Goal: Task Accomplishment & Management: Complete application form

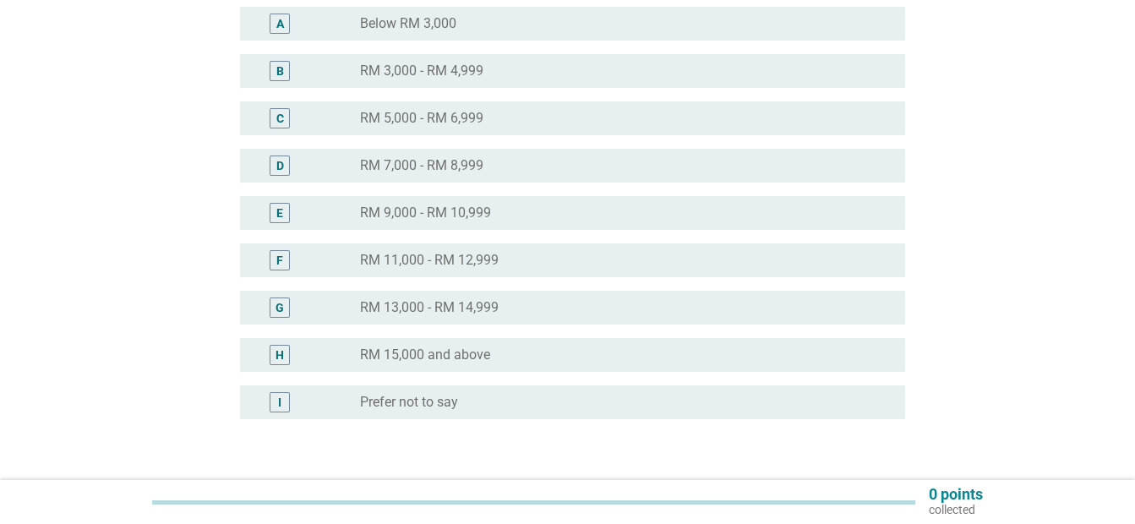
scroll to position [264, 0]
click at [500, 349] on div "radio_button_unchecked RM 15,000 and above" at bounding box center [619, 353] width 518 height 17
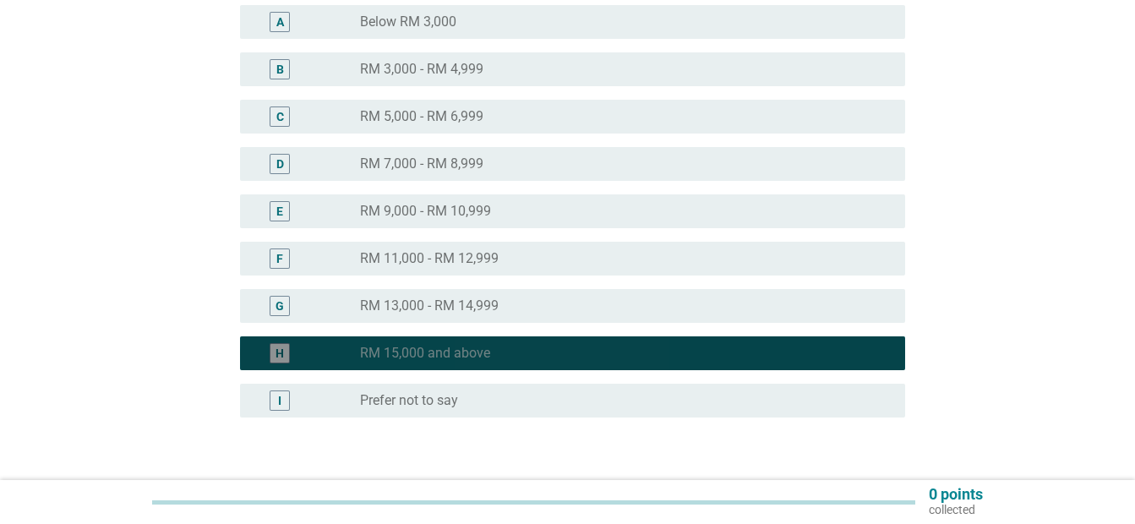
click at [500, 349] on div "radio_button_checked RM 15,000 and above" at bounding box center [619, 353] width 518 height 17
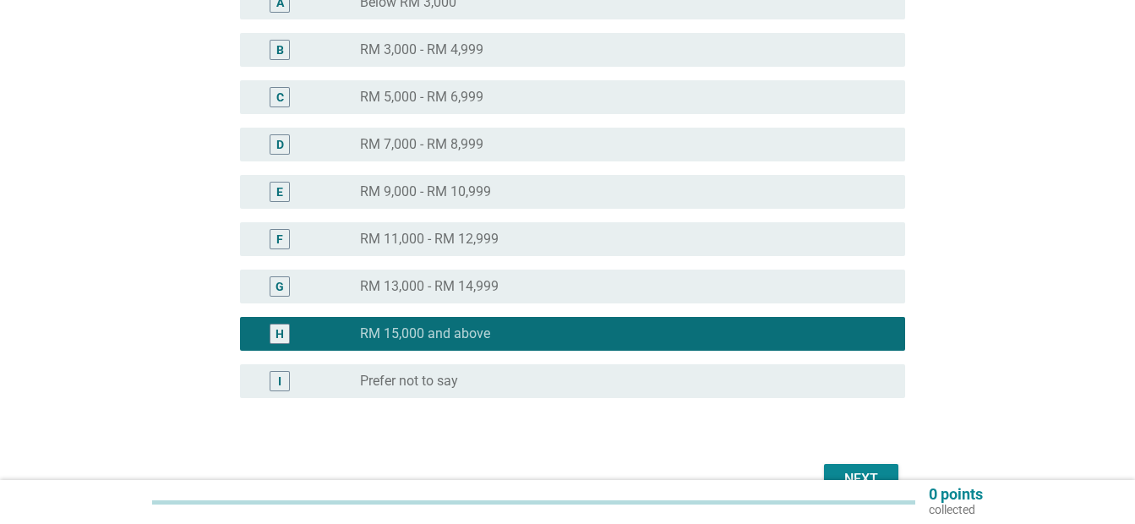
scroll to position [379, 0]
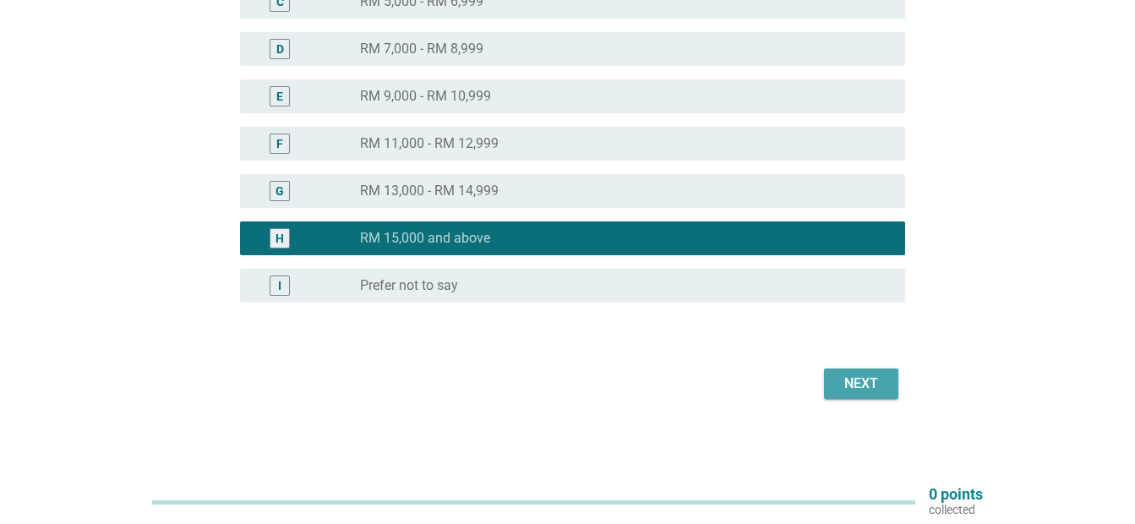
click at [865, 381] on div "Next" at bounding box center [861, 384] width 47 height 20
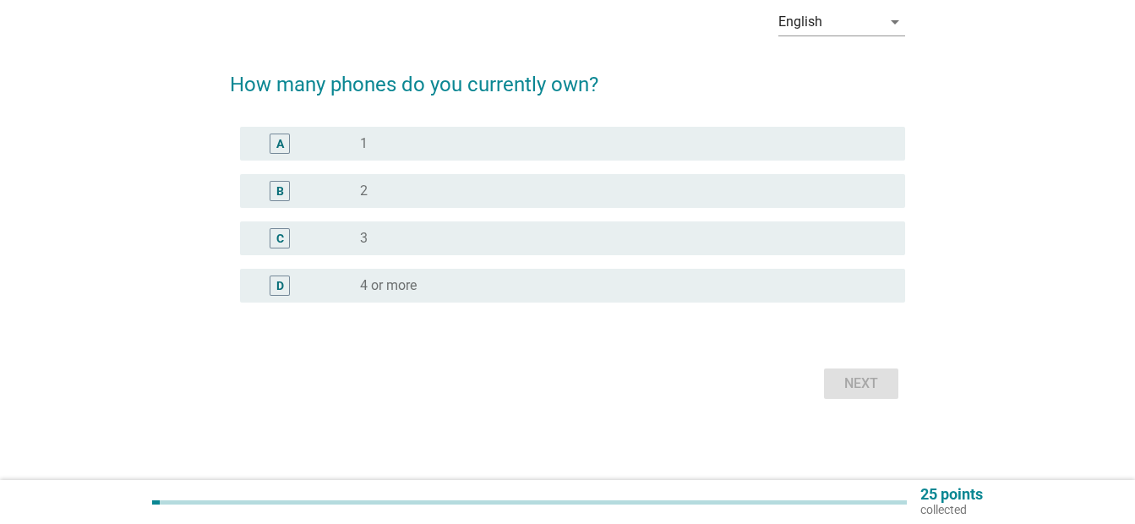
scroll to position [0, 0]
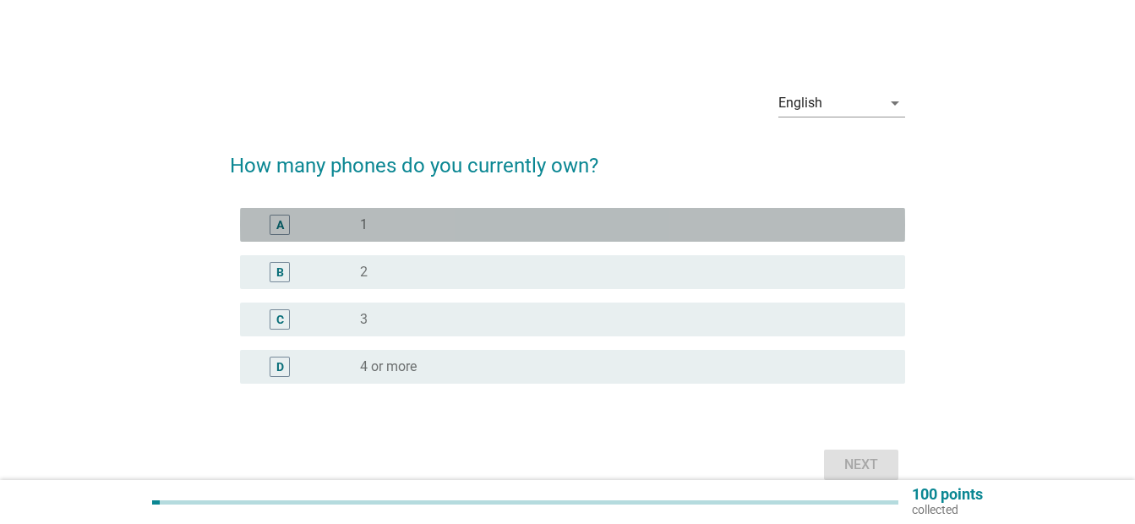
click at [401, 223] on div "radio_button_unchecked 1" at bounding box center [619, 224] width 518 height 17
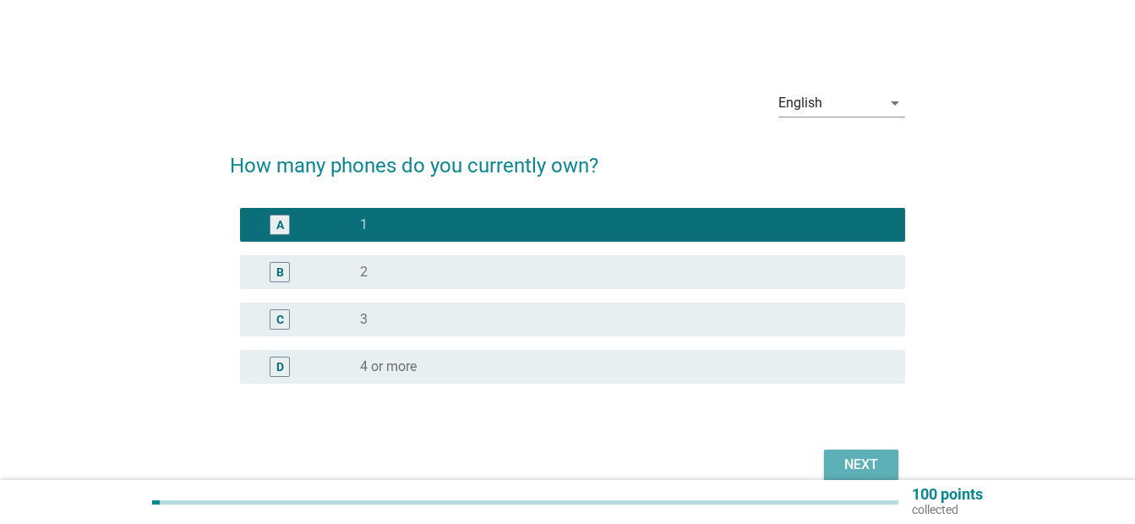
click at [843, 453] on button "Next" at bounding box center [861, 465] width 74 height 30
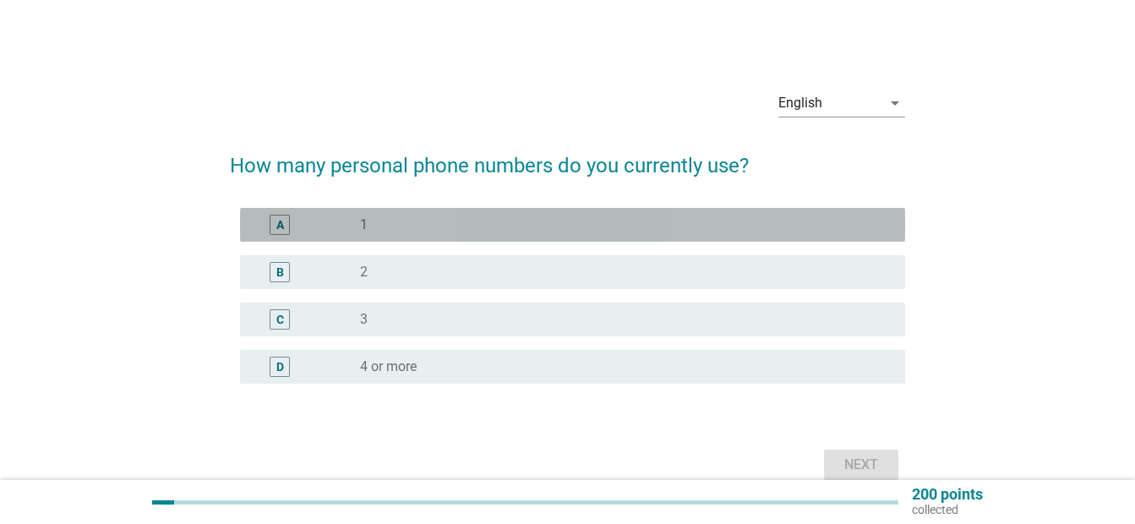
click at [494, 230] on div "radio_button_unchecked 1" at bounding box center [619, 224] width 518 height 17
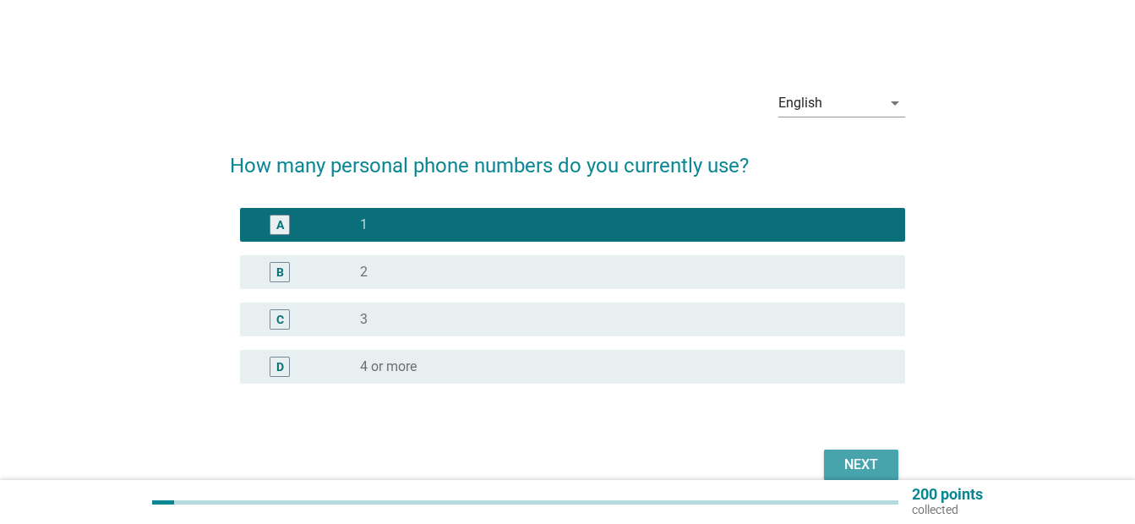
click at [853, 463] on div "Next" at bounding box center [861, 465] width 47 height 20
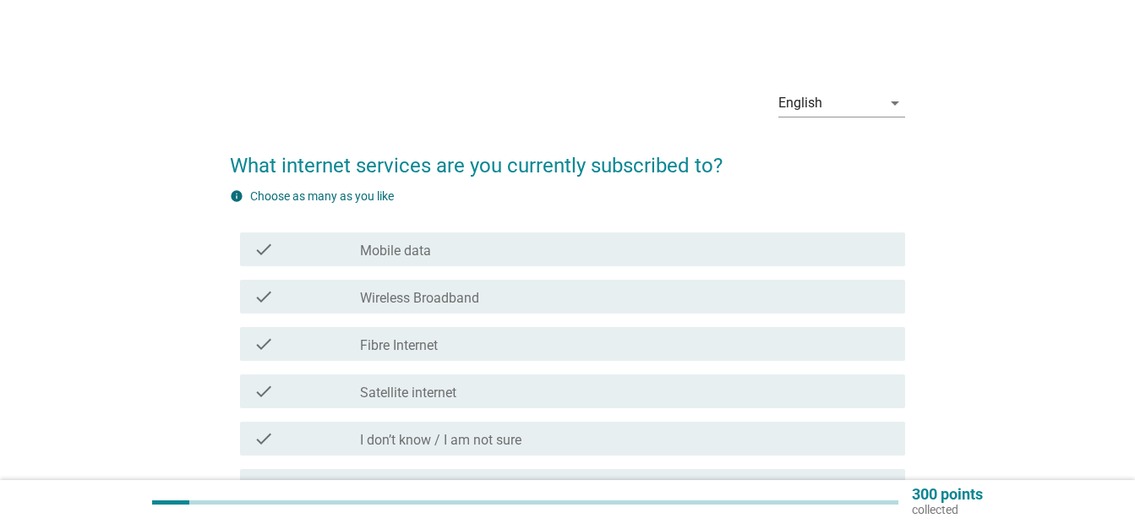
click at [564, 355] on div "check check_box_outline_blank Fibre Internet" at bounding box center [572, 344] width 665 height 34
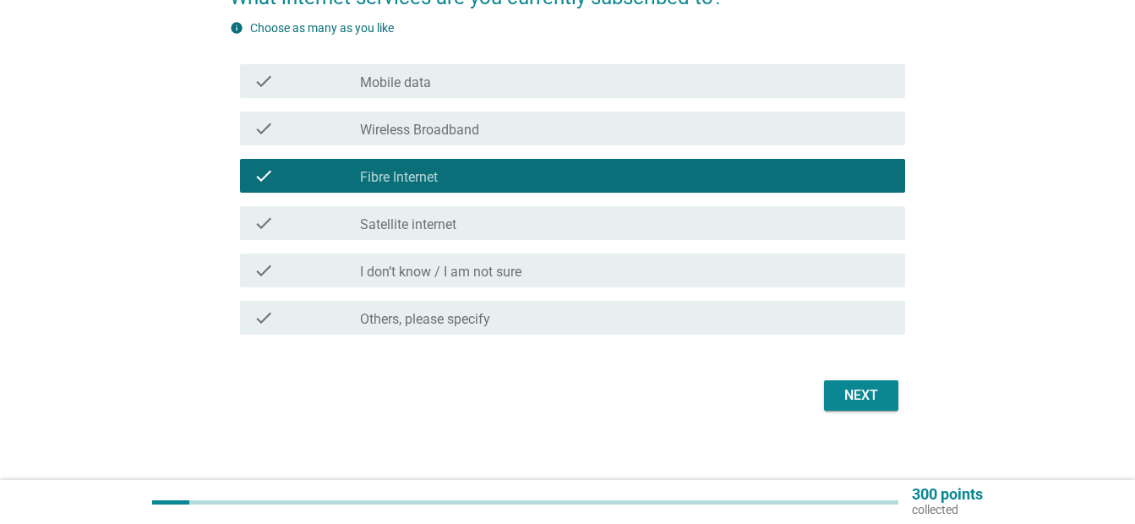
scroll to position [166, 0]
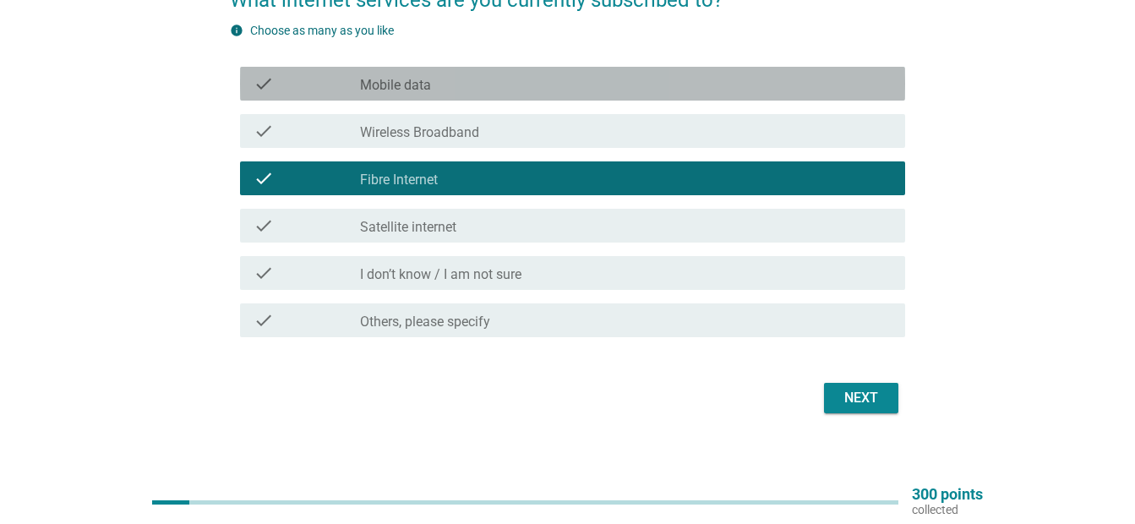
click at [789, 89] on div "check_box_outline_blank Mobile data" at bounding box center [626, 84] width 532 height 20
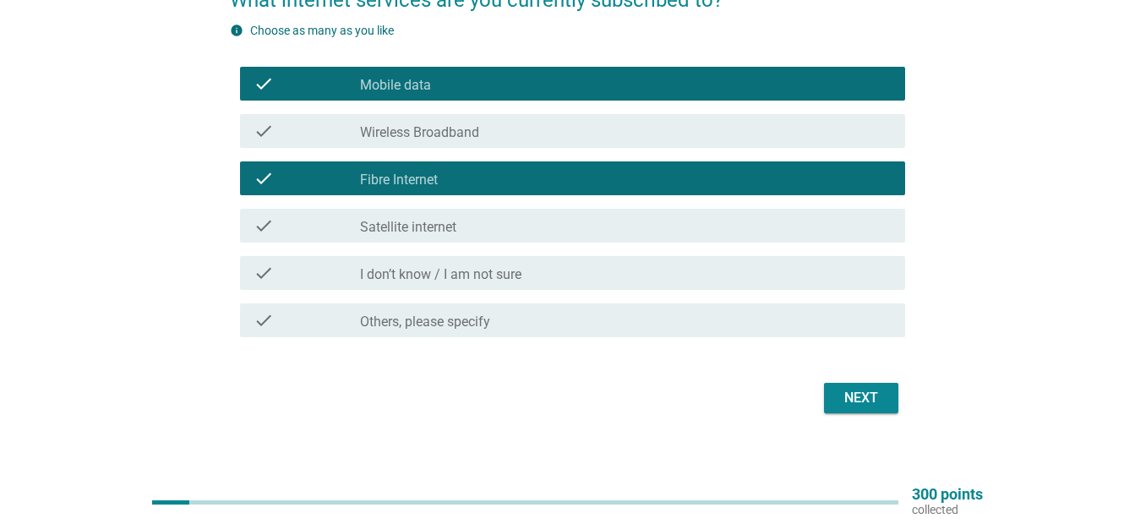
click at [869, 401] on div "Next" at bounding box center [861, 398] width 47 height 20
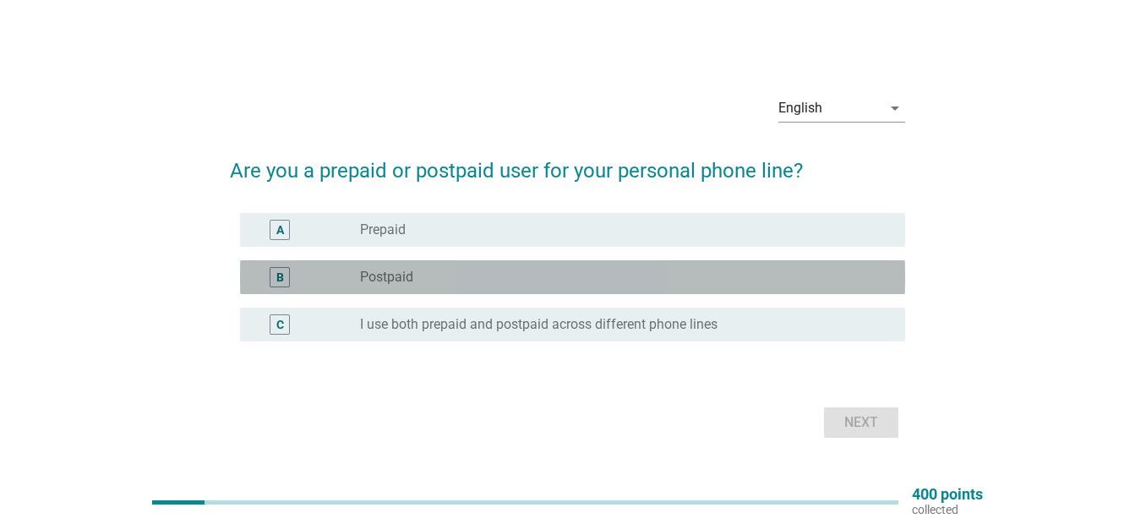
click at [709, 272] on div "radio_button_unchecked Postpaid" at bounding box center [619, 277] width 518 height 17
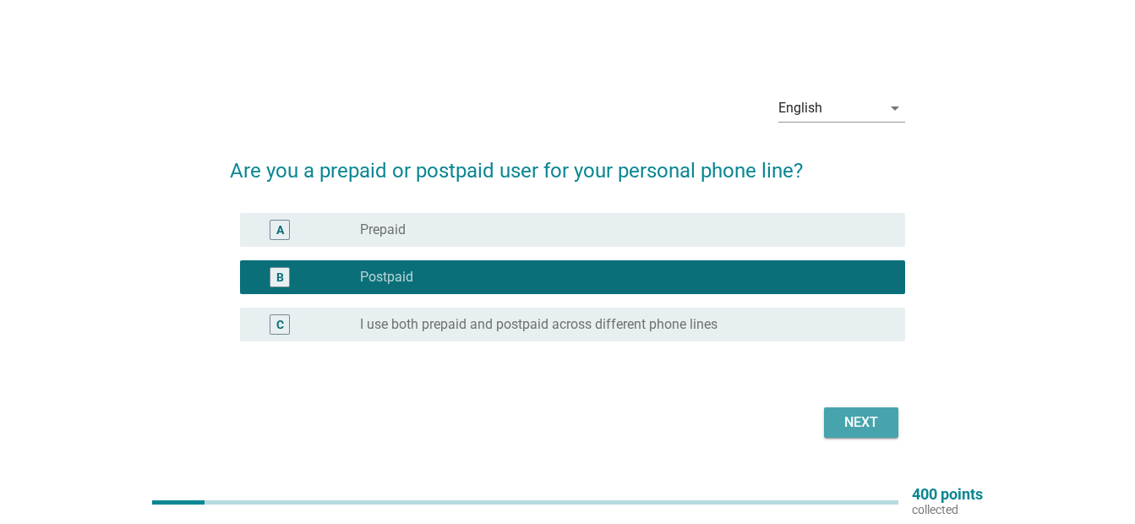
click at [853, 418] on div "Next" at bounding box center [861, 422] width 47 height 20
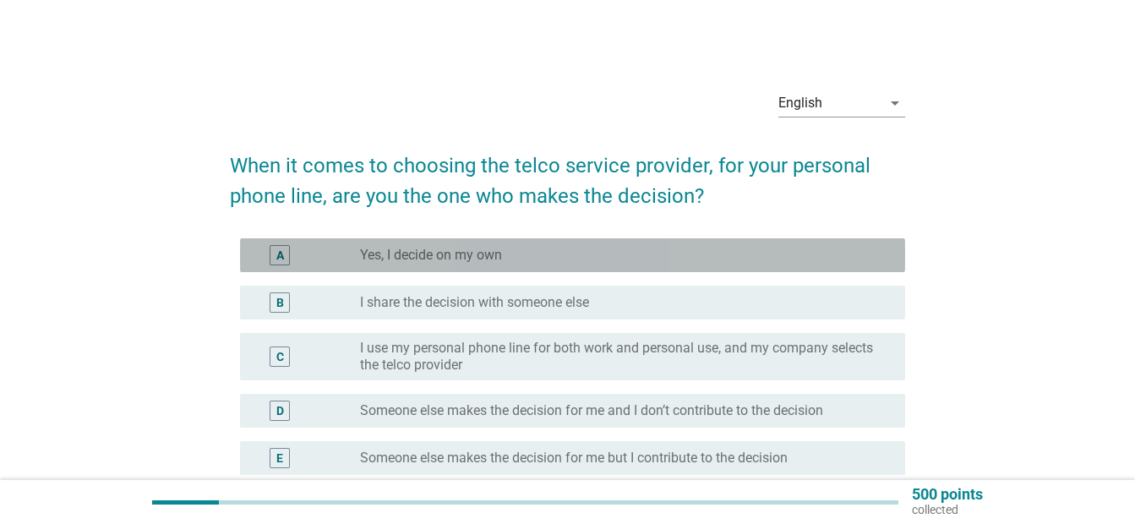
click at [594, 266] on div "A radio_button_unchecked Yes, I decide on my own" at bounding box center [572, 255] width 665 height 34
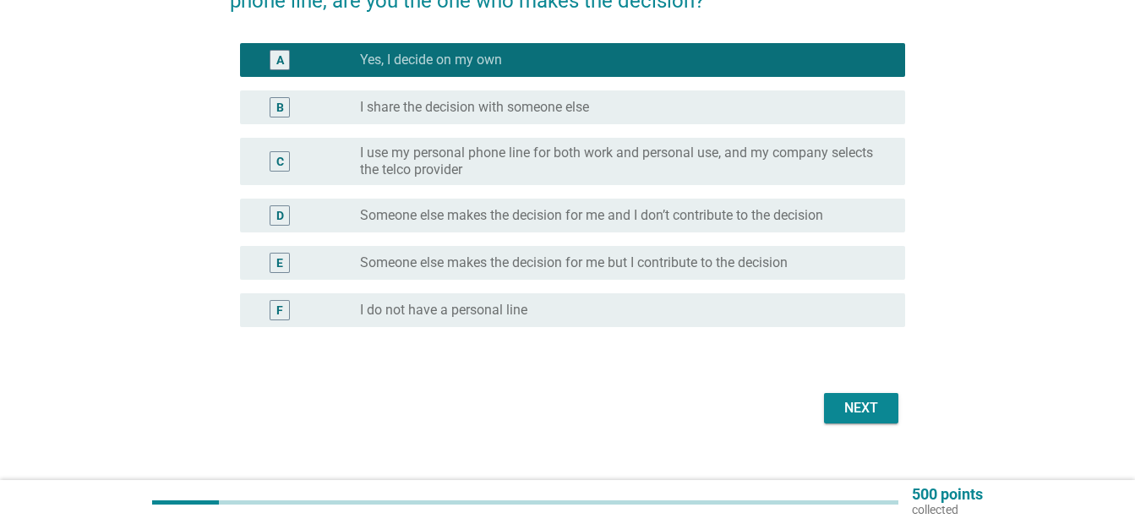
scroll to position [198, 0]
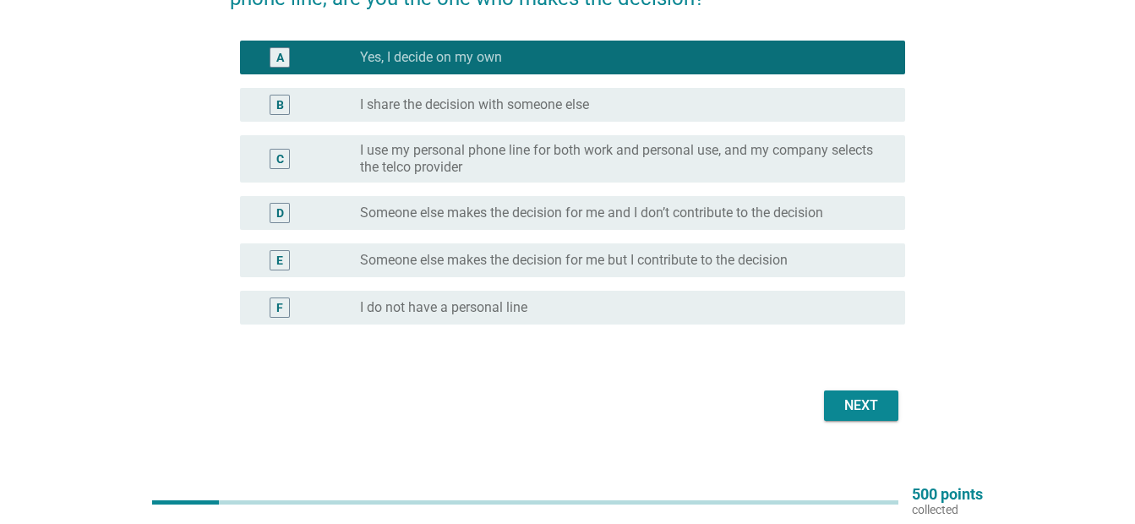
click at [867, 402] on div "Next" at bounding box center [861, 406] width 47 height 20
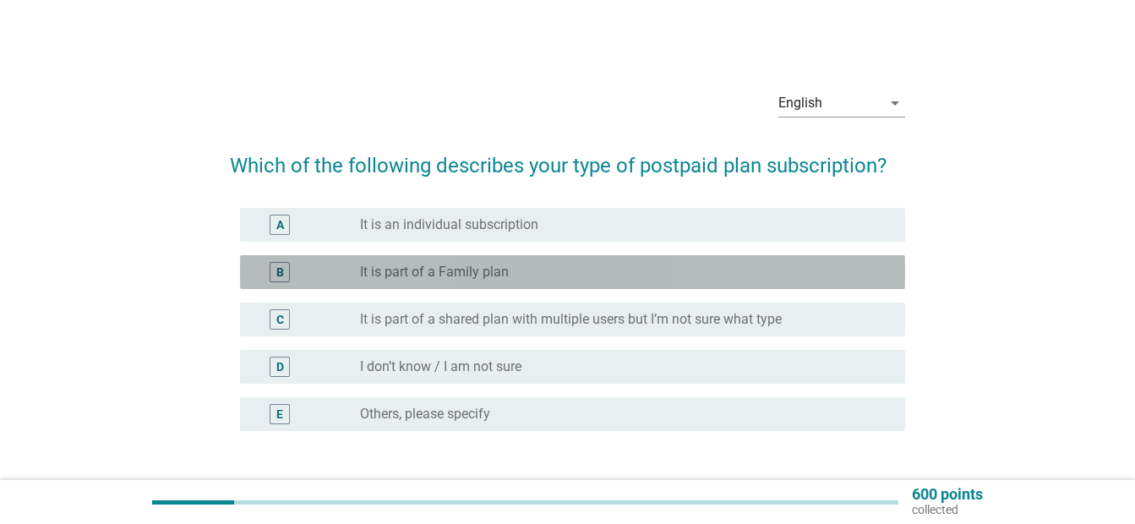
click at [659, 281] on div "radio_button_unchecked It is part of a Family plan" at bounding box center [626, 272] width 532 height 20
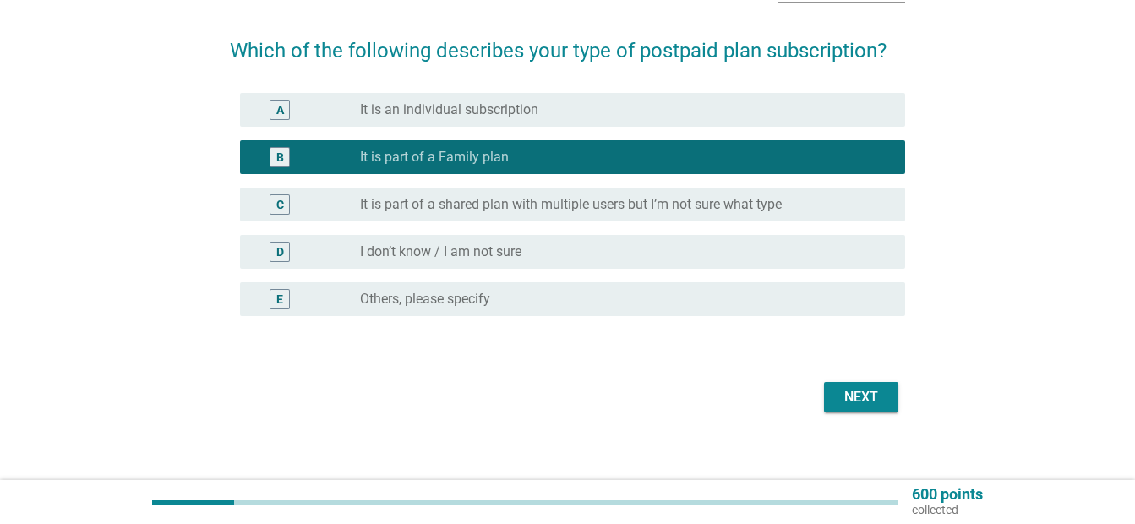
scroll to position [112, 0]
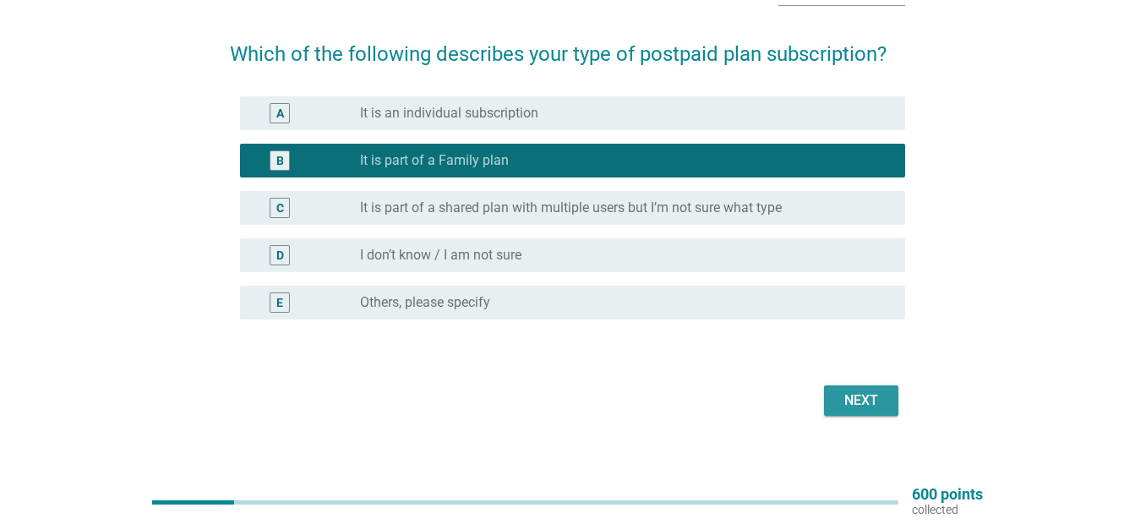
click at [860, 405] on div "Next" at bounding box center [861, 401] width 47 height 20
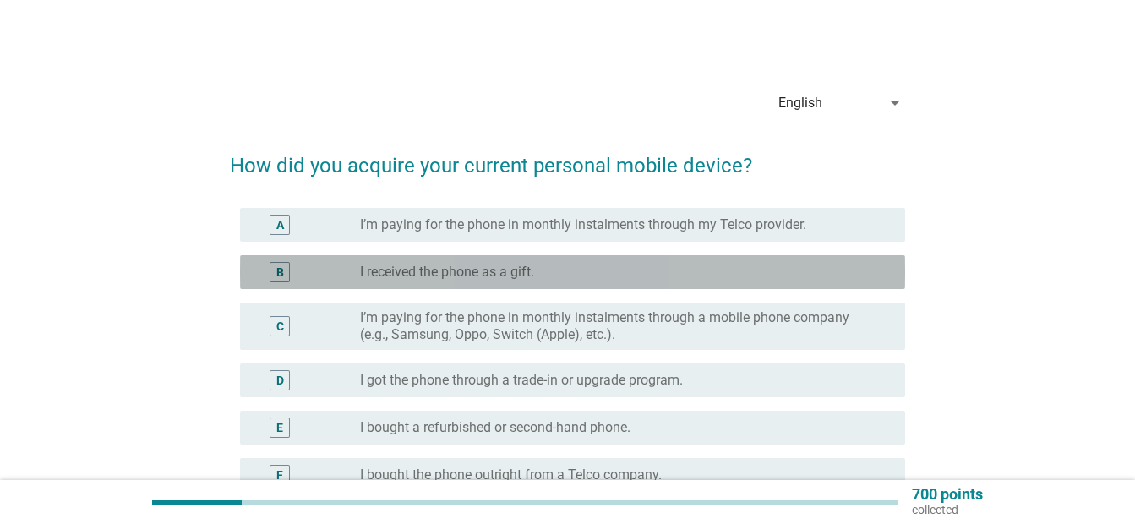
click at [620, 284] on div "B radio_button_unchecked I received the phone as a gift." at bounding box center [572, 272] width 665 height 34
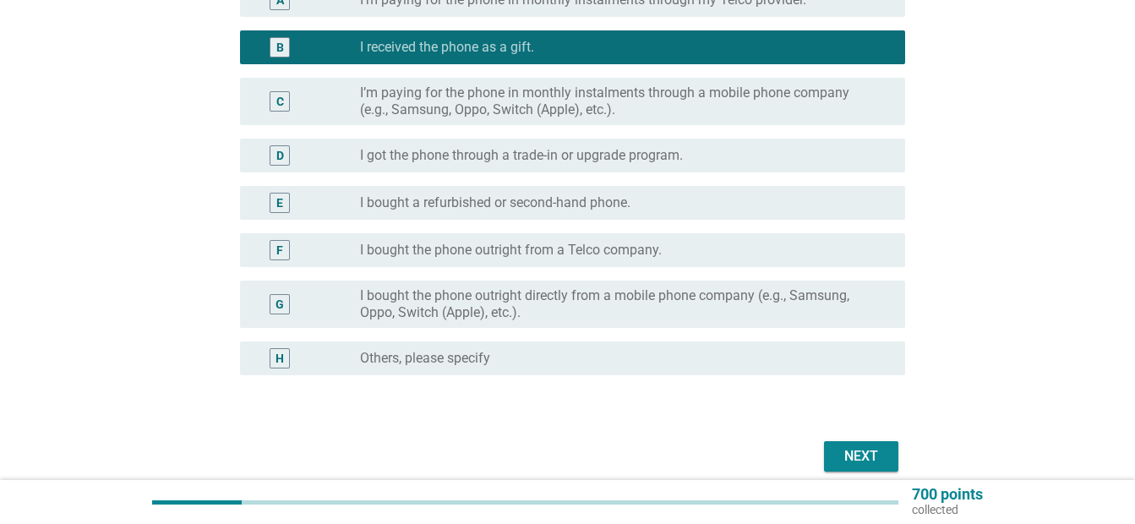
scroll to position [260, 0]
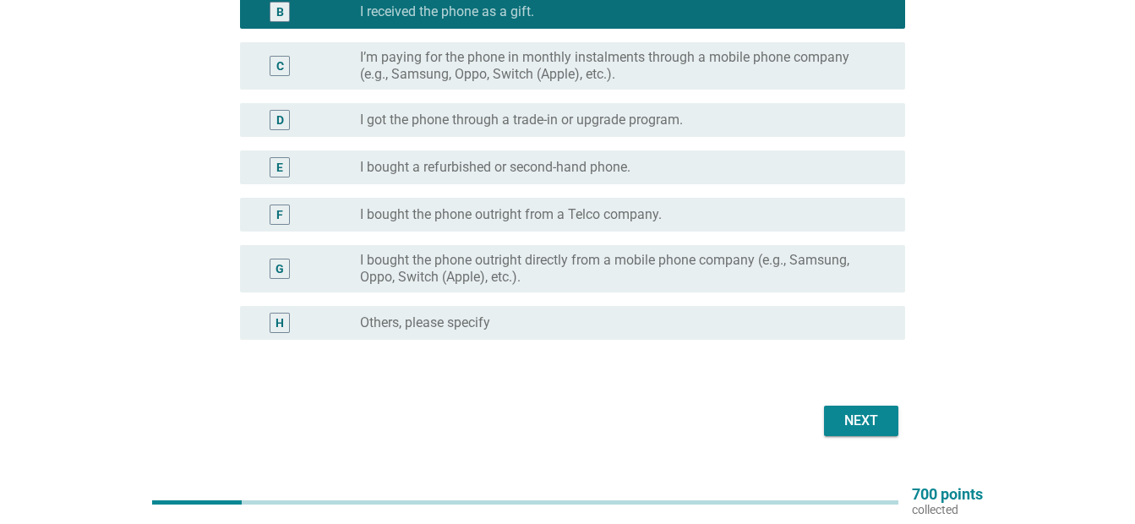
click at [869, 420] on div "Next" at bounding box center [861, 421] width 47 height 20
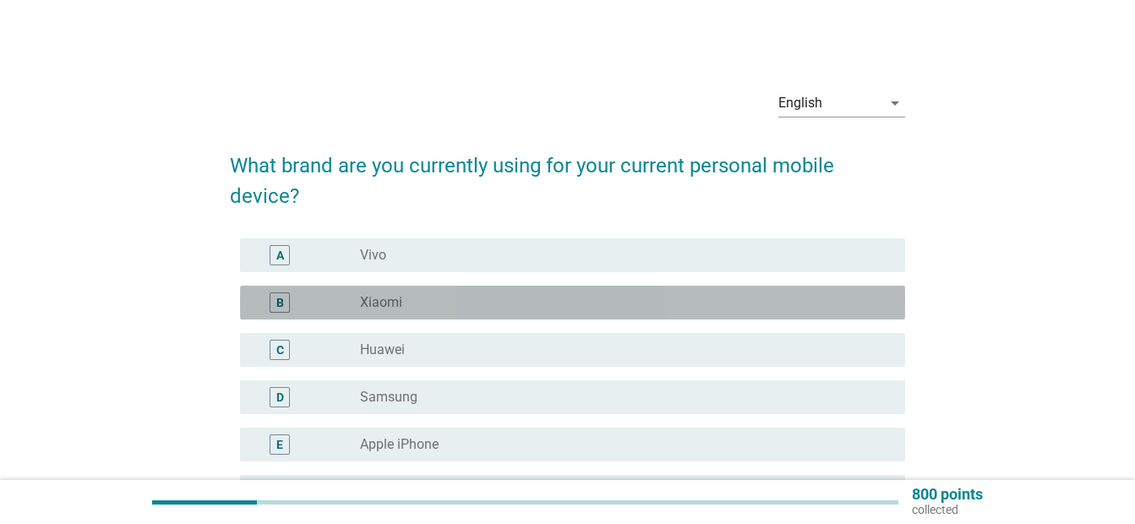
click at [561, 308] on div "radio_button_unchecked Xiaomi" at bounding box center [619, 302] width 518 height 17
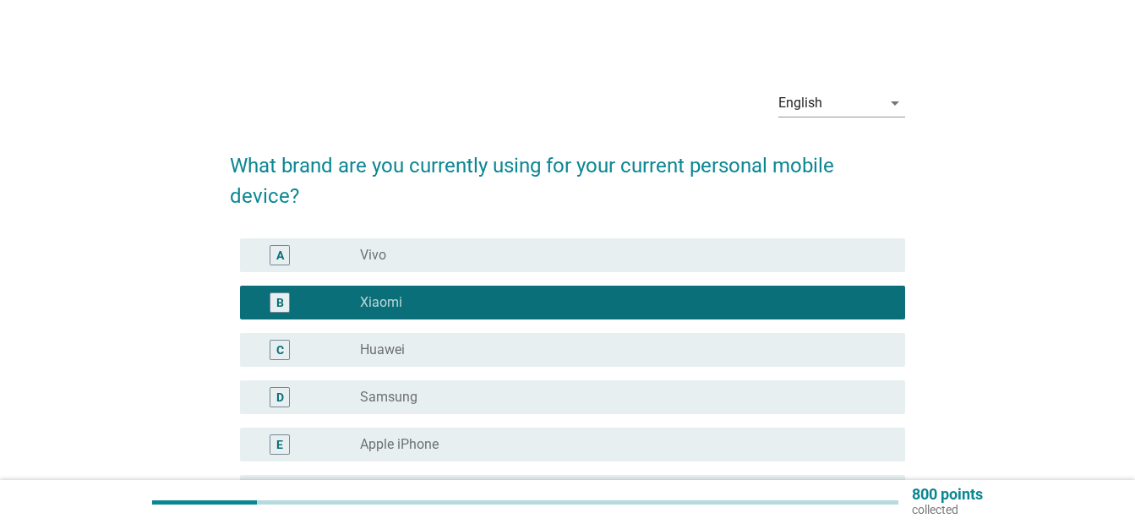
click at [561, 308] on div "radio_button_checked [PERSON_NAME]" at bounding box center [619, 302] width 518 height 17
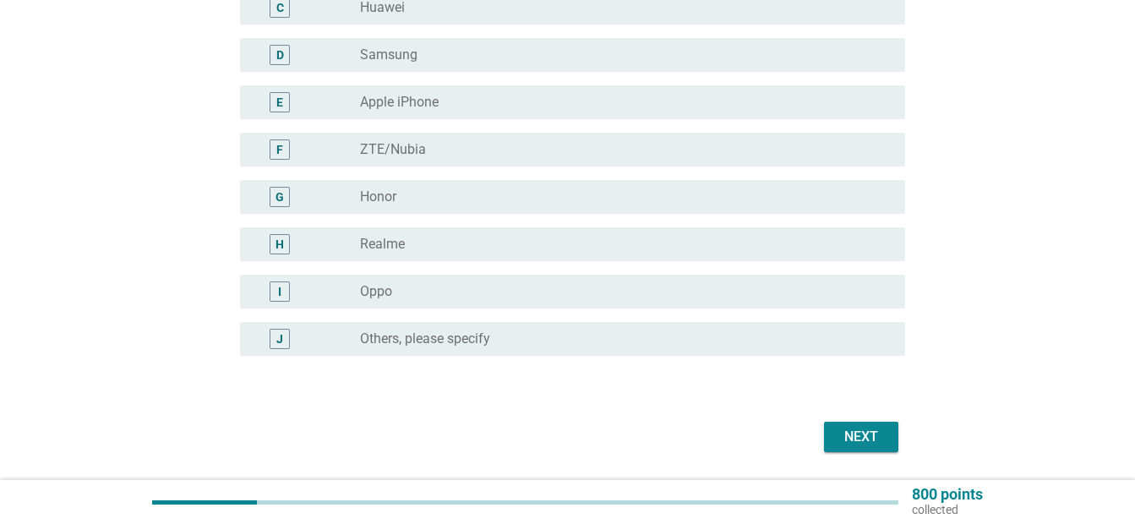
scroll to position [340, 0]
click at [874, 437] on div "Next" at bounding box center [861, 439] width 47 height 20
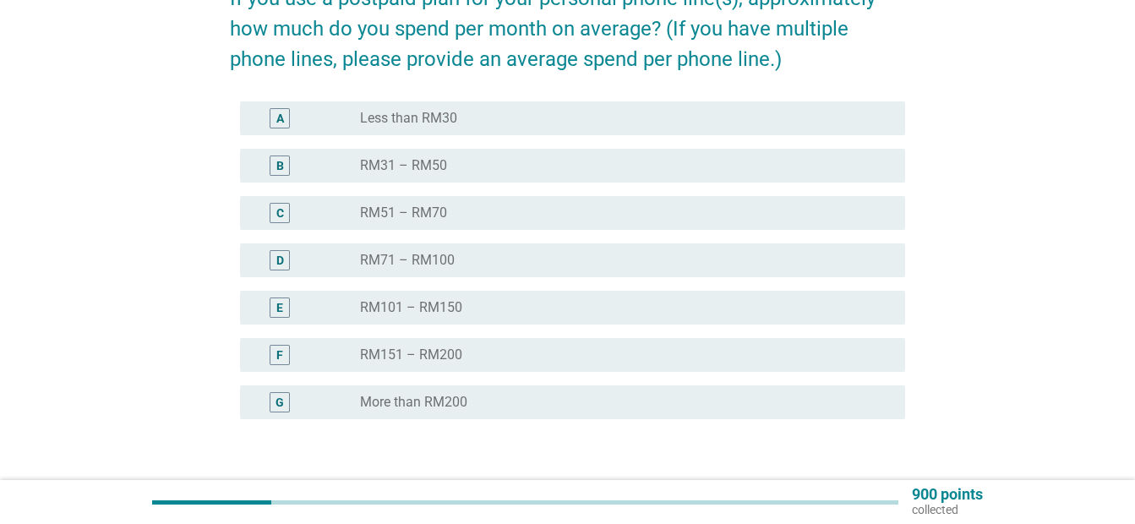
scroll to position [169, 0]
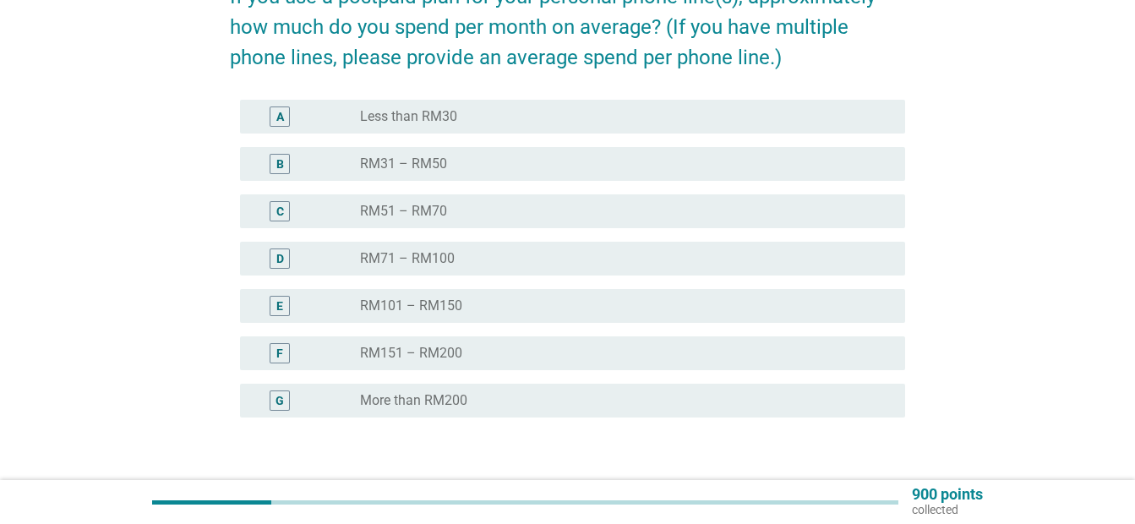
click at [751, 173] on div "radio_button_unchecked RM31 – RM50" at bounding box center [626, 164] width 532 height 20
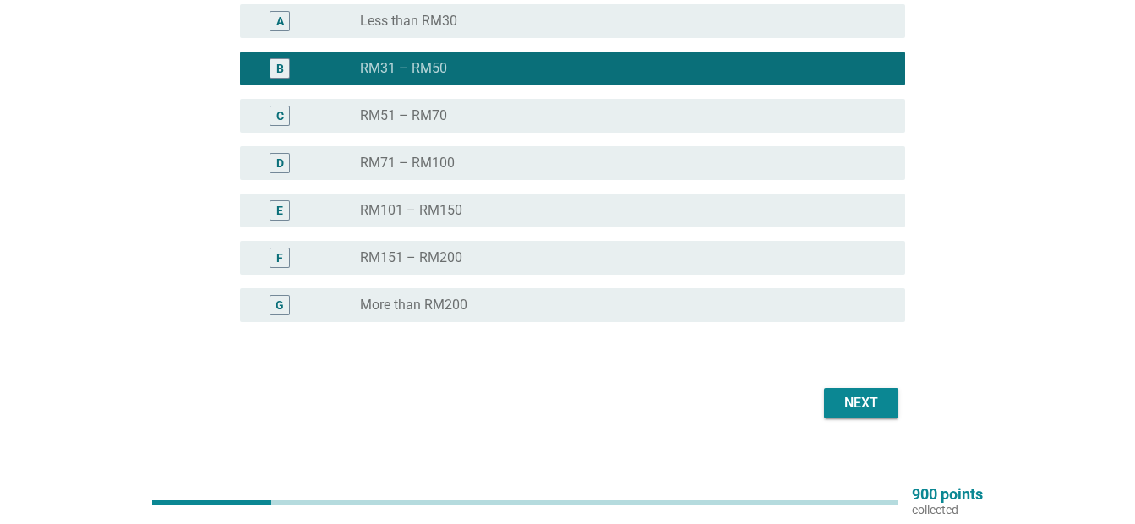
scroll to position [284, 0]
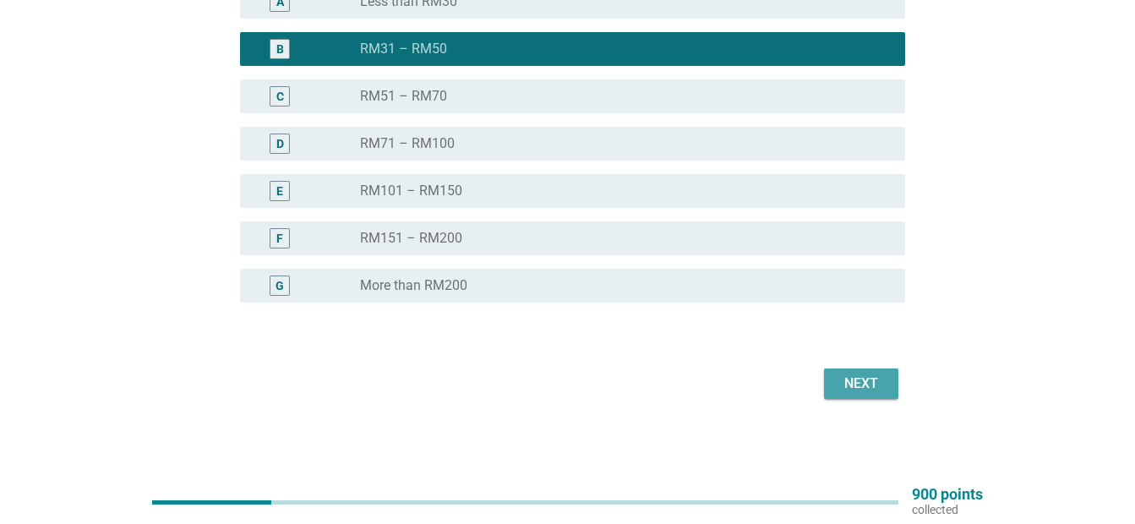
click at [878, 386] on div "Next" at bounding box center [861, 384] width 47 height 20
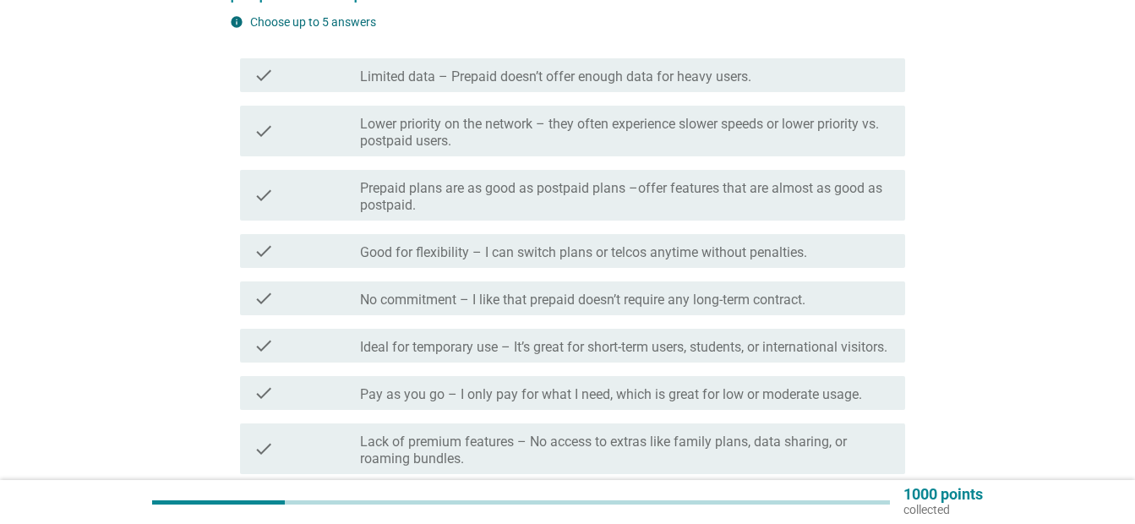
scroll to position [219, 0]
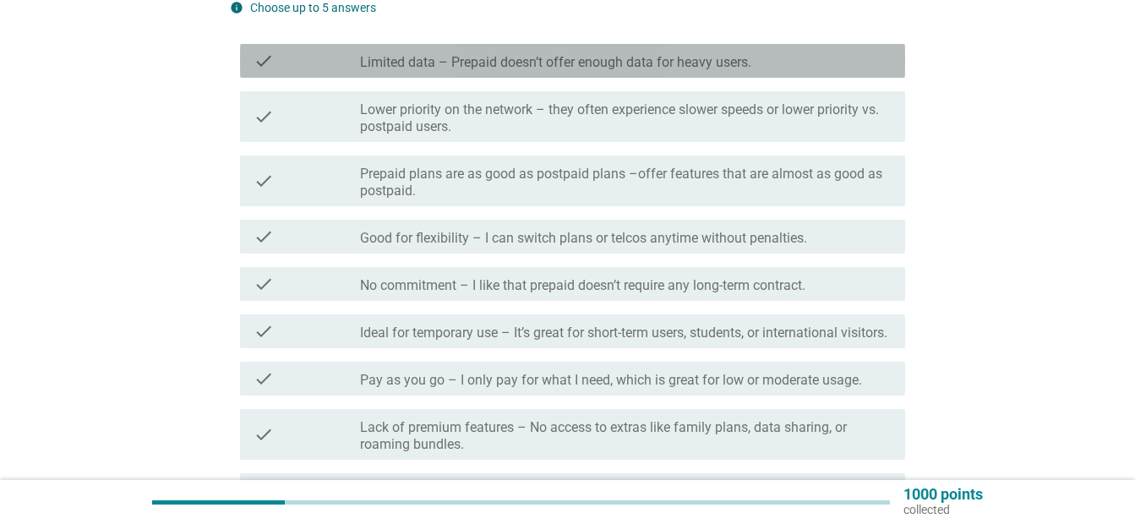
click at [775, 72] on div "check check_box_outline_blank Limited data – Prepaid doesn’t offer enough data …" at bounding box center [572, 61] width 665 height 34
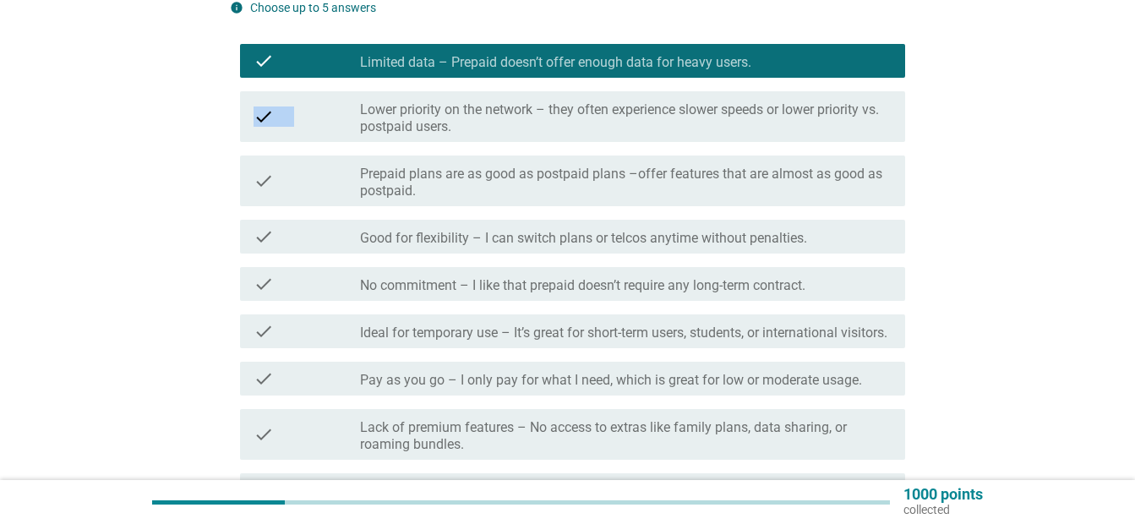
drag, startPoint x: 775, startPoint y: 72, endPoint x: 773, endPoint y: 126, distance: 54.2
click at [773, 126] on div "check check_box_outline_blank Limited data – Prepaid doesn’t offer enough data …" at bounding box center [567, 393] width 675 height 713
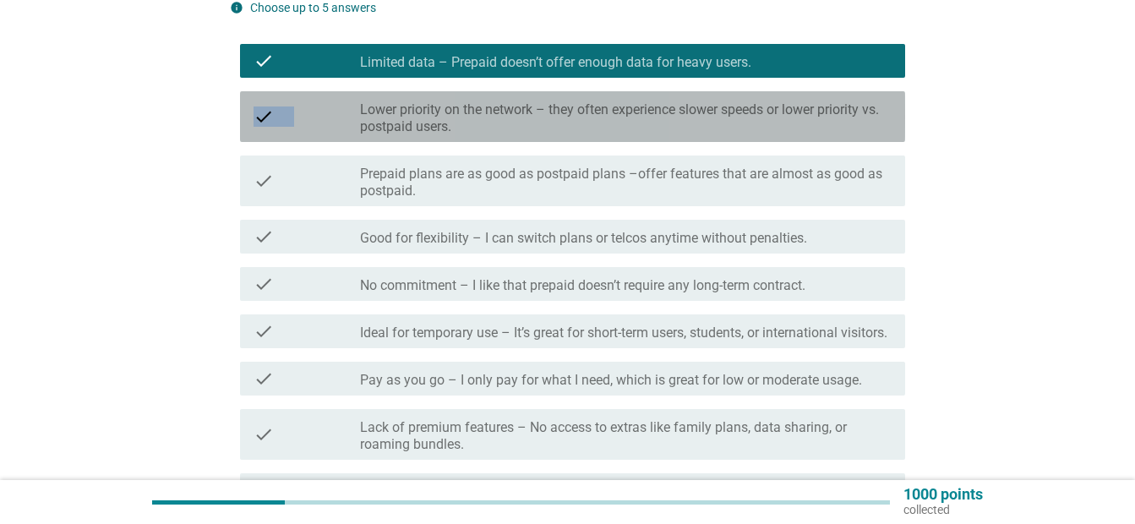
click at [723, 114] on label "Lower priority on the network – they often experience slower speeds or lower pr…" at bounding box center [626, 118] width 532 height 34
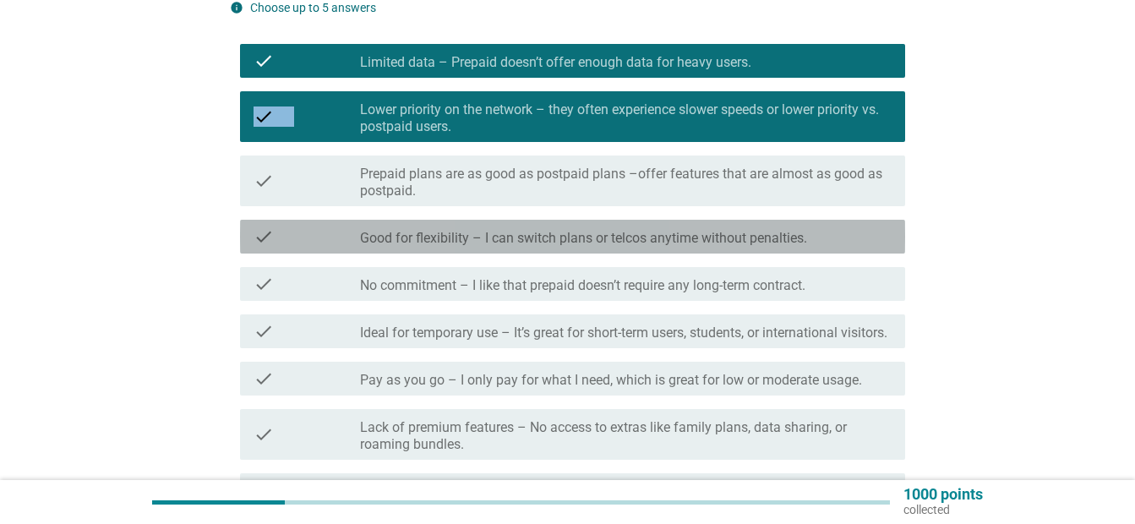
click at [637, 243] on label "Good for flexibility – I can switch plans or telcos anytime without penalties." at bounding box center [583, 238] width 447 height 17
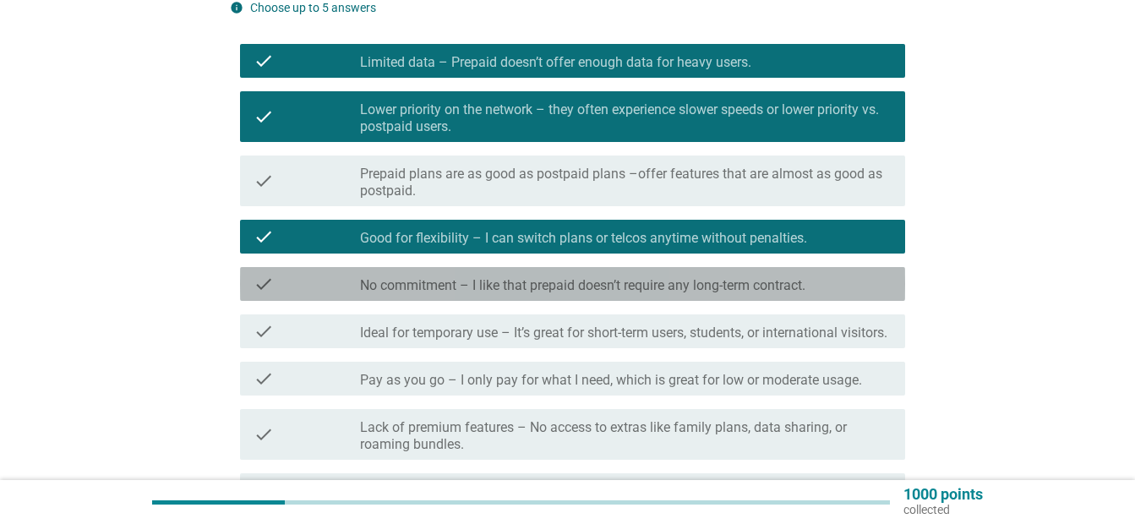
click at [629, 294] on div "check check_box_outline_blank No commitment – I like that prepaid doesn’t requi…" at bounding box center [572, 284] width 665 height 34
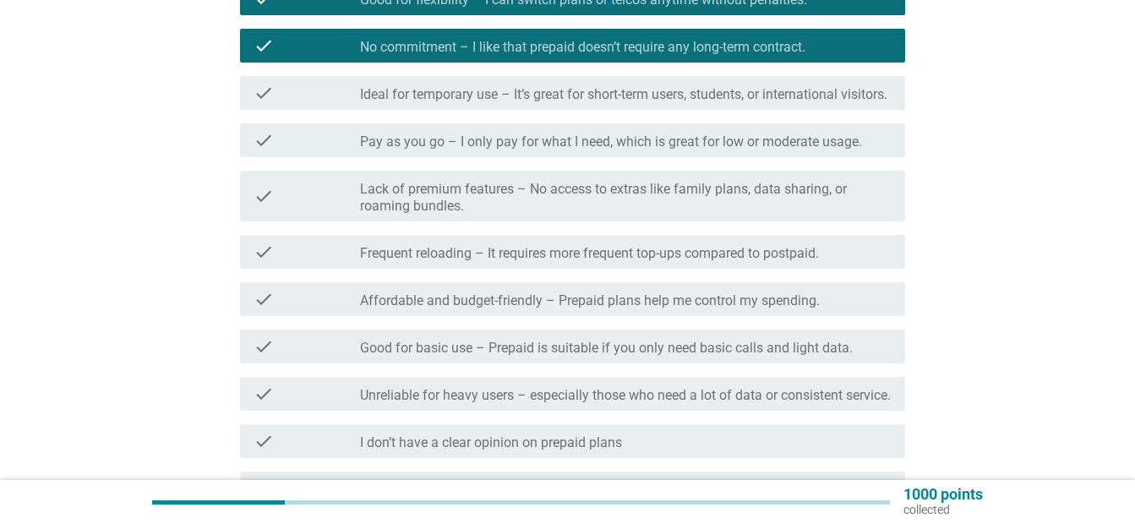
scroll to position [456, 0]
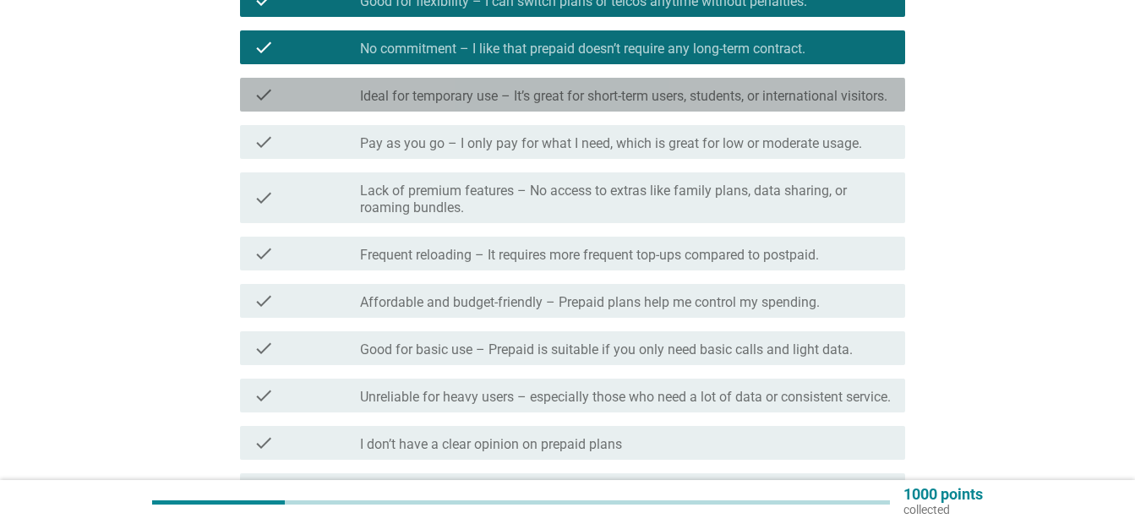
click at [787, 105] on label "Ideal for temporary use – It’s great for short-term users, students, or interna…" at bounding box center [623, 96] width 527 height 17
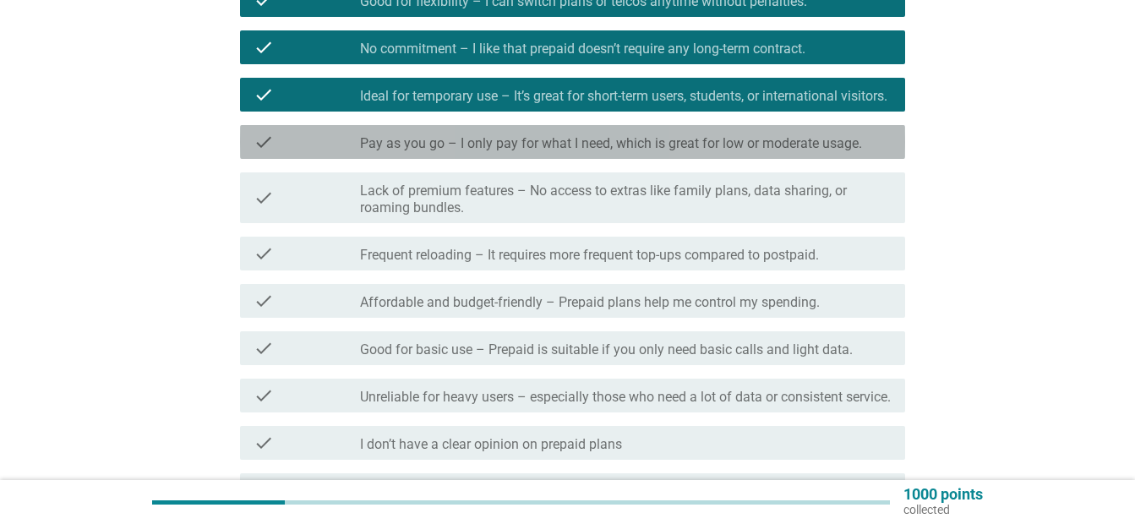
click at [766, 159] on div "check check_box_outline_blank Pay as you go – I only pay for what I need, which…" at bounding box center [572, 142] width 665 height 34
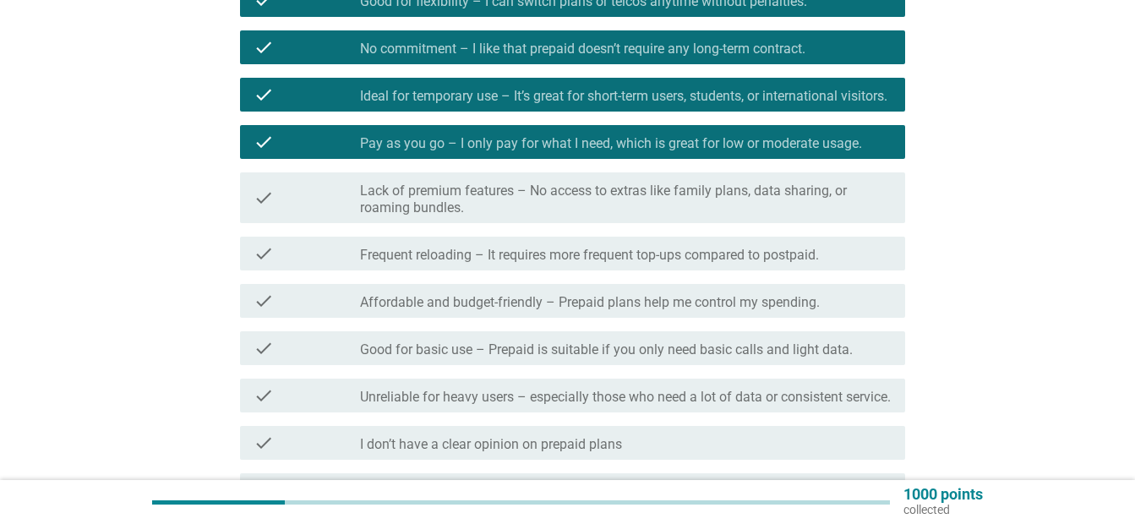
click at [740, 277] on div "check check_box_outline_blank Frequent reloading – It requires more frequent to…" at bounding box center [567, 253] width 675 height 47
click at [740, 264] on label "Frequent reloading – It requires more frequent top-ups compared to postpaid." at bounding box center [589, 255] width 459 height 17
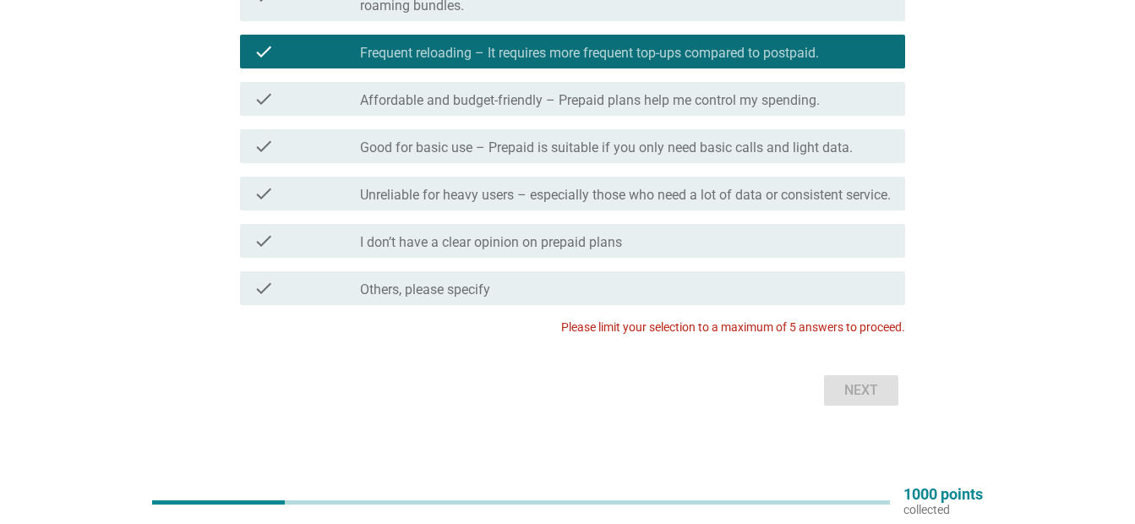
scroll to position [662, 0]
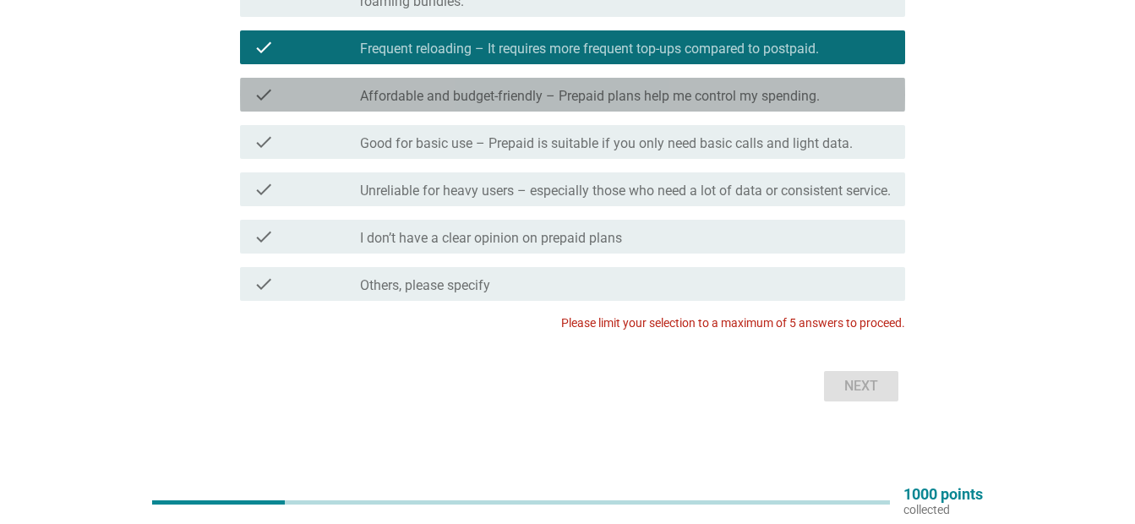
click at [729, 105] on label "Affordable and budget-friendly – Prepaid plans help me control my spending." at bounding box center [590, 96] width 460 height 17
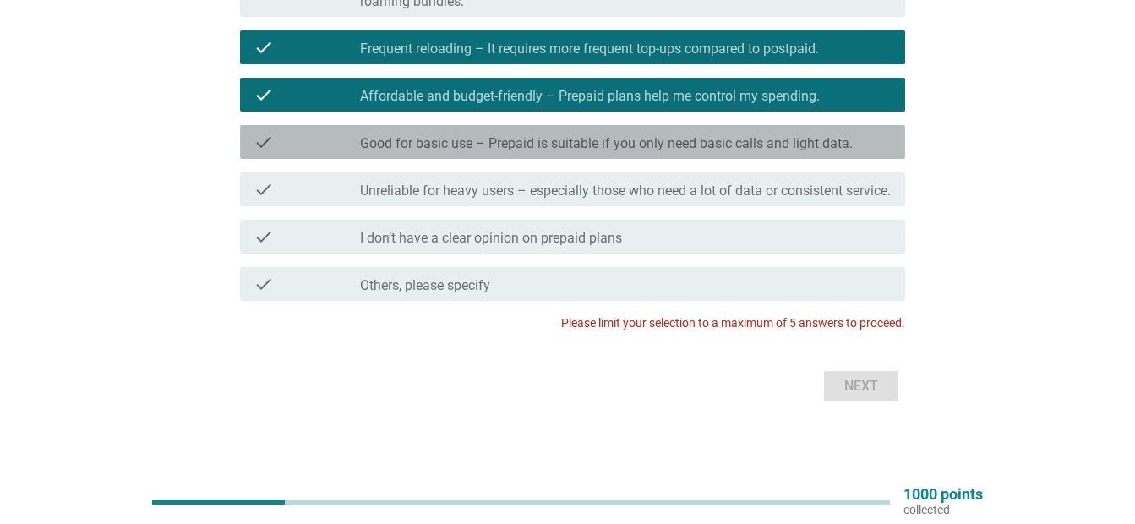
click at [722, 159] on div "check check_box_outline_blank Good for basic use – Prepaid is suitable if you o…" at bounding box center [572, 142] width 665 height 34
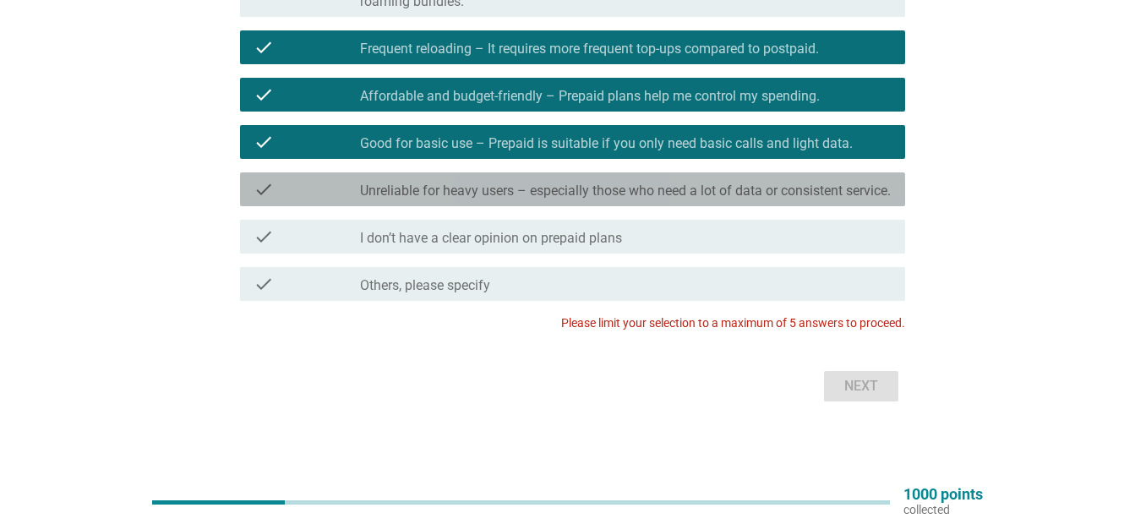
click at [712, 206] on div "check check_box_outline_blank Unreliable for heavy users – especially those who…" at bounding box center [572, 189] width 665 height 34
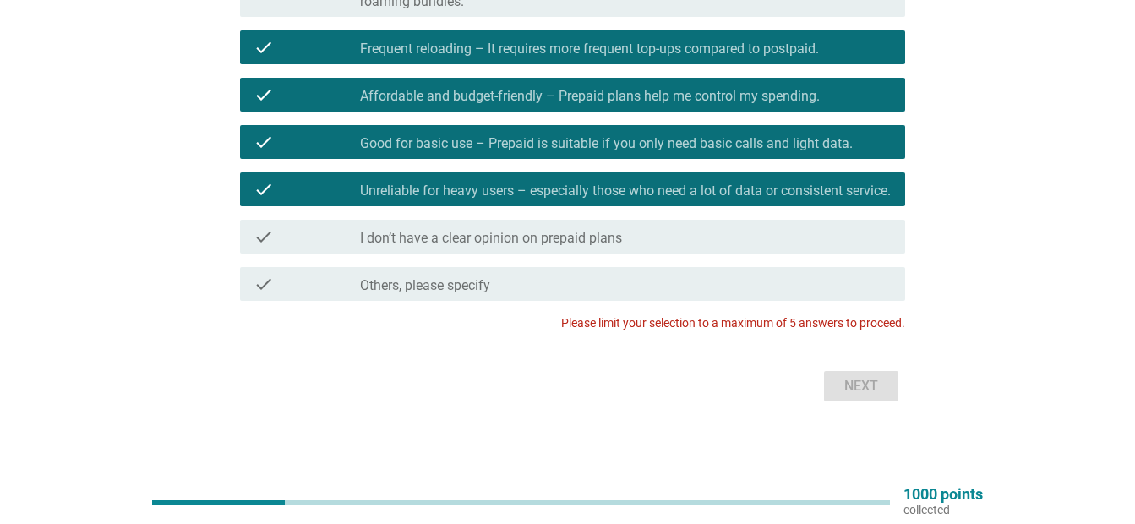
click at [854, 407] on div "Next" at bounding box center [567, 386] width 675 height 41
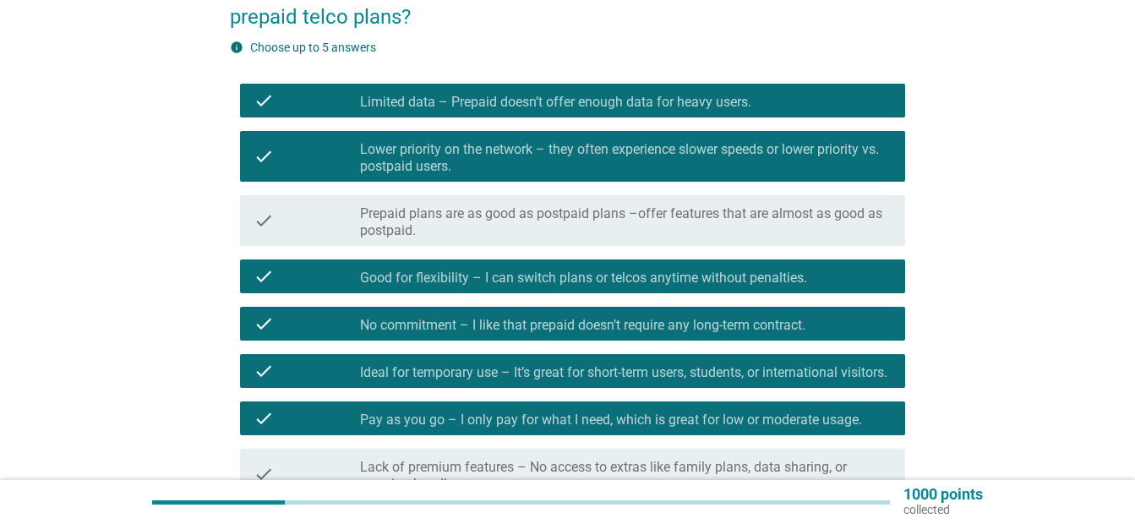
scroll to position [183, 0]
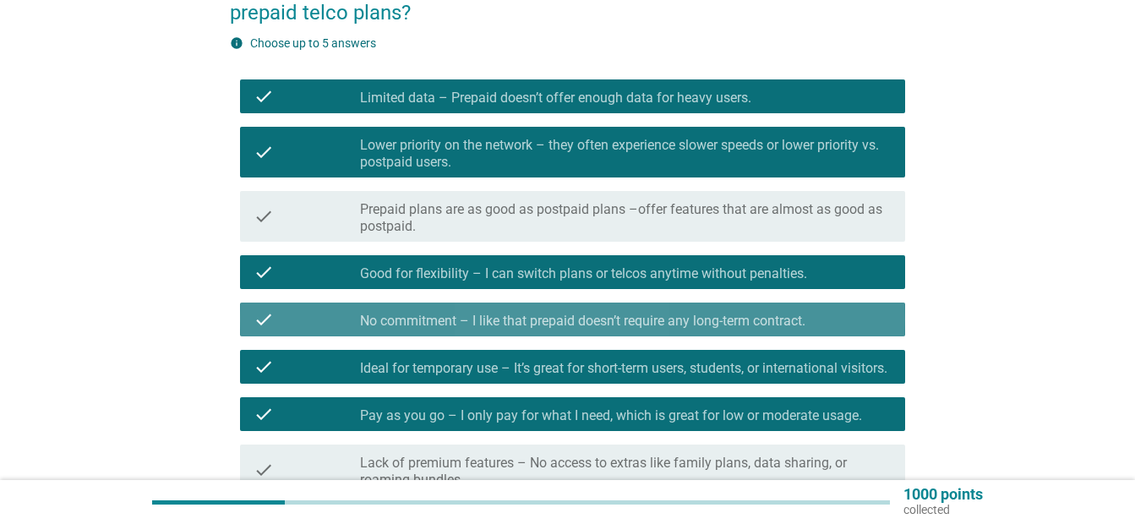
click at [841, 325] on div "check_box_outline_blank No commitment – I like that prepaid doesn’t require any…" at bounding box center [626, 319] width 532 height 20
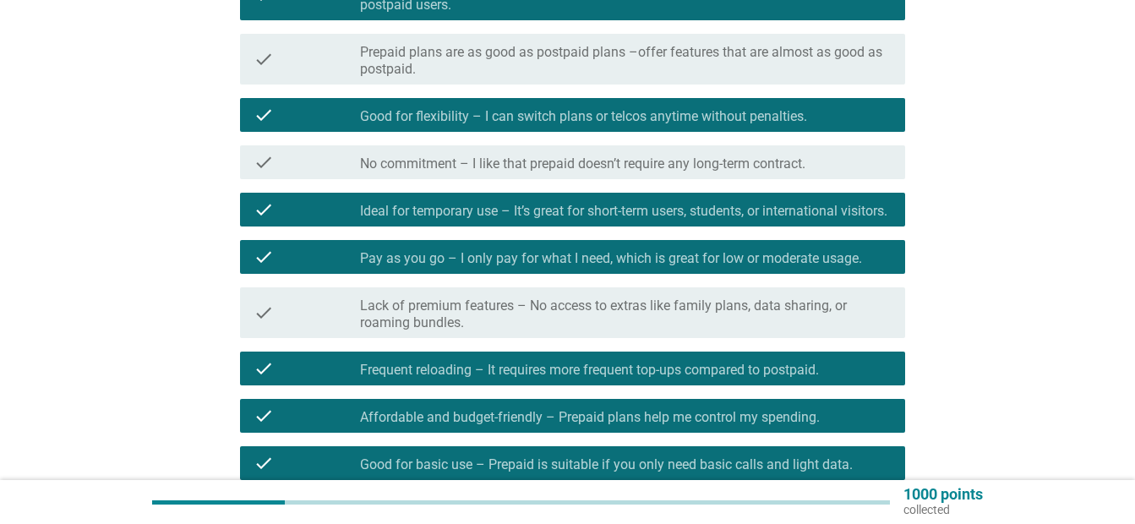
scroll to position [352, 0]
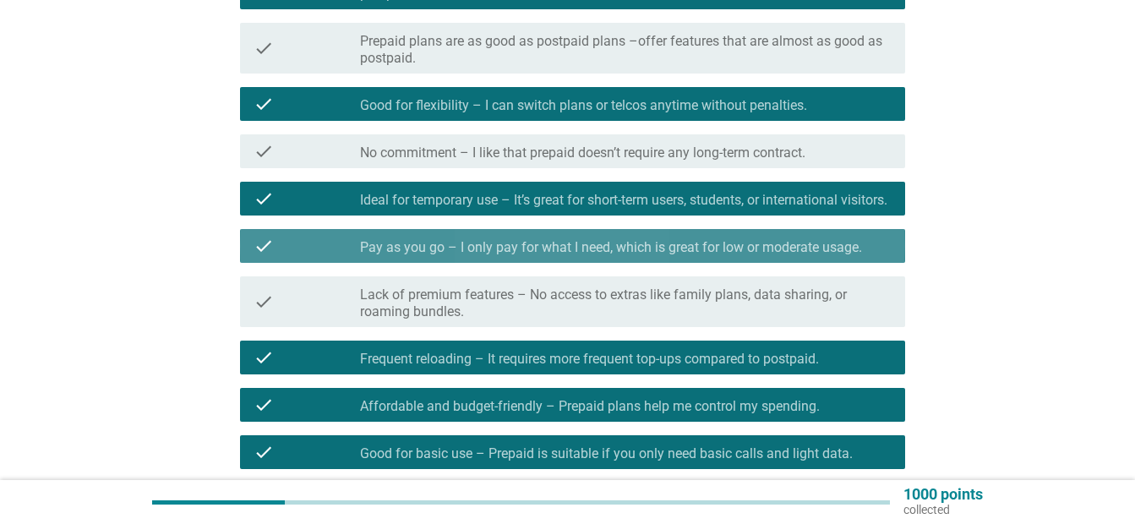
click at [822, 256] on label "Pay as you go – I only pay for what I need, which is great for low or moderate …" at bounding box center [611, 247] width 502 height 17
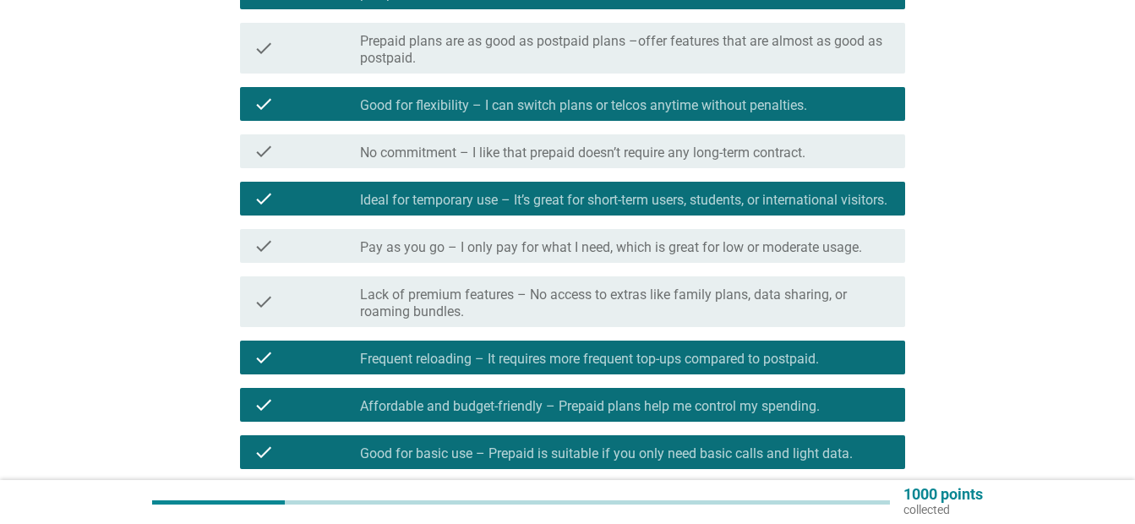
click at [793, 368] on label "Frequent reloading – It requires more frequent top-ups compared to postpaid." at bounding box center [589, 359] width 459 height 17
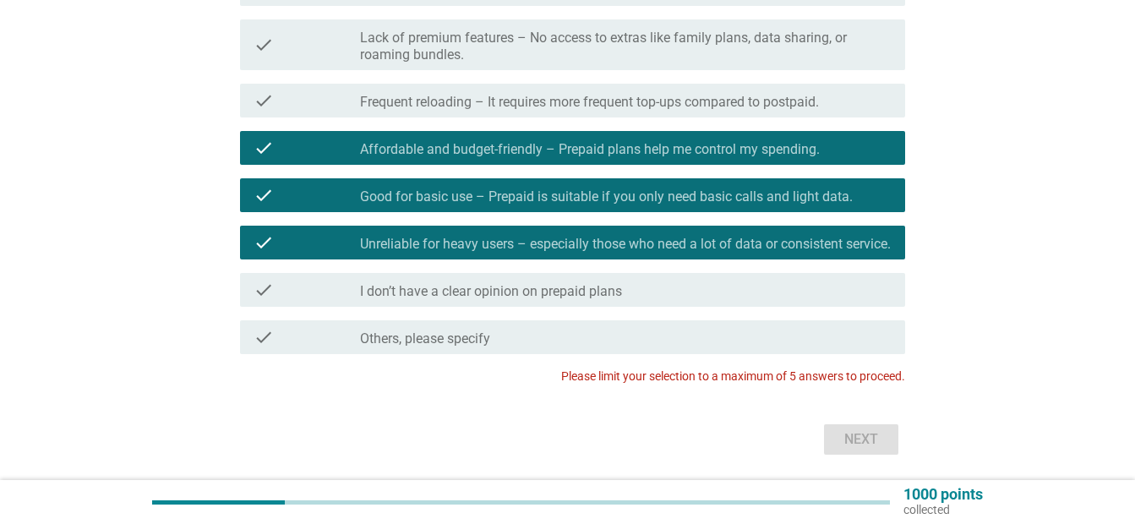
scroll to position [603, 0]
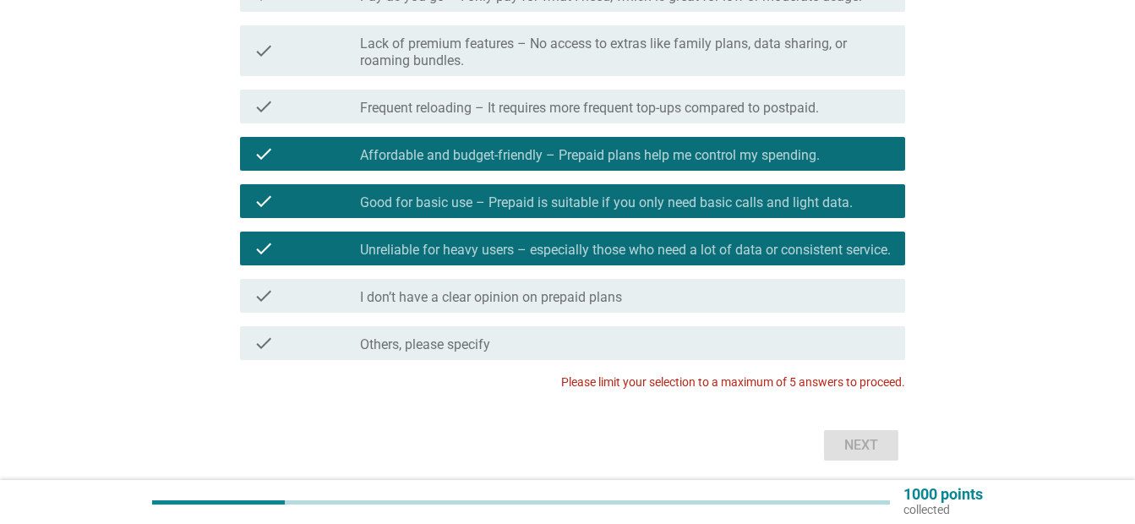
click at [803, 225] on div "check check_box_outline_blank Good for basic use – Prepaid is suitable if you o…" at bounding box center [567, 201] width 675 height 47
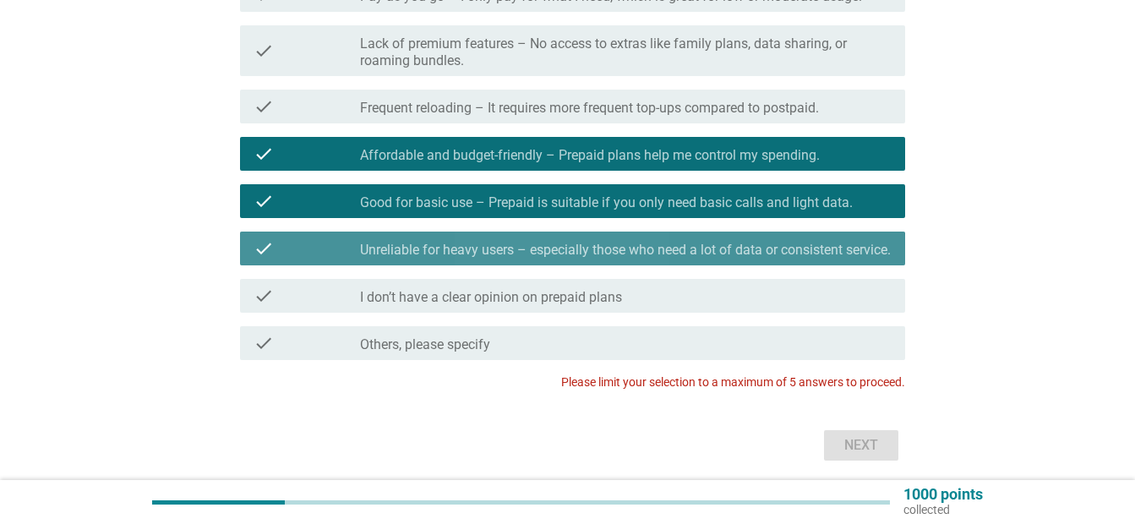
click at [795, 259] on label "Unreliable for heavy users – especially those who need a lot of data or consist…" at bounding box center [625, 250] width 531 height 17
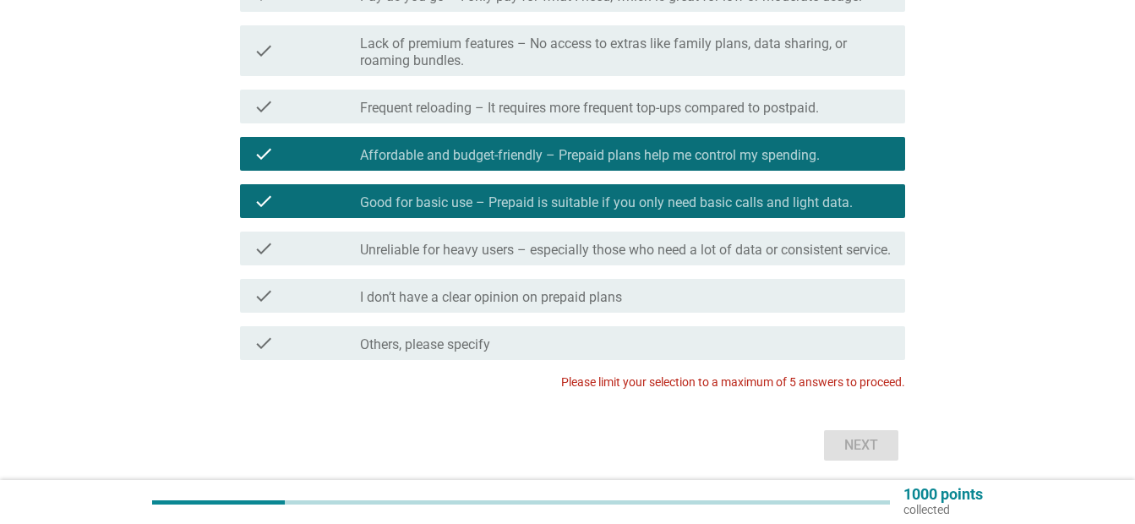
click at [796, 211] on label "Good for basic use – Prepaid is suitable if you only need basic calls and light…" at bounding box center [606, 202] width 493 height 17
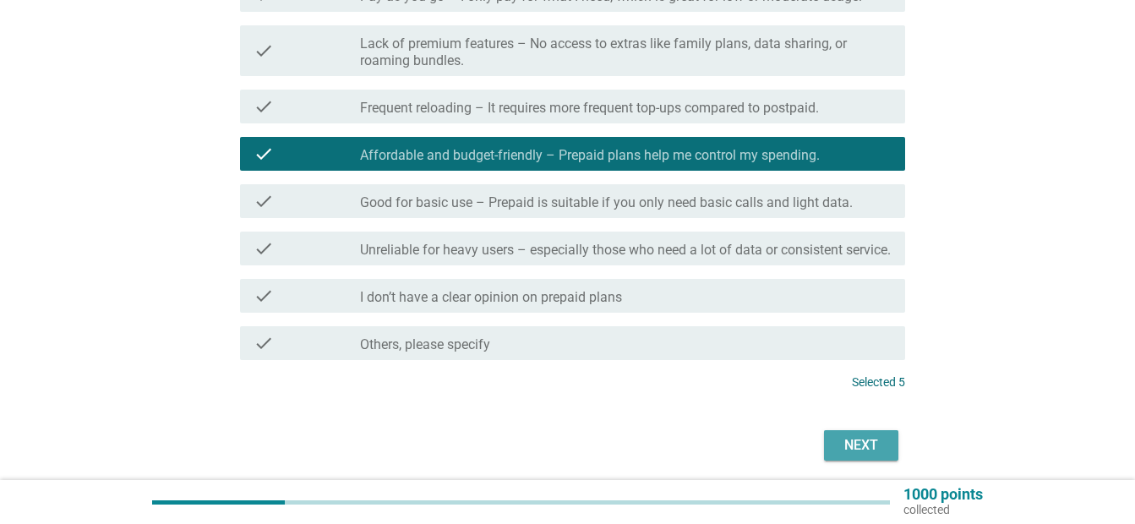
click at [870, 456] on div "Next" at bounding box center [861, 445] width 47 height 20
click at [870, 466] on div "Next" at bounding box center [567, 445] width 675 height 41
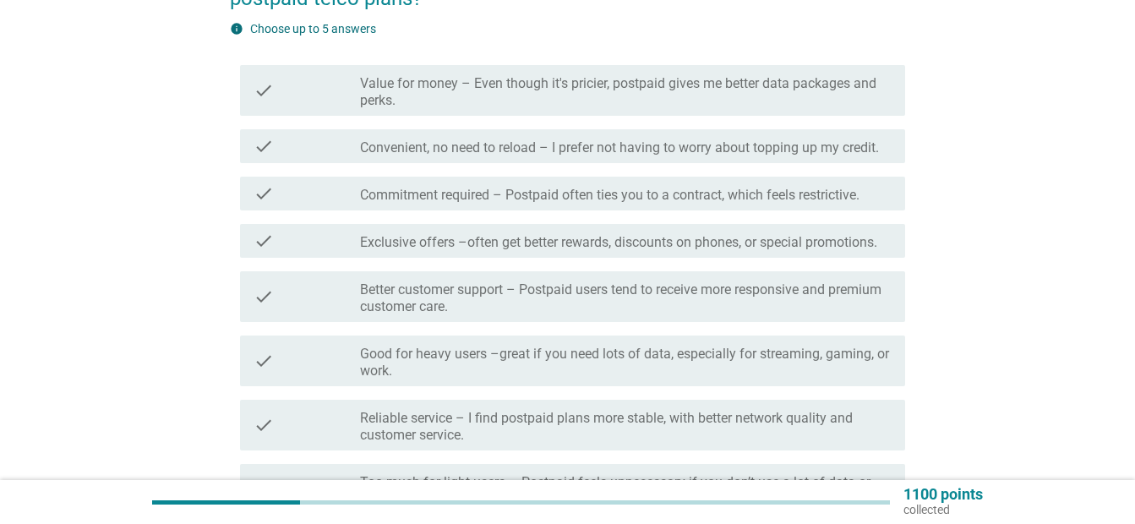
scroll to position [199, 0]
click at [877, 104] on label "Value for money – Even though it's pricier, postpaid gives me better data packa…" at bounding box center [626, 91] width 532 height 34
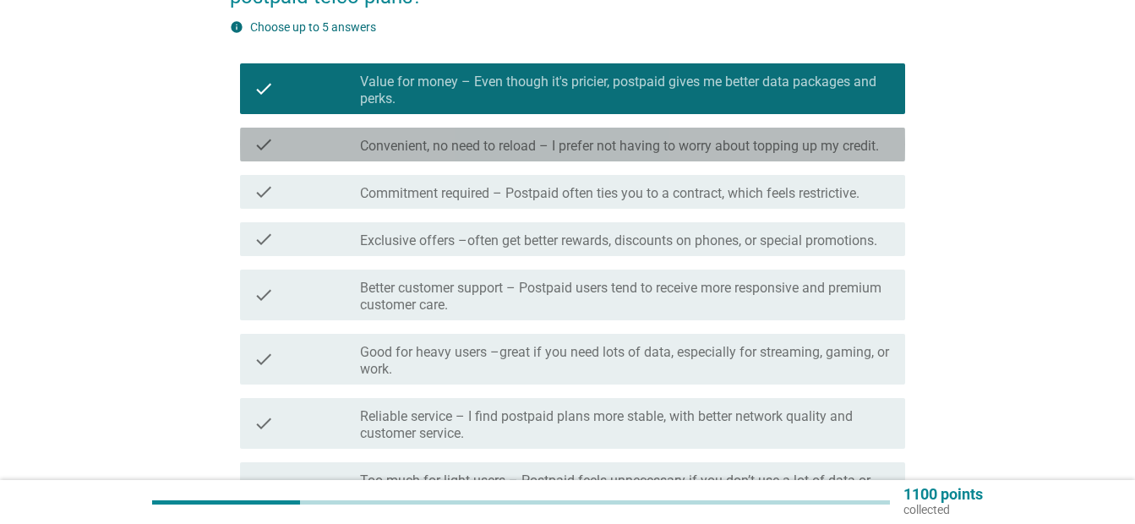
click at [871, 160] on div "check check_box_outline_blank Convenient, no need to reload – I prefer not havi…" at bounding box center [572, 145] width 665 height 34
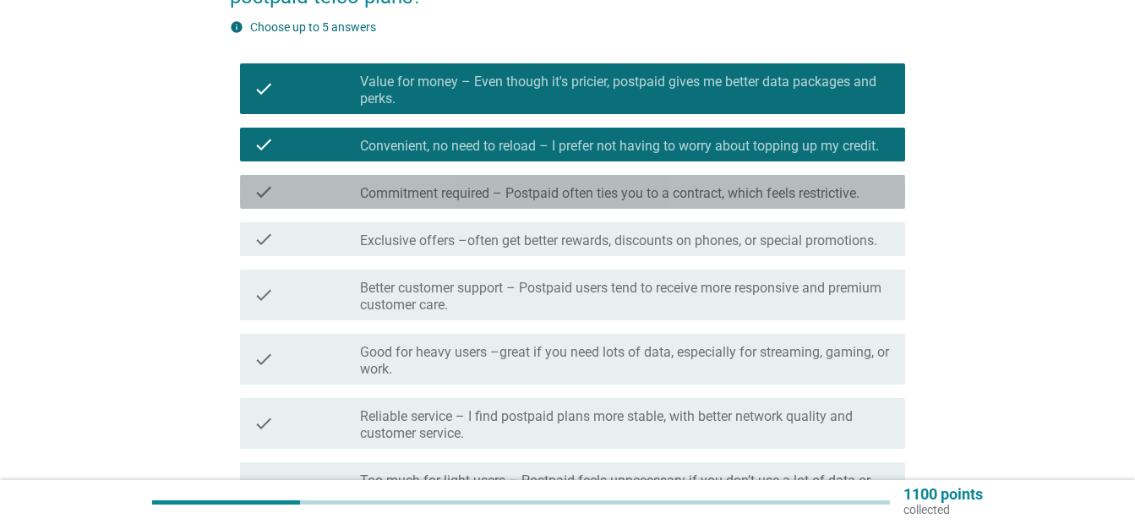
click at [859, 199] on label "Commitment required – Postpaid often ties you to a contract, which feels restri…" at bounding box center [610, 193] width 500 height 17
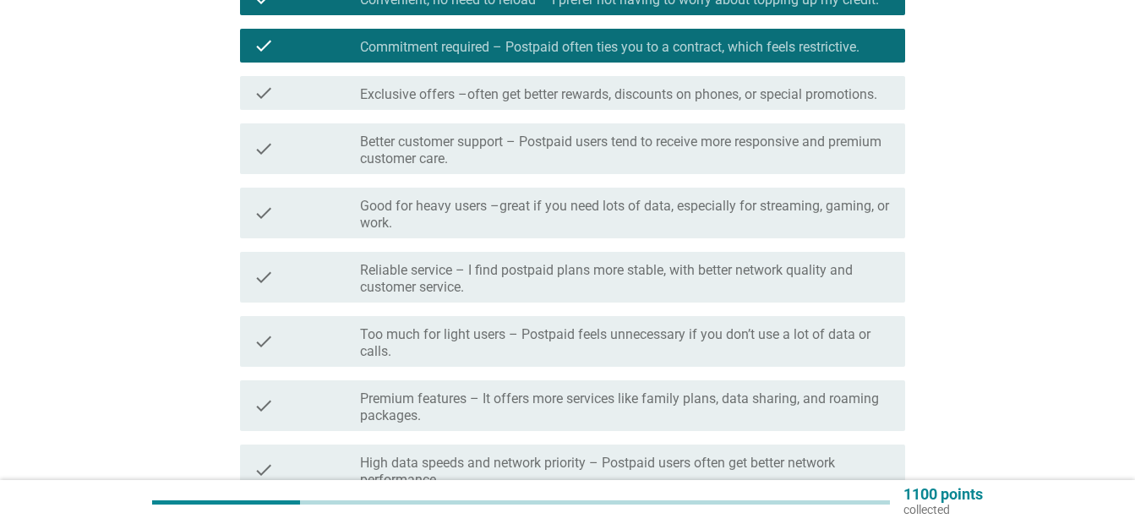
scroll to position [366, 0]
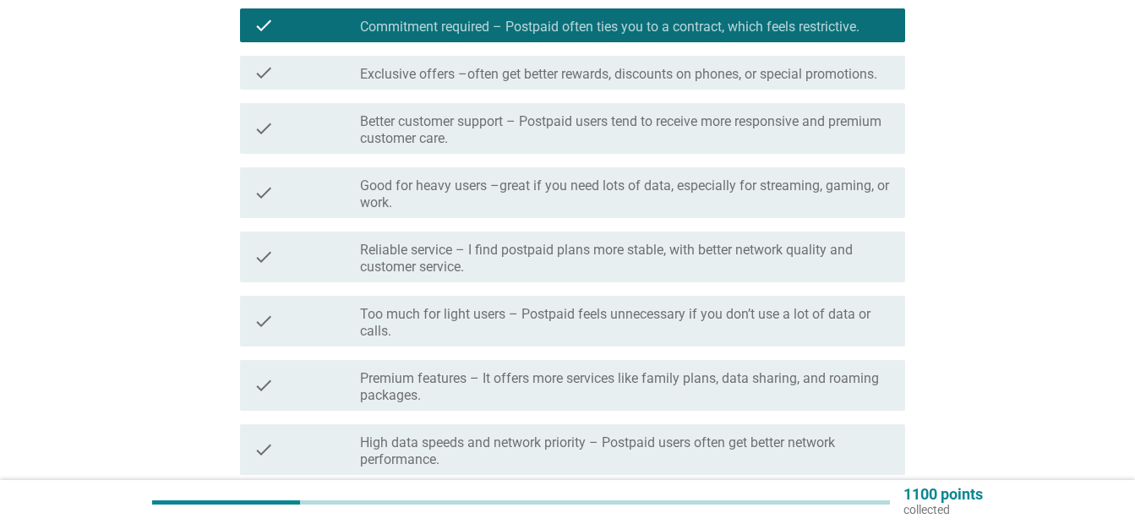
click at [869, 203] on label "Good for heavy users –great if you need lots of data, especially for streaming,…" at bounding box center [626, 195] width 532 height 34
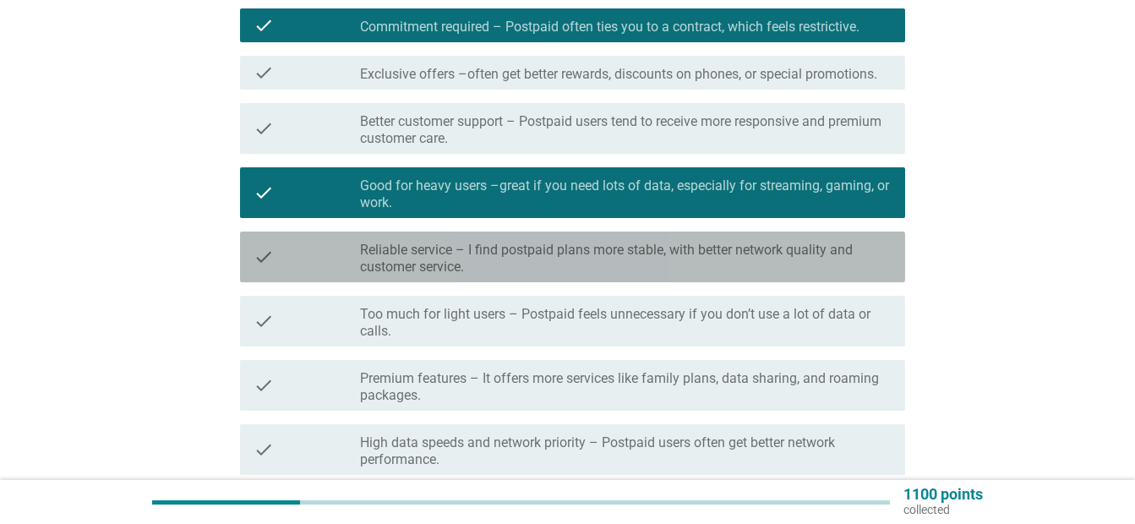
click at [896, 249] on div "check check_box_outline_blank Reliable service – I find postpaid plans more sta…" at bounding box center [572, 257] width 665 height 51
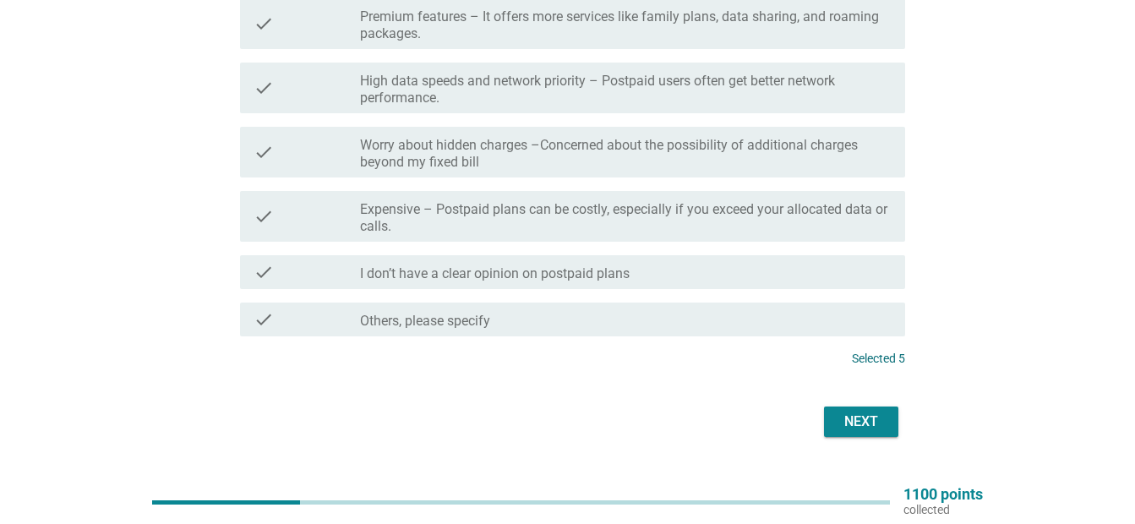
scroll to position [739, 0]
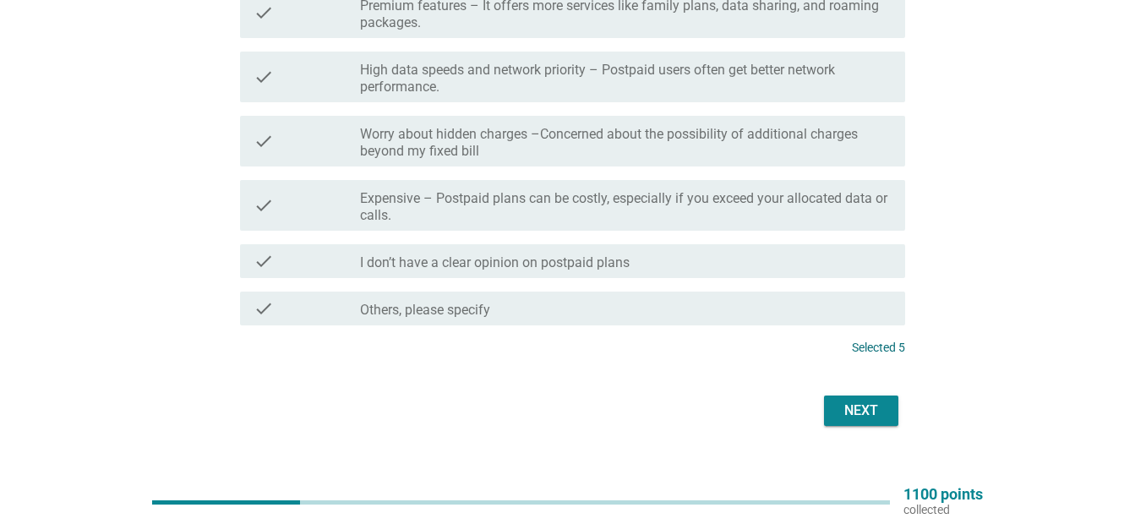
click at [865, 426] on div "Next" at bounding box center [567, 411] width 675 height 41
click at [862, 415] on div "Next" at bounding box center [861, 411] width 47 height 20
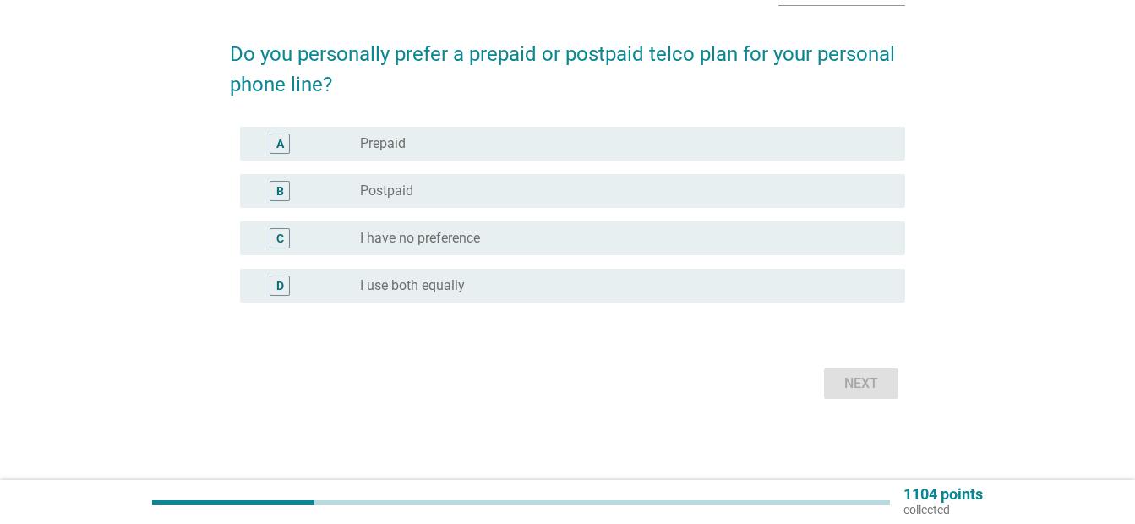
scroll to position [0, 0]
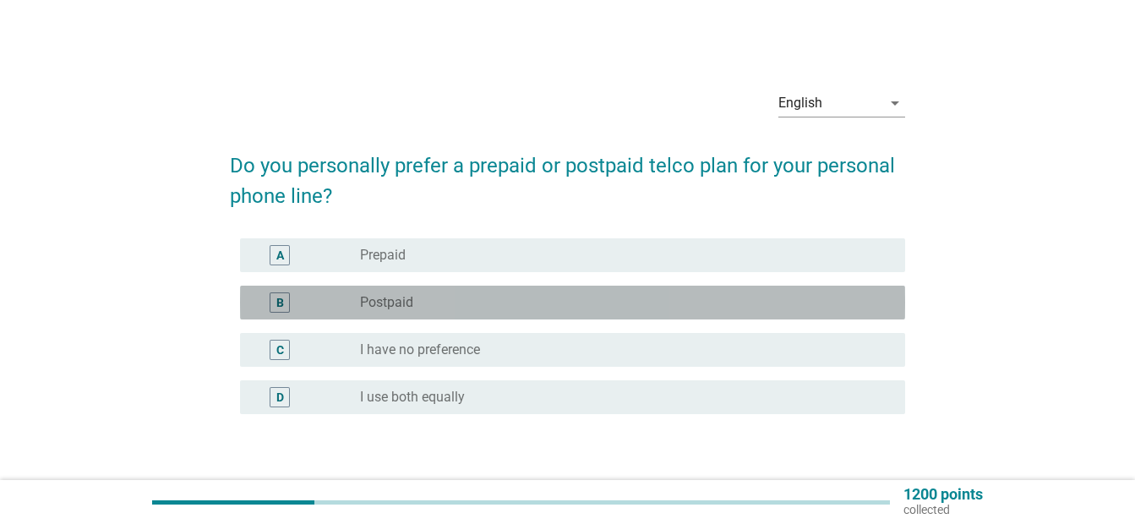
click at [440, 301] on div "radio_button_unchecked Postpaid" at bounding box center [619, 302] width 518 height 17
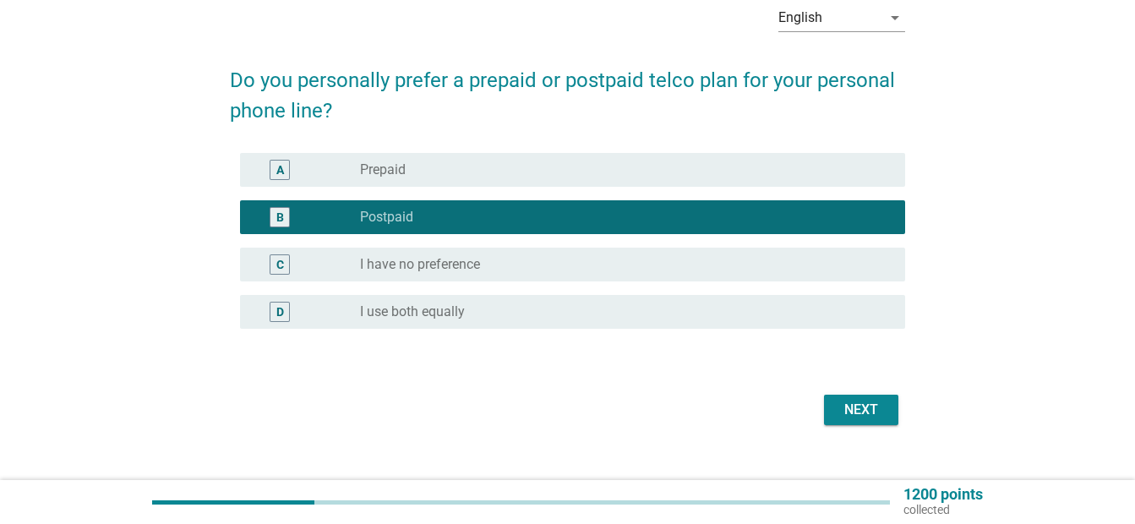
scroll to position [92, 0]
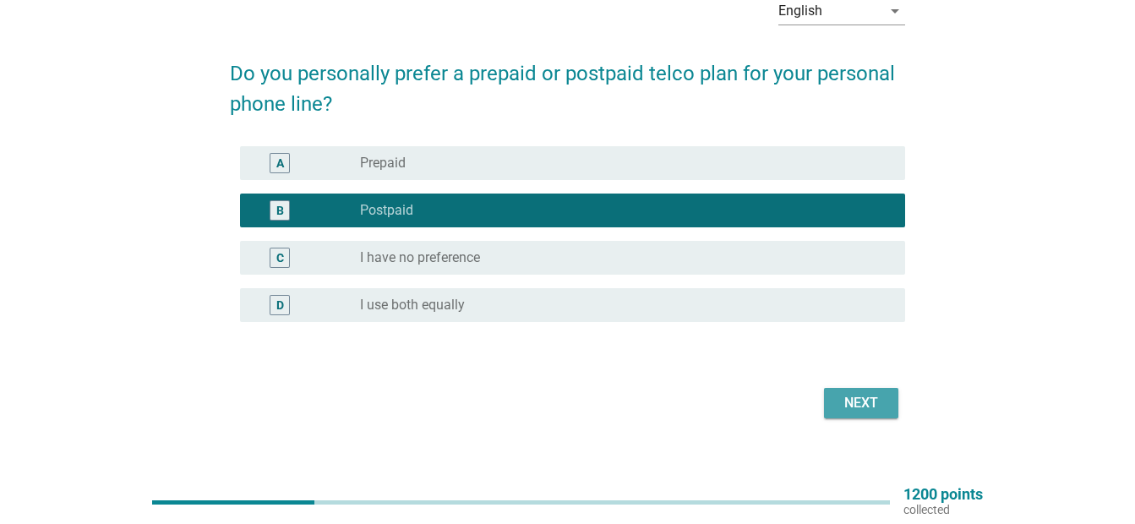
click at [875, 408] on div "Next" at bounding box center [861, 403] width 47 height 20
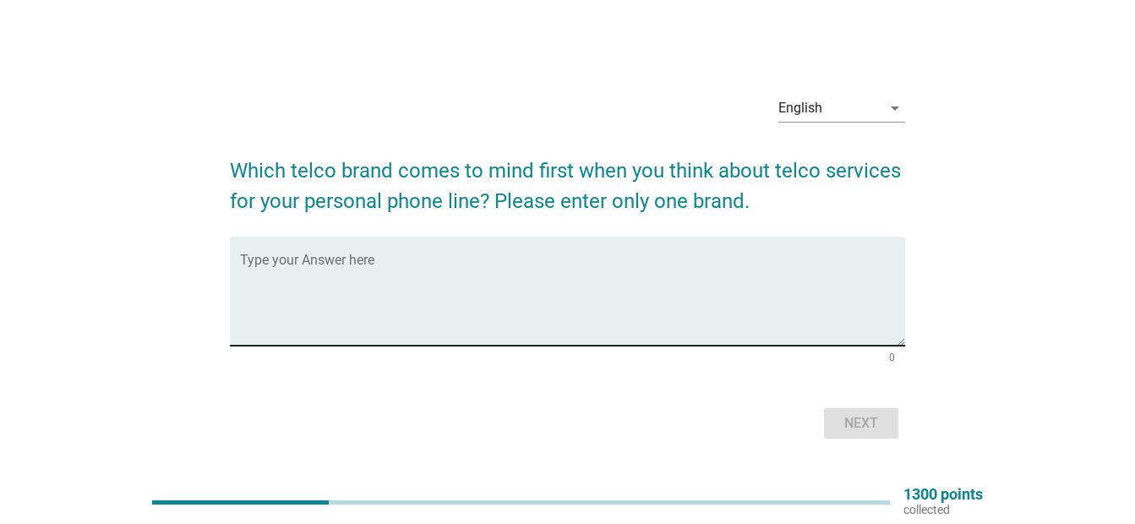
click at [591, 245] on div "Type your Answer here" at bounding box center [572, 291] width 665 height 109
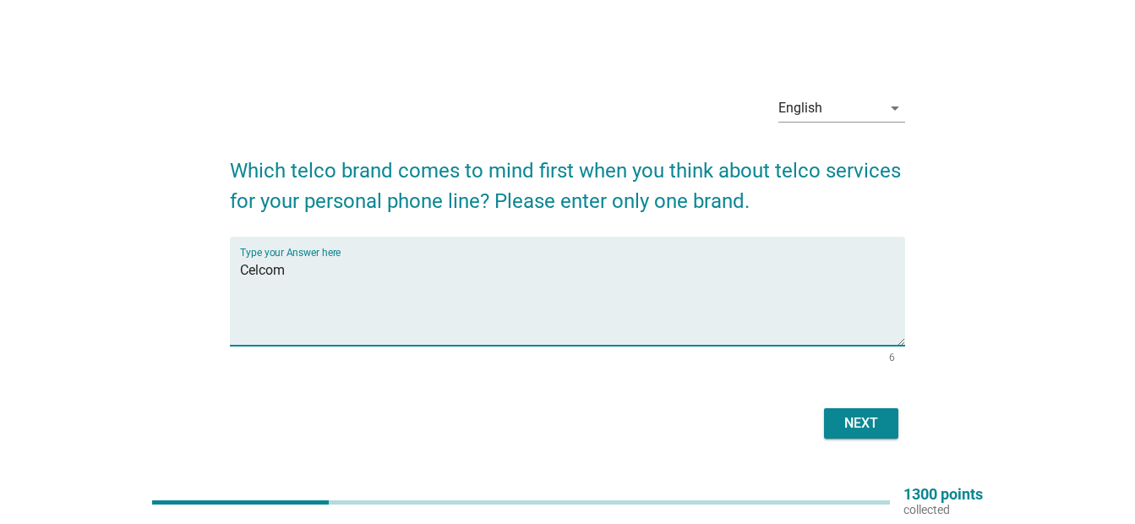
type textarea "Celcom"
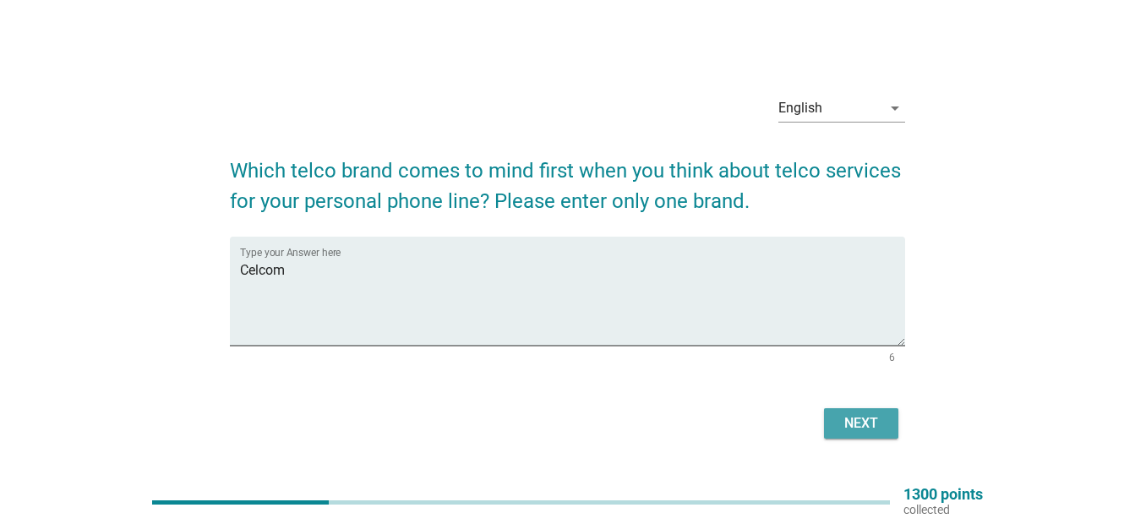
click at [850, 423] on div "Next" at bounding box center [861, 423] width 47 height 20
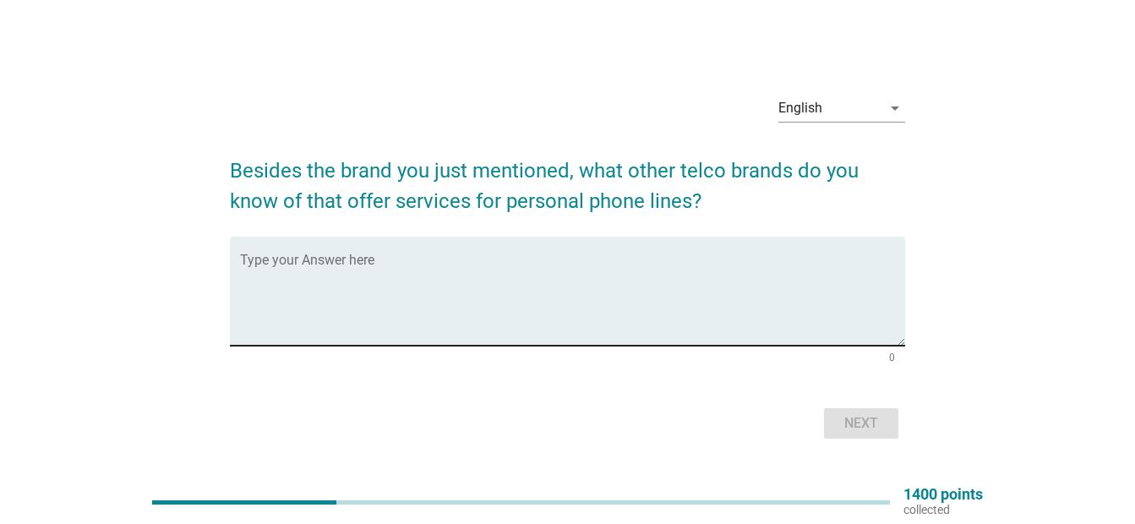
click at [516, 255] on div "Type your Answer here" at bounding box center [572, 291] width 665 height 109
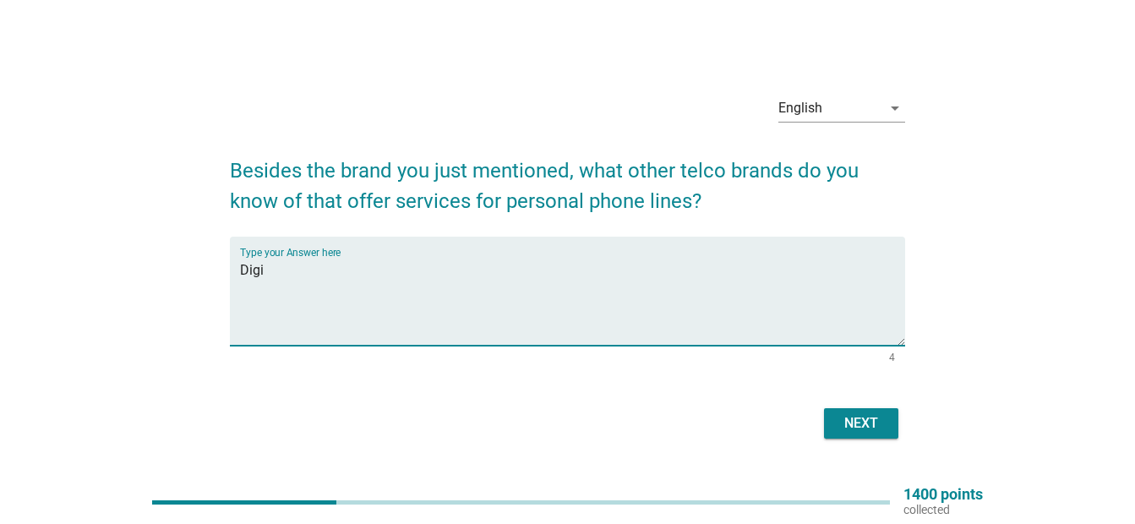
click at [313, 288] on textarea "Digi" at bounding box center [572, 301] width 665 height 89
type textarea "Digi UMobile Yes Maxis"
click at [854, 420] on div "Next" at bounding box center [861, 423] width 47 height 20
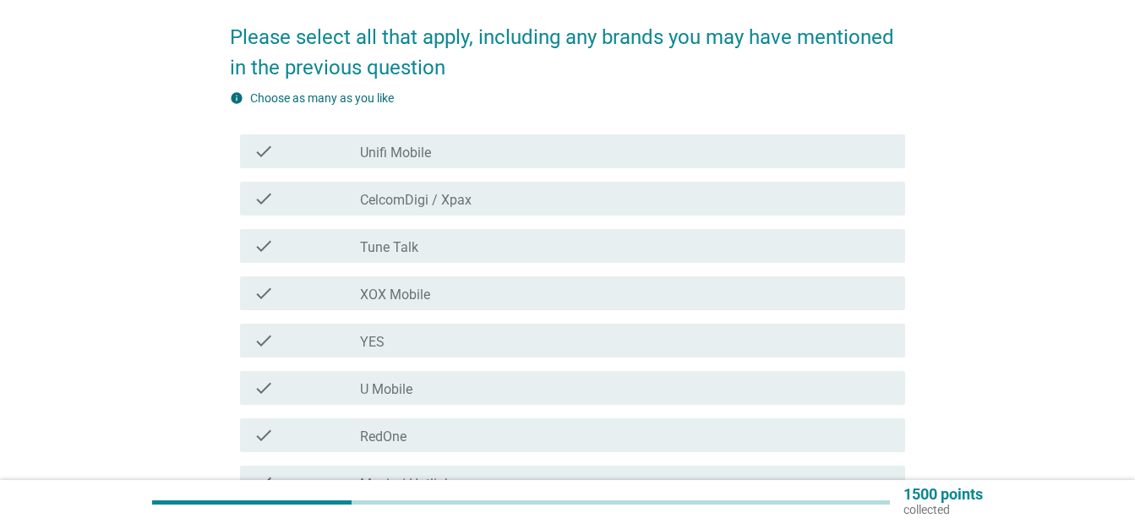
scroll to position [249, 0]
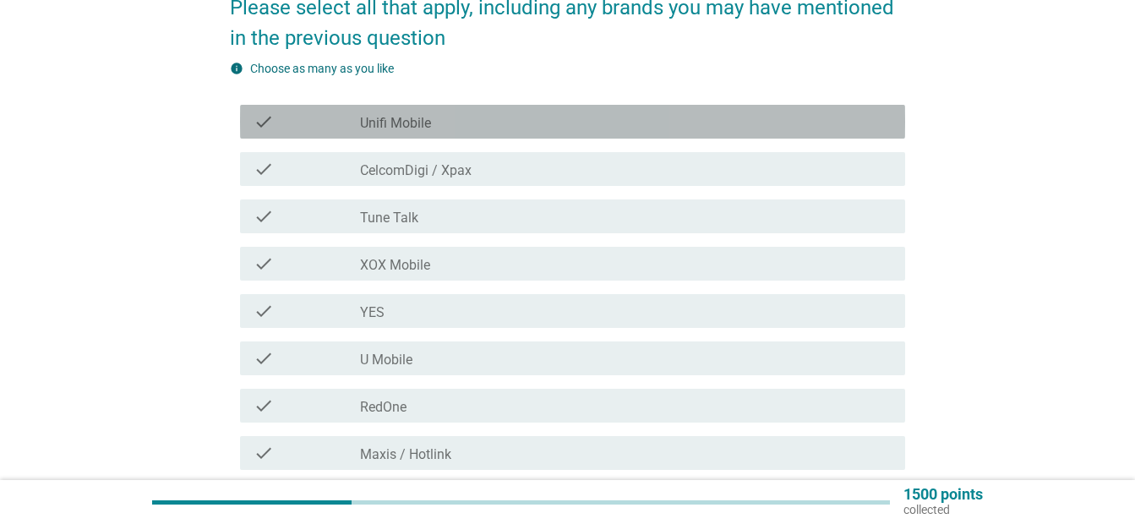
click at [511, 125] on div "check_box_outline_blank Unifi Mobile" at bounding box center [626, 122] width 532 height 20
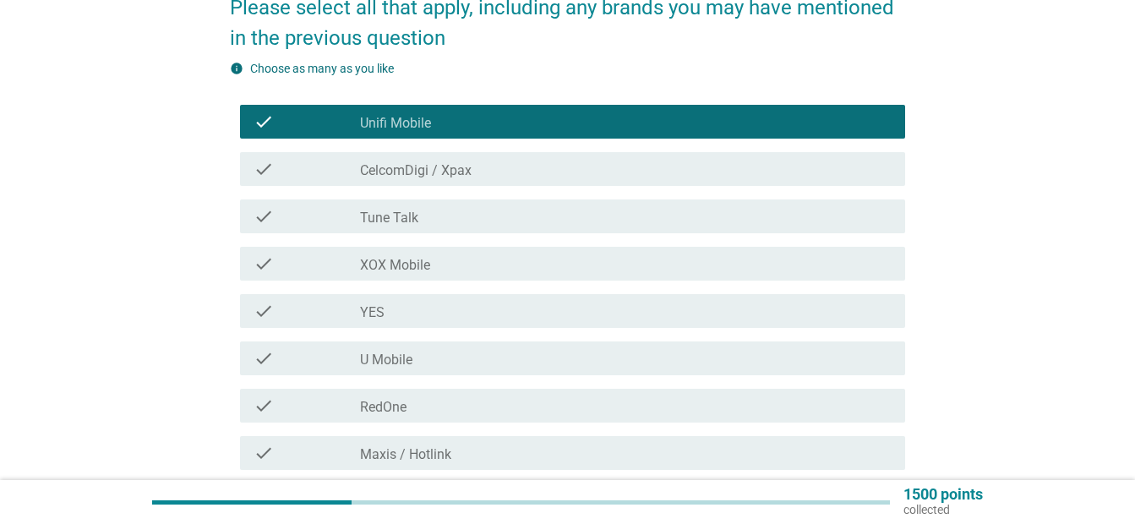
click at [508, 181] on div "check check_box_outline_blank CelcomDigi / Xpax" at bounding box center [572, 169] width 665 height 34
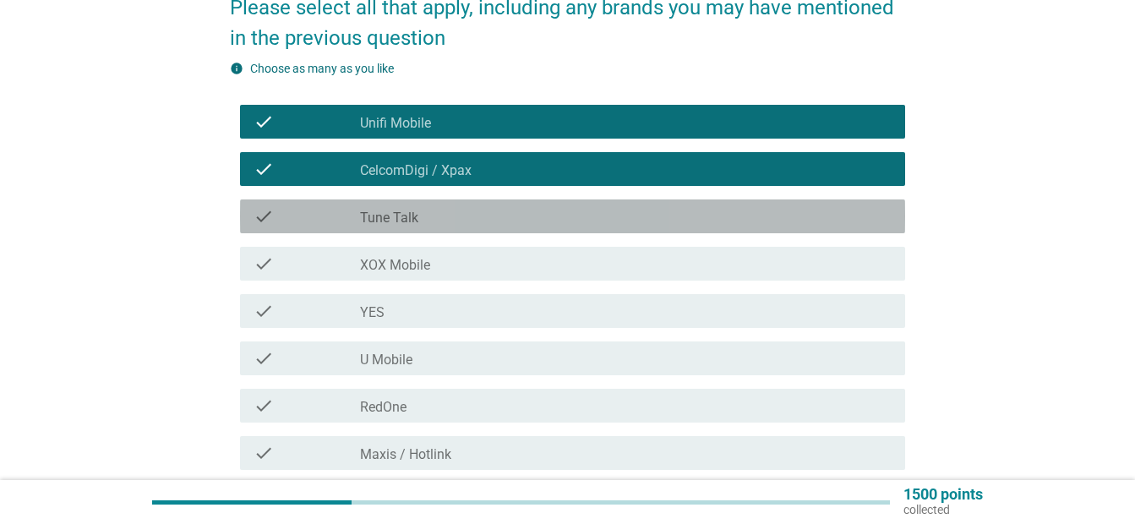
click at [499, 225] on div "check_box_outline_blank Tune Talk" at bounding box center [626, 216] width 532 height 20
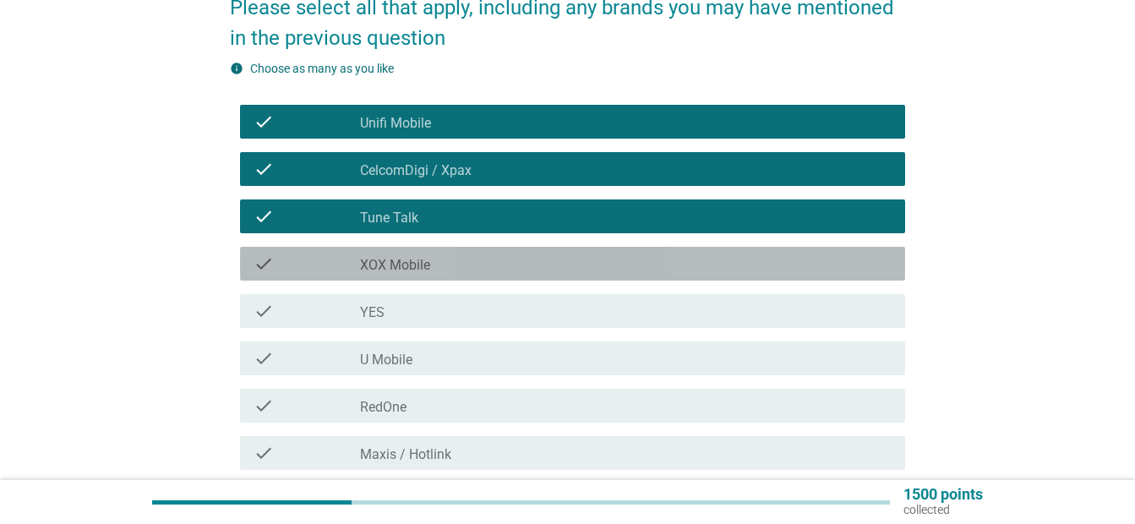
click at [495, 259] on div "check_box_outline_blank XOX Mobile" at bounding box center [626, 264] width 532 height 20
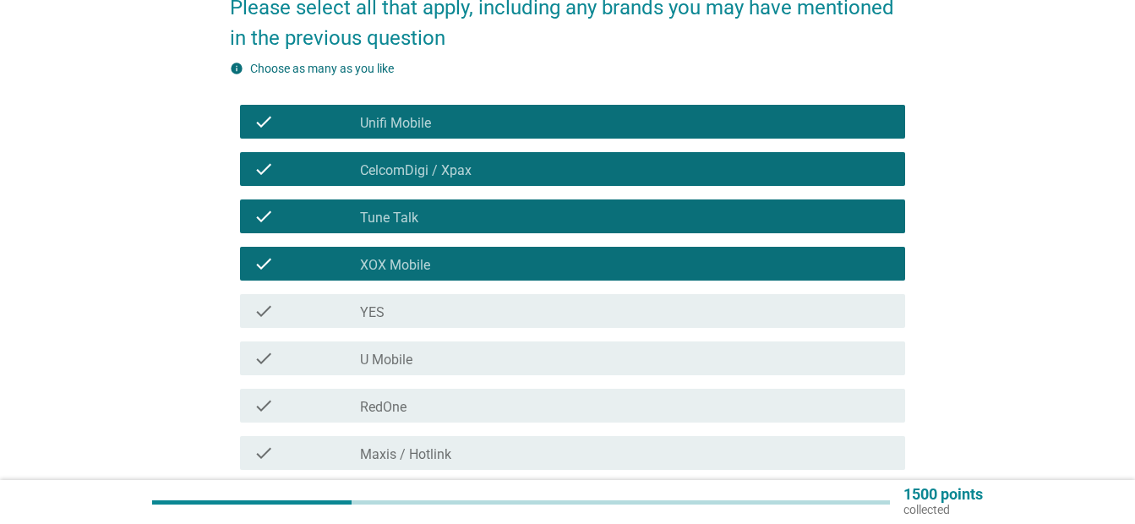
click at [488, 309] on div "check_box_outline_blank YES" at bounding box center [626, 311] width 532 height 20
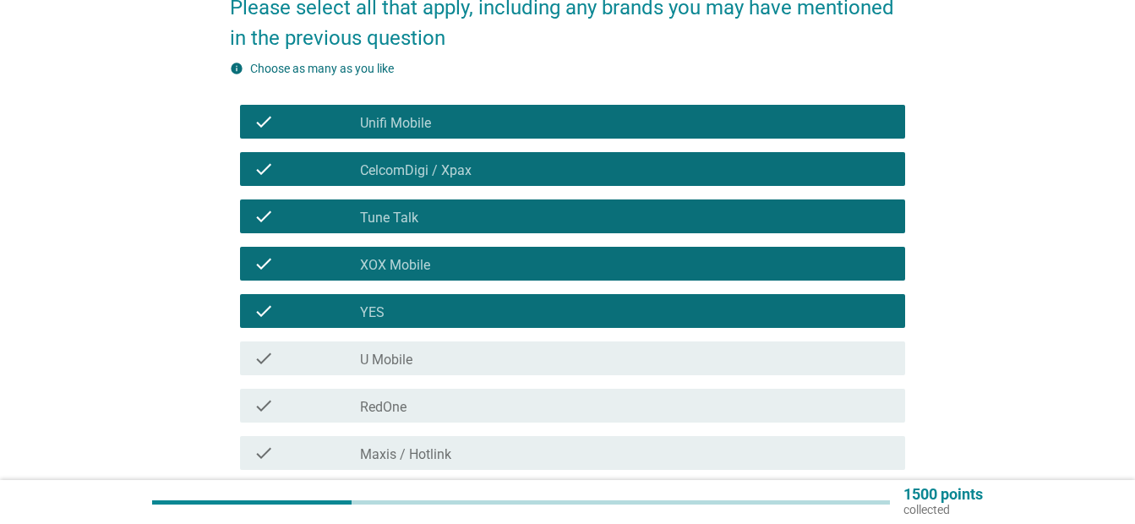
click at [488, 357] on div "check_box_outline_blank U Mobile" at bounding box center [626, 358] width 532 height 20
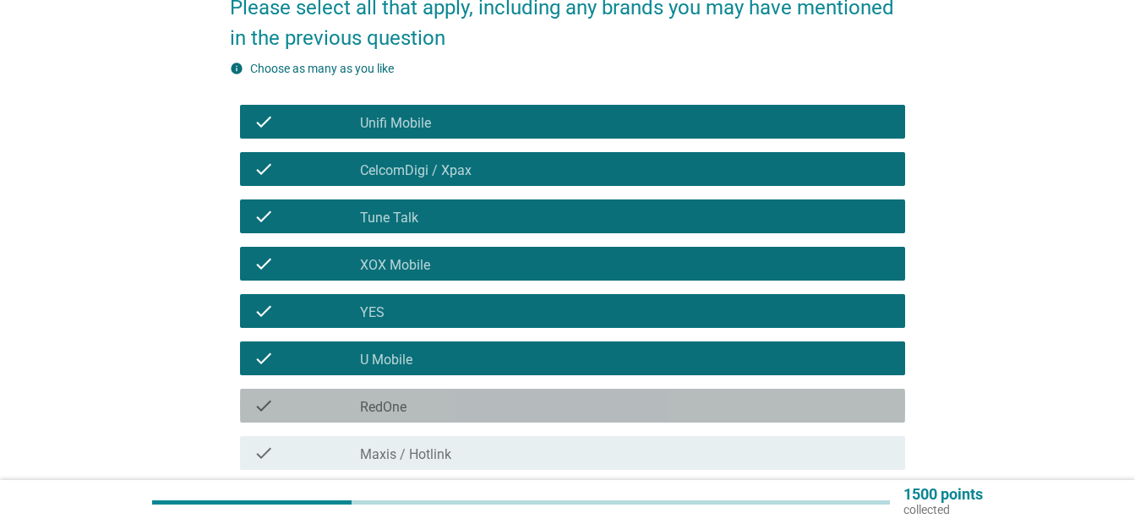
click at [487, 407] on div "check_box_outline_blank RedOne" at bounding box center [626, 406] width 532 height 20
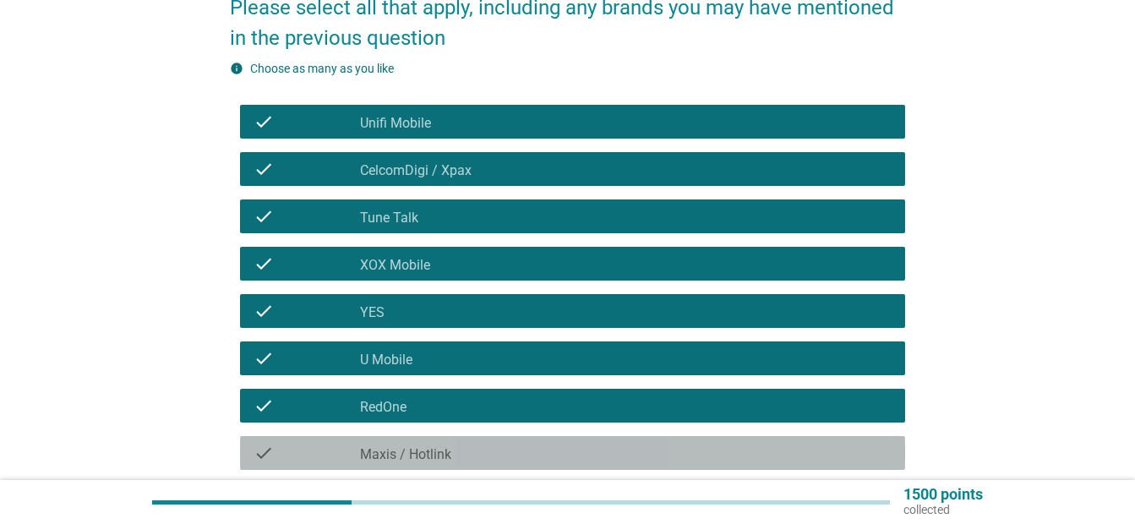
click at [493, 456] on div "check_box_outline_blank Maxis / Hotlink" at bounding box center [626, 453] width 532 height 20
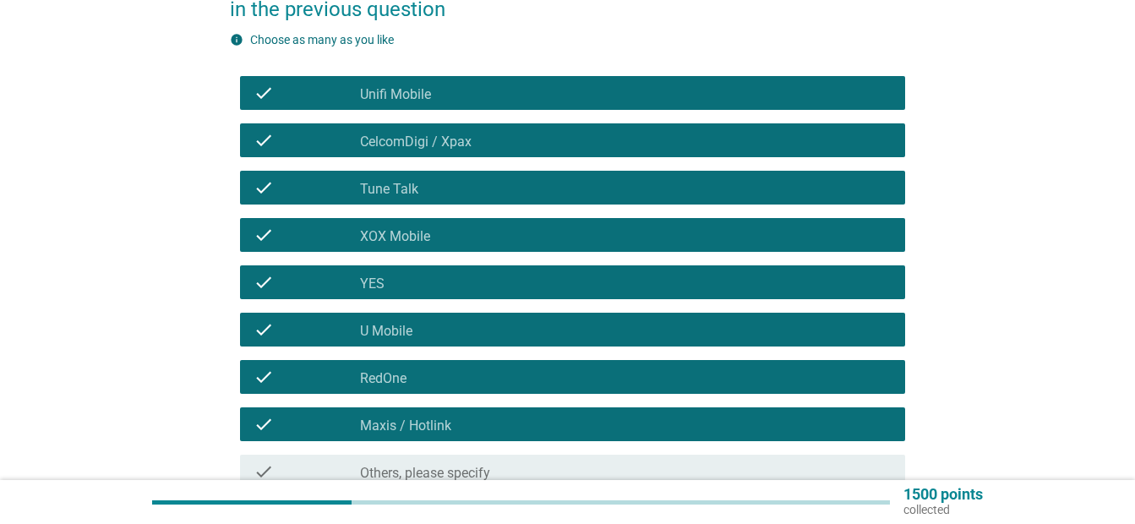
scroll to position [444, 0]
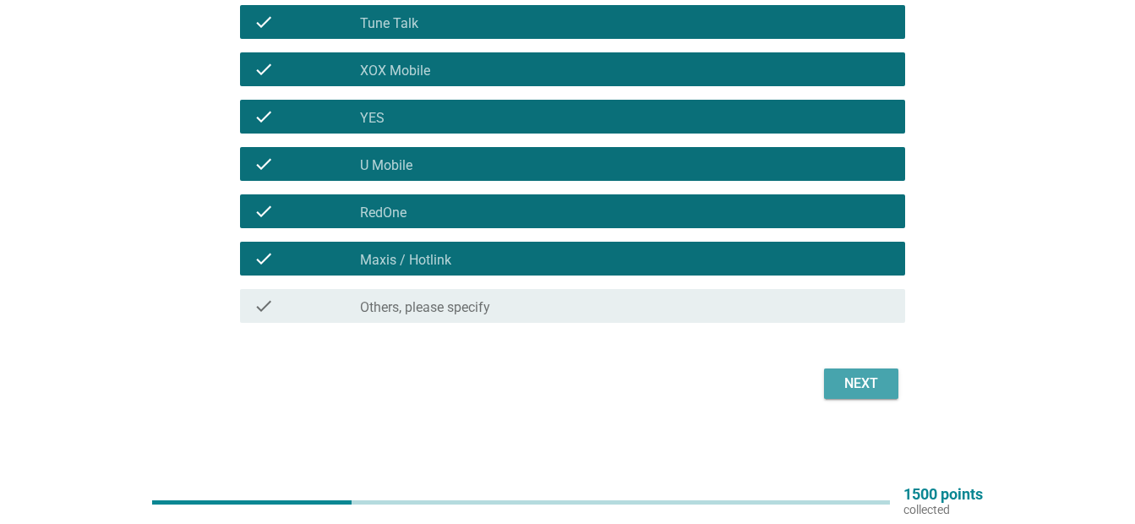
click at [878, 378] on div "Next" at bounding box center [861, 384] width 47 height 20
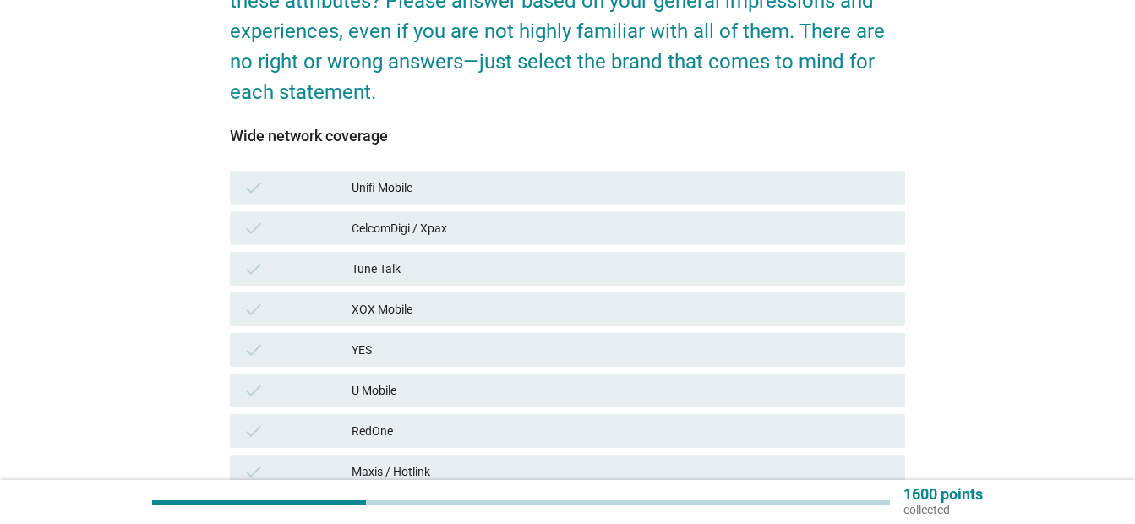
scroll to position [197, 0]
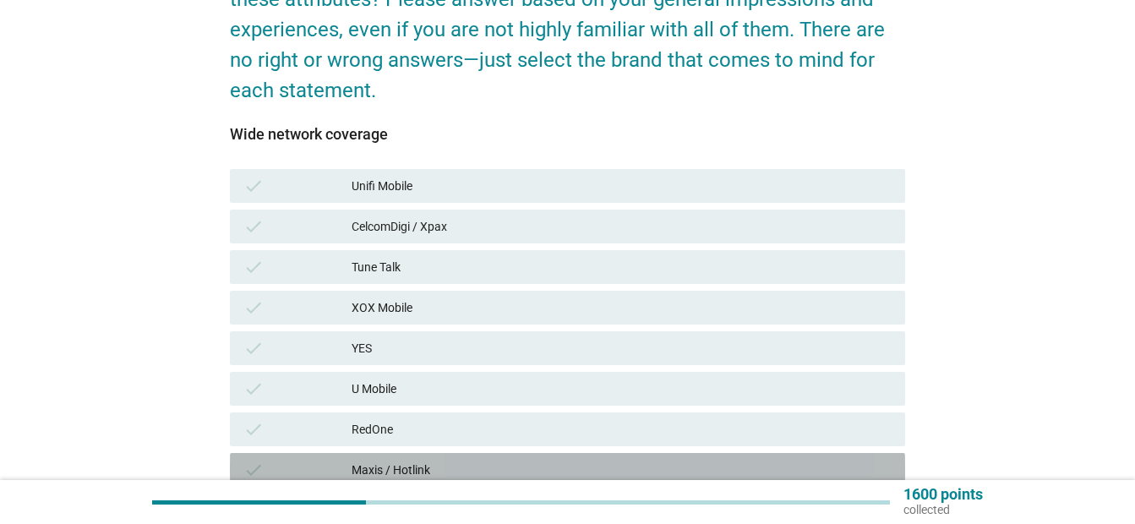
click at [470, 462] on div "Maxis / Hotlink" at bounding box center [622, 470] width 540 height 20
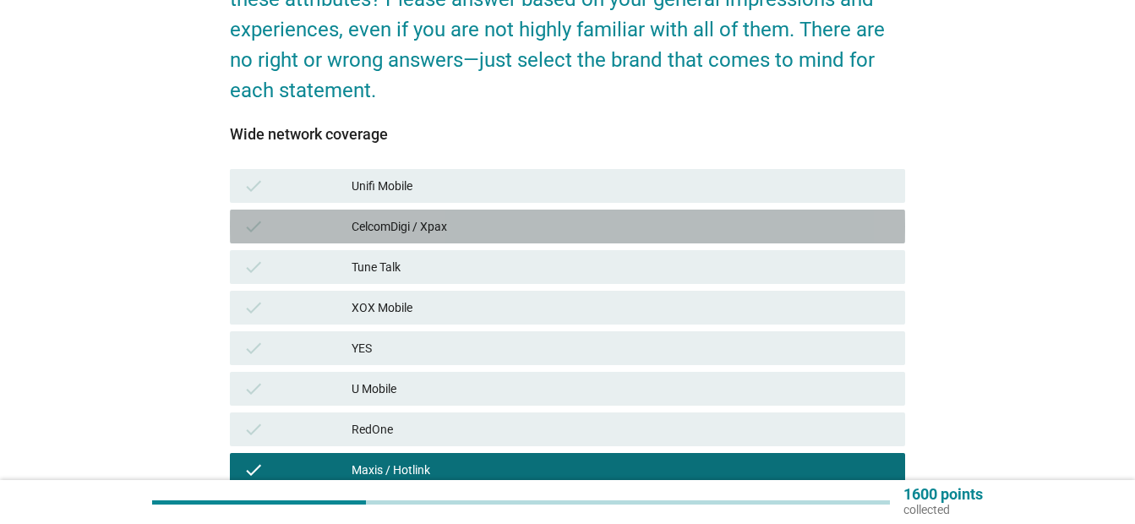
click at [488, 242] on div "check CelcomDigi / Xpax" at bounding box center [567, 227] width 675 height 34
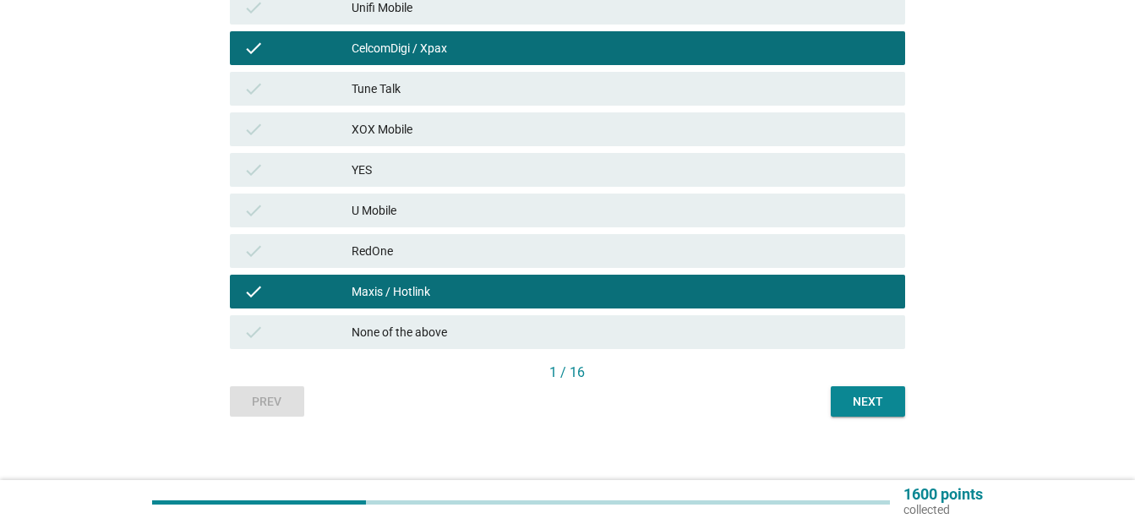
scroll to position [388, 0]
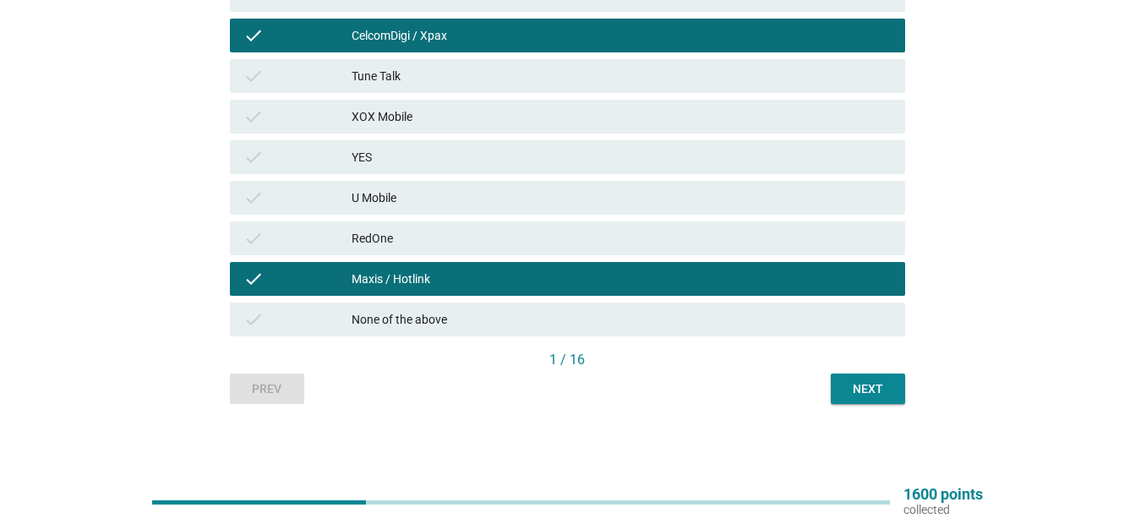
click at [875, 383] on div "Next" at bounding box center [867, 389] width 47 height 18
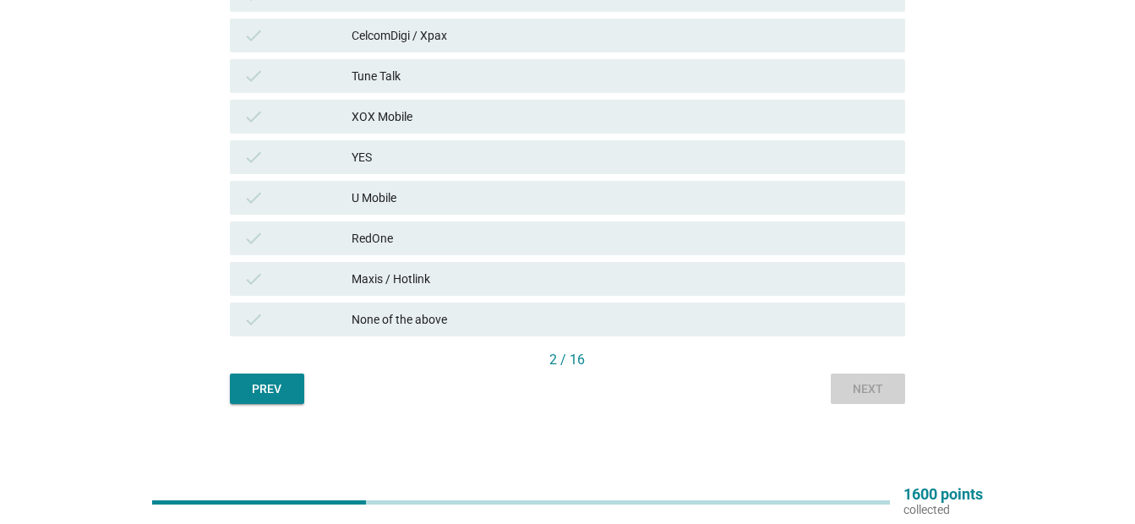
scroll to position [0, 0]
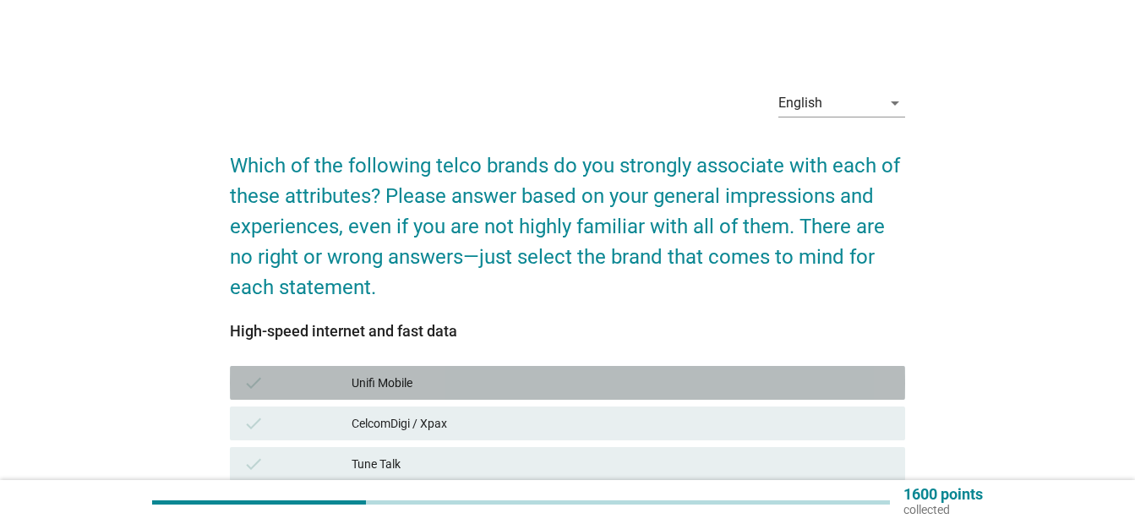
click at [579, 382] on div "Unifi Mobile" at bounding box center [622, 383] width 540 height 20
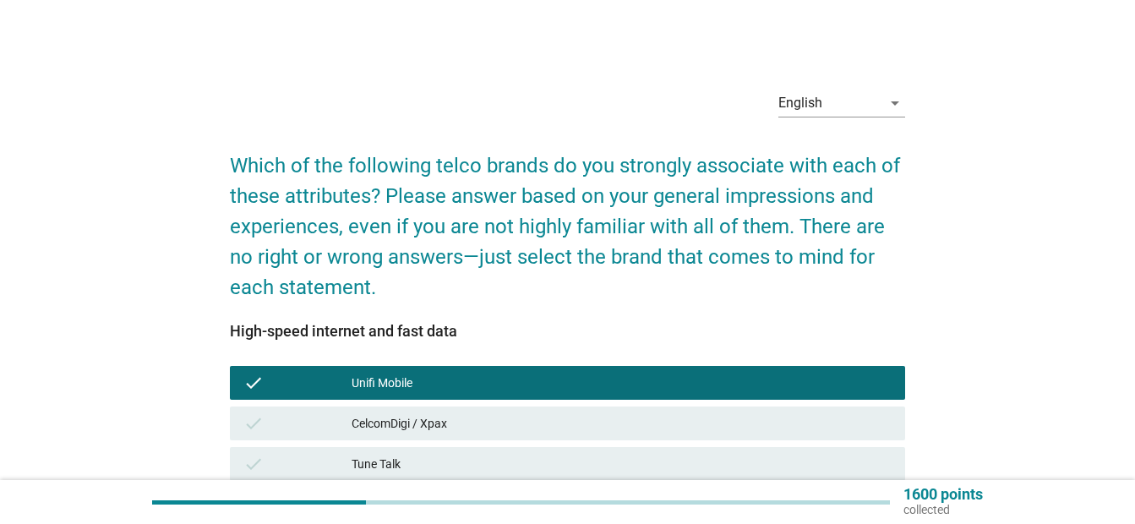
click at [579, 426] on div "CelcomDigi / Xpax" at bounding box center [622, 423] width 540 height 20
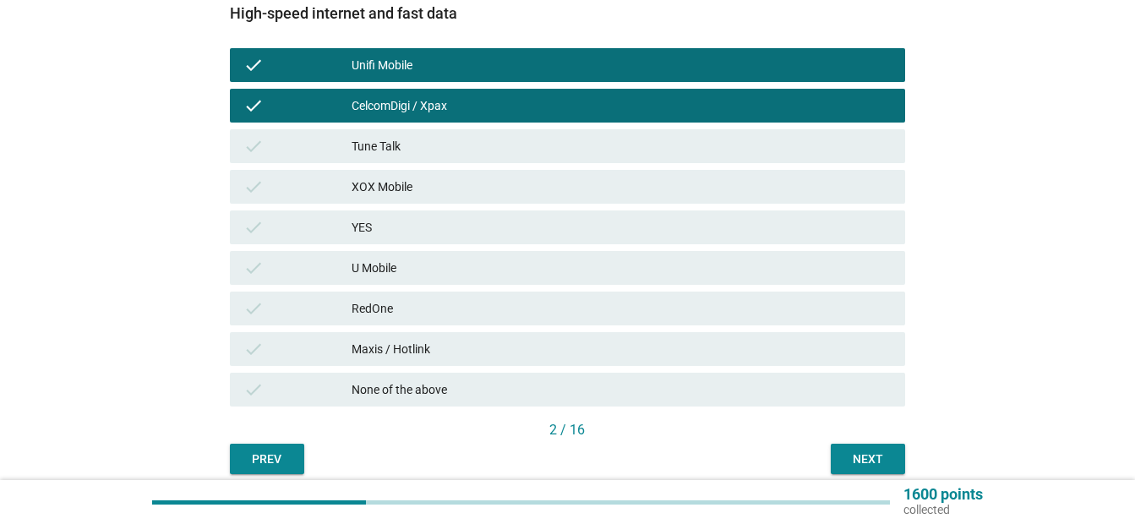
scroll to position [352, 0]
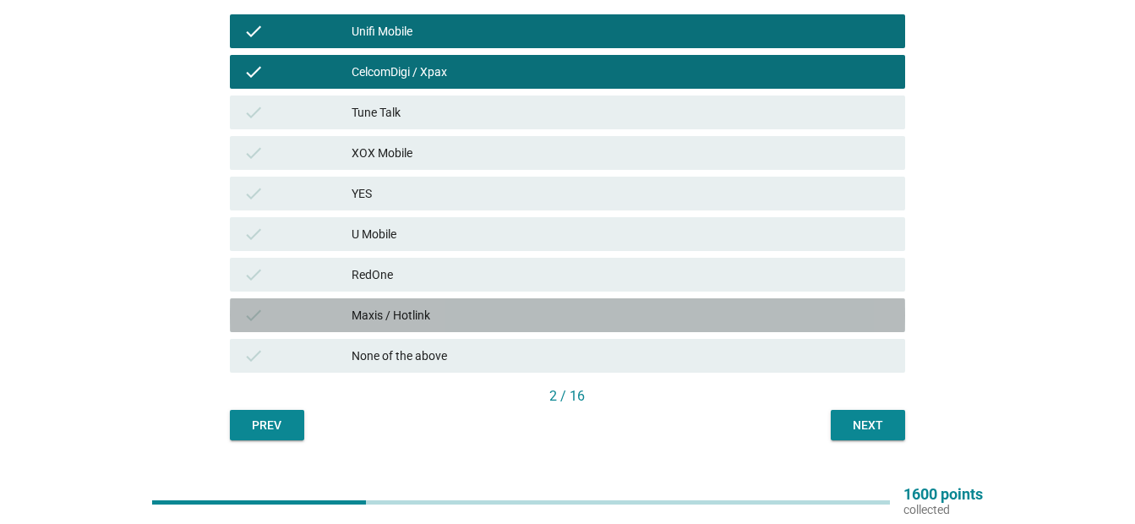
click at [568, 323] on div "Maxis / Hotlink" at bounding box center [622, 315] width 540 height 20
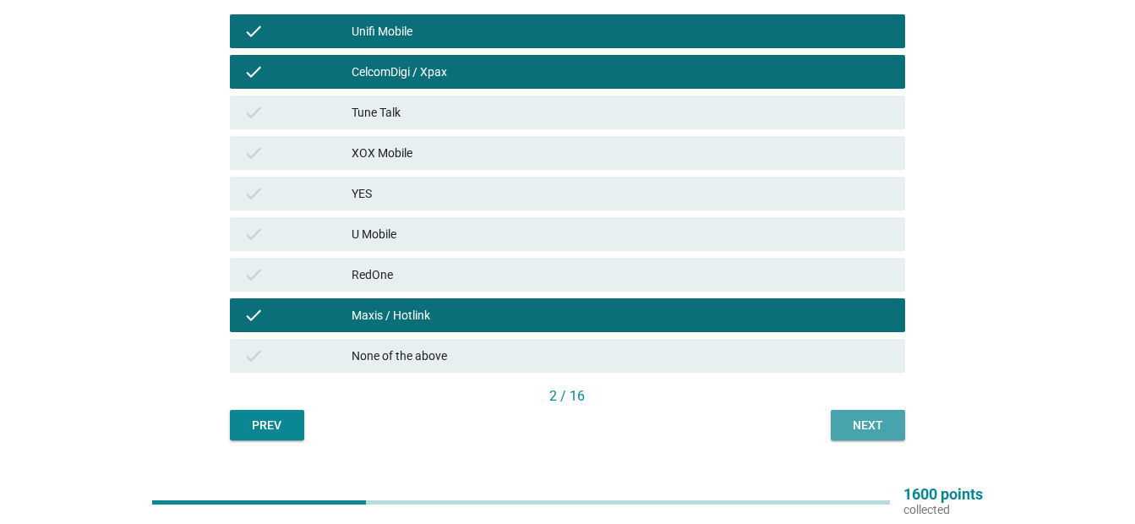
click at [864, 429] on div "Next" at bounding box center [867, 426] width 47 height 18
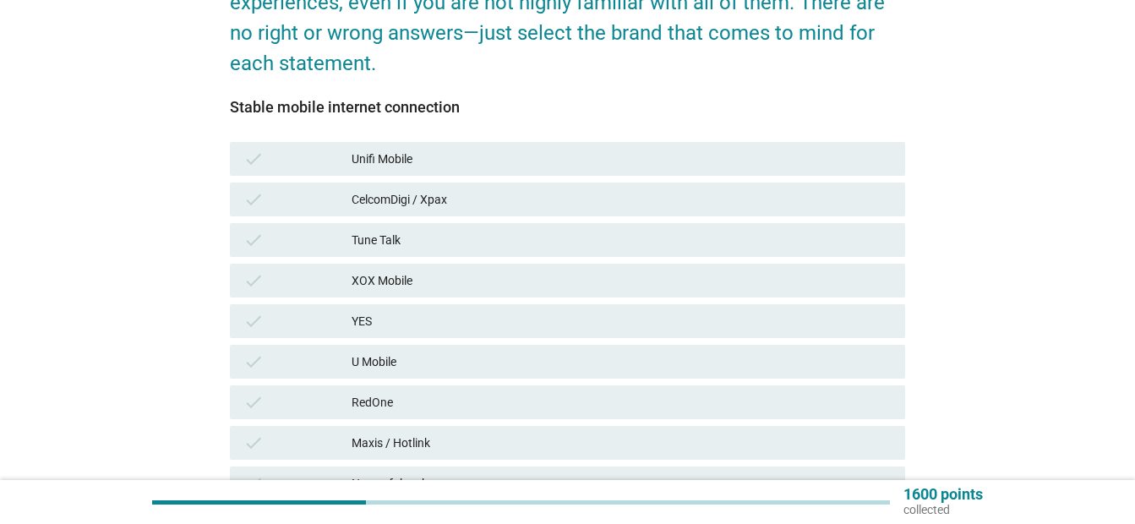
scroll to position [220, 0]
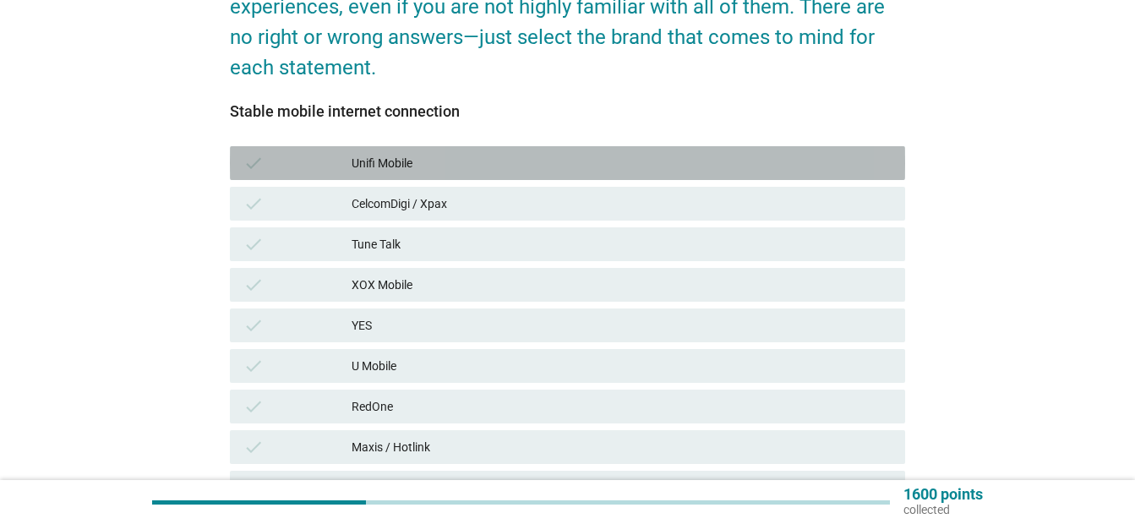
click at [851, 167] on div "Unifi Mobile" at bounding box center [622, 163] width 540 height 20
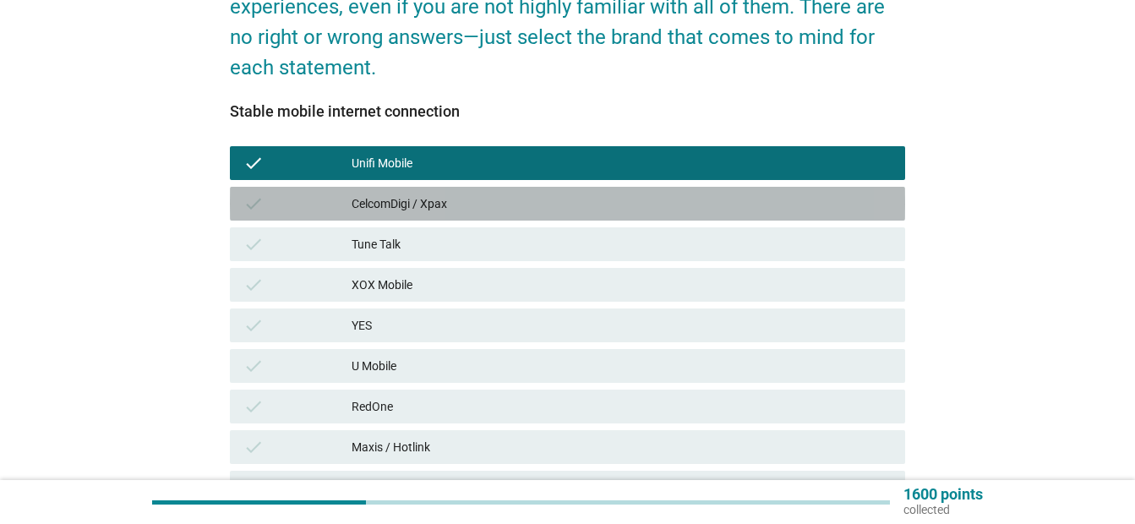
click at [833, 212] on div "check CelcomDigi / Xpax" at bounding box center [567, 204] width 675 height 34
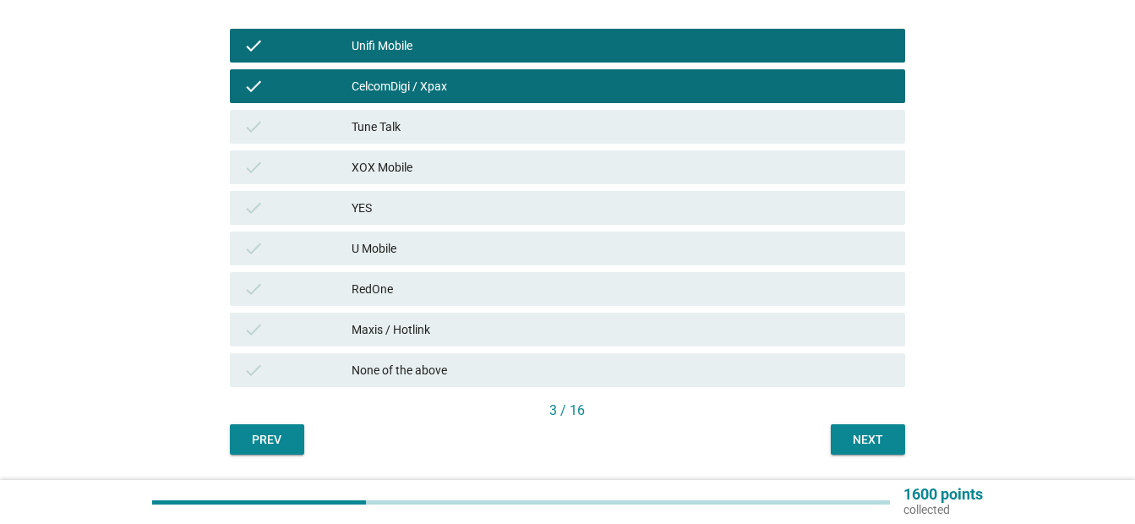
scroll to position [388, 0]
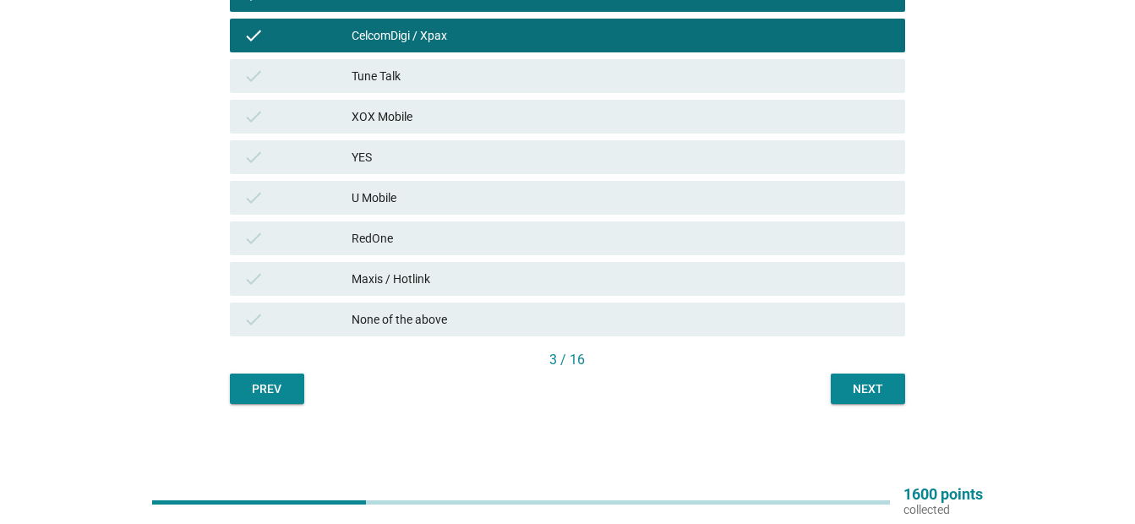
click at [878, 387] on div "Next" at bounding box center [867, 389] width 47 height 18
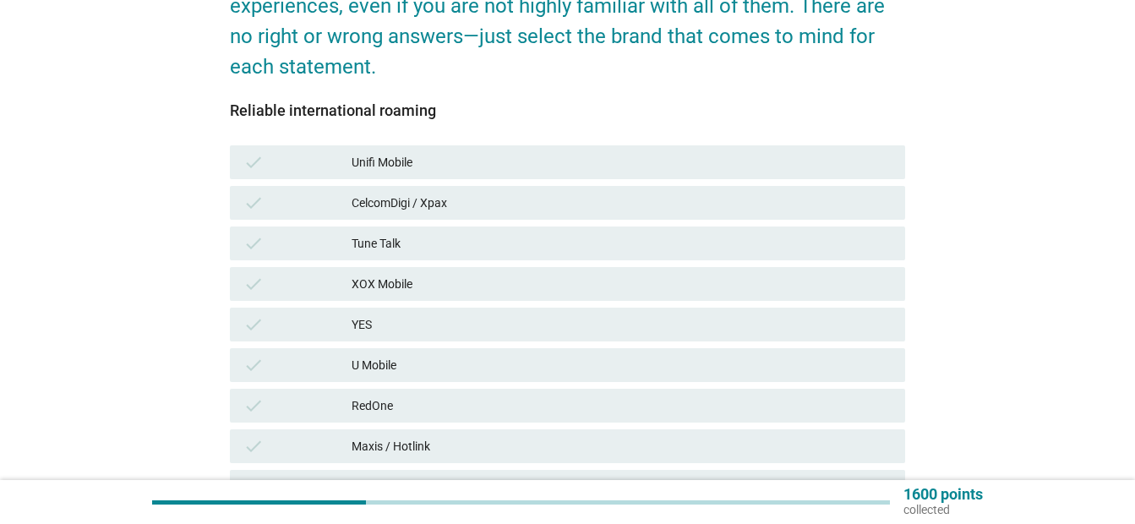
scroll to position [231, 0]
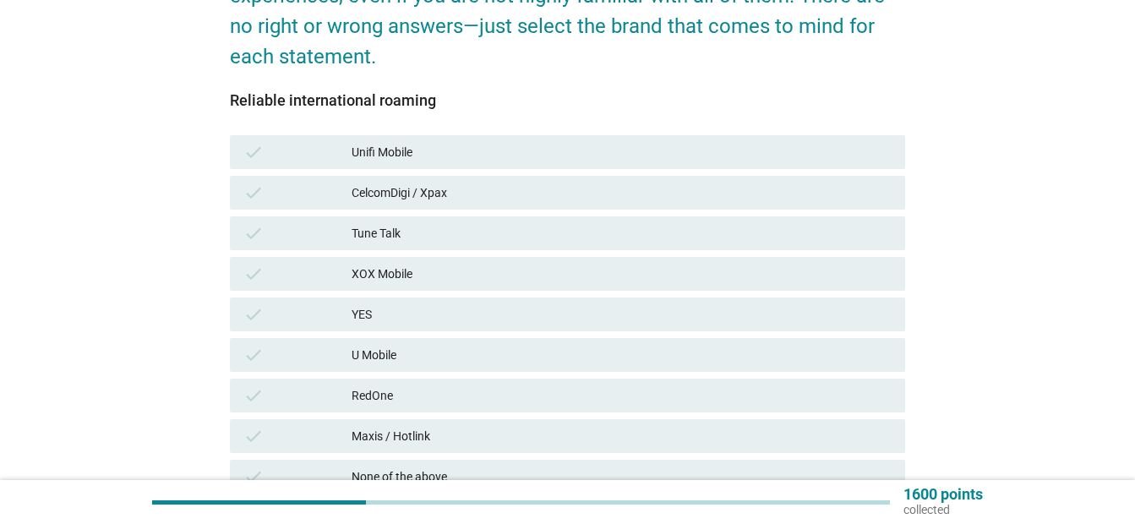
click at [718, 203] on div "check CelcomDigi / Xpax" at bounding box center [567, 193] width 675 height 34
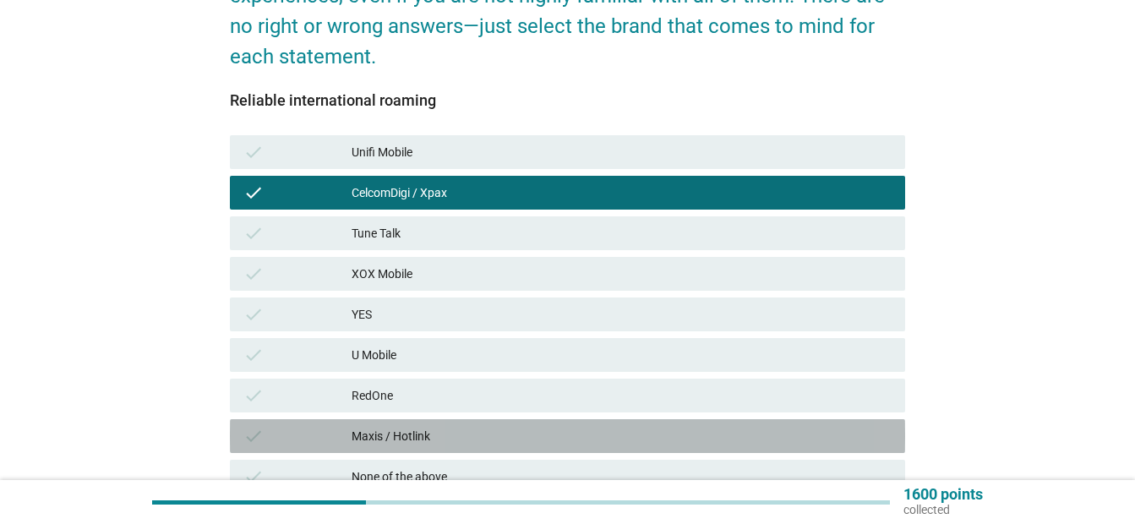
drag, startPoint x: 482, startPoint y: 443, endPoint x: 470, endPoint y: 436, distance: 13.6
click at [470, 436] on div "Maxis / Hotlink" at bounding box center [622, 436] width 540 height 20
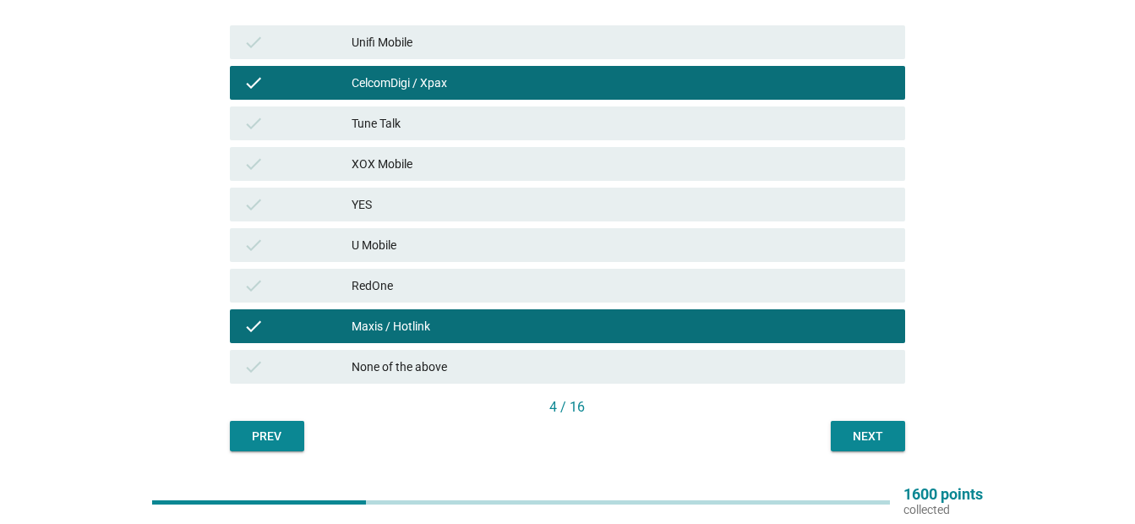
scroll to position [388, 0]
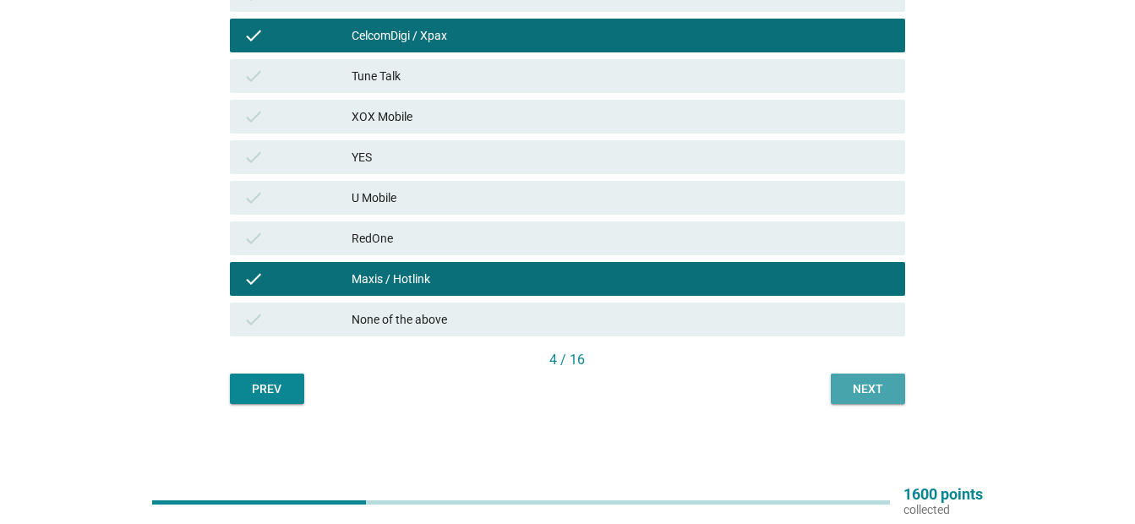
click at [862, 397] on div "Next" at bounding box center [867, 389] width 47 height 18
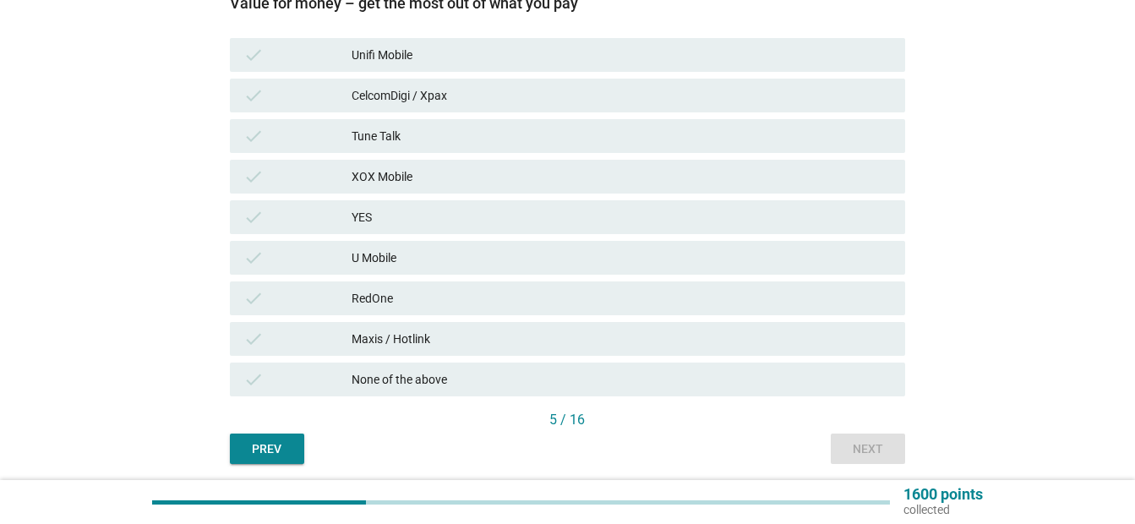
scroll to position [330, 0]
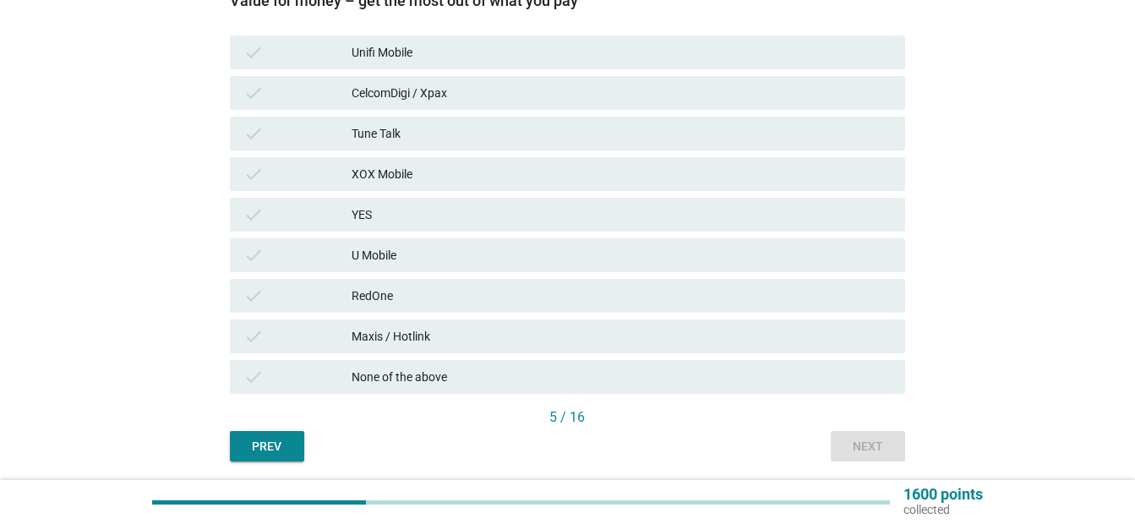
click at [499, 385] on div "None of the above" at bounding box center [622, 377] width 540 height 20
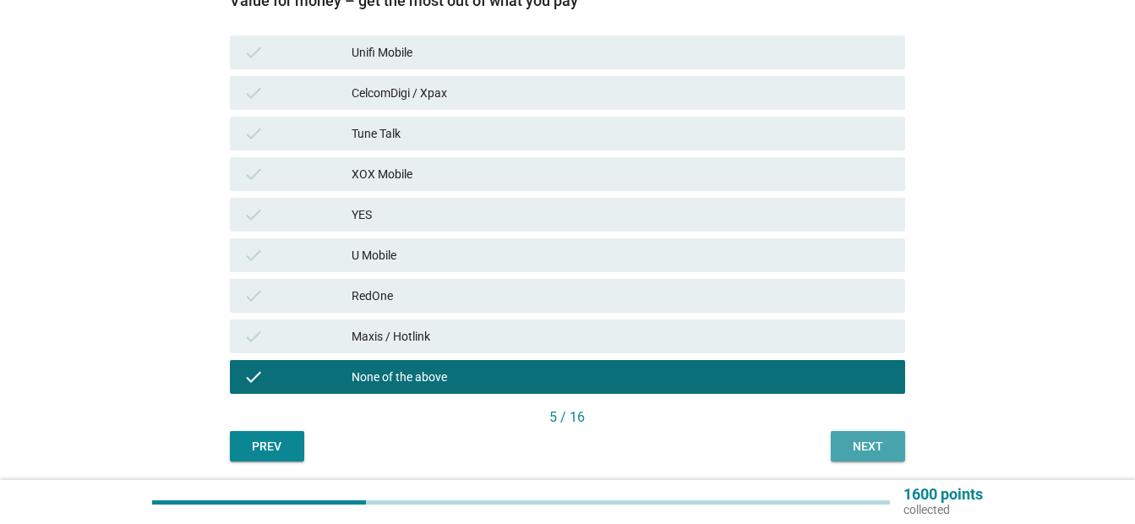
click at [885, 445] on div "Next" at bounding box center [867, 447] width 47 height 18
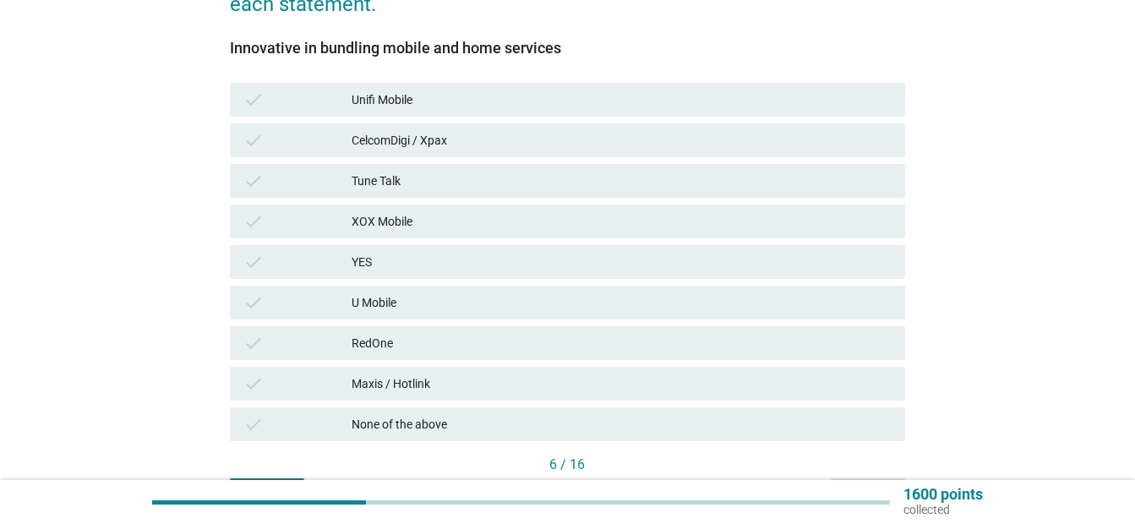
scroll to position [290, 0]
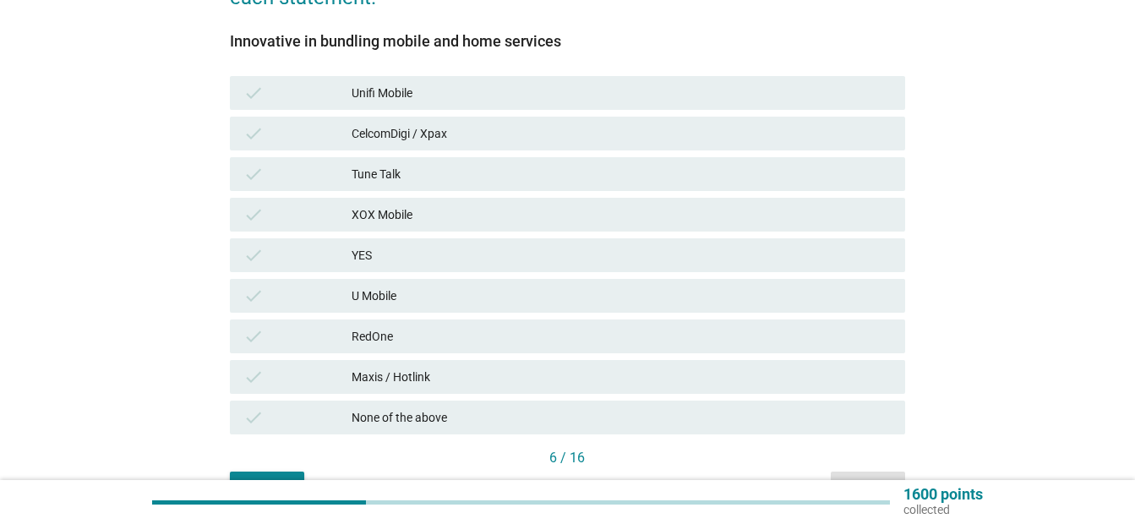
click at [756, 137] on div "CelcomDigi / Xpax" at bounding box center [622, 133] width 540 height 20
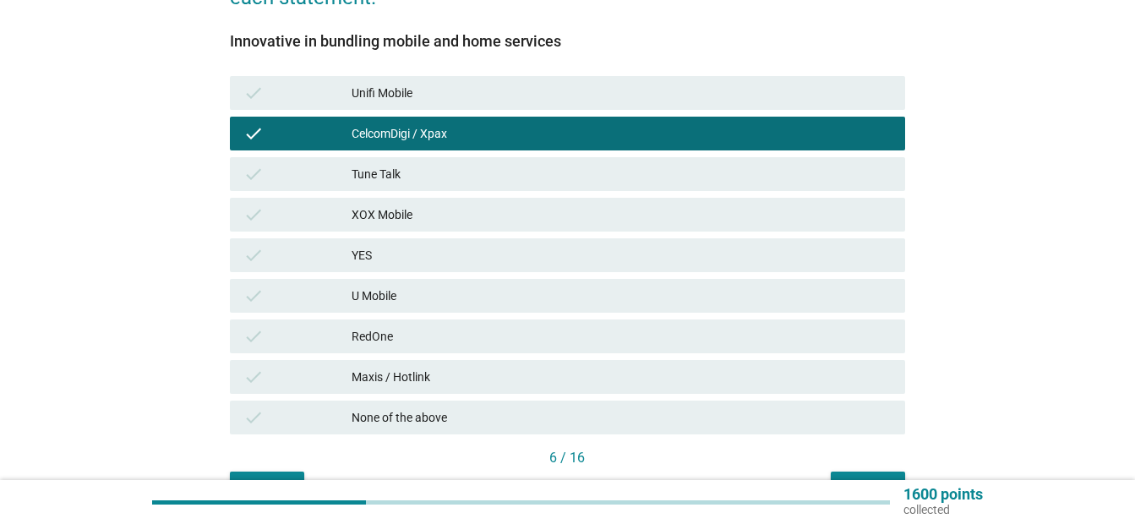
click at [719, 380] on div "Maxis / Hotlink" at bounding box center [622, 377] width 540 height 20
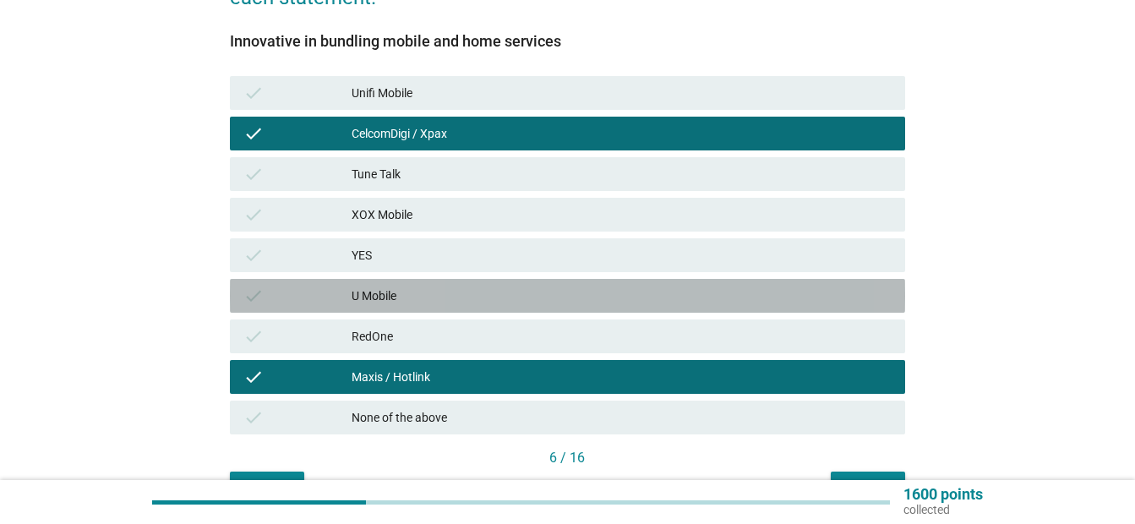
click at [709, 305] on div "U Mobile" at bounding box center [622, 296] width 540 height 20
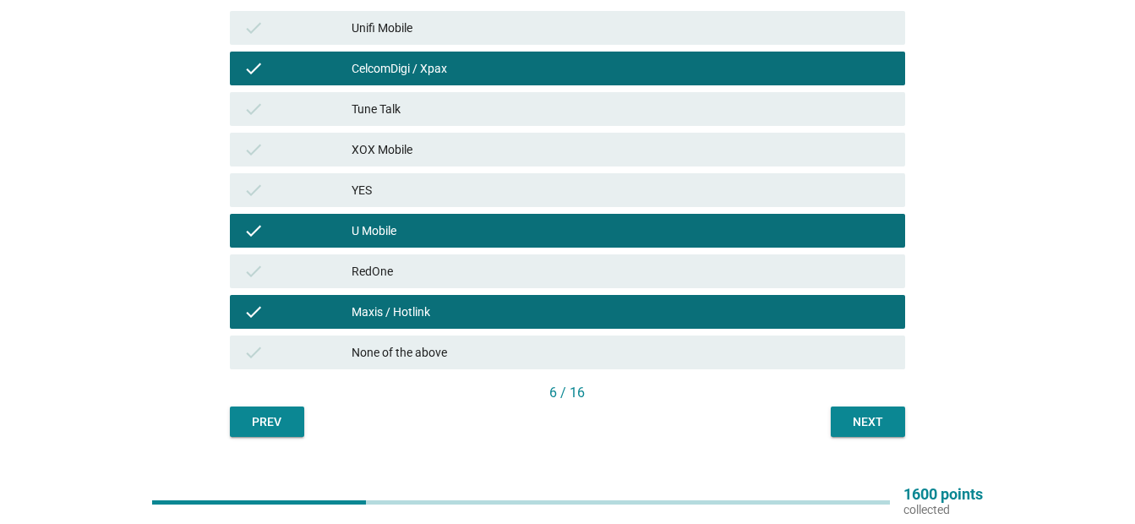
scroll to position [388, 0]
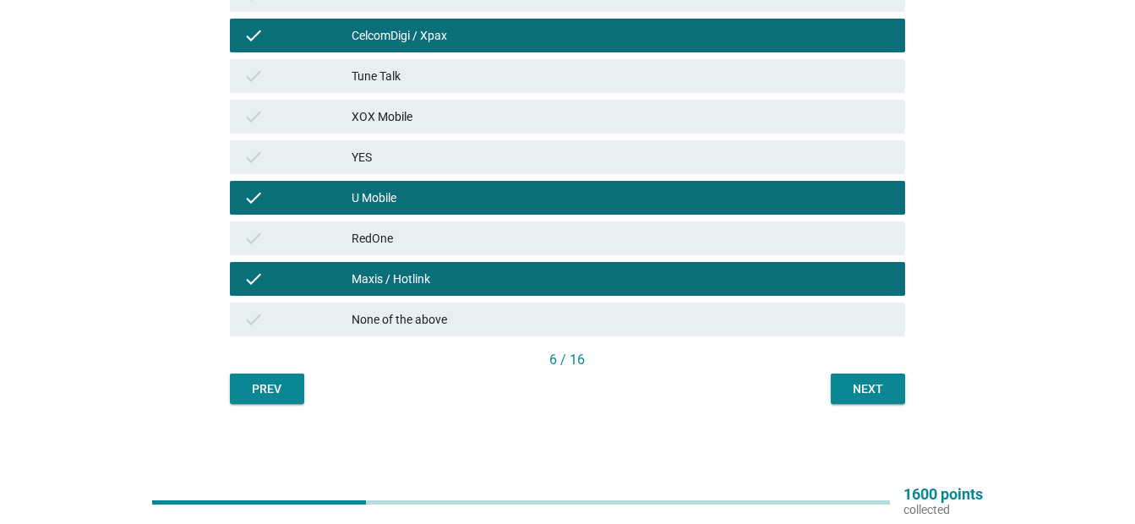
click at [877, 383] on div "Next" at bounding box center [867, 389] width 47 height 18
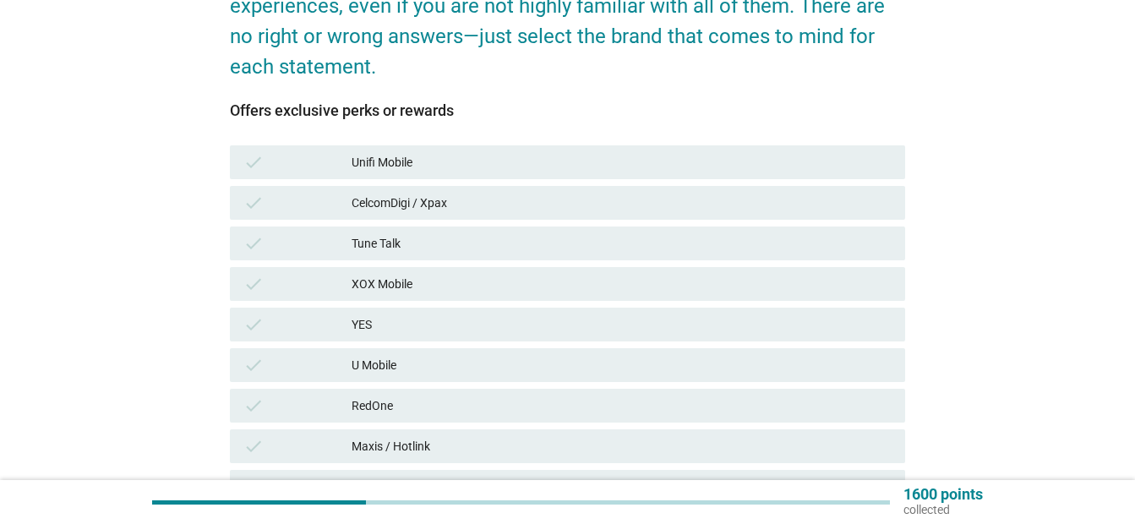
scroll to position [235, 0]
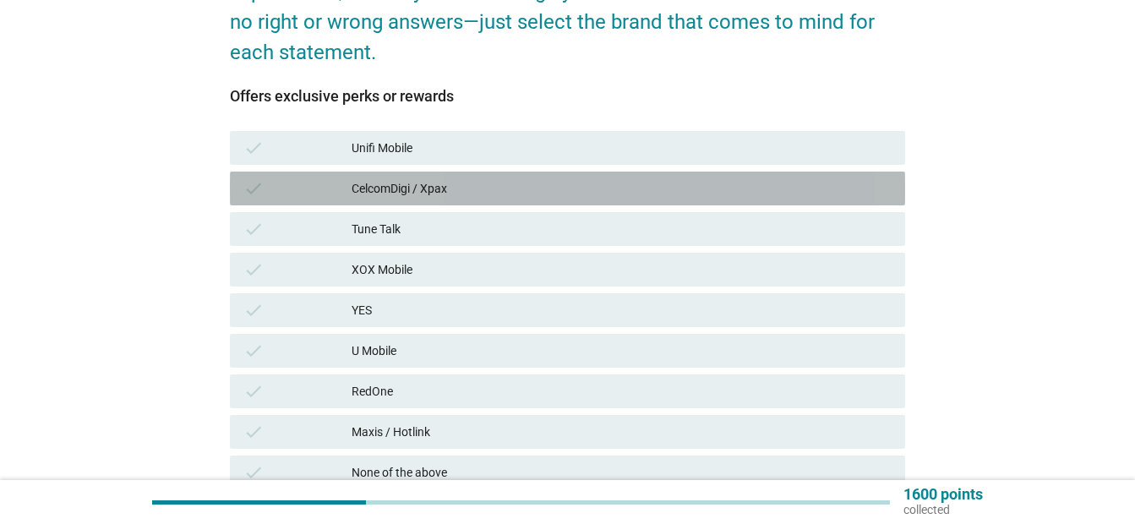
click at [565, 188] on div "CelcomDigi / Xpax" at bounding box center [622, 188] width 540 height 20
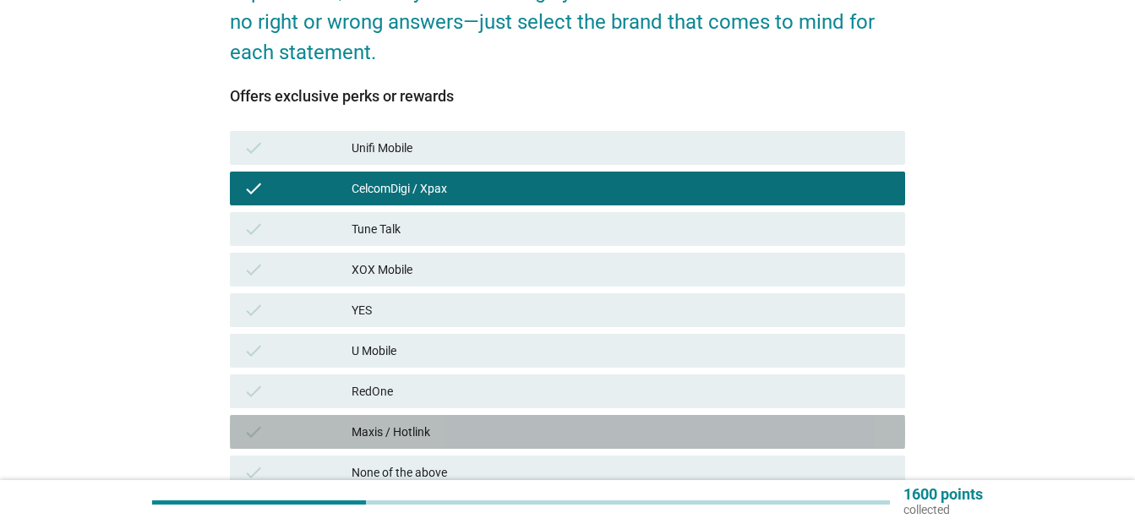
click at [469, 436] on div "Maxis / Hotlink" at bounding box center [622, 432] width 540 height 20
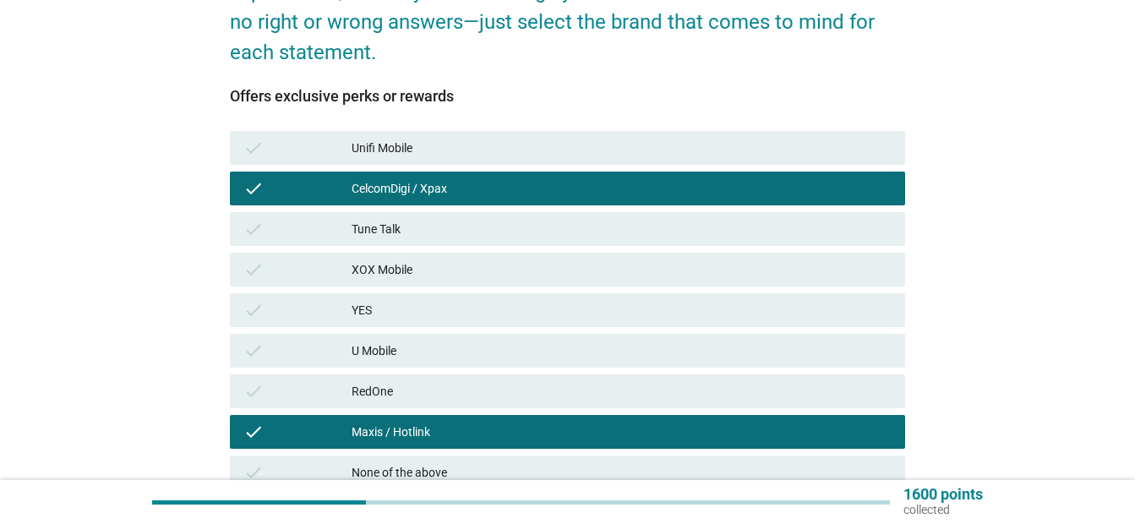
click at [1062, 338] on div "English arrow_drop_down Which of the following telco brands do you strongly ass…" at bounding box center [568, 199] width 1054 height 743
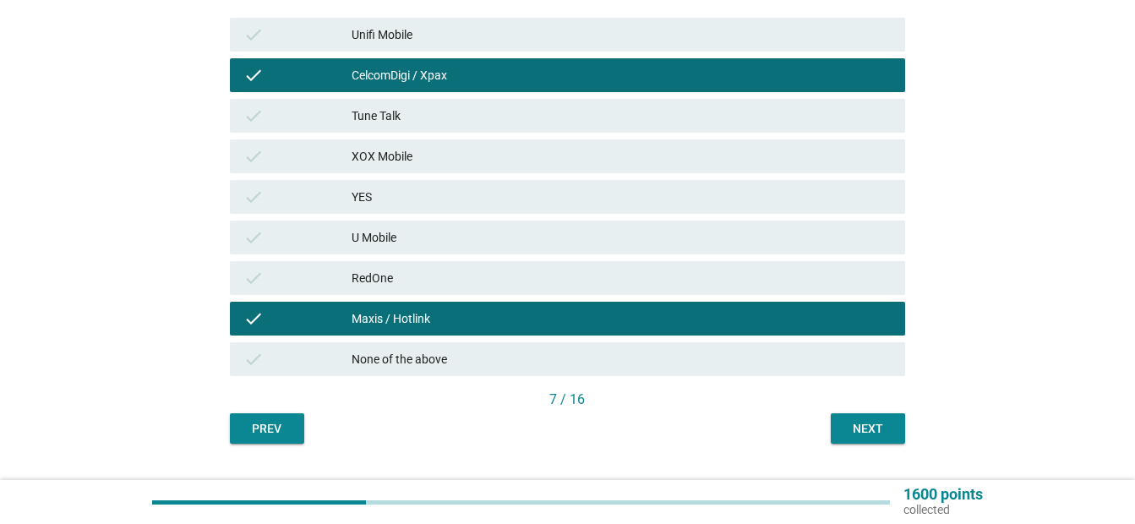
scroll to position [388, 0]
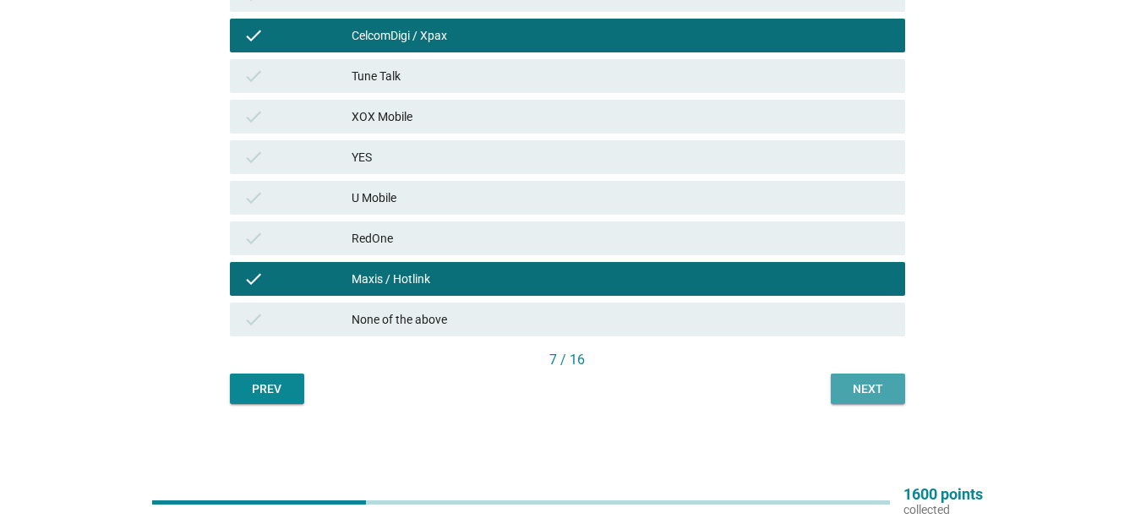
click at [883, 392] on div "Next" at bounding box center [867, 389] width 47 height 18
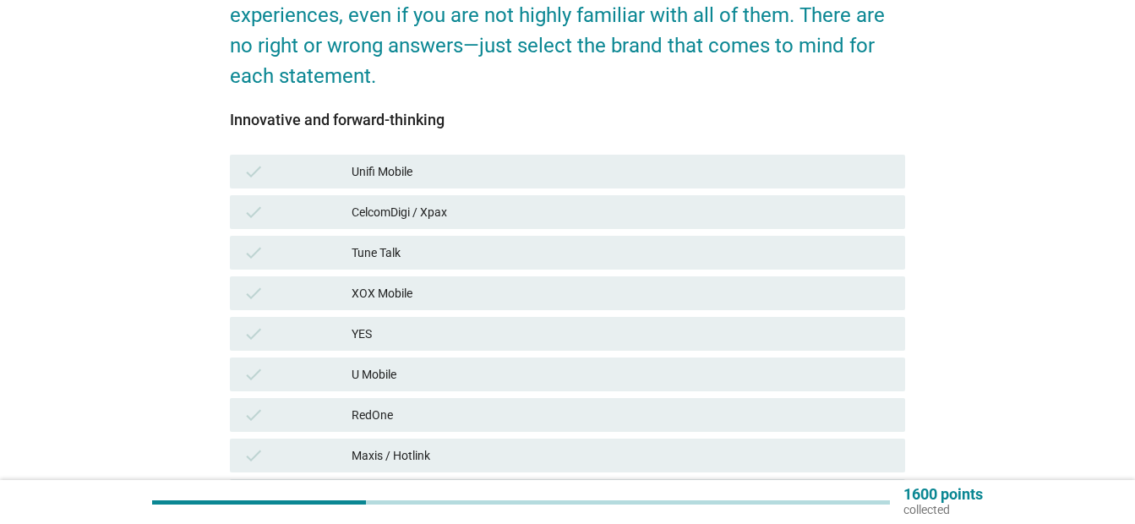
scroll to position [207, 0]
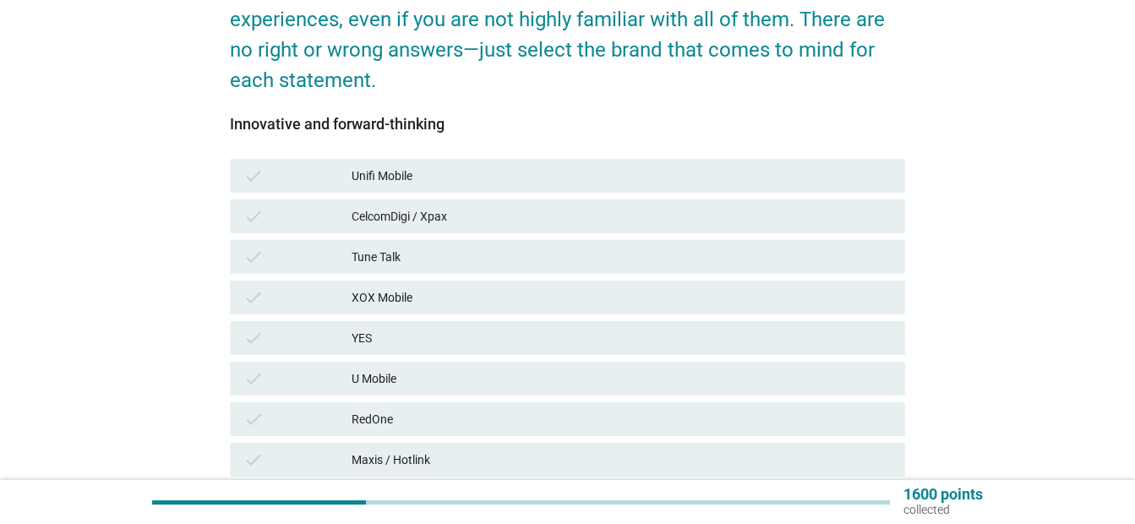
click at [725, 212] on div "CelcomDigi / Xpax" at bounding box center [622, 216] width 540 height 20
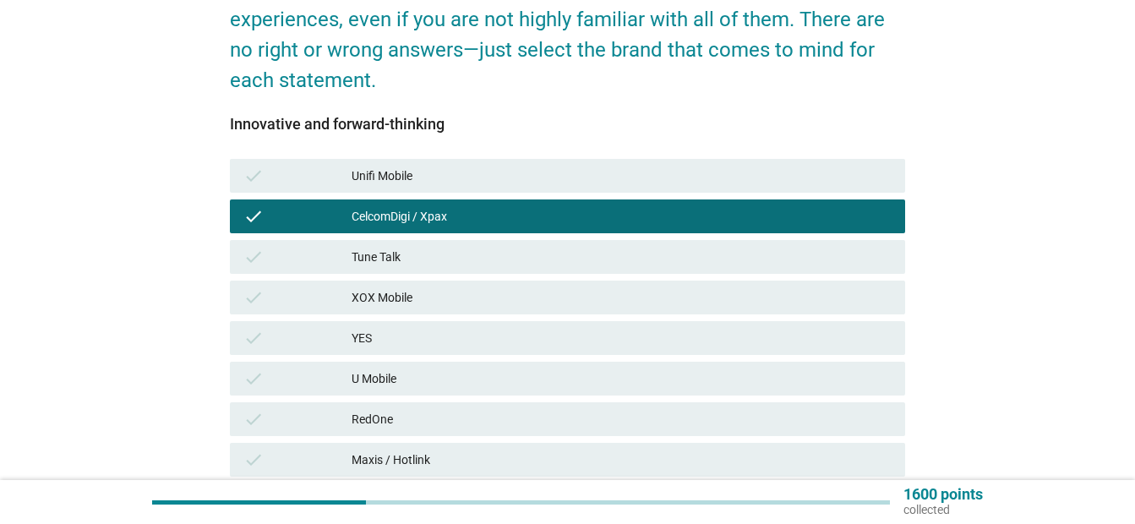
click at [676, 382] on div "U Mobile" at bounding box center [622, 379] width 540 height 20
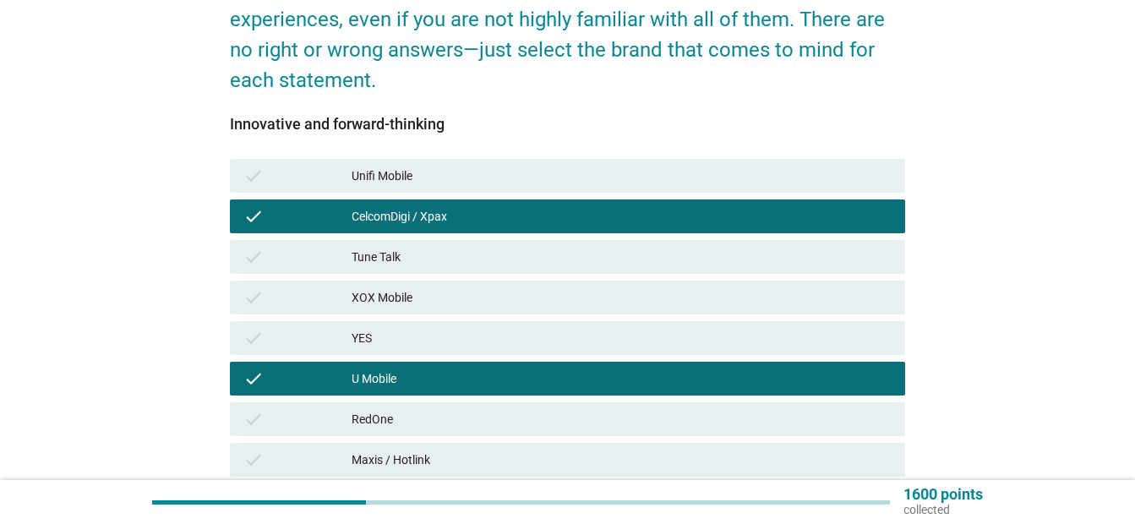
scroll to position [388, 0]
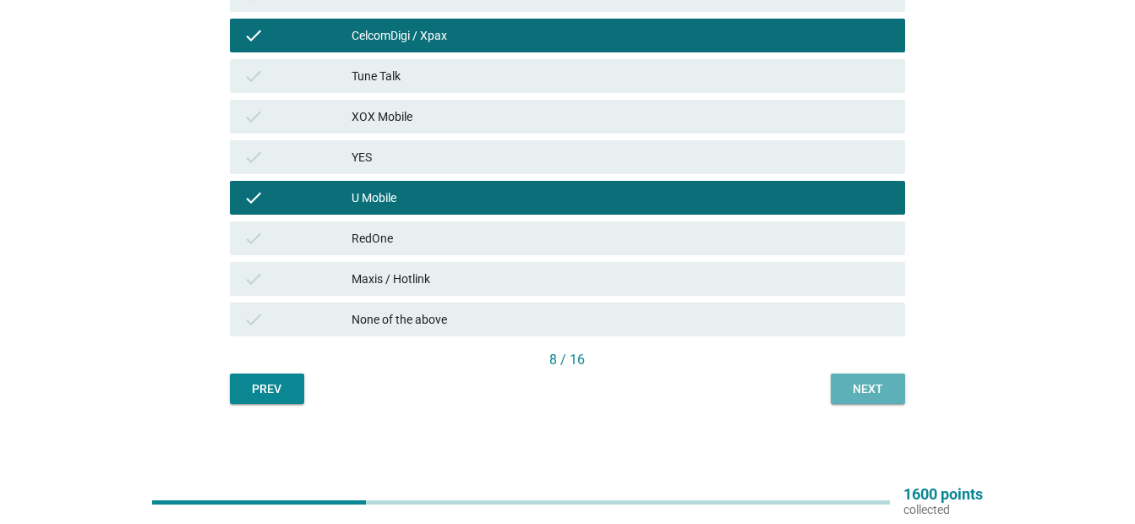
click at [877, 397] on div "Next" at bounding box center [867, 389] width 47 height 18
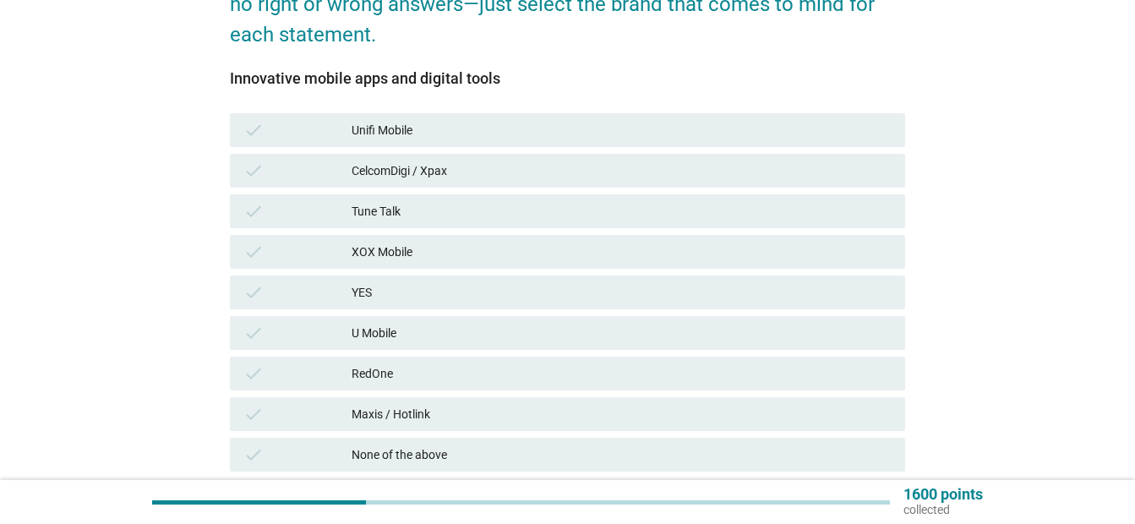
scroll to position [251, 0]
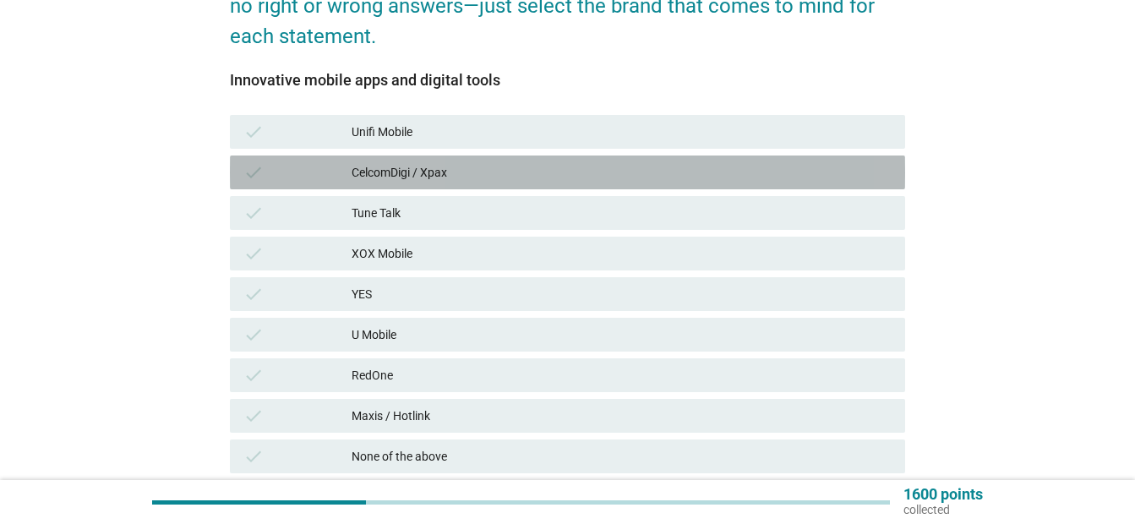
click at [639, 178] on div "CelcomDigi / Xpax" at bounding box center [622, 172] width 540 height 20
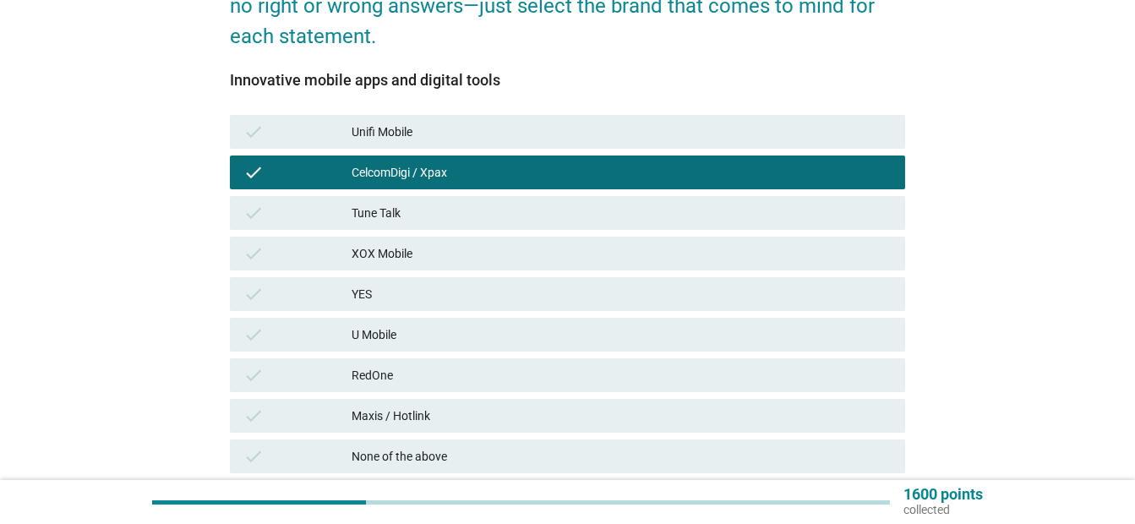
click at [593, 326] on div "U Mobile" at bounding box center [622, 335] width 540 height 20
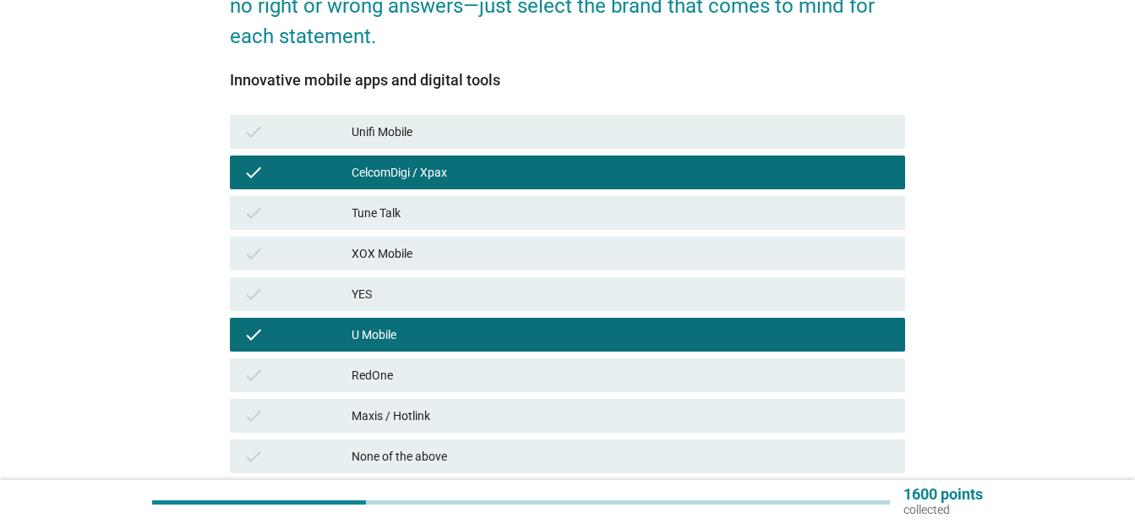
click at [549, 431] on div "check Maxis / Hotlink" at bounding box center [567, 416] width 675 height 34
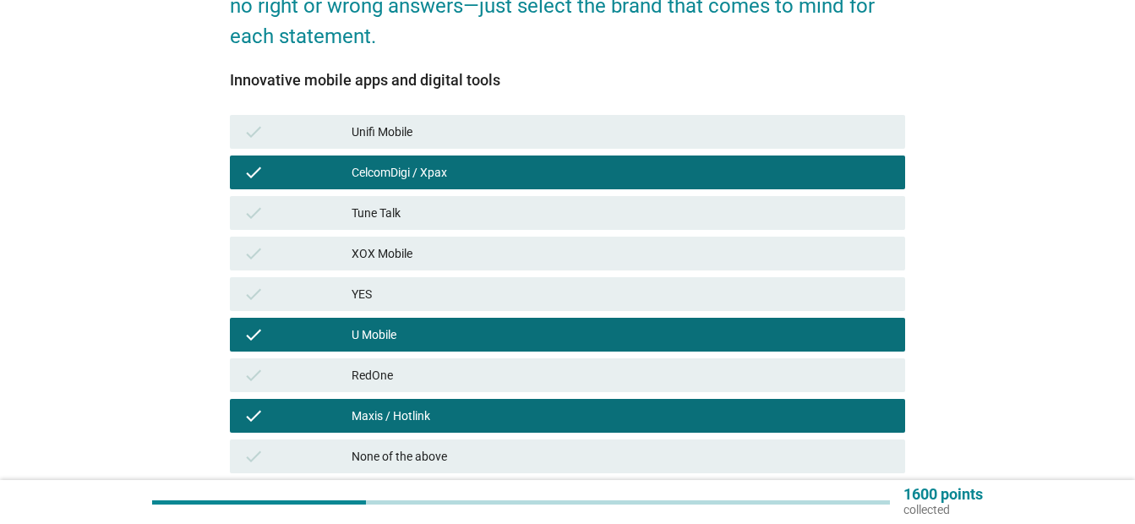
scroll to position [381, 0]
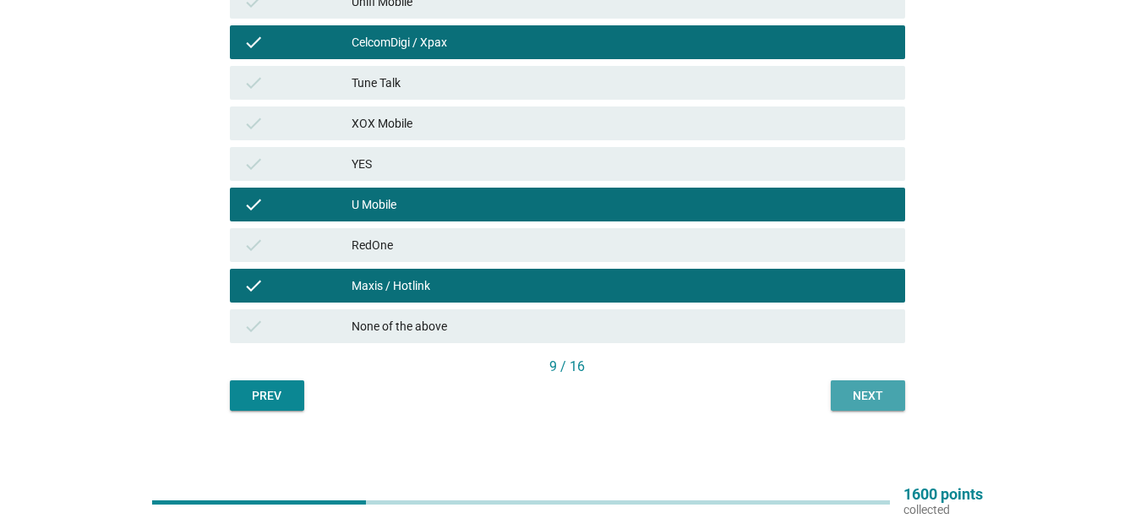
click at [876, 387] on div "Next" at bounding box center [867, 396] width 47 height 18
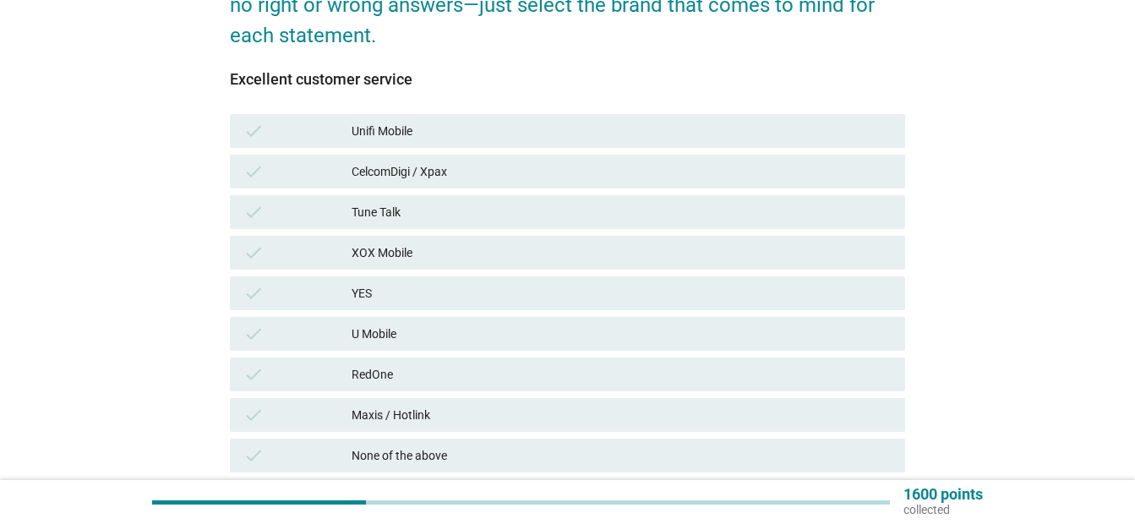
scroll to position [342, 0]
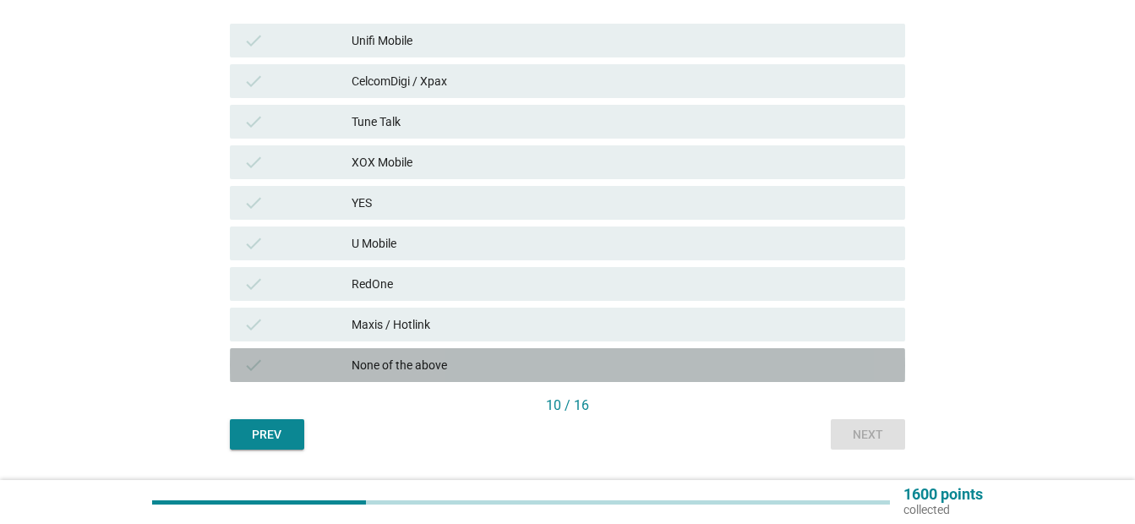
click at [849, 374] on div "None of the above" at bounding box center [622, 365] width 540 height 20
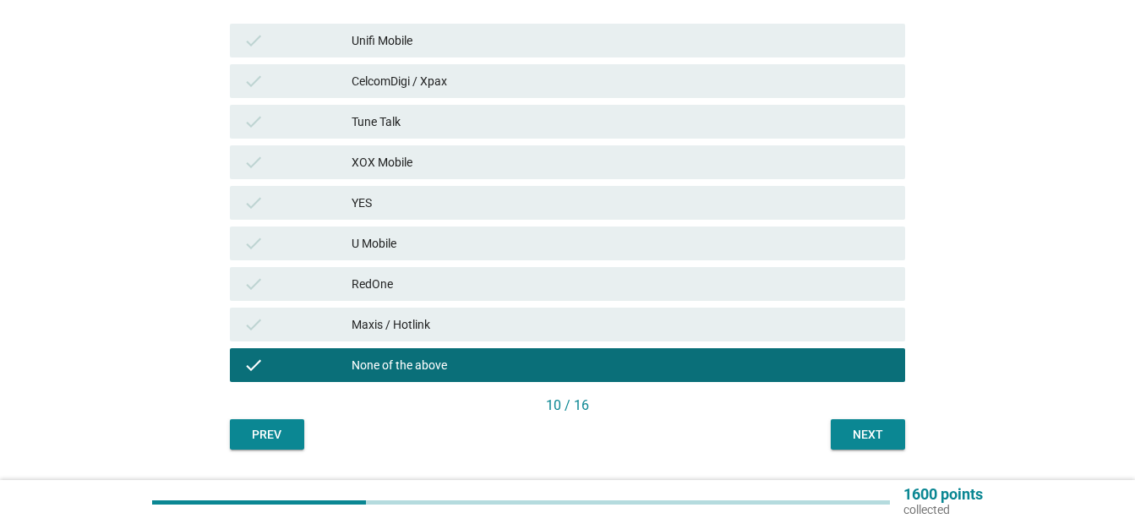
click at [876, 443] on div "Next" at bounding box center [867, 435] width 47 height 18
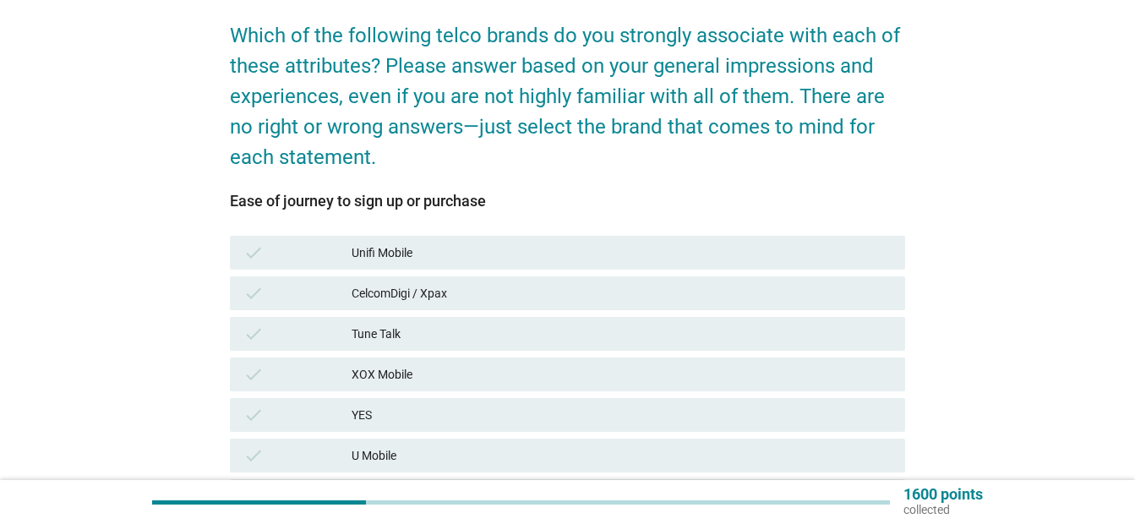
scroll to position [292, 0]
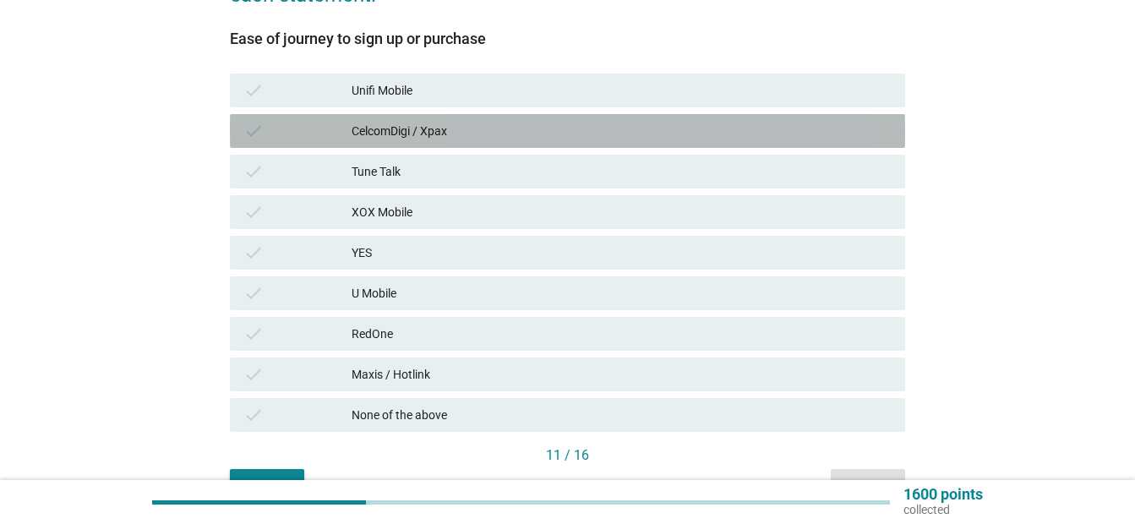
click at [528, 140] on div "CelcomDigi / Xpax" at bounding box center [622, 131] width 540 height 20
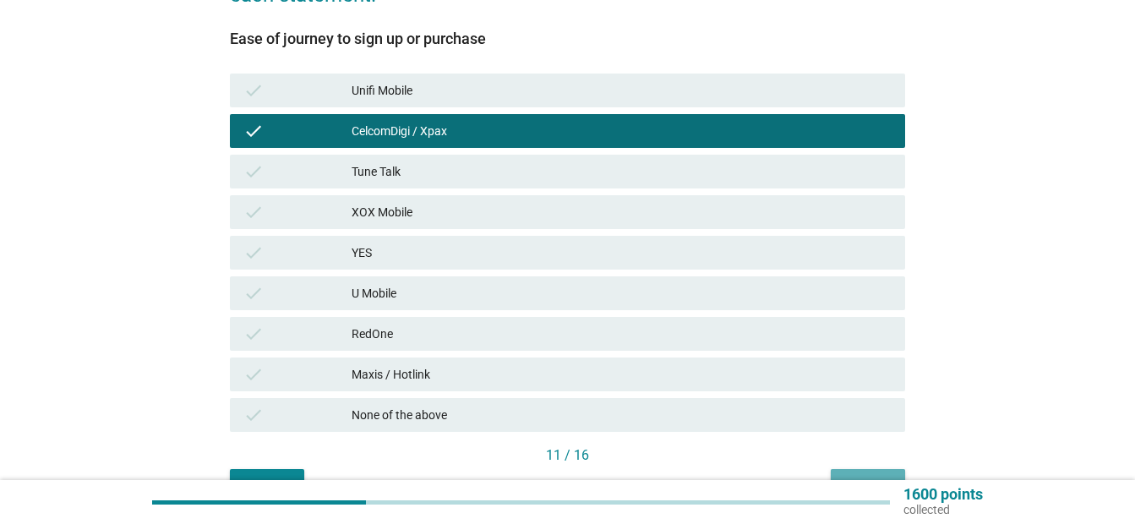
click at [846, 470] on button "Next" at bounding box center [868, 484] width 74 height 30
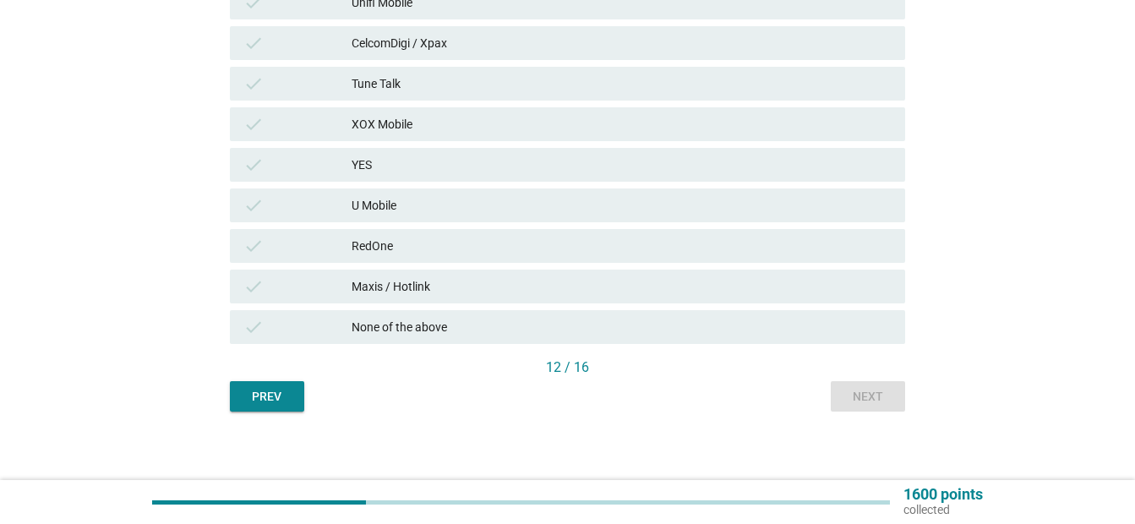
scroll to position [379, 0]
click at [640, 343] on div "check None of the above" at bounding box center [567, 329] width 675 height 34
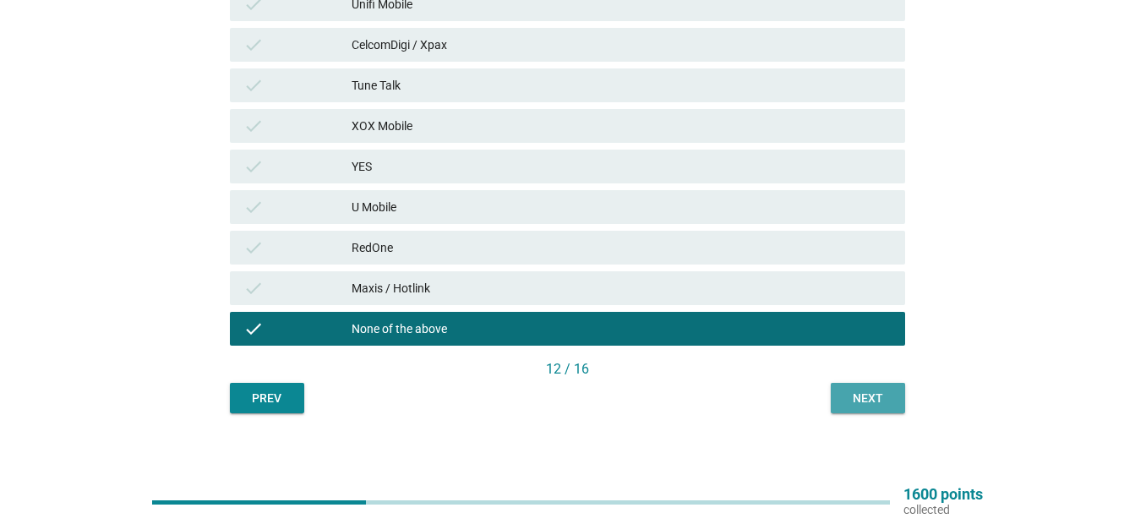
click at [858, 385] on button "Next" at bounding box center [868, 398] width 74 height 30
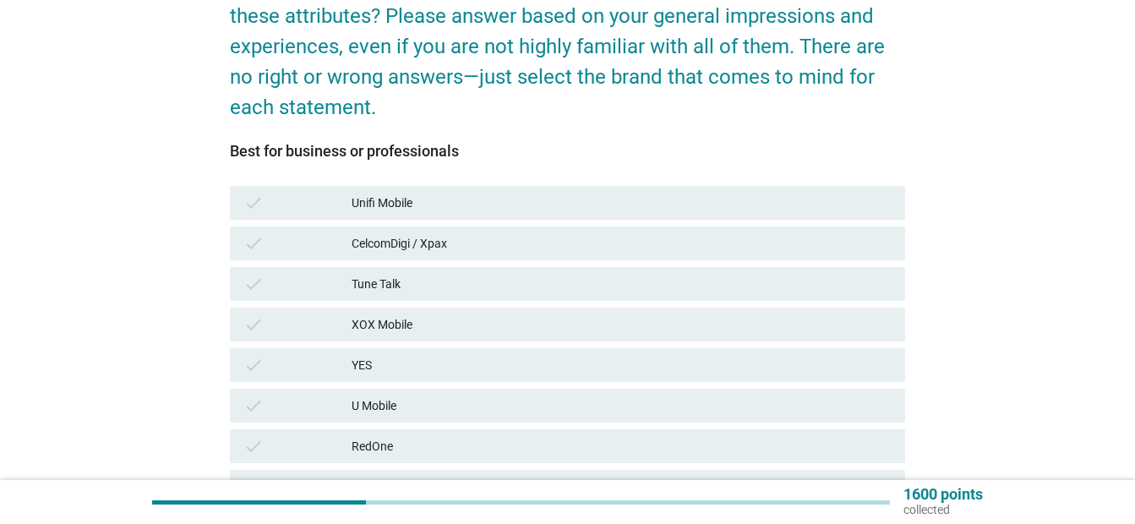
scroll to position [188, 0]
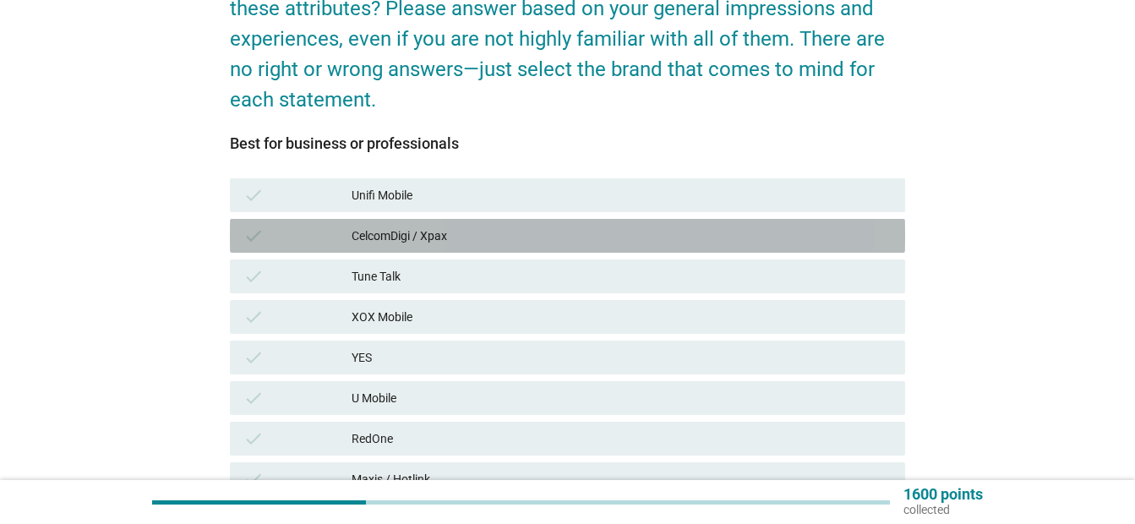
click at [844, 239] on div "CelcomDigi / Xpax" at bounding box center [622, 236] width 540 height 20
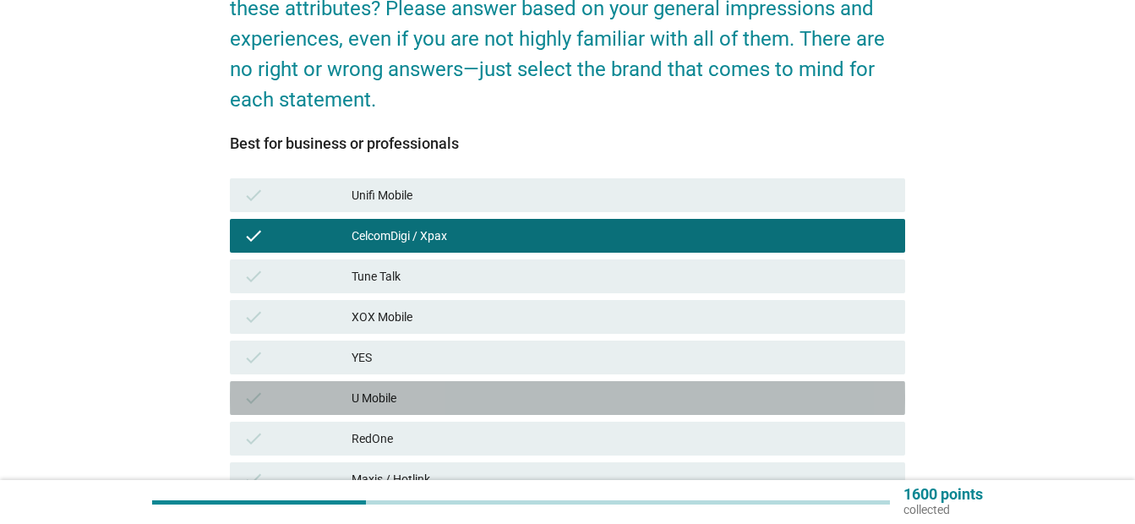
click at [823, 391] on div "U Mobile" at bounding box center [622, 398] width 540 height 20
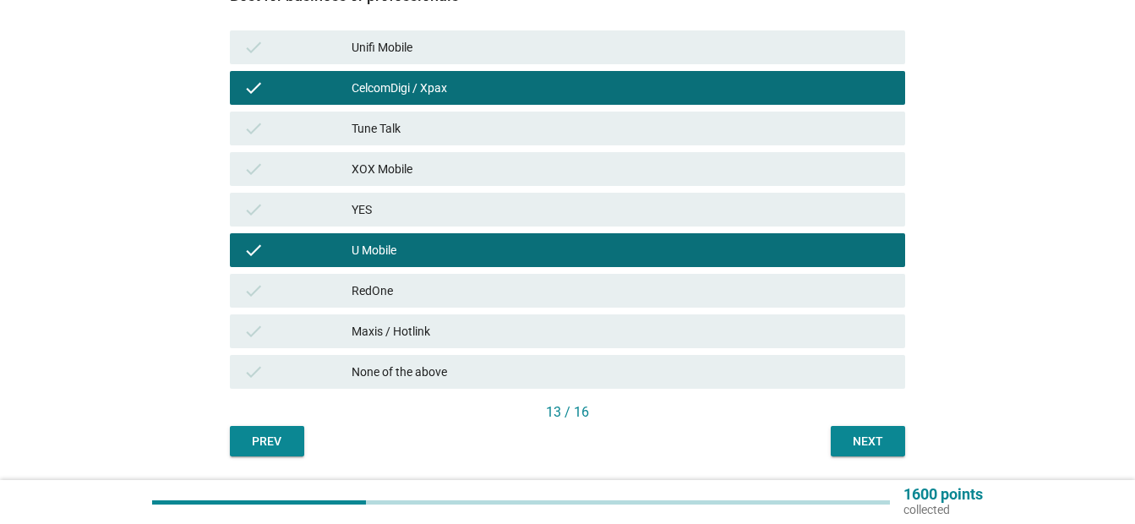
scroll to position [388, 0]
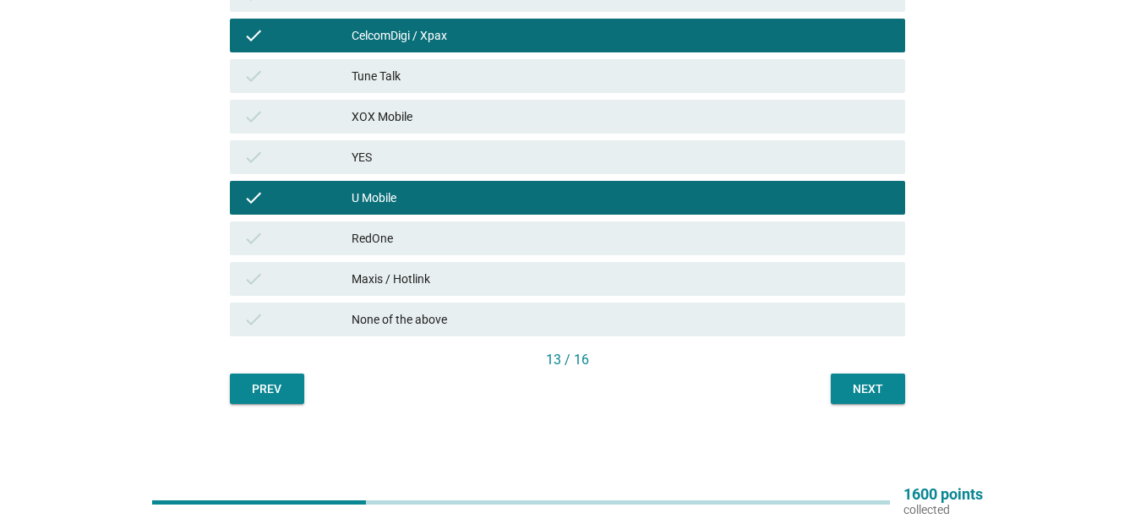
click at [883, 385] on div "Next" at bounding box center [867, 389] width 47 height 18
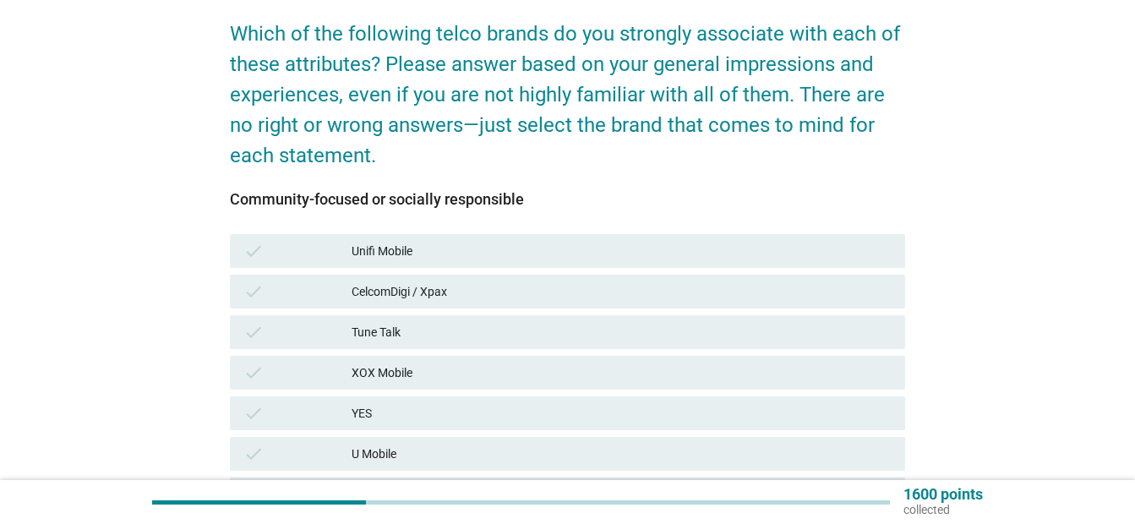
scroll to position [141, 0]
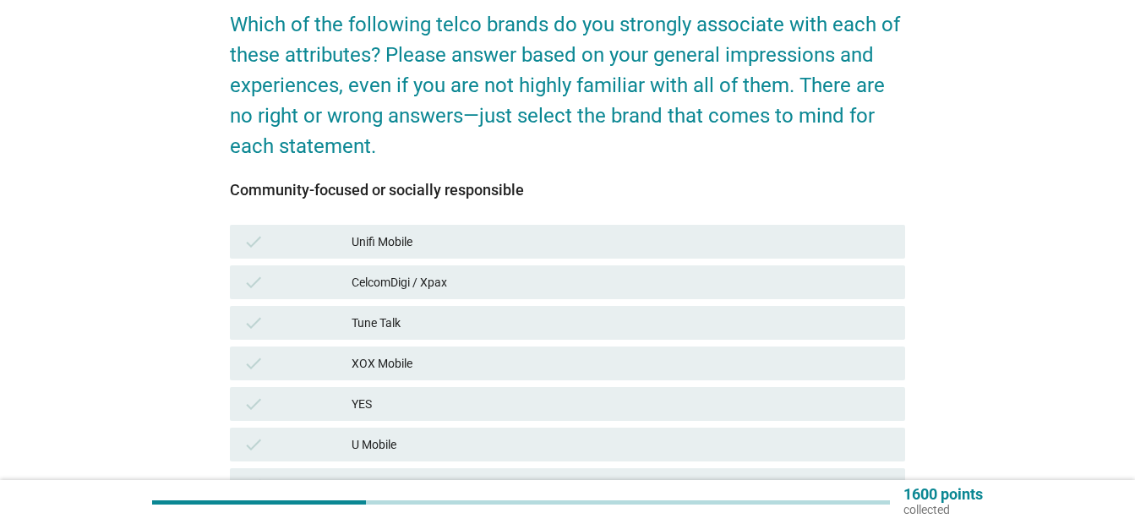
click at [593, 239] on div "Unifi Mobile" at bounding box center [622, 242] width 540 height 20
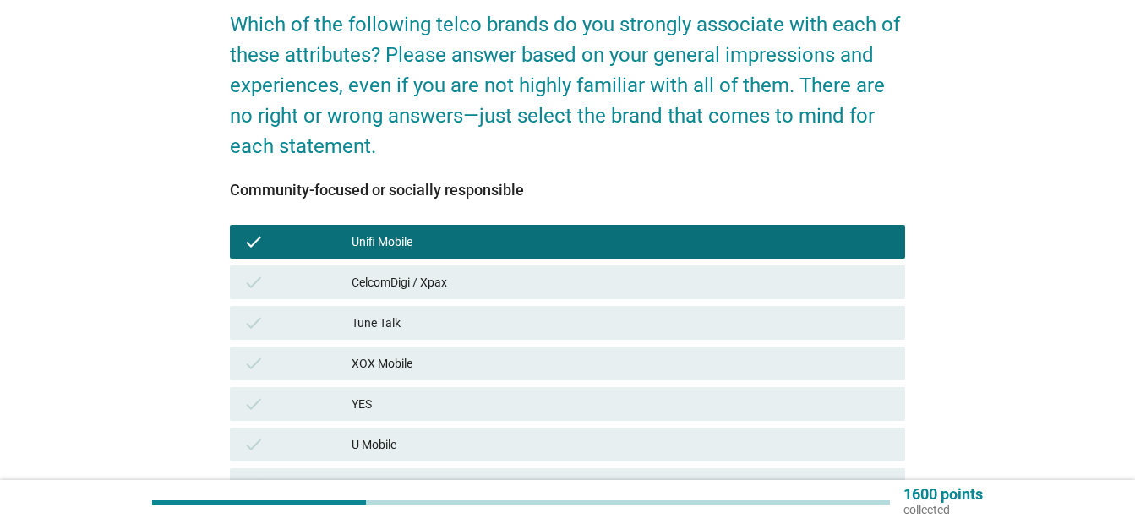
click at [585, 285] on div "CelcomDigi / Xpax" at bounding box center [622, 282] width 540 height 20
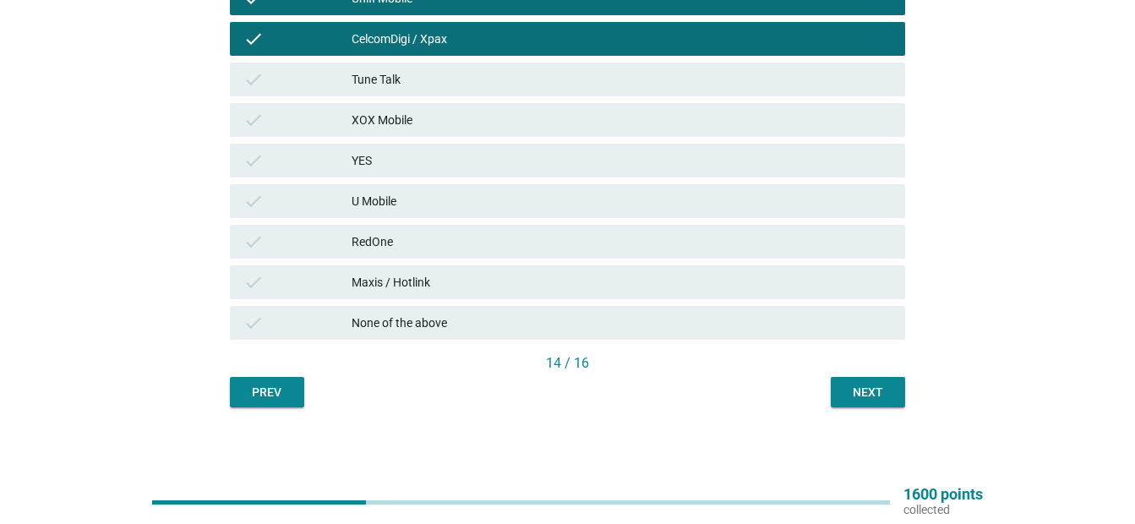
scroll to position [388, 0]
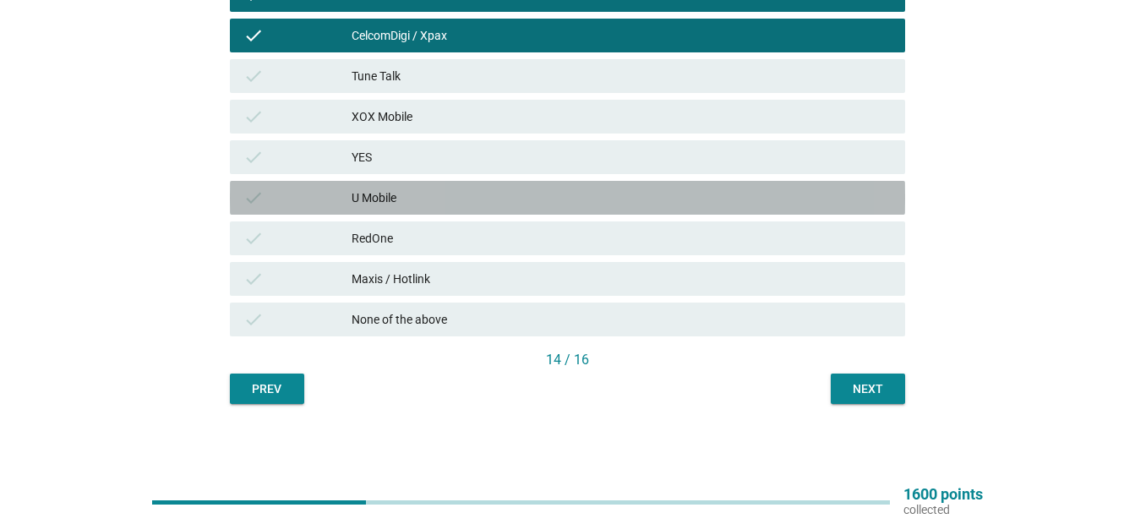
click at [766, 201] on div "U Mobile" at bounding box center [622, 198] width 540 height 20
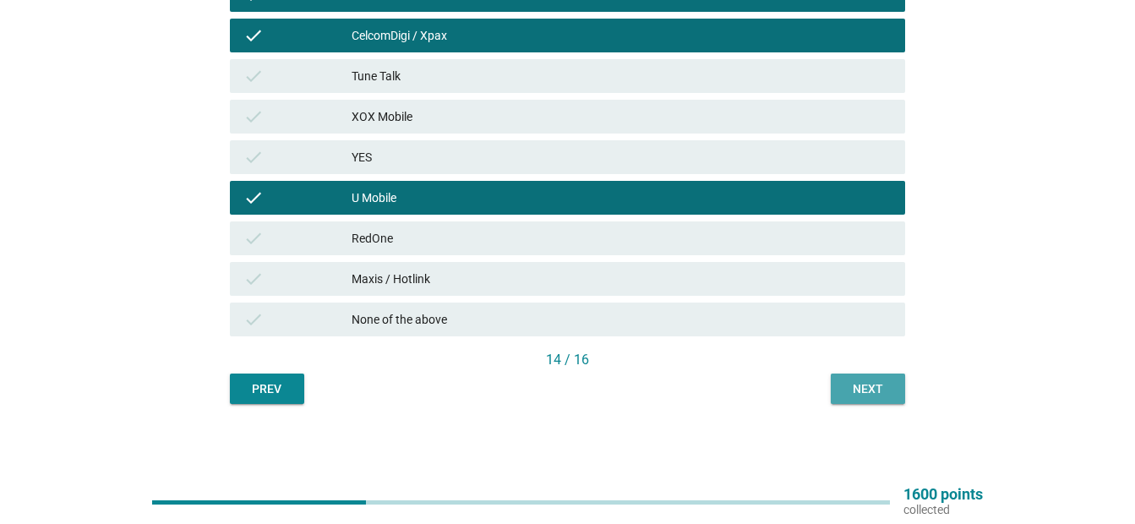
drag, startPoint x: 851, startPoint y: 383, endPoint x: 842, endPoint y: 382, distance: 9.3
click at [842, 382] on button "Next" at bounding box center [868, 389] width 74 height 30
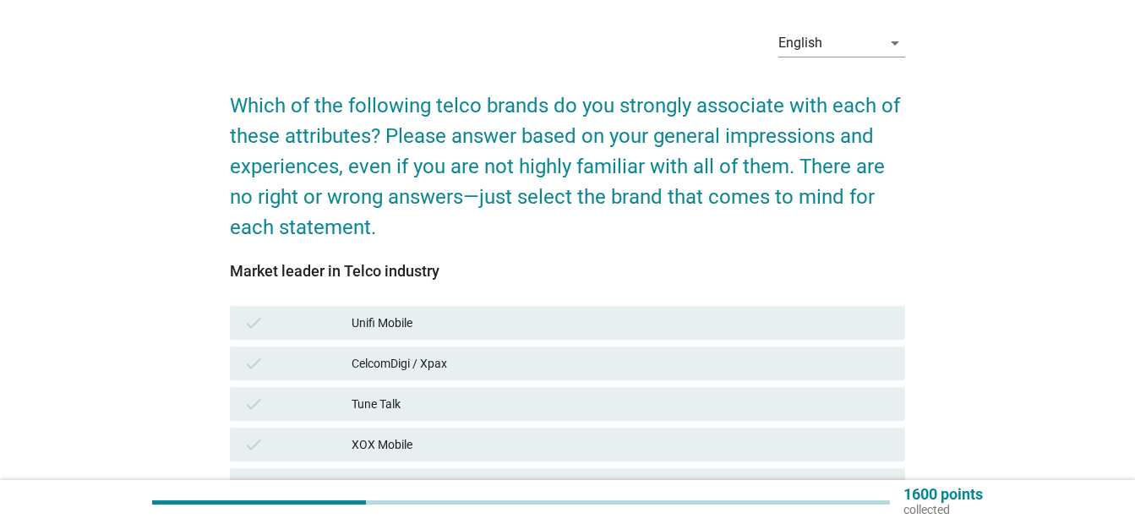
scroll to position [175, 0]
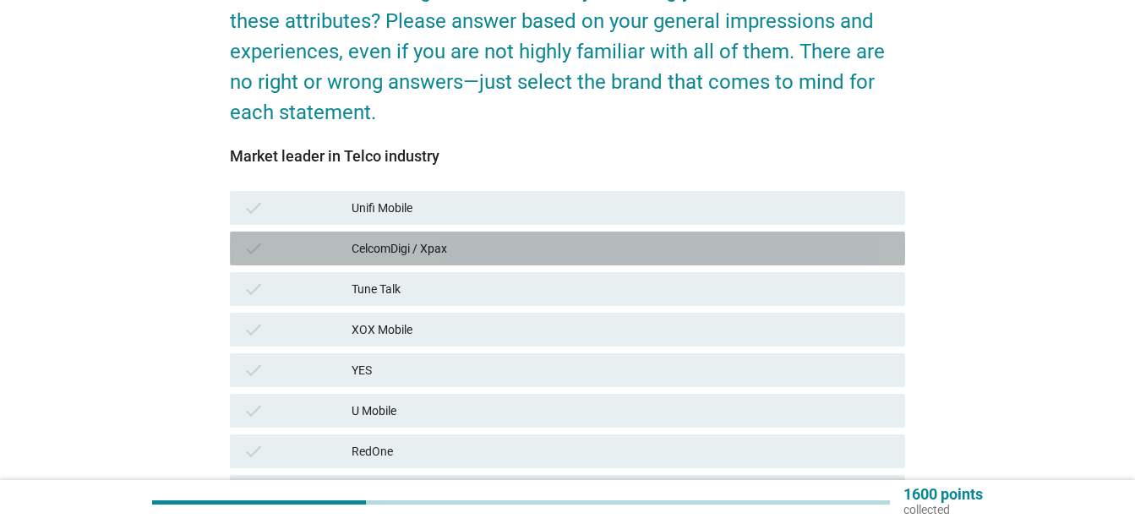
click at [743, 241] on div "CelcomDigi / Xpax" at bounding box center [622, 248] width 540 height 20
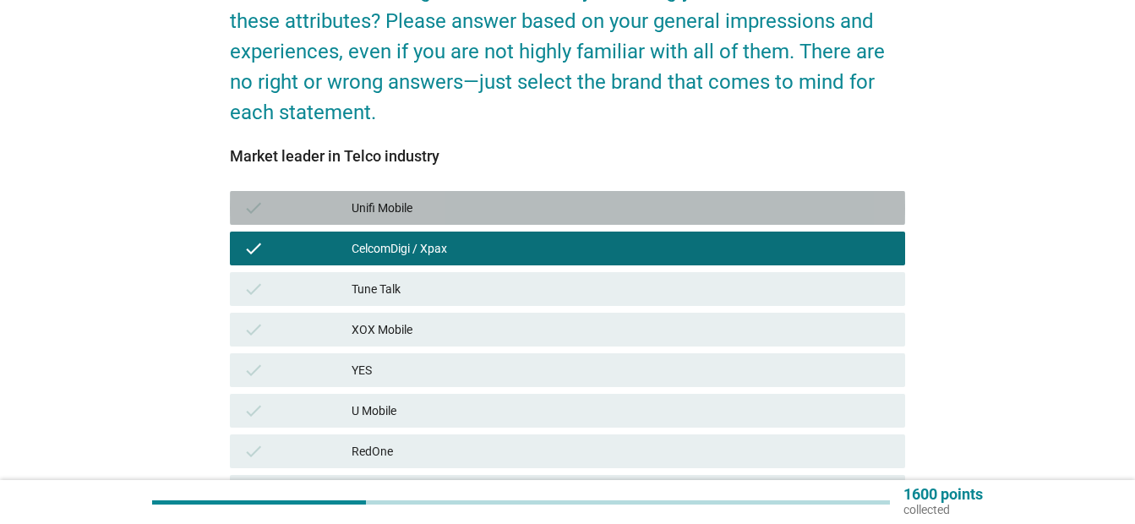
click at [877, 206] on div "Unifi Mobile" at bounding box center [622, 208] width 540 height 20
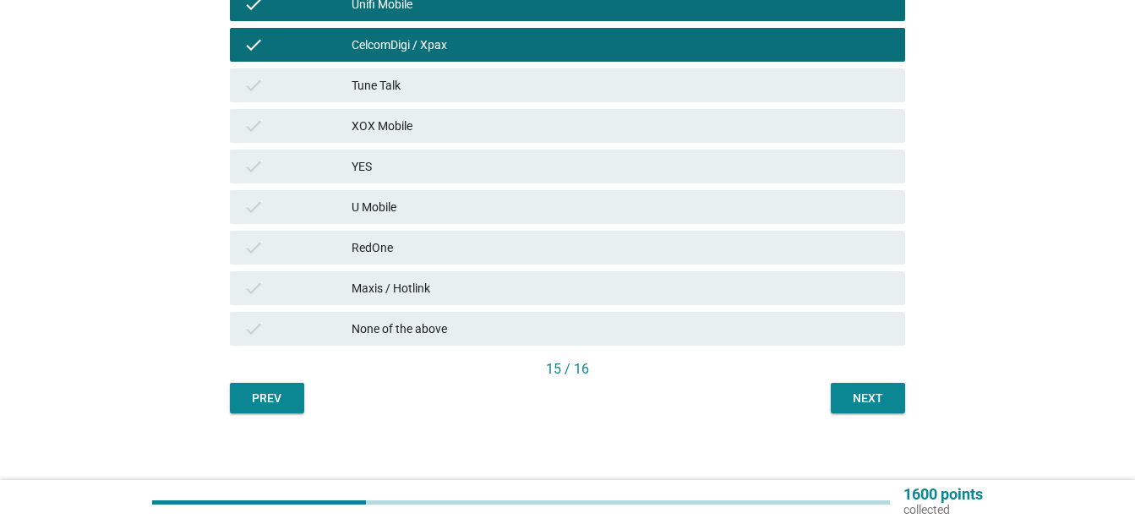
scroll to position [388, 0]
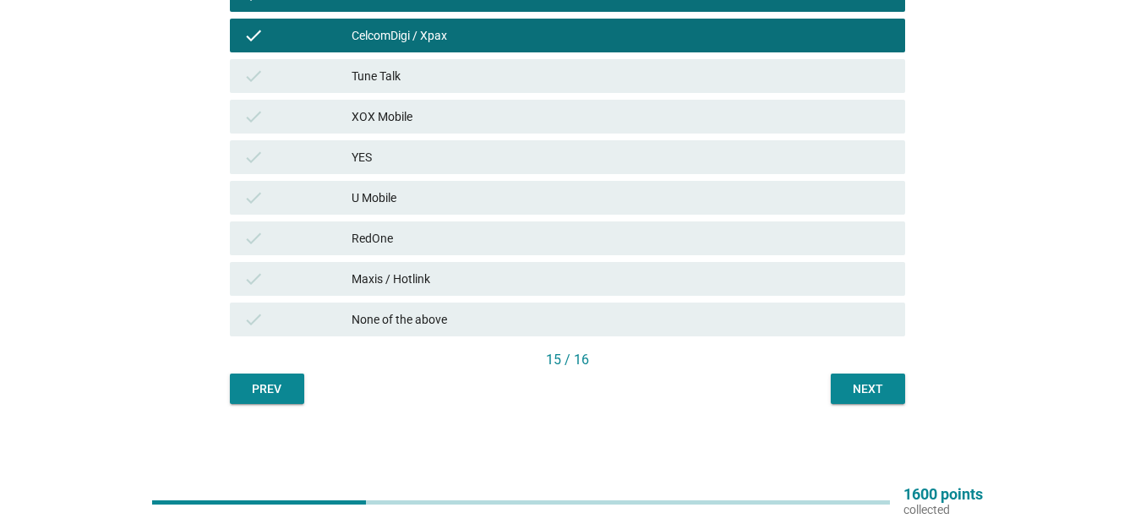
click at [882, 391] on div "Next" at bounding box center [867, 389] width 47 height 18
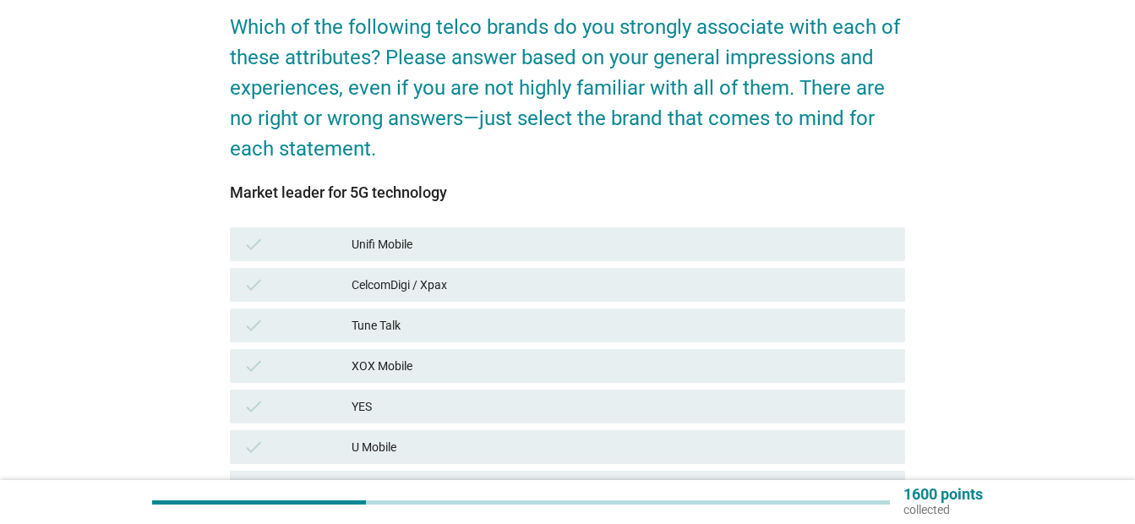
scroll to position [172, 0]
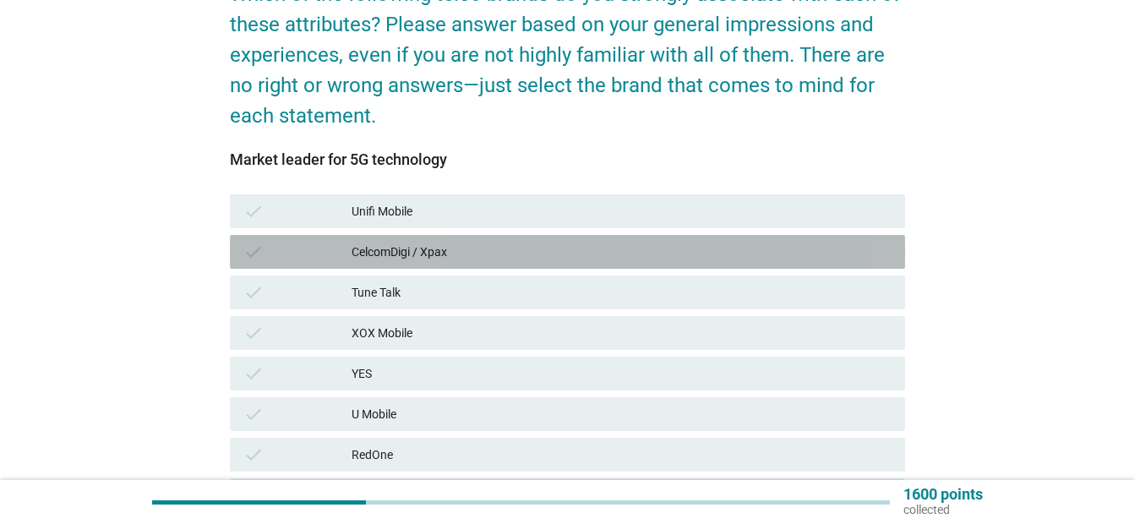
click at [789, 265] on div "check CelcomDigi / Xpax" at bounding box center [567, 252] width 675 height 34
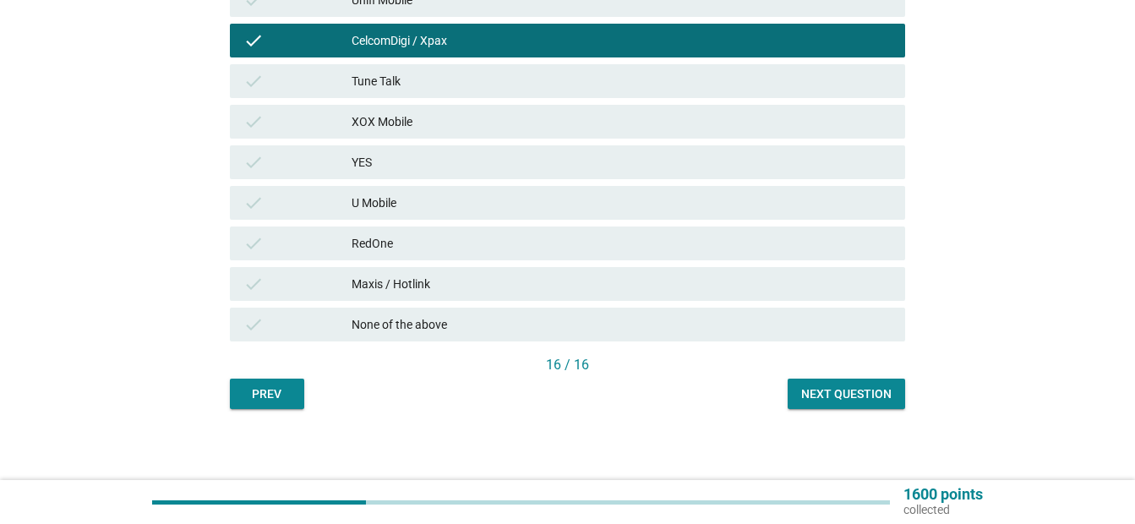
scroll to position [377, 0]
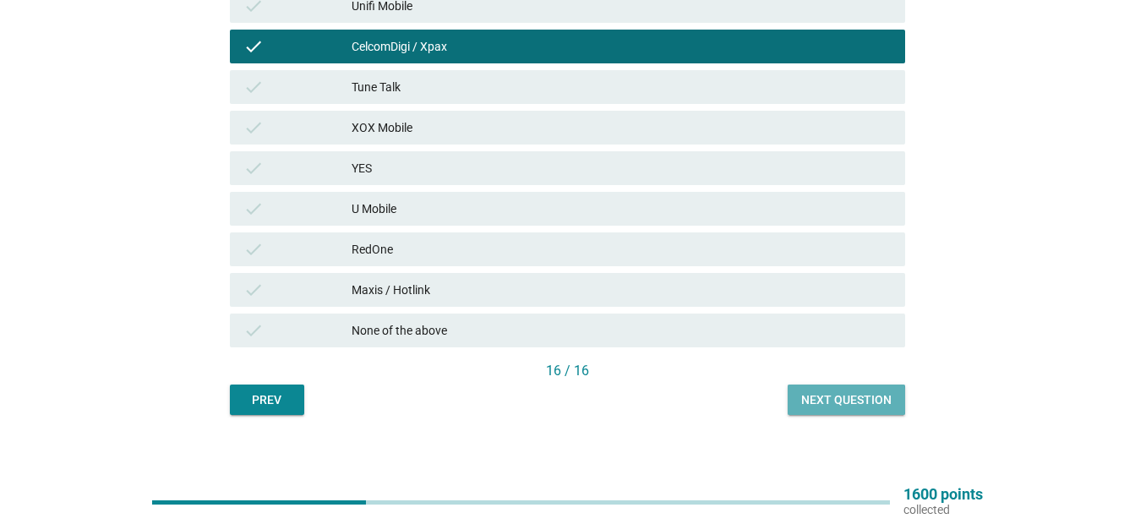
click at [878, 405] on div "Next question" at bounding box center [846, 400] width 90 height 18
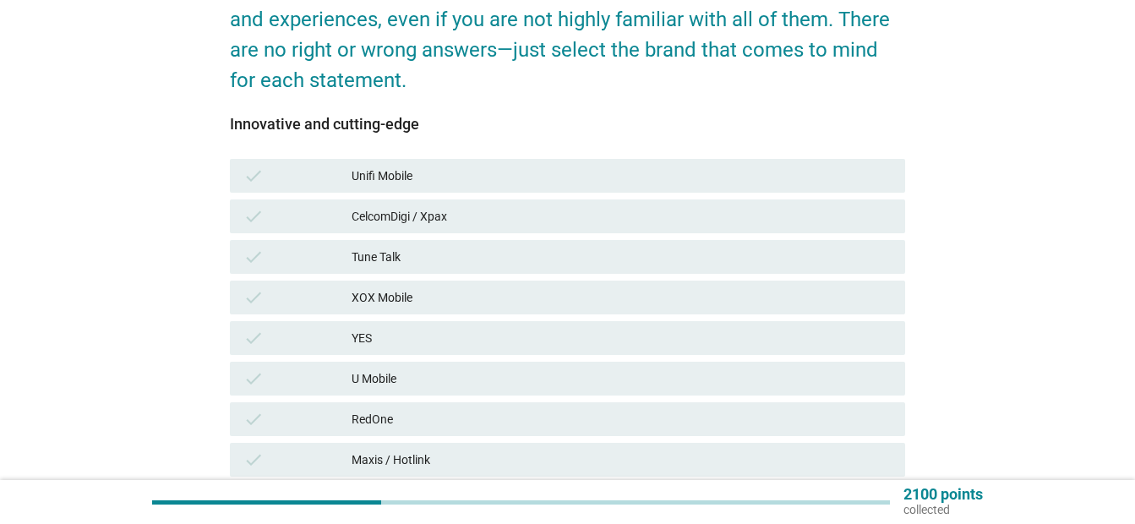
scroll to position [205, 0]
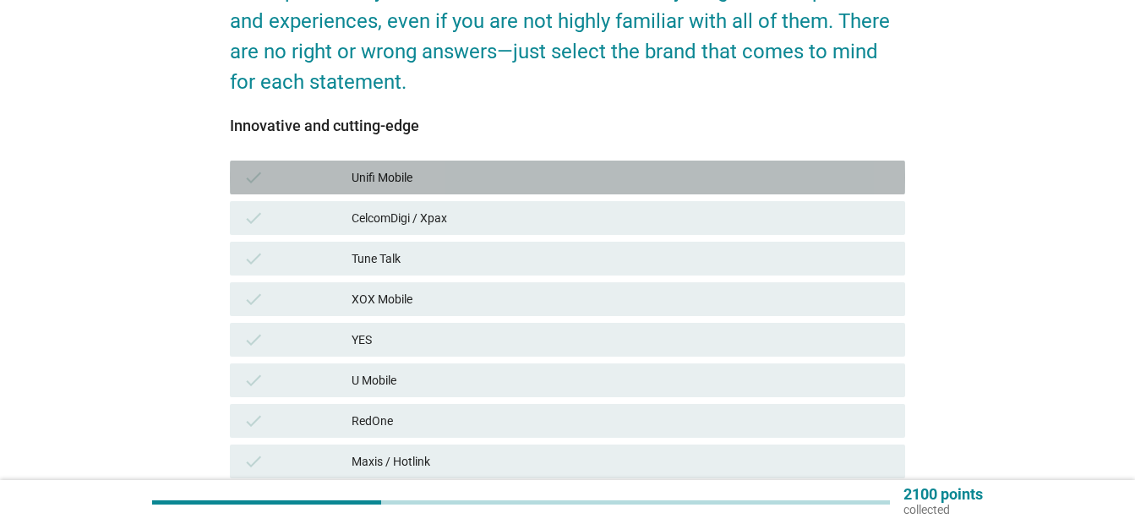
click at [681, 190] on div "check Unifi Mobile" at bounding box center [567, 178] width 675 height 34
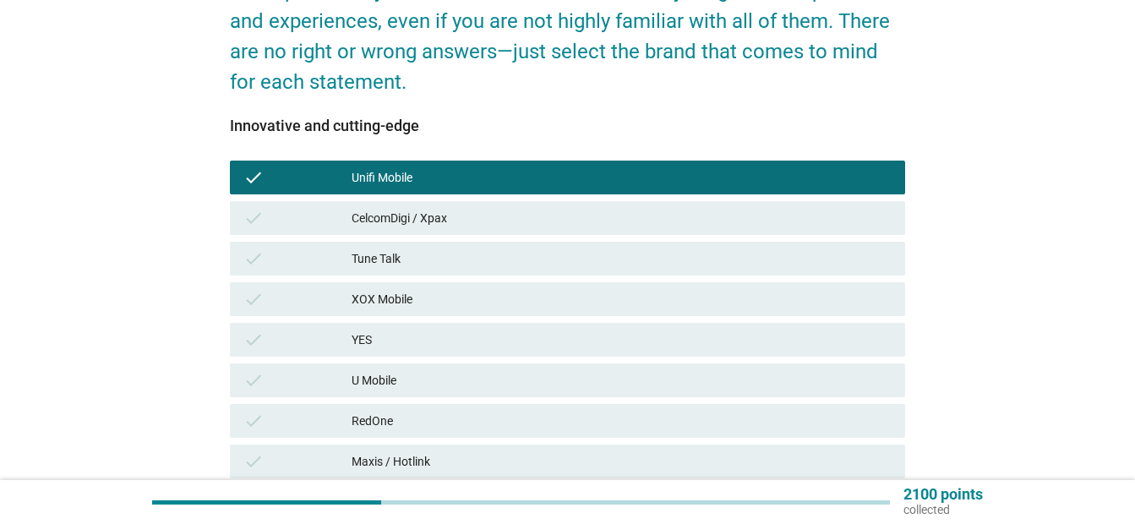
click at [678, 210] on div "CelcomDigi / Xpax" at bounding box center [622, 218] width 540 height 20
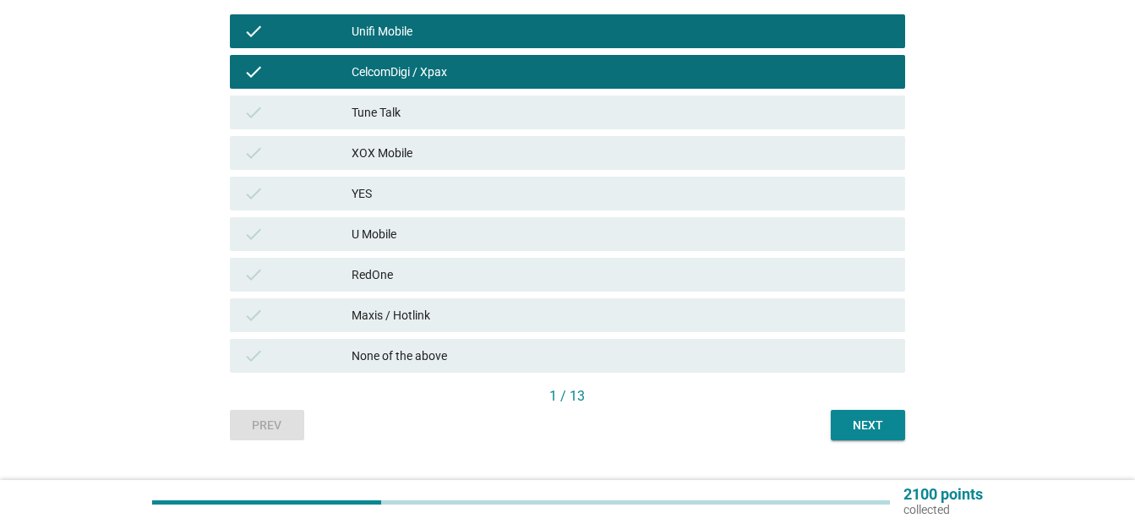
scroll to position [353, 0]
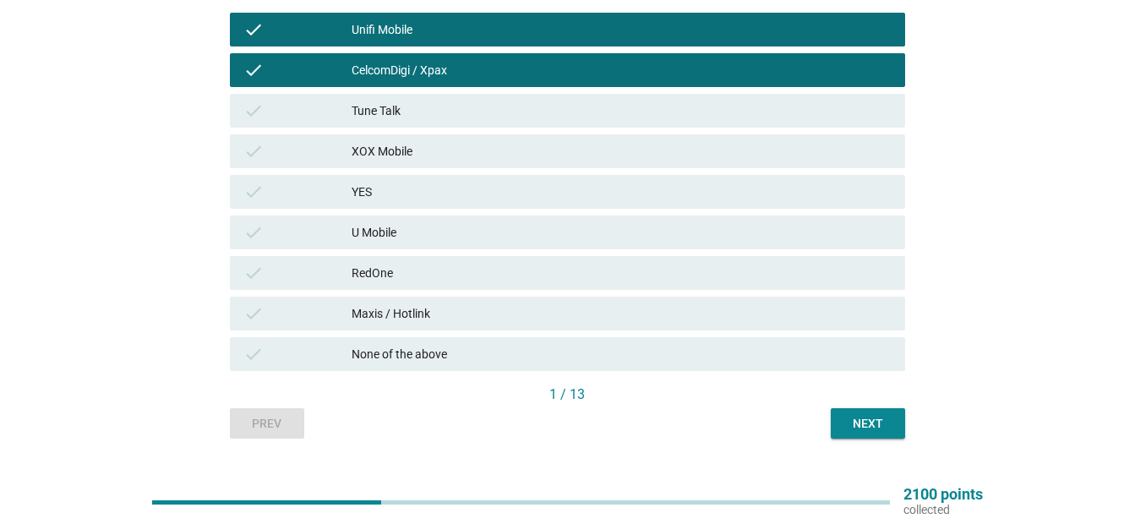
click at [775, 242] on div "check U Mobile" at bounding box center [567, 233] width 675 height 34
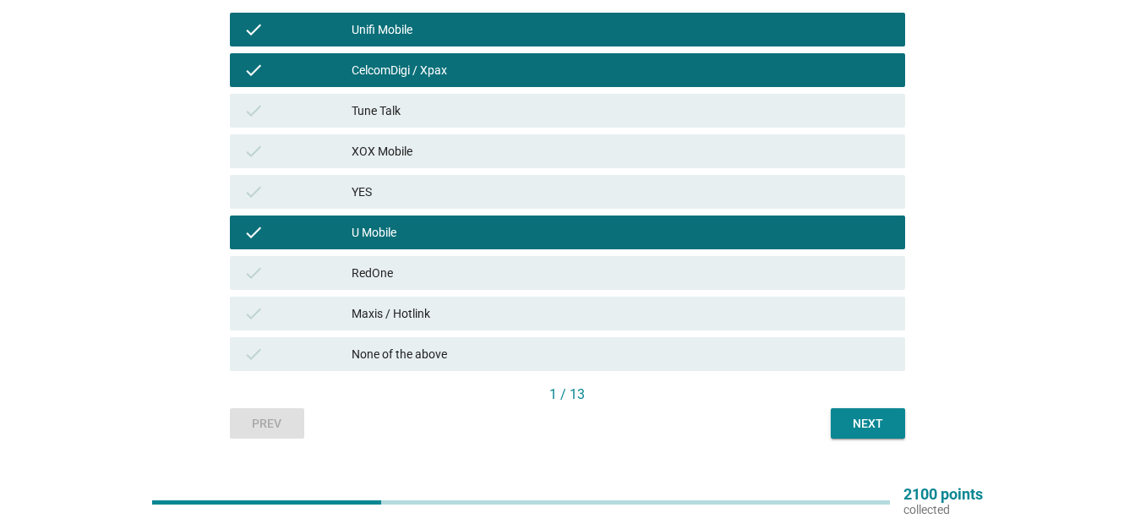
click at [883, 421] on div "Next" at bounding box center [867, 424] width 47 height 18
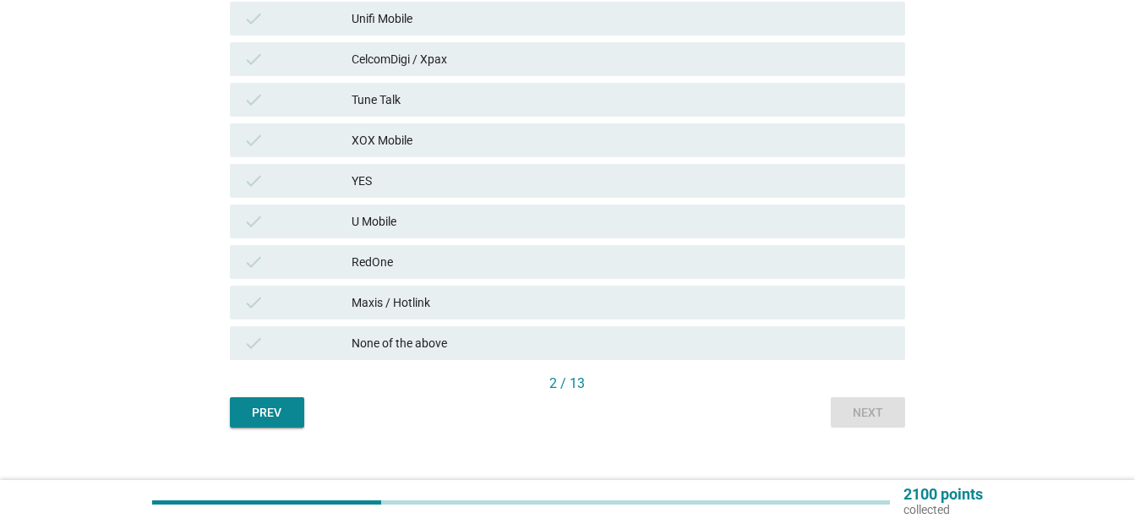
scroll to position [356, 0]
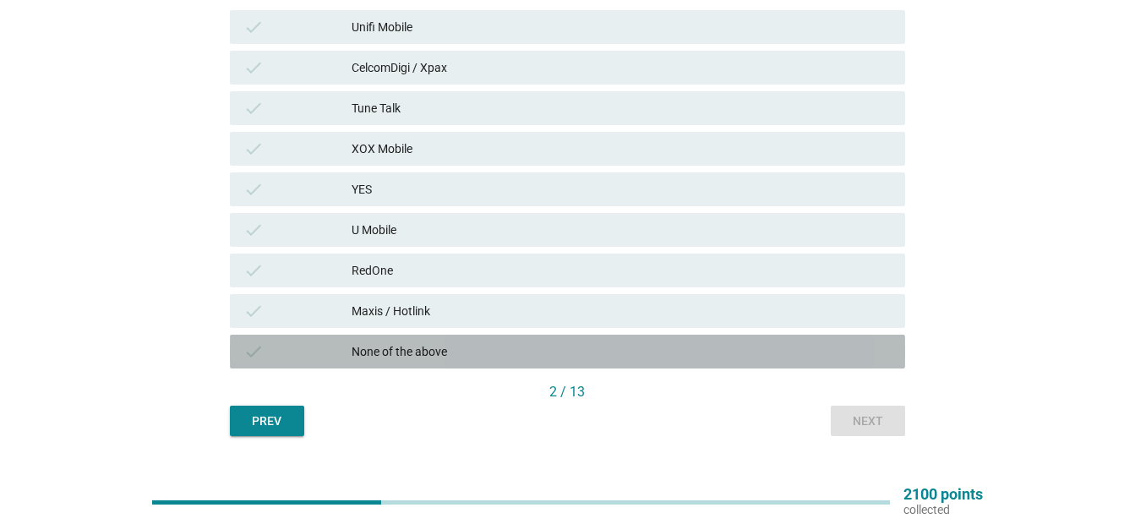
click at [490, 352] on div "None of the above" at bounding box center [622, 351] width 540 height 20
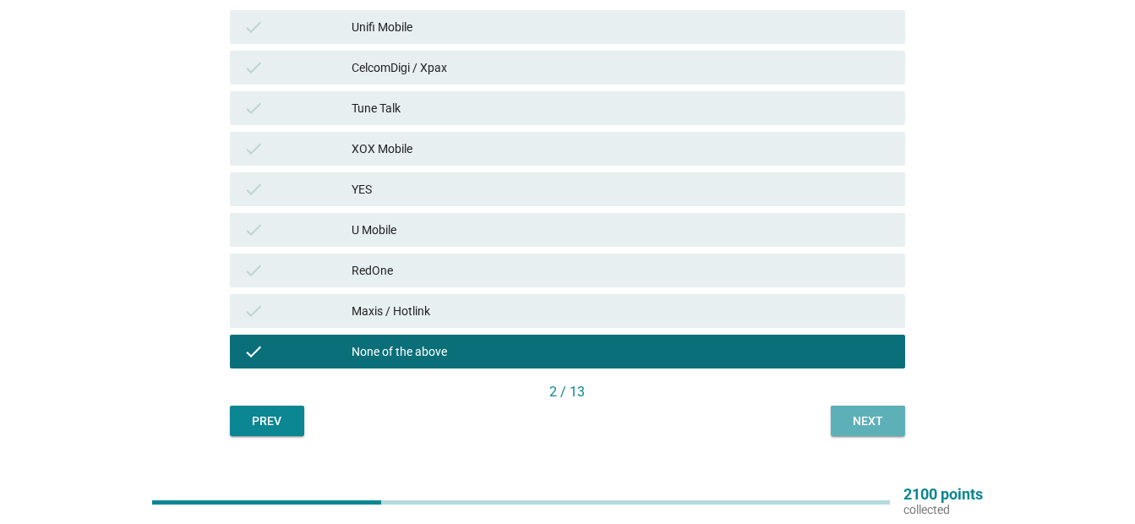
click at [894, 416] on button "Next" at bounding box center [868, 421] width 74 height 30
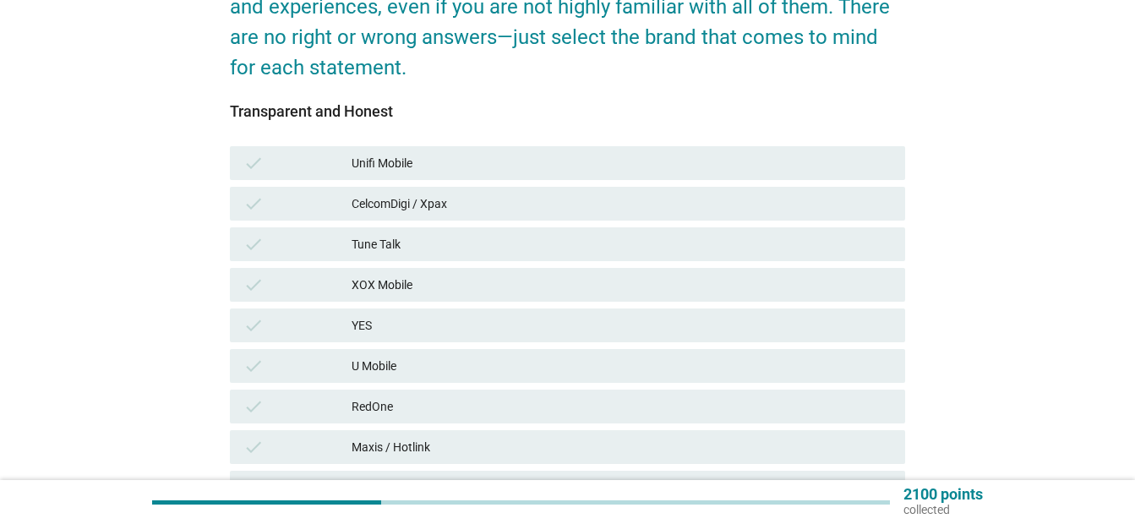
scroll to position [239, 0]
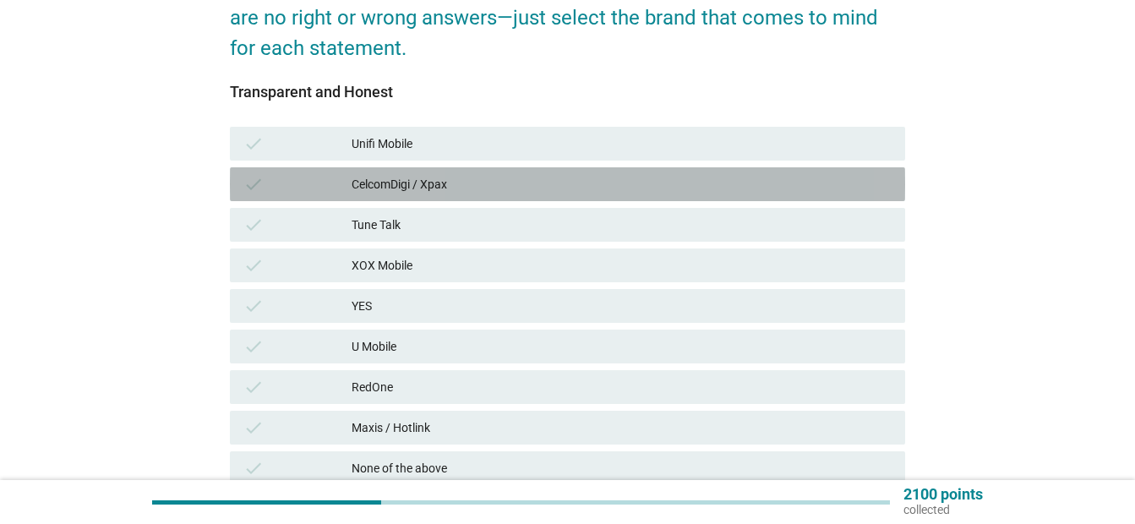
click at [817, 192] on div "CelcomDigi / Xpax" at bounding box center [622, 184] width 540 height 20
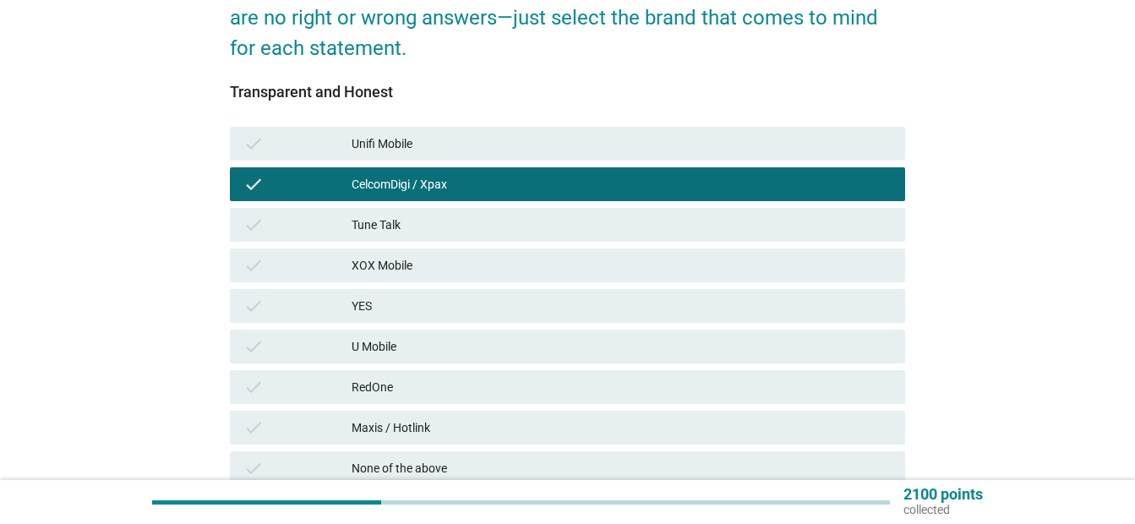
click at [817, 192] on div "CelcomDigi / Xpax" at bounding box center [622, 184] width 540 height 20
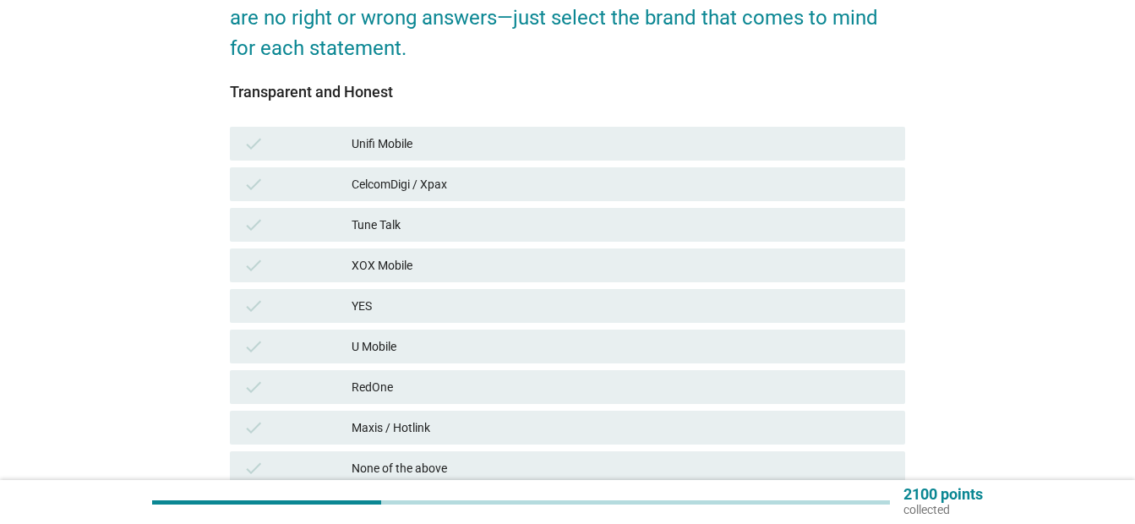
click at [817, 192] on div "CelcomDigi / Xpax" at bounding box center [622, 184] width 540 height 20
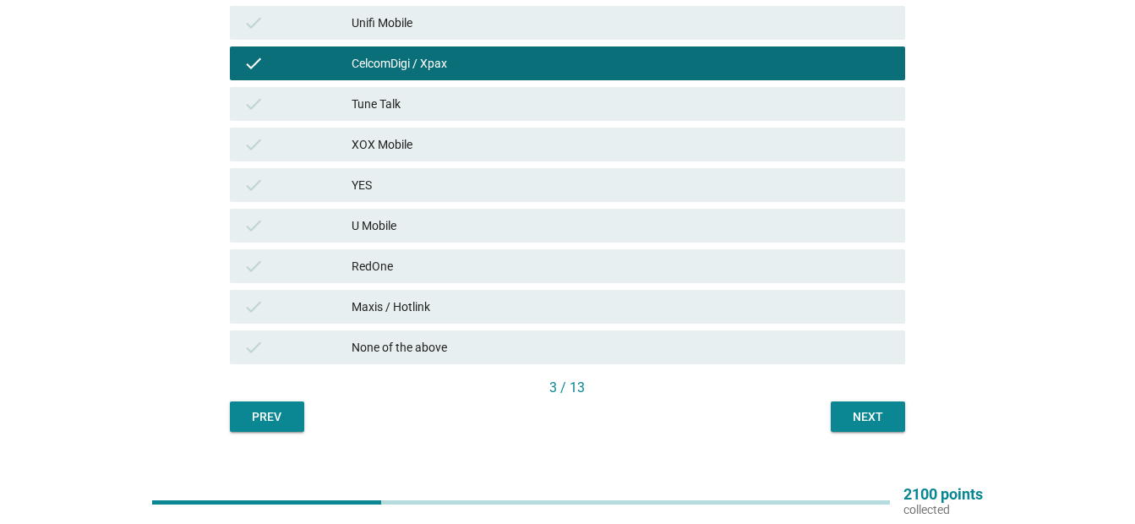
scroll to position [358, 0]
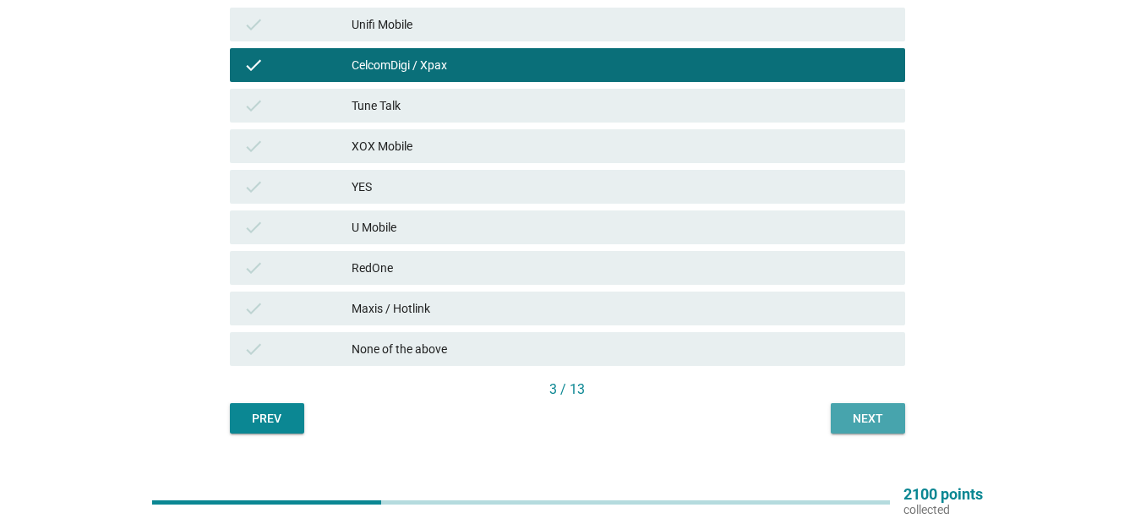
click at [872, 417] on div "Next" at bounding box center [867, 419] width 47 height 18
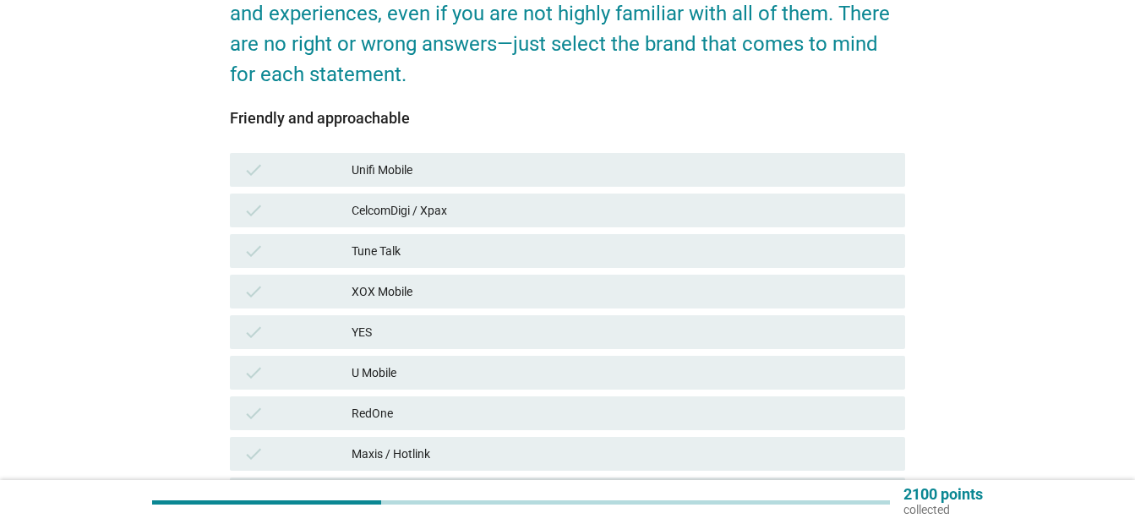
scroll to position [220, 0]
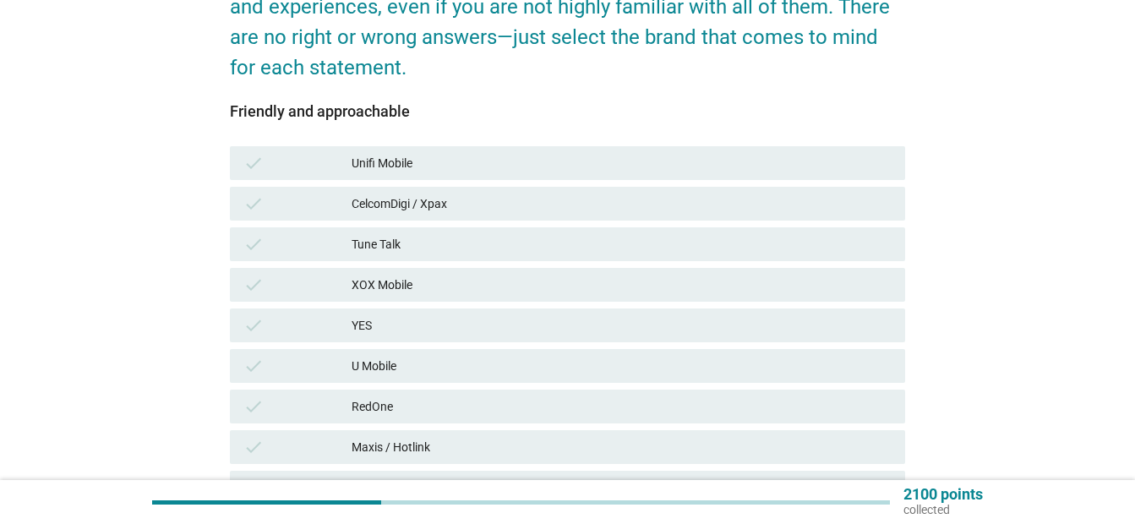
click at [682, 169] on div "Unifi Mobile" at bounding box center [622, 163] width 540 height 20
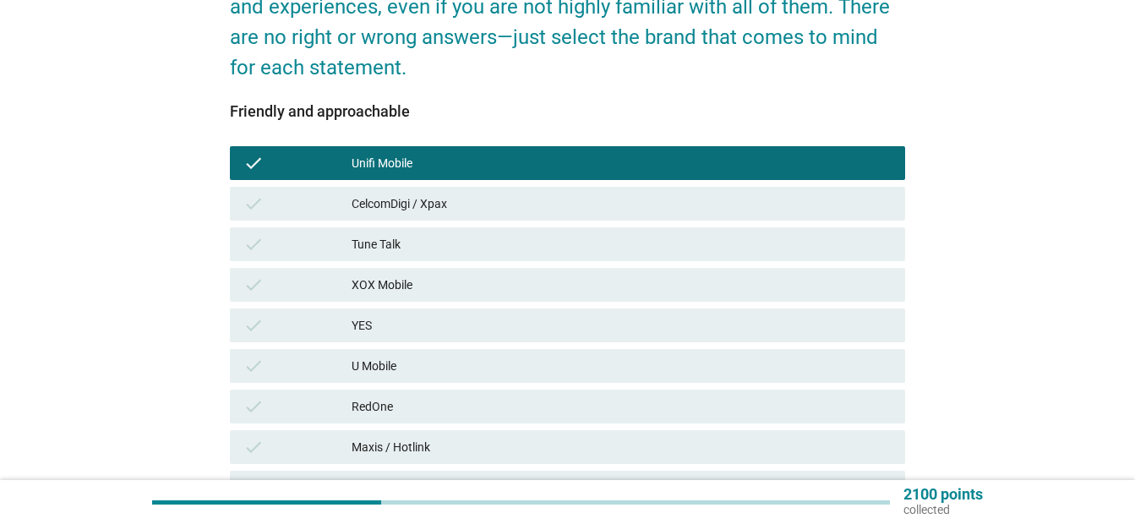
click at [680, 212] on div "CelcomDigi / Xpax" at bounding box center [622, 204] width 540 height 20
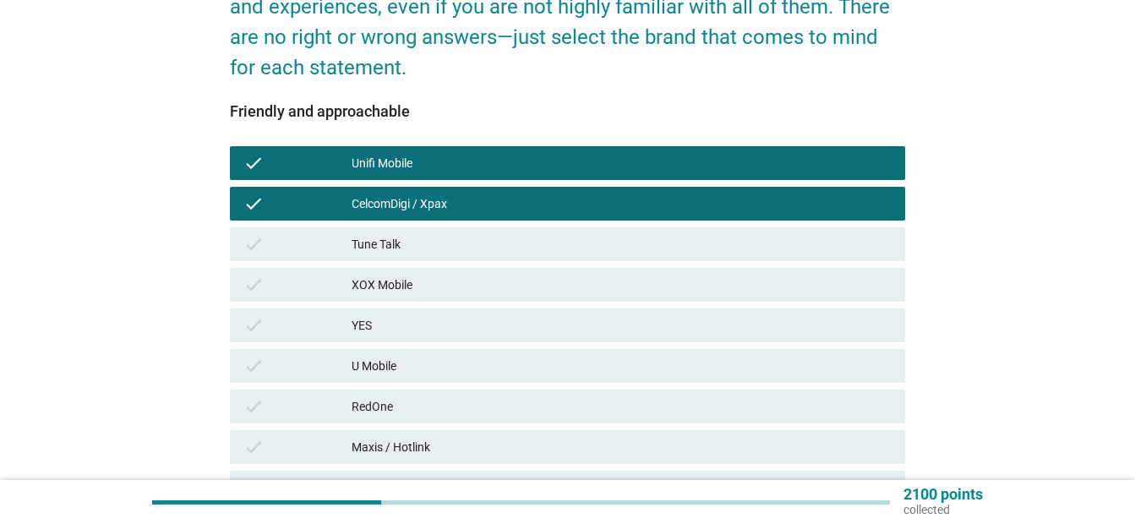
click at [746, 366] on div "U Mobile" at bounding box center [622, 366] width 540 height 20
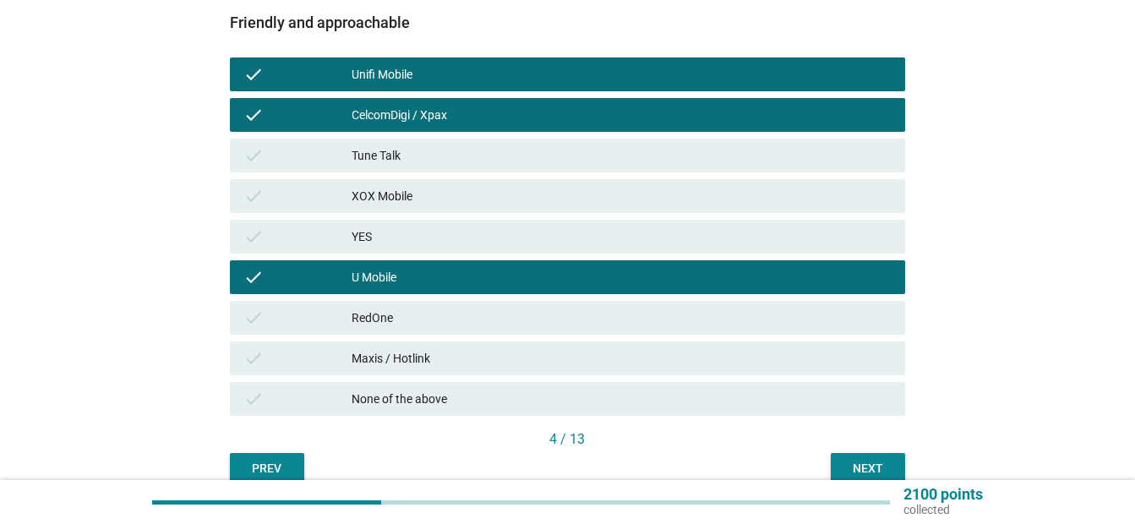
scroll to position [388, 0]
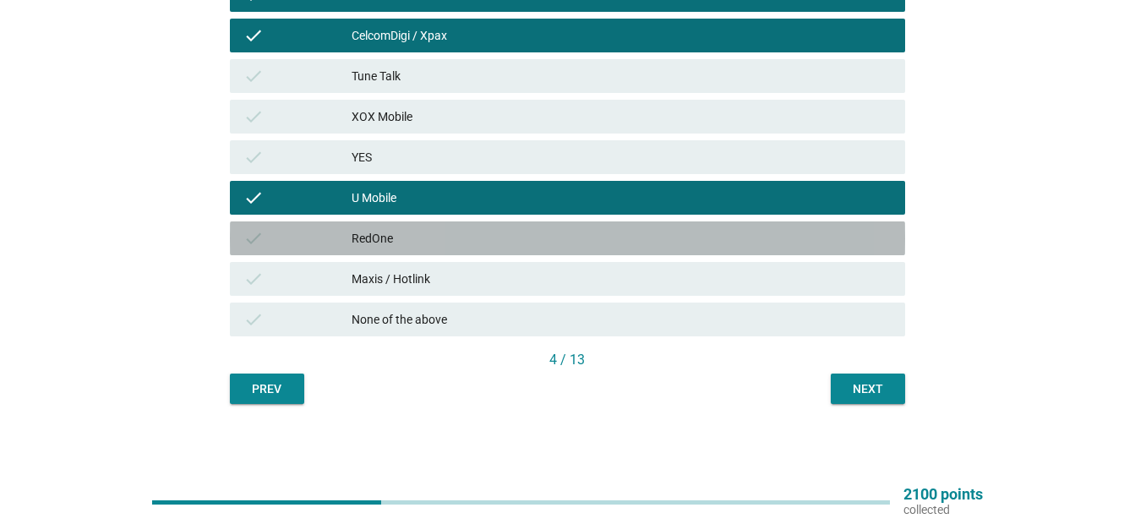
click at [700, 227] on div "check RedOne" at bounding box center [567, 238] width 675 height 34
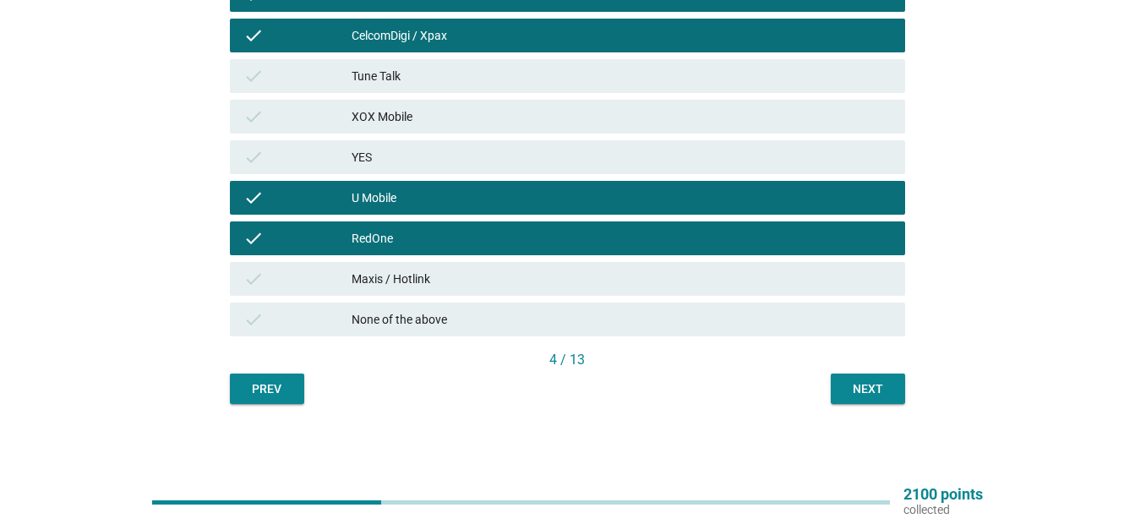
click at [700, 227] on div "check RedOne" at bounding box center [567, 238] width 675 height 34
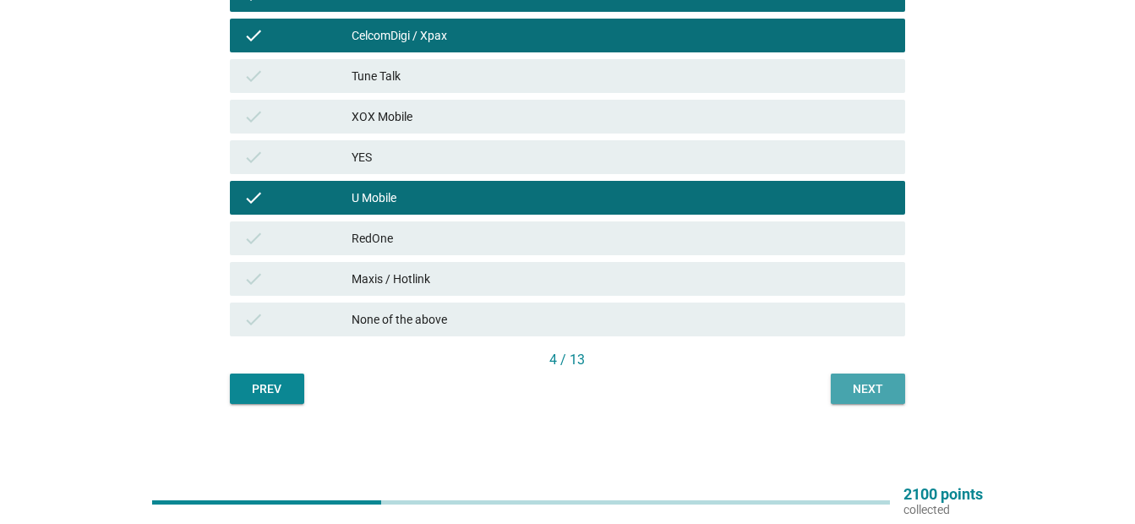
click at [854, 388] on div "Next" at bounding box center [867, 389] width 47 height 18
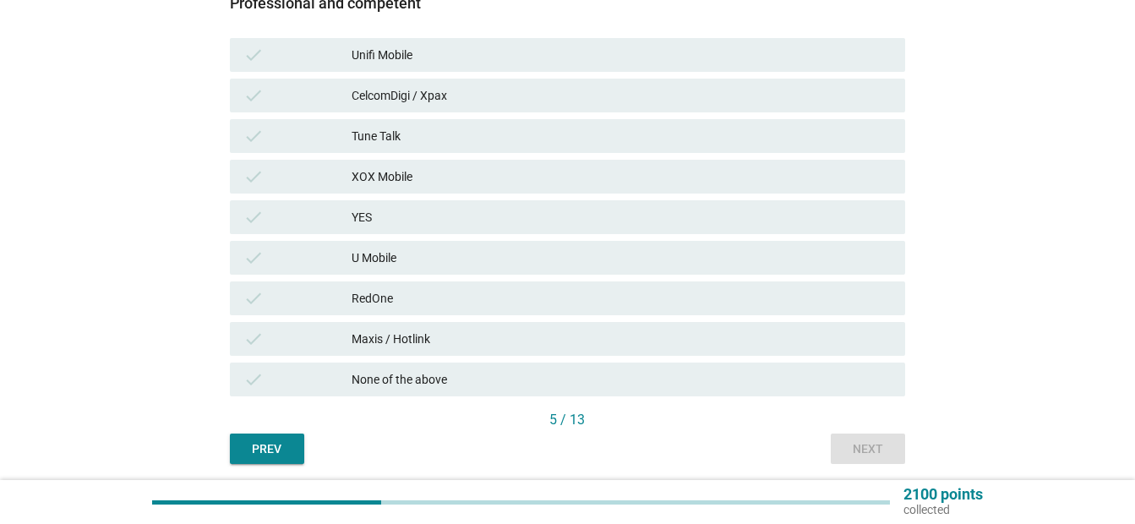
scroll to position [329, 0]
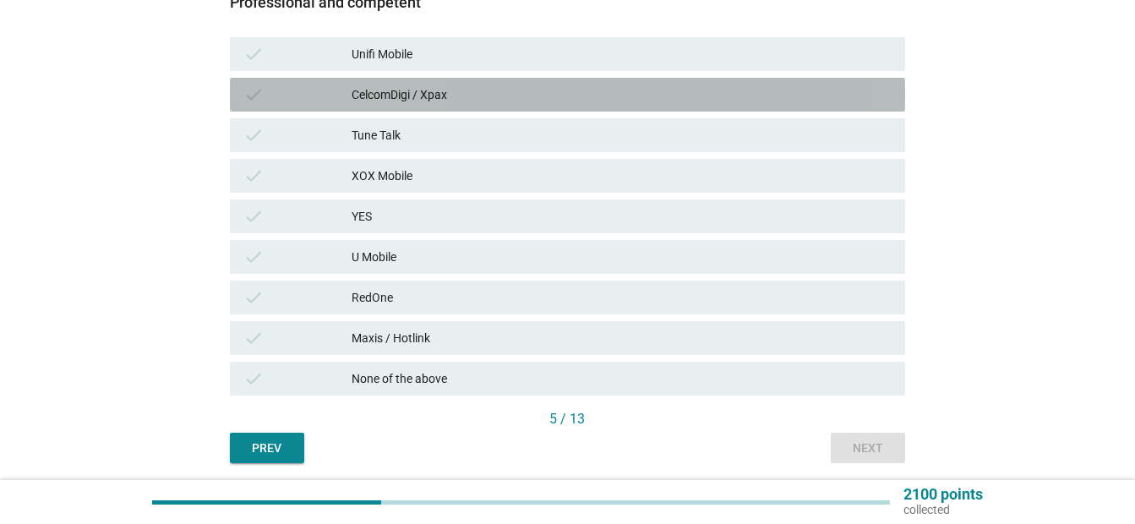
click at [604, 97] on div "CelcomDigi / Xpax" at bounding box center [622, 95] width 540 height 20
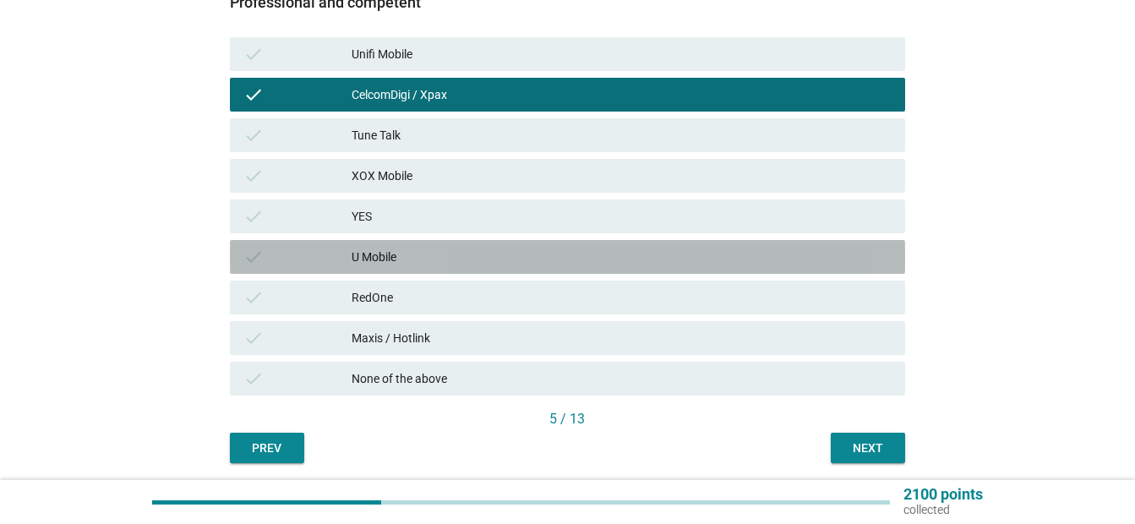
click at [600, 259] on div "U Mobile" at bounding box center [622, 257] width 540 height 20
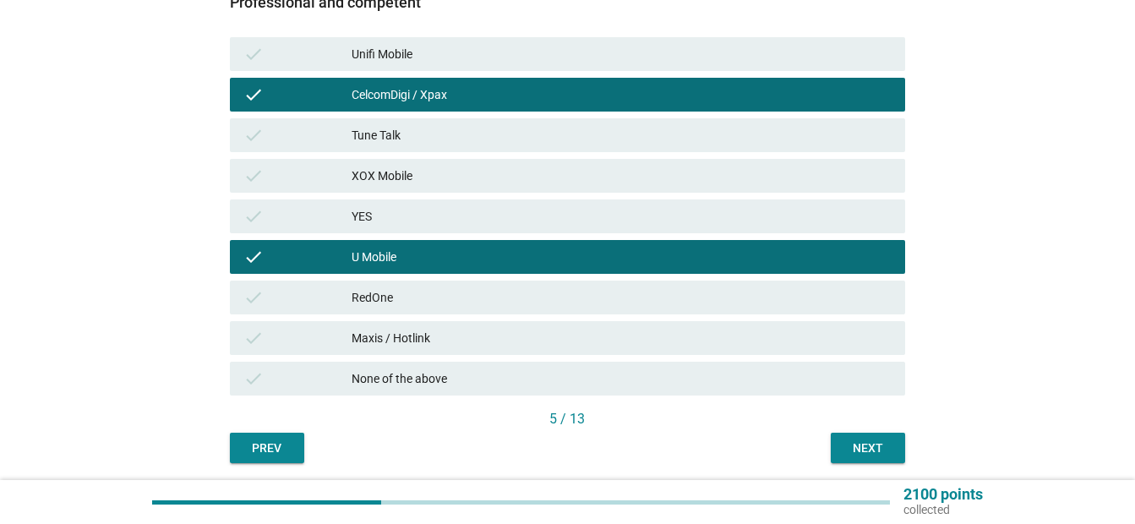
click at [840, 435] on button "Next" at bounding box center [868, 448] width 74 height 30
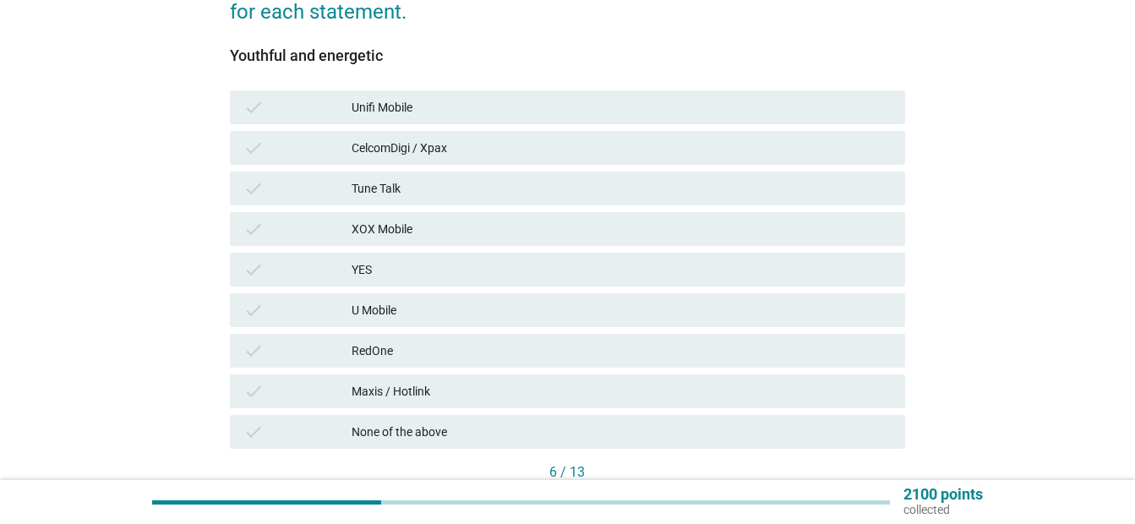
scroll to position [348, 0]
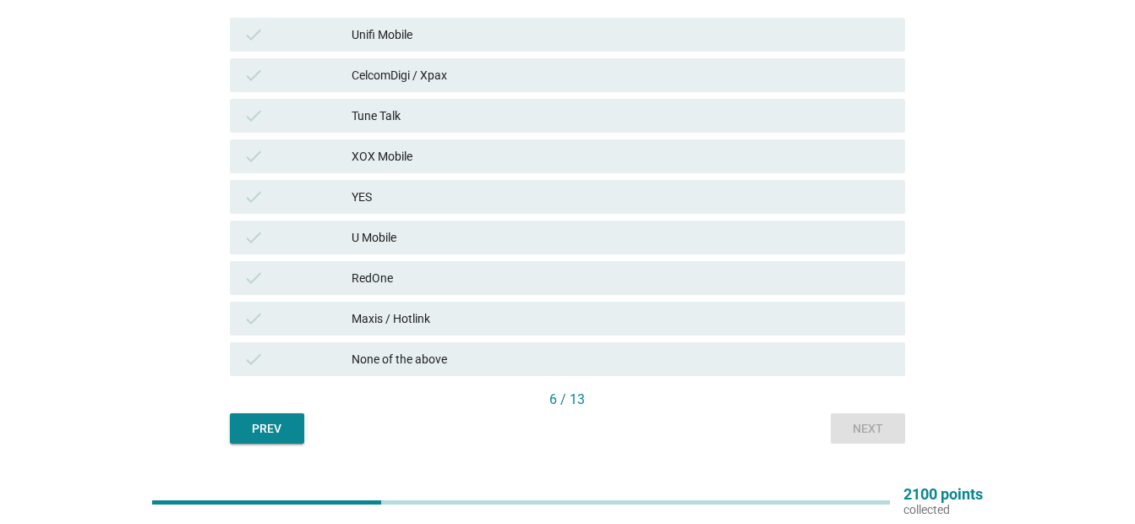
click at [615, 250] on div "check U Mobile" at bounding box center [567, 238] width 675 height 34
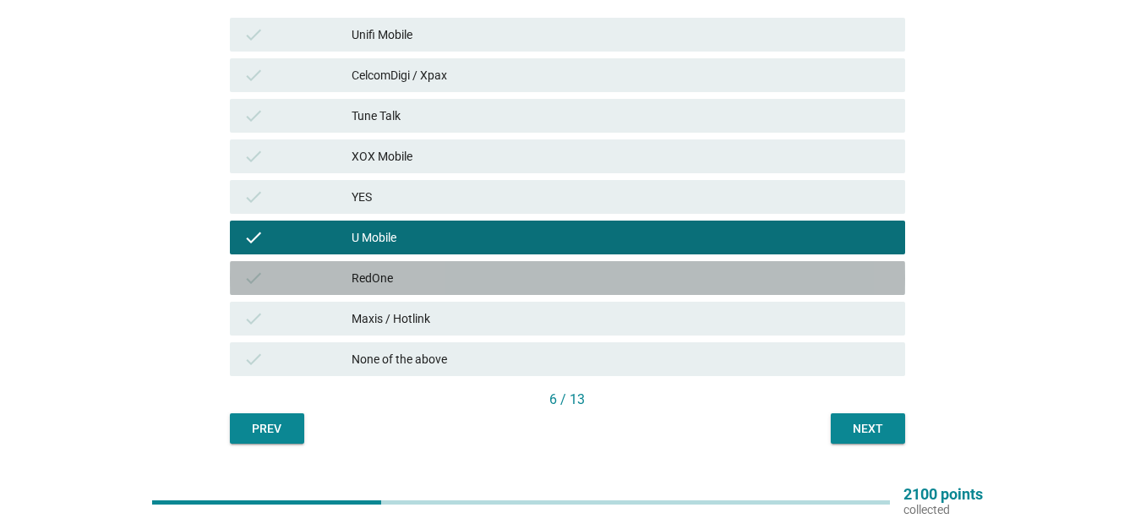
click at [478, 286] on div "RedOne" at bounding box center [622, 278] width 540 height 20
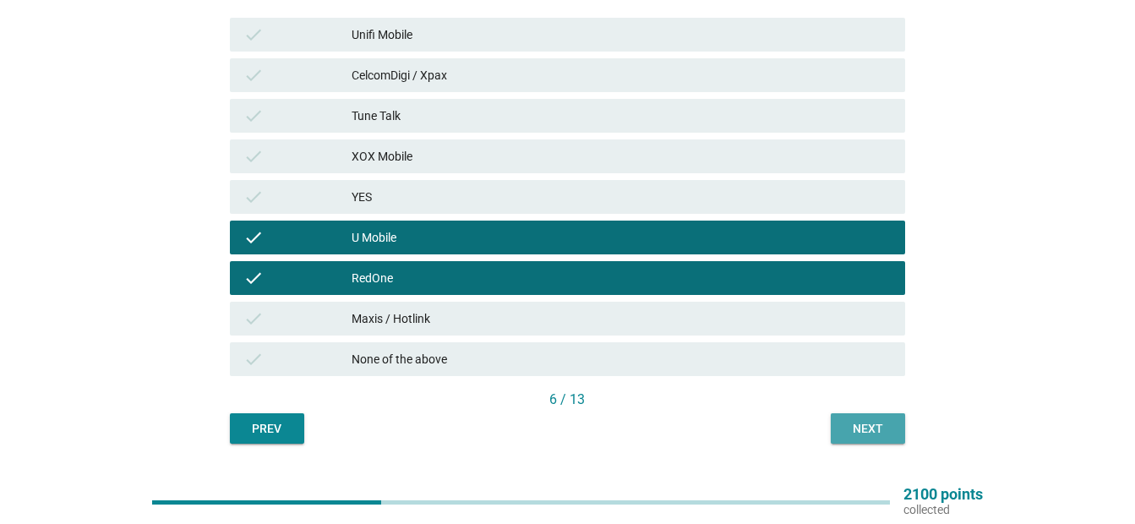
click at [855, 425] on div "Next" at bounding box center [867, 429] width 47 height 18
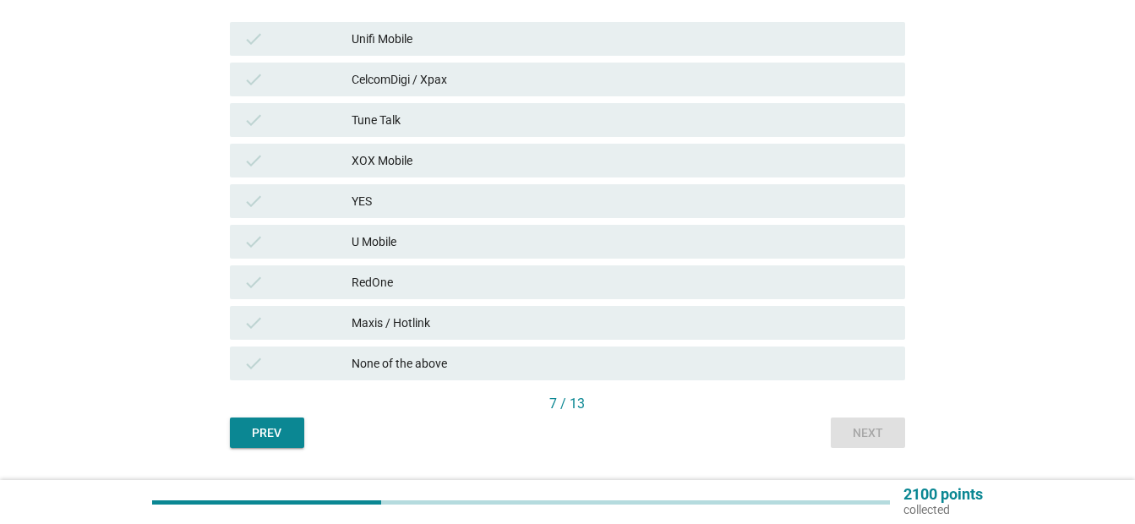
scroll to position [341, 0]
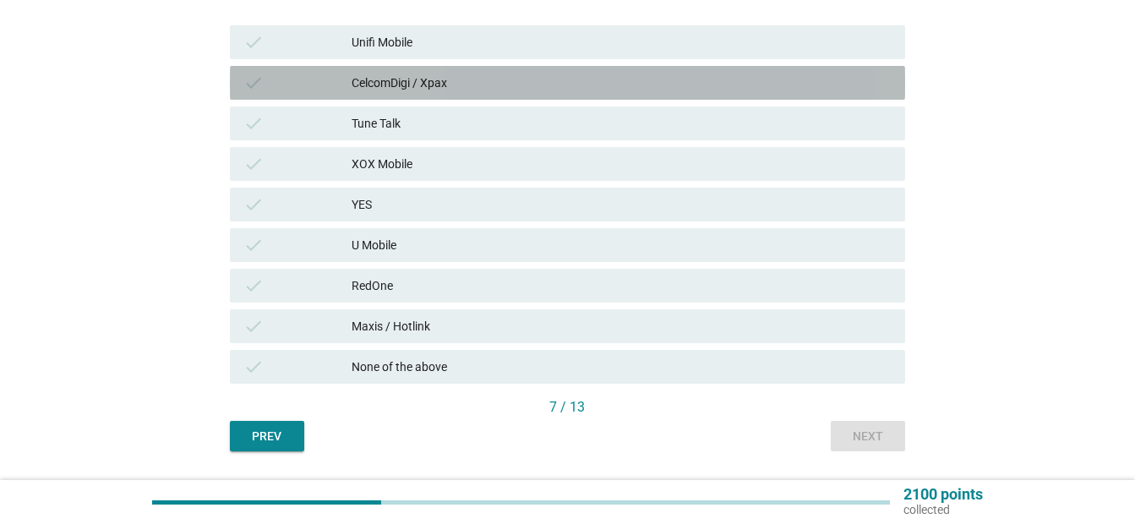
click at [758, 90] on div "CelcomDigi / Xpax" at bounding box center [622, 83] width 540 height 20
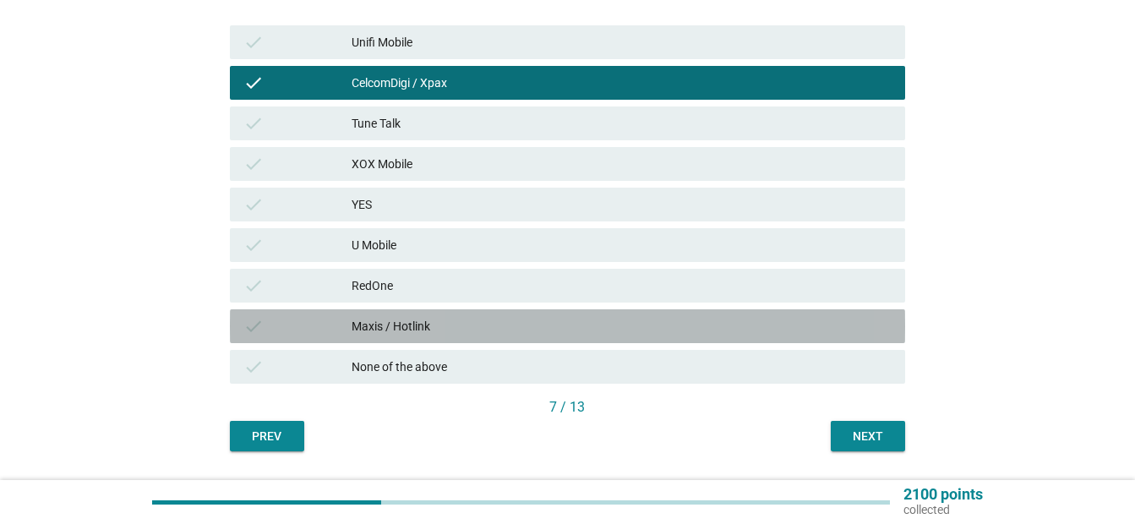
click at [689, 322] on div "Maxis / Hotlink" at bounding box center [622, 326] width 540 height 20
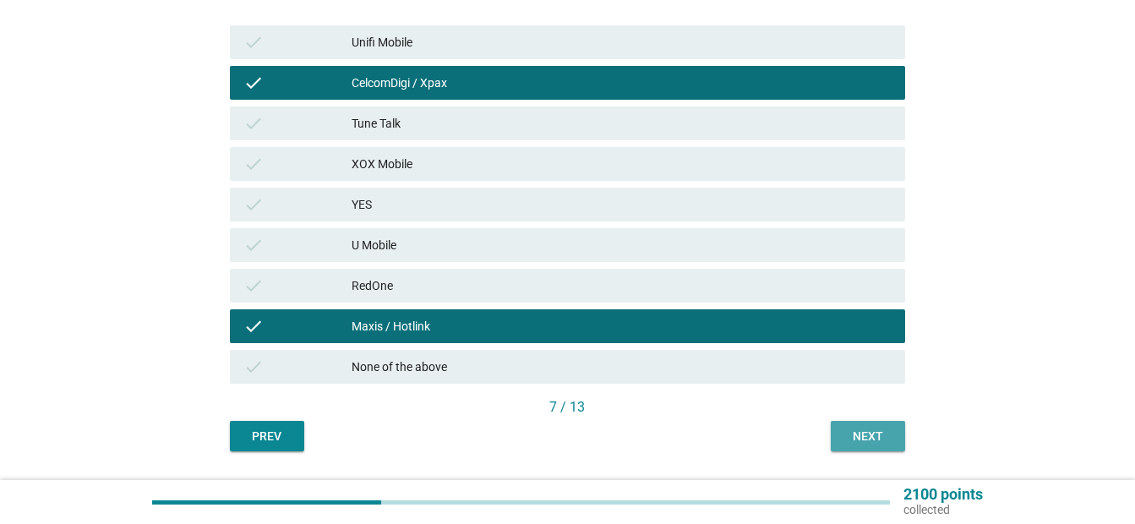
click at [856, 434] on div "Next" at bounding box center [867, 437] width 47 height 18
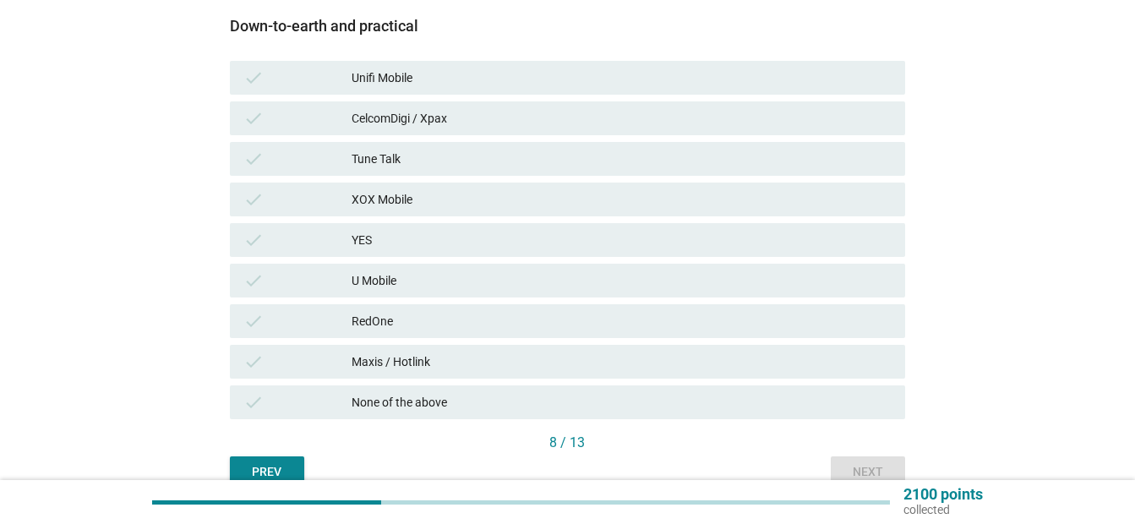
scroll to position [309, 0]
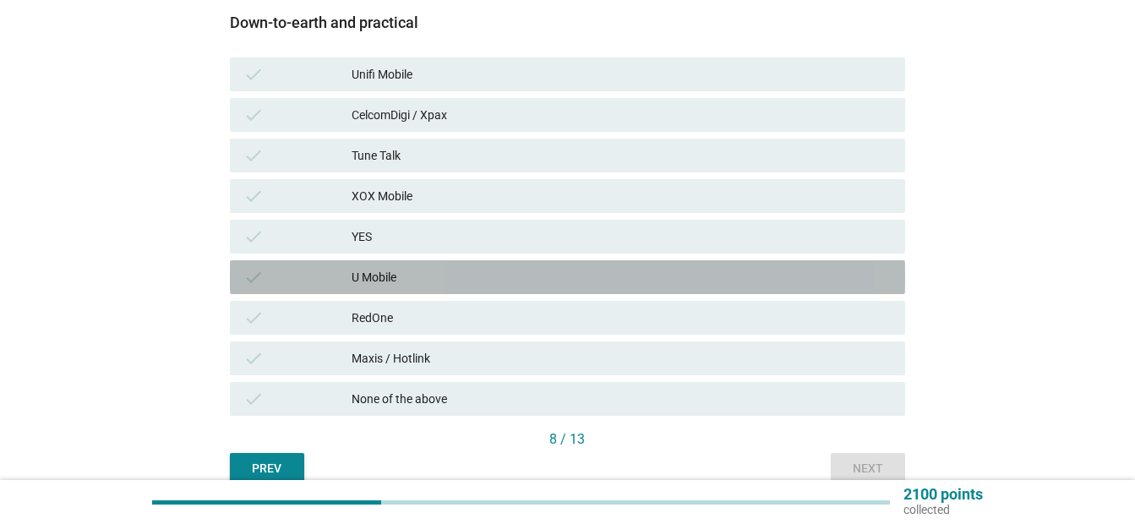
click at [656, 277] on div "U Mobile" at bounding box center [622, 277] width 540 height 20
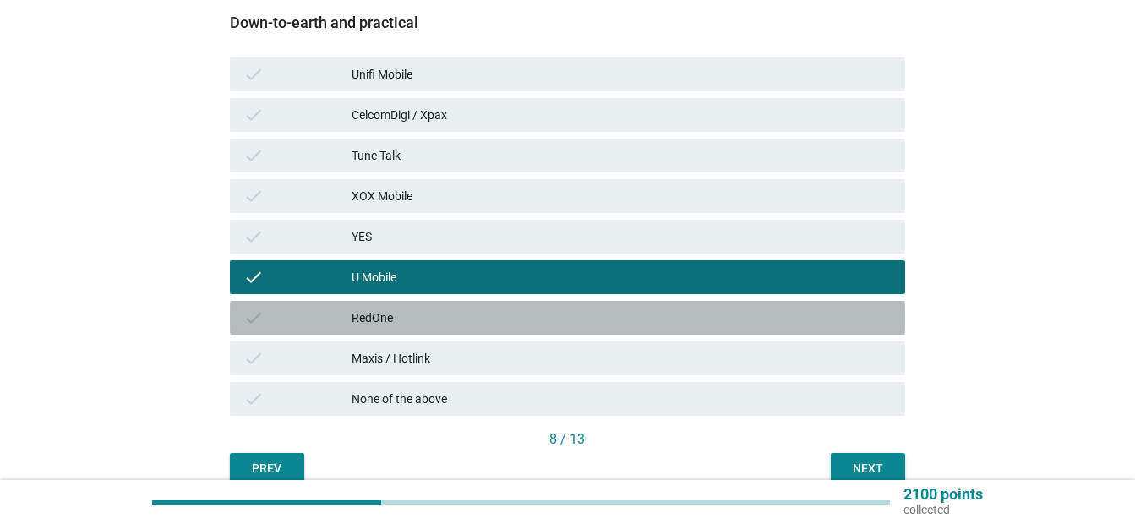
click at [603, 328] on div "check RedOne" at bounding box center [567, 318] width 675 height 34
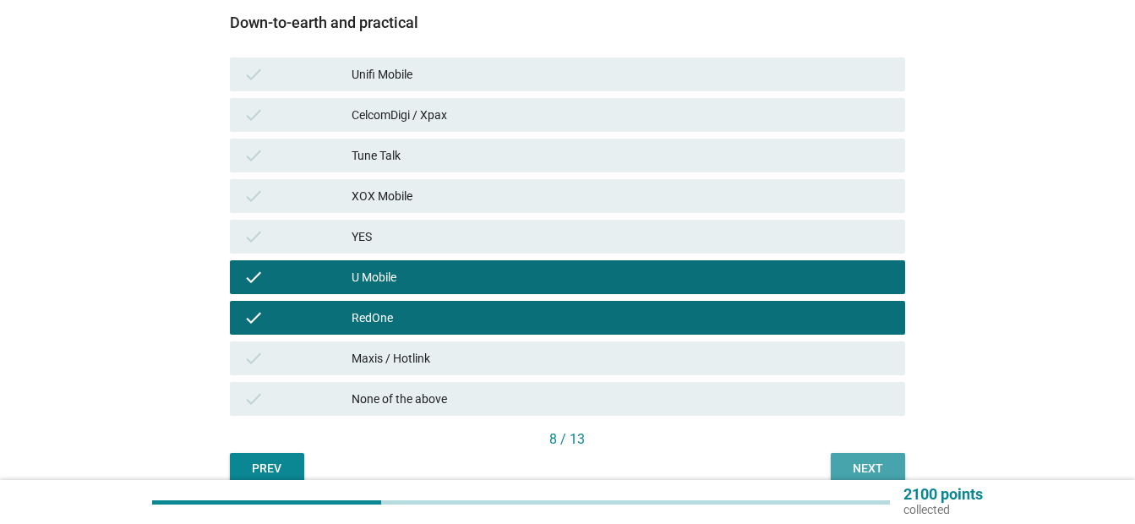
click at [866, 459] on button "Next" at bounding box center [868, 468] width 74 height 30
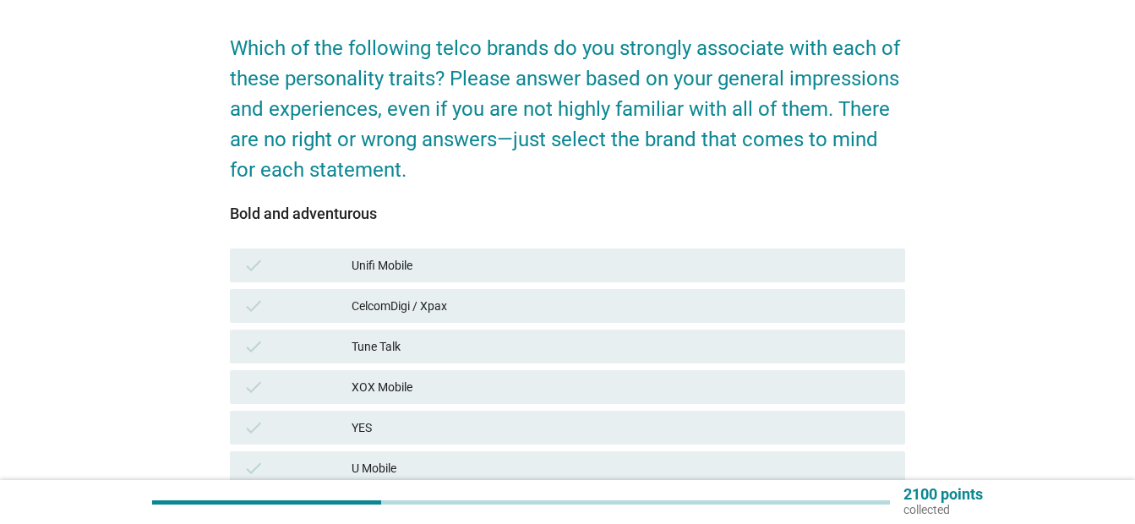
scroll to position [181, 0]
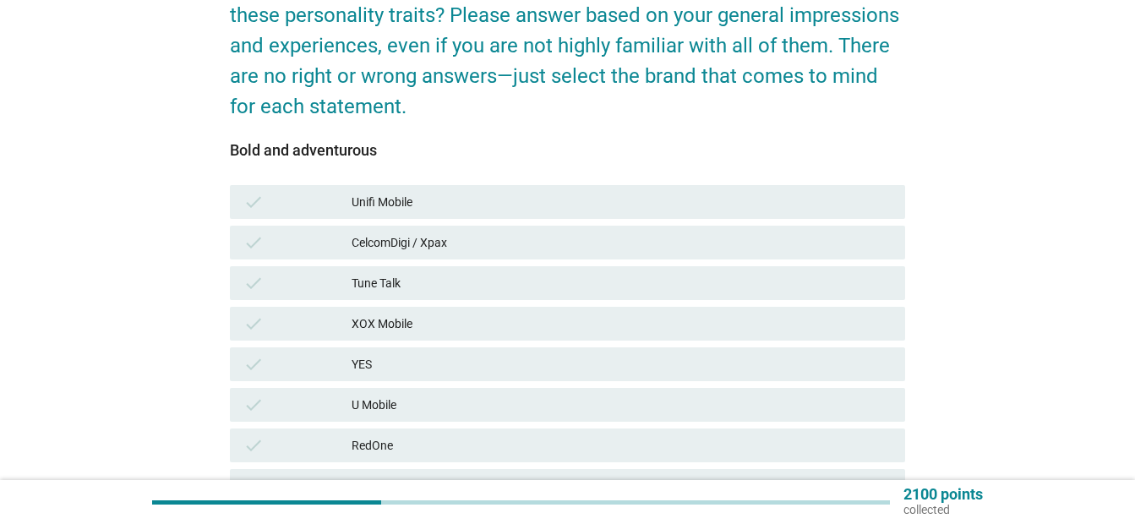
click at [594, 206] on div "Unifi Mobile" at bounding box center [622, 202] width 540 height 20
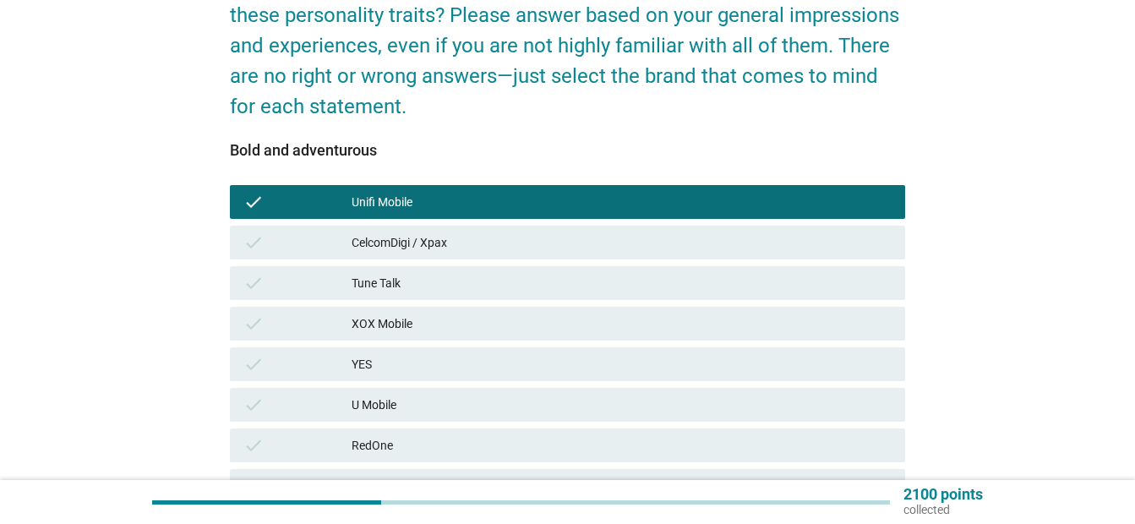
click at [543, 406] on div "U Mobile" at bounding box center [622, 405] width 540 height 20
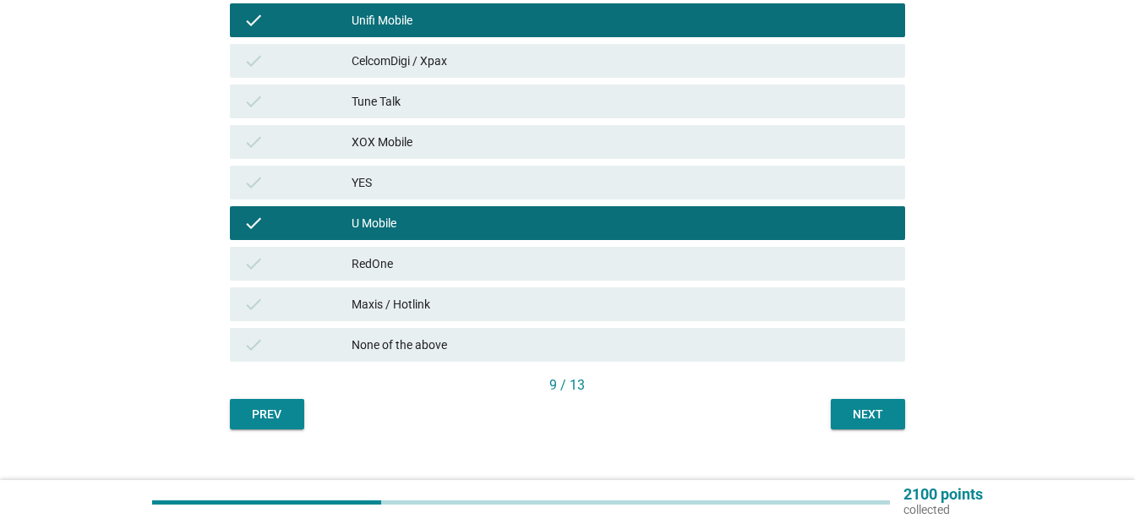
scroll to position [370, 0]
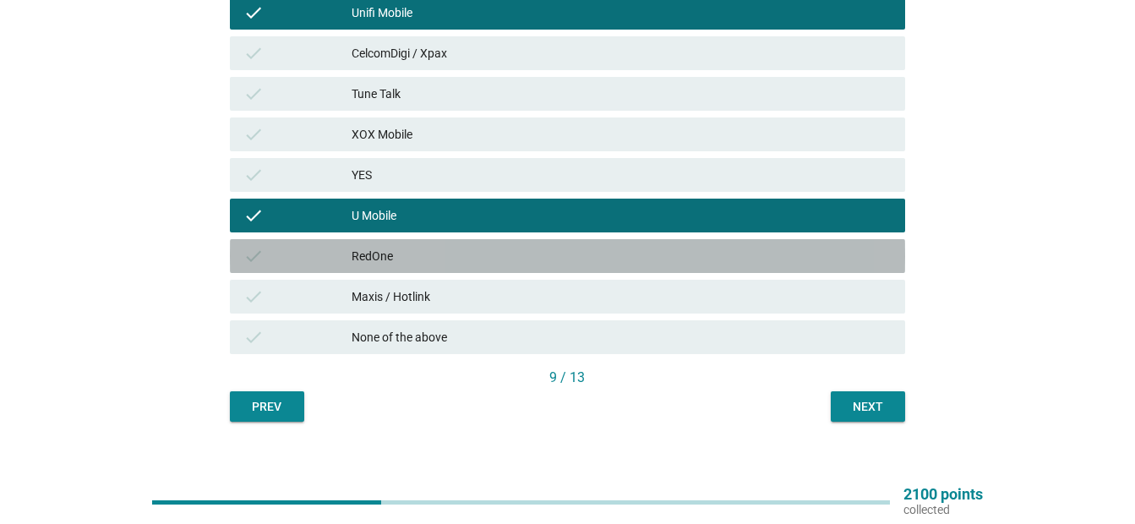
click at [677, 251] on div "RedOne" at bounding box center [622, 256] width 540 height 20
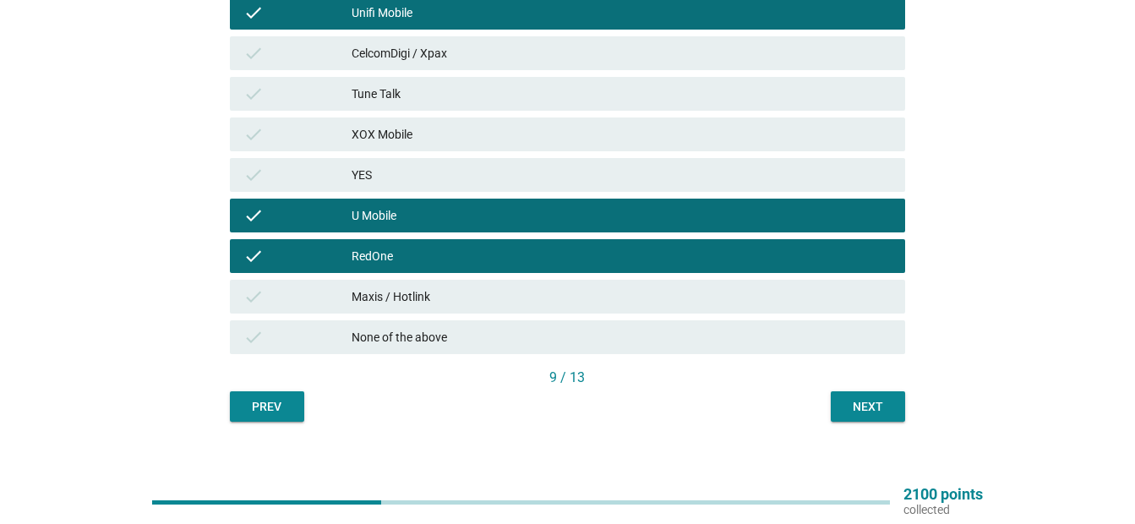
click at [874, 402] on div "Next" at bounding box center [867, 407] width 47 height 18
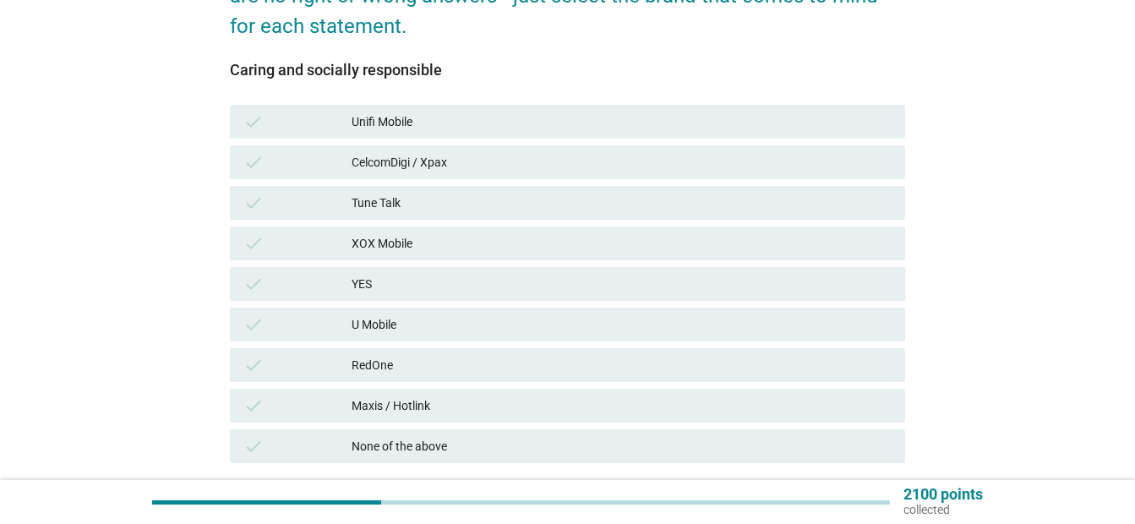
scroll to position [258, 0]
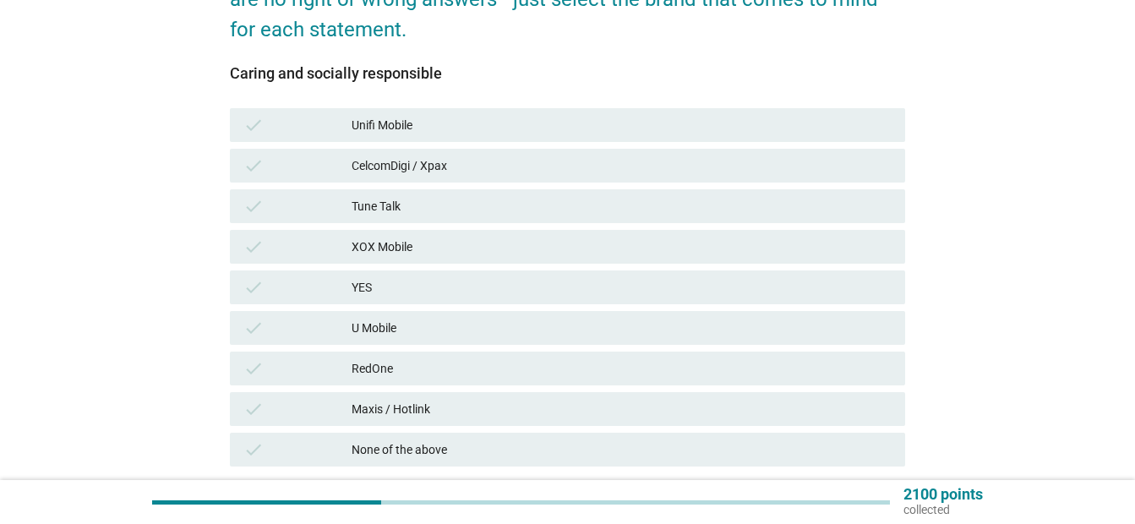
click at [835, 161] on div "CelcomDigi / Xpax" at bounding box center [622, 166] width 540 height 20
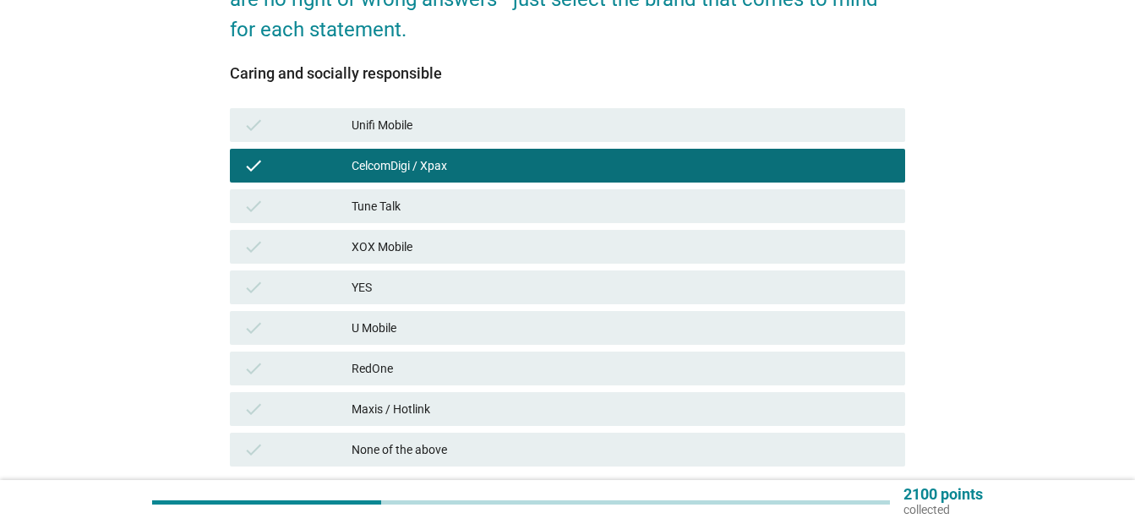
click at [827, 137] on div "check Unifi Mobile" at bounding box center [567, 125] width 675 height 34
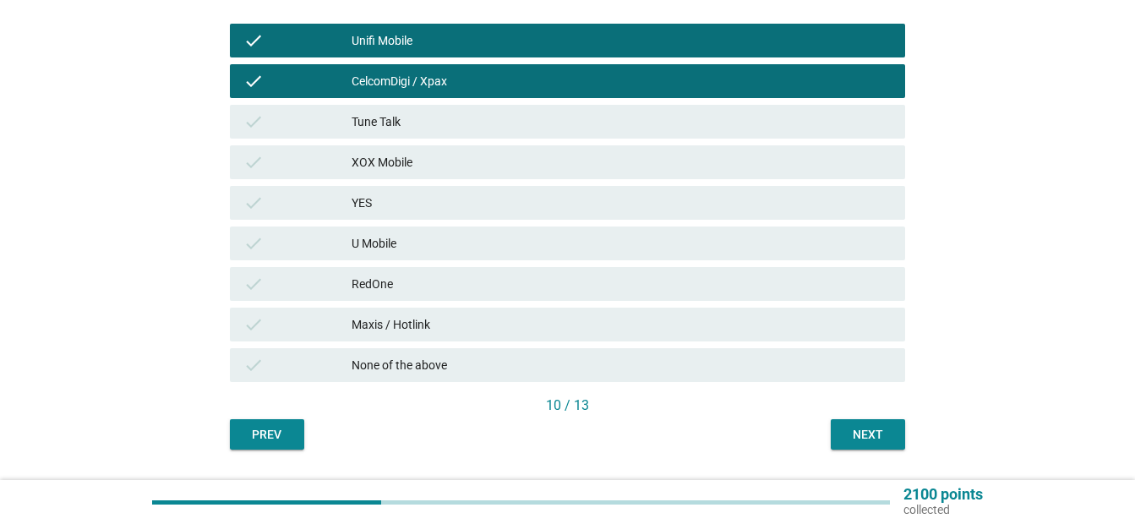
scroll to position [388, 0]
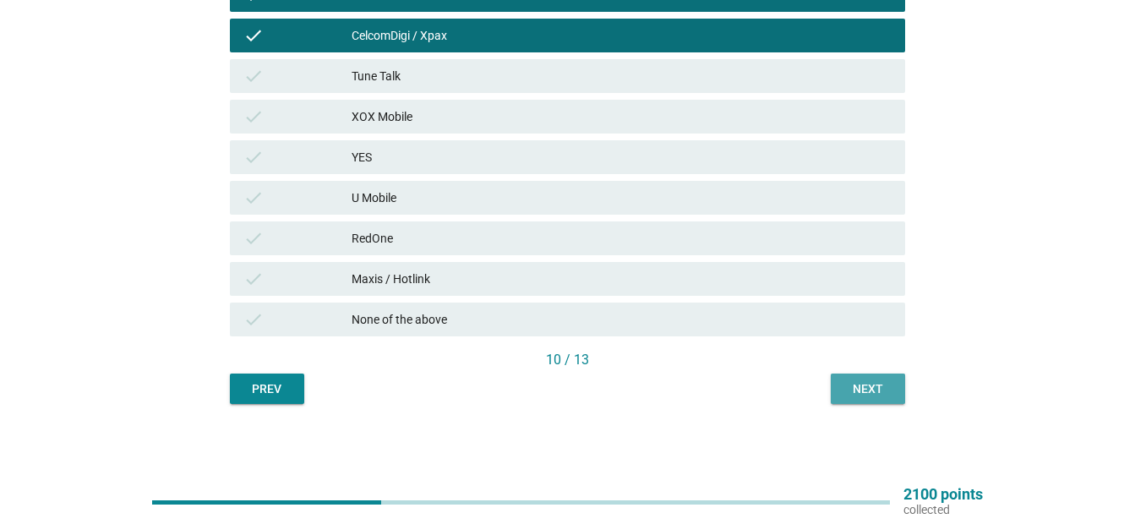
click at [893, 389] on button "Next" at bounding box center [868, 389] width 74 height 30
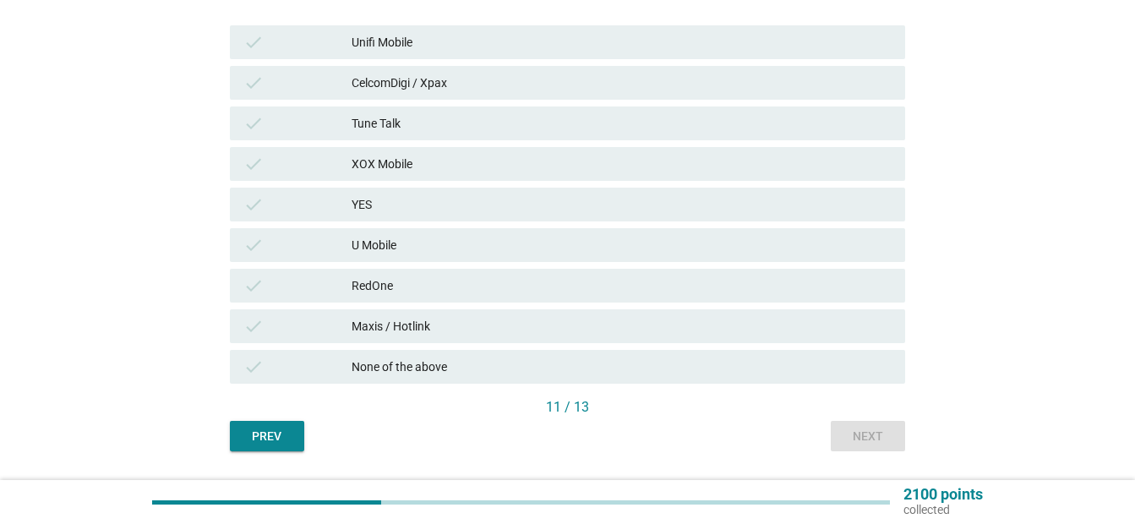
scroll to position [339, 0]
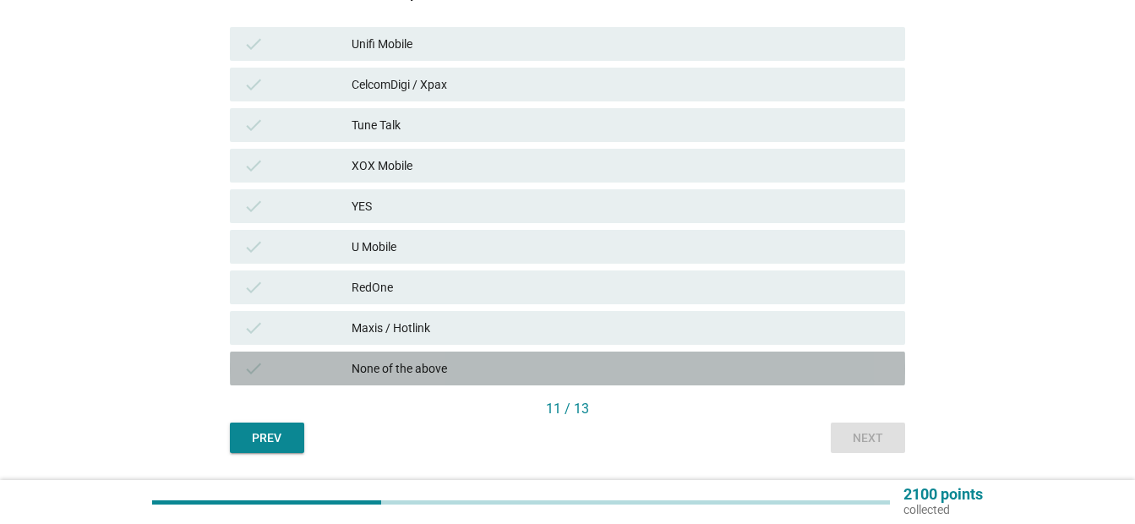
click at [731, 381] on div "check None of the above" at bounding box center [567, 369] width 675 height 34
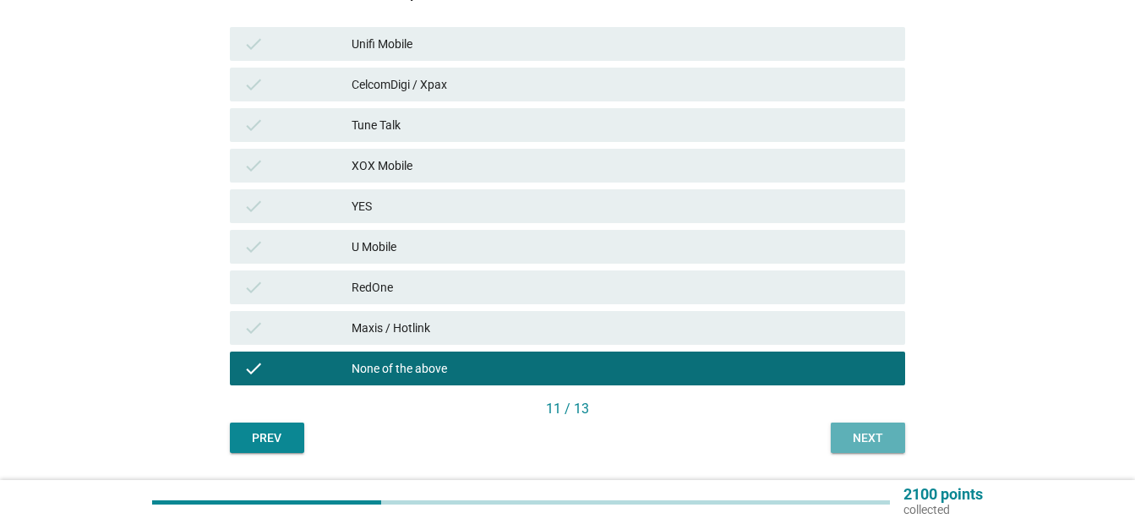
click at [872, 435] on div "Next" at bounding box center [867, 438] width 47 height 18
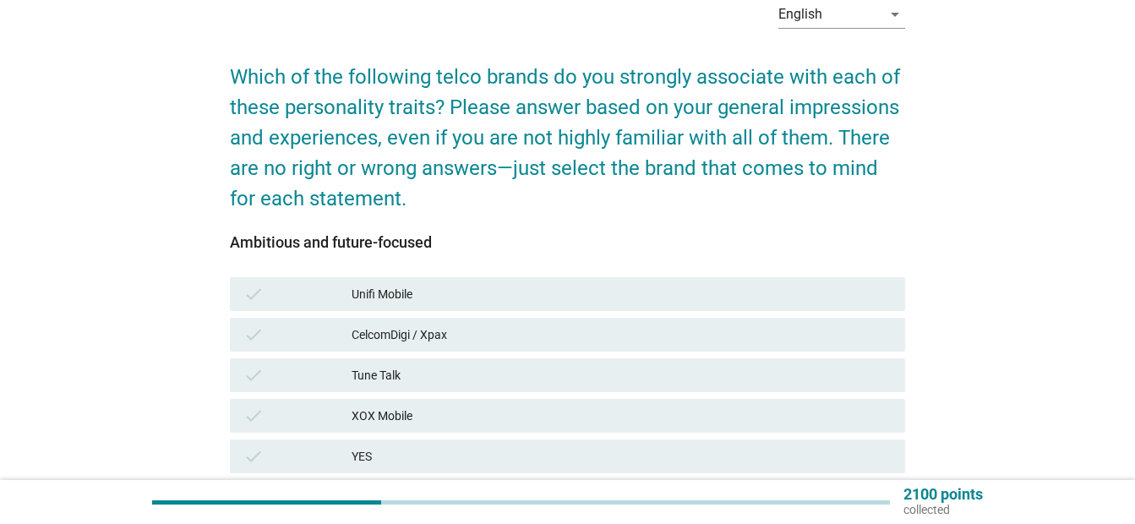
scroll to position [195, 0]
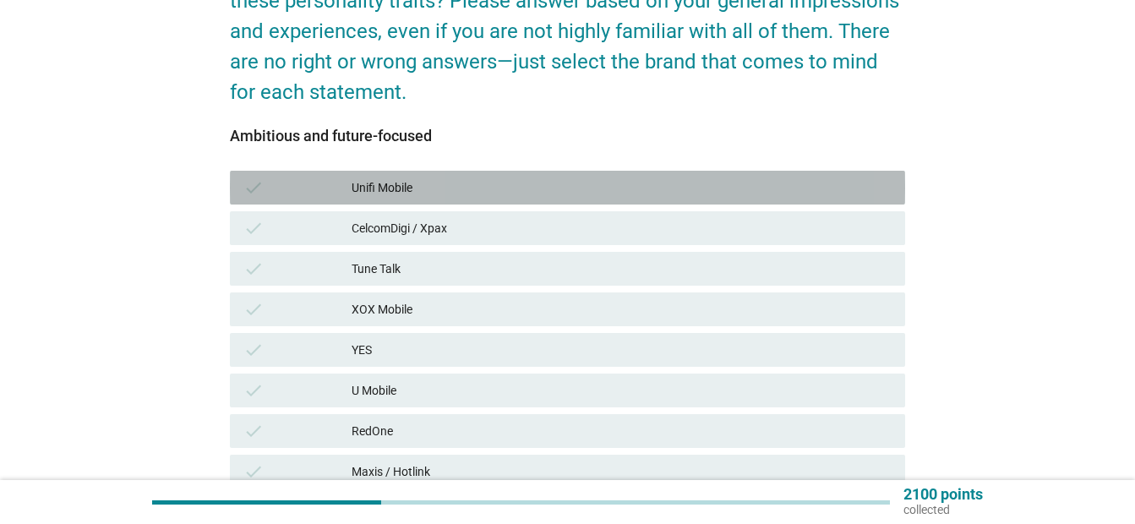
drag, startPoint x: 739, startPoint y: 188, endPoint x: 739, endPoint y: 216, distance: 27.9
click at [739, 194] on div "Unifi Mobile" at bounding box center [622, 188] width 540 height 20
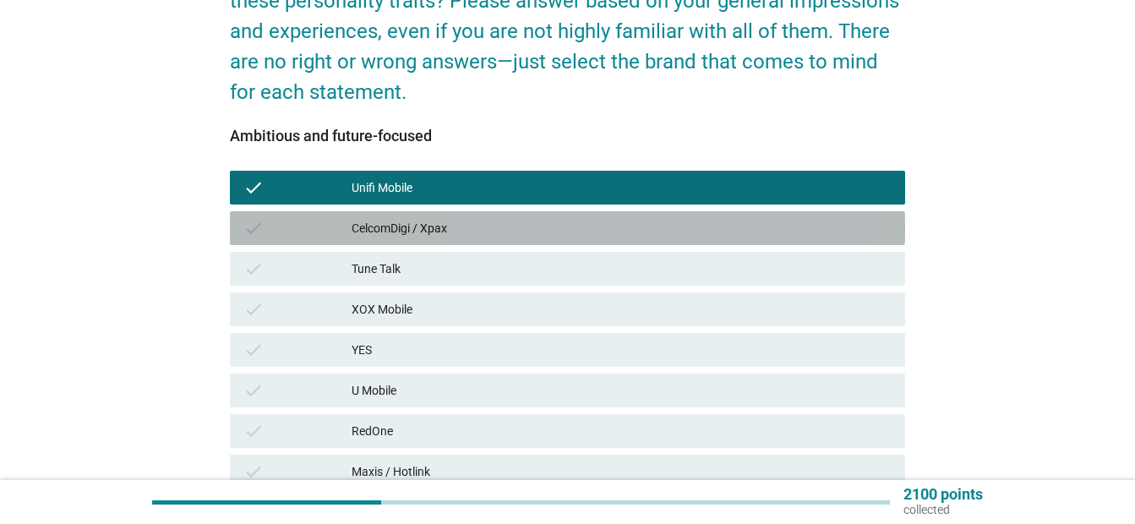
click at [735, 224] on div "CelcomDigi / Xpax" at bounding box center [622, 228] width 540 height 20
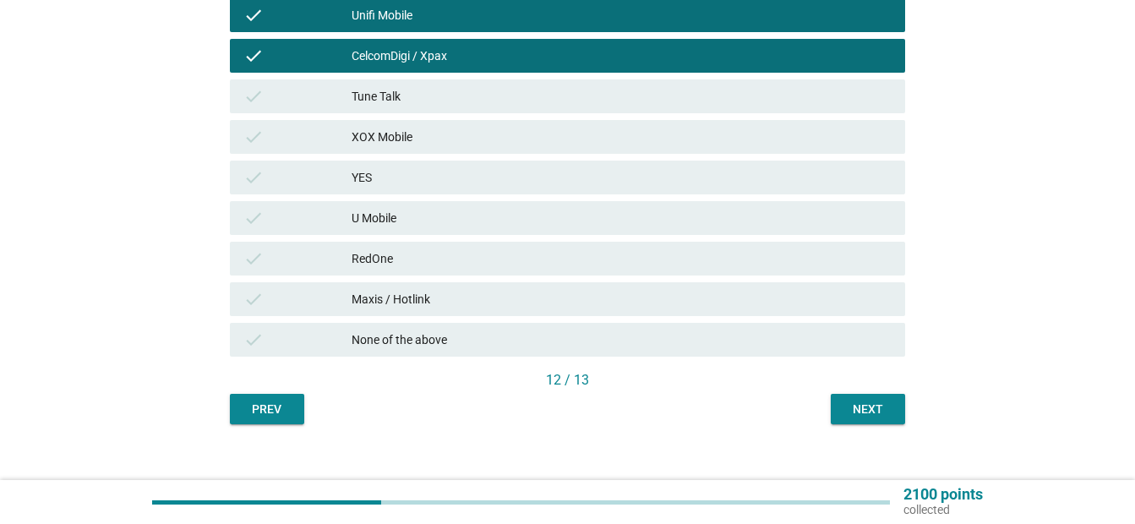
scroll to position [364, 0]
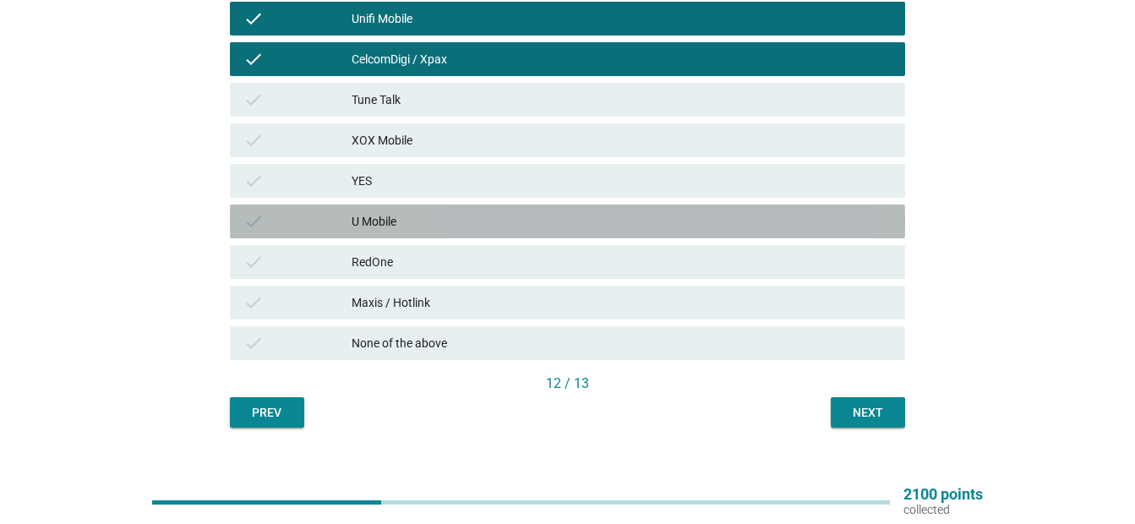
click at [804, 216] on div "U Mobile" at bounding box center [622, 221] width 540 height 20
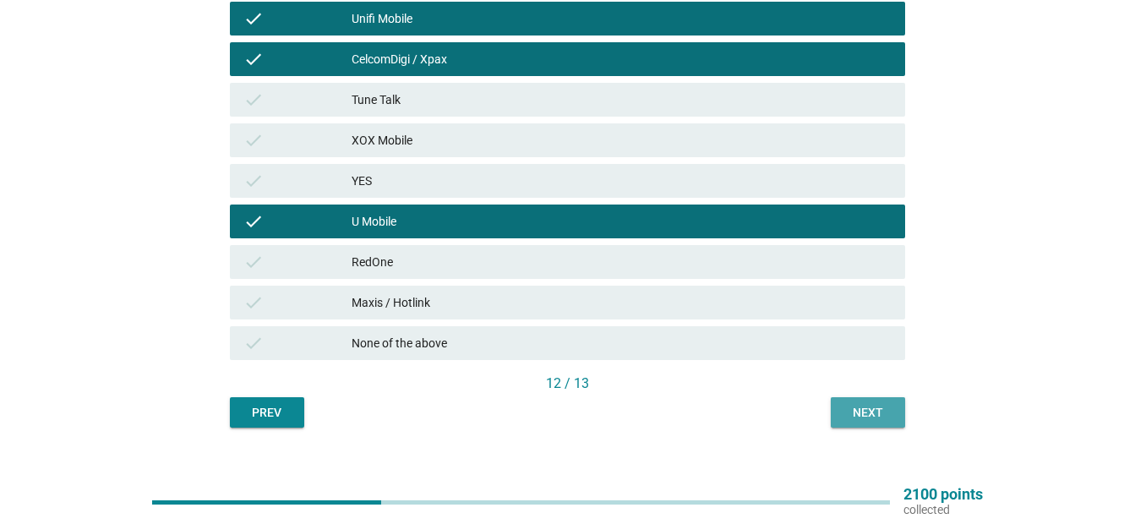
click at [876, 408] on div "Next" at bounding box center [867, 413] width 47 height 18
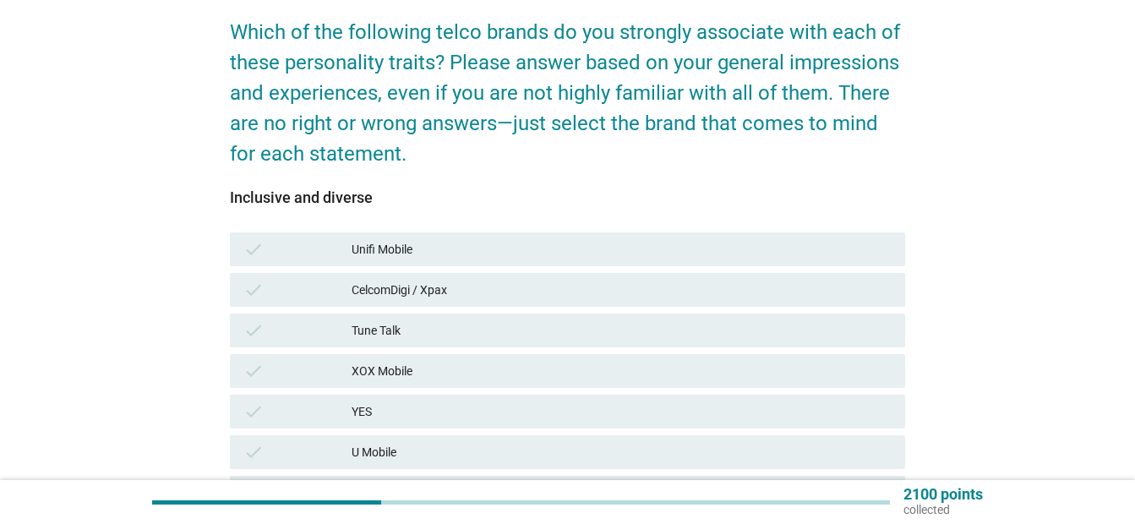
scroll to position [184, 0]
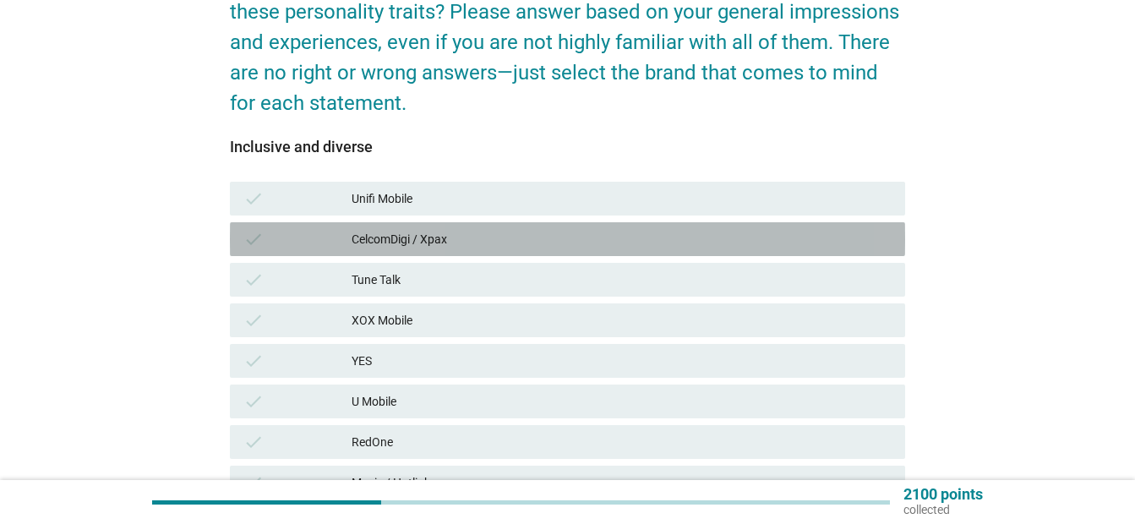
click at [713, 240] on div "CelcomDigi / Xpax" at bounding box center [622, 239] width 540 height 20
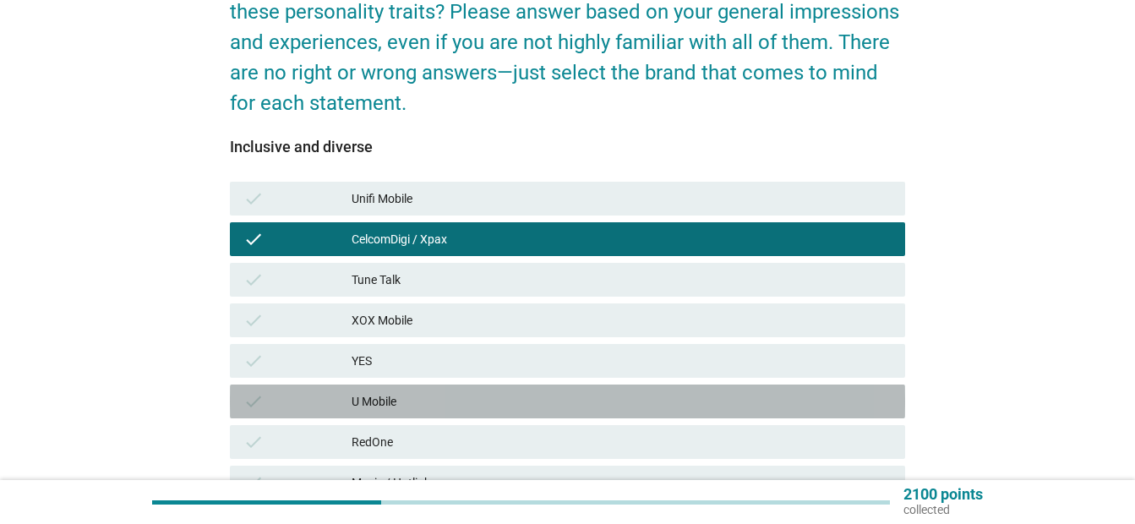
click at [664, 408] on div "U Mobile" at bounding box center [622, 401] width 540 height 20
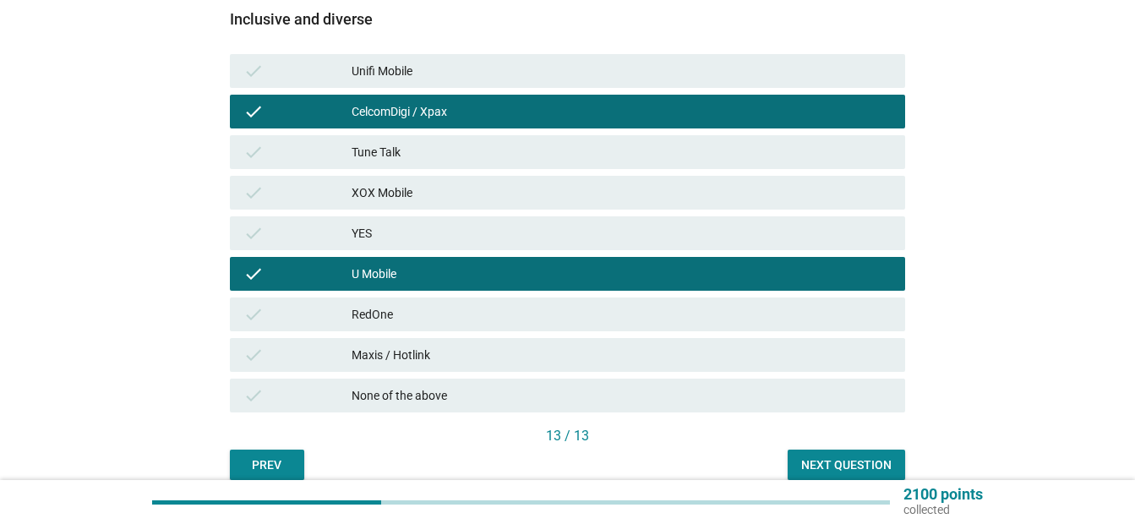
scroll to position [388, 0]
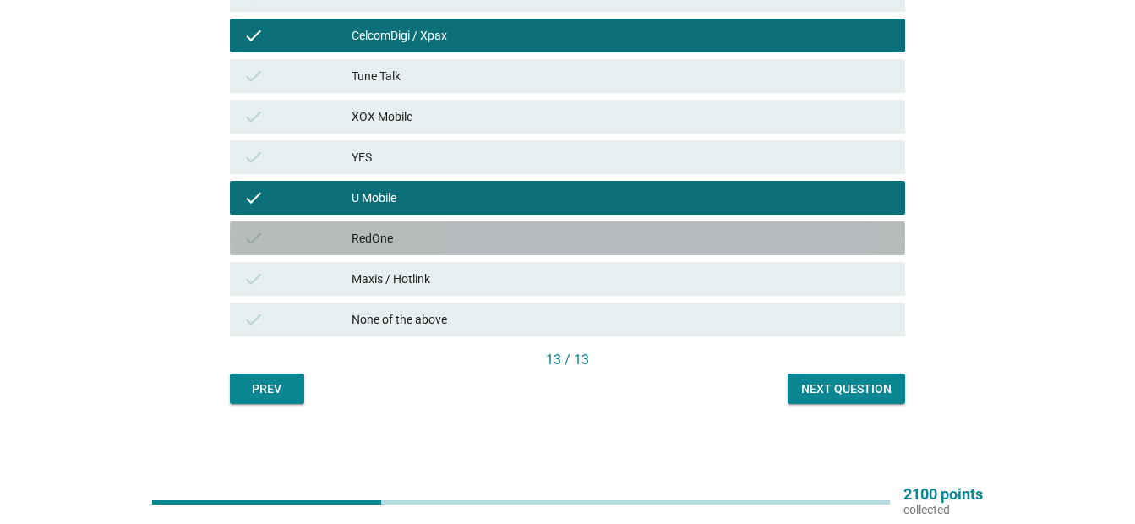
click at [871, 245] on div "RedOne" at bounding box center [622, 238] width 540 height 20
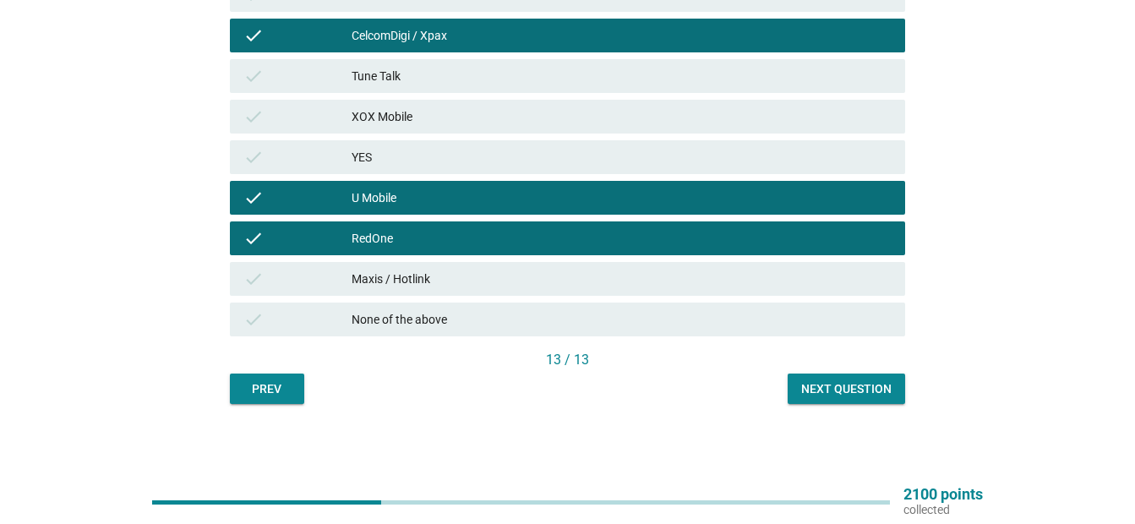
click at [891, 390] on div "Next question" at bounding box center [846, 389] width 90 height 18
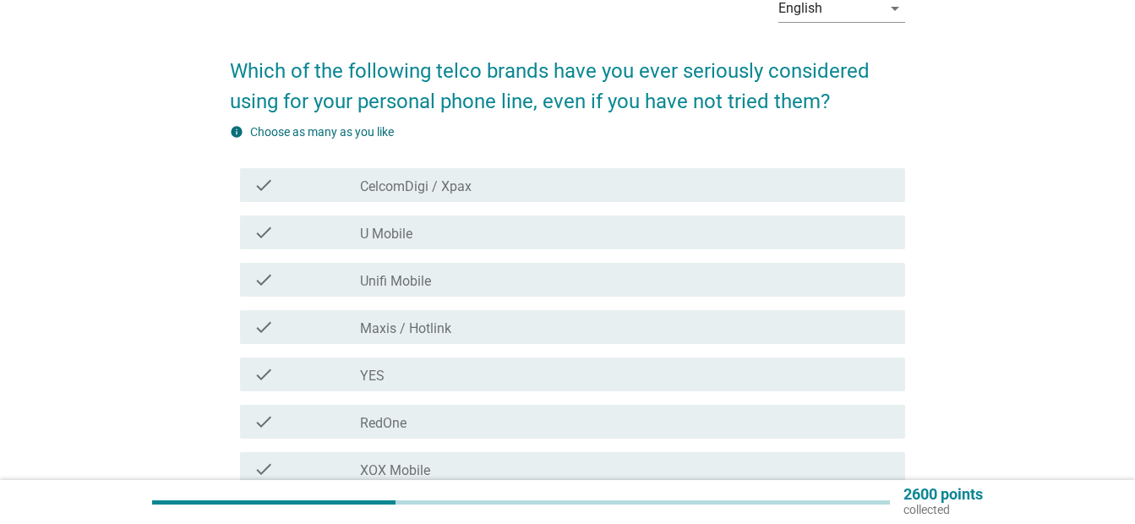
scroll to position [99, 0]
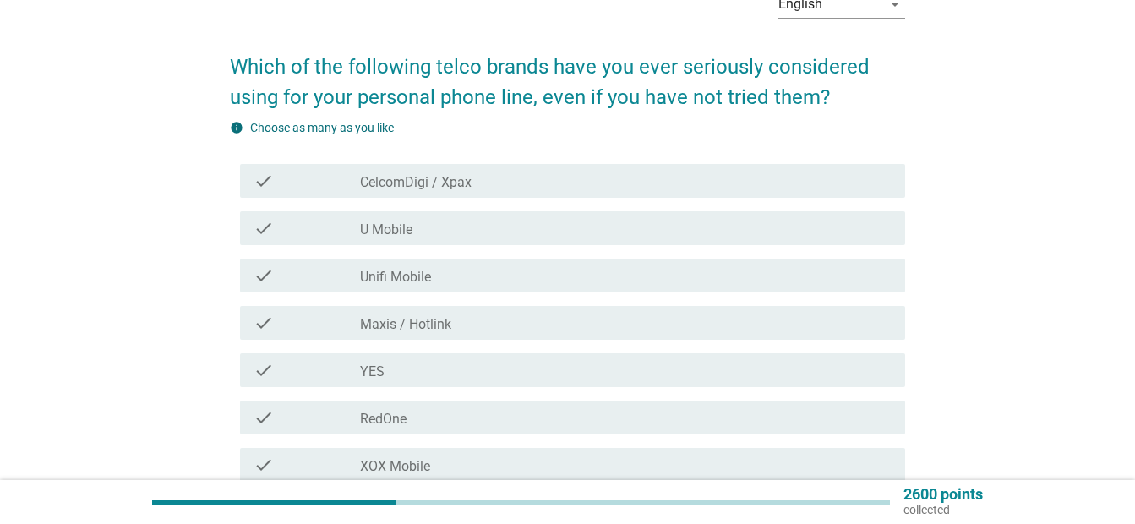
click at [814, 188] on div "check_box_outline_blank CelcomDigi / Xpax" at bounding box center [626, 181] width 532 height 20
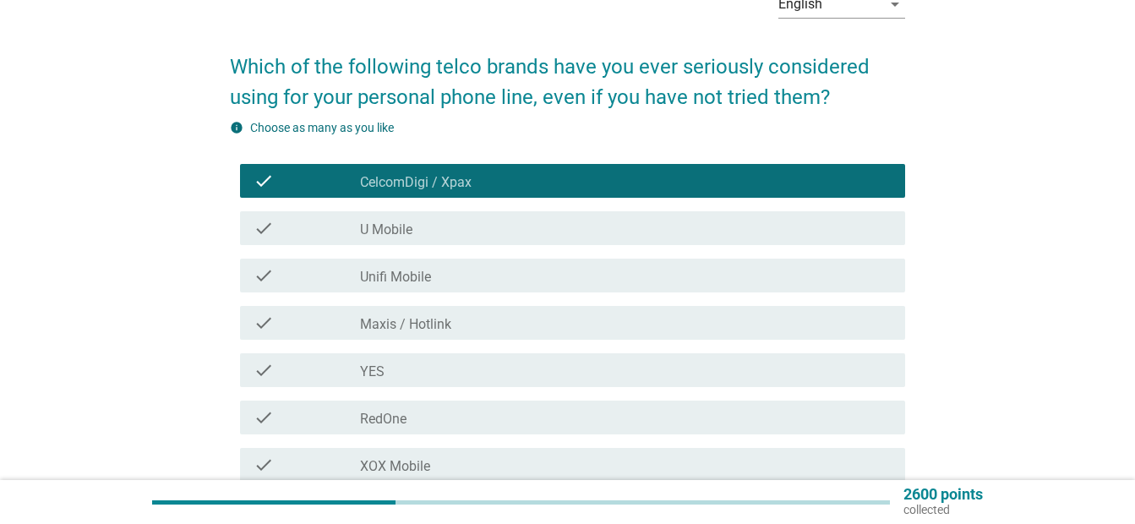
click at [806, 230] on div "check_box_outline_blank U Mobile" at bounding box center [626, 228] width 532 height 20
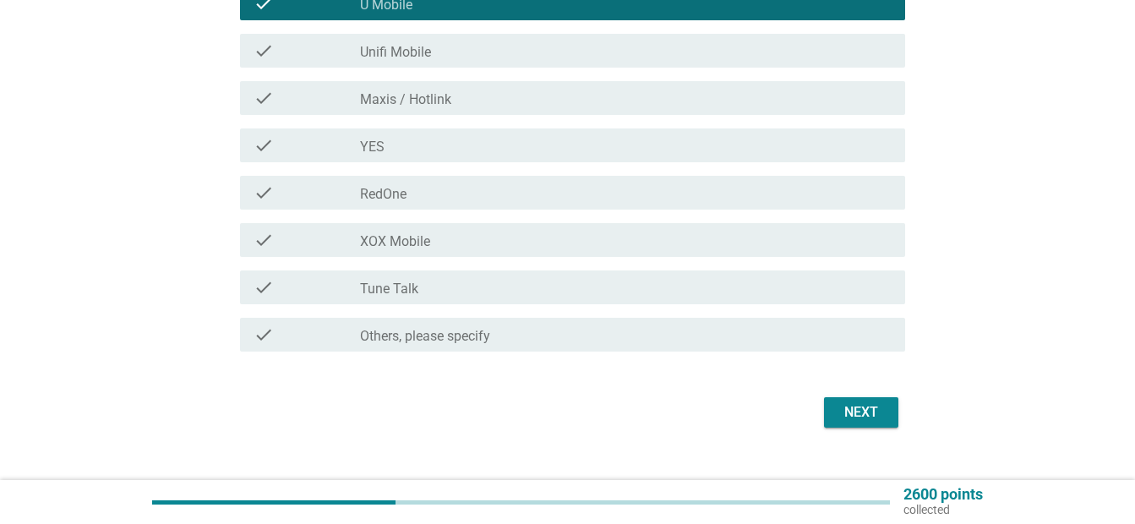
scroll to position [352, 0]
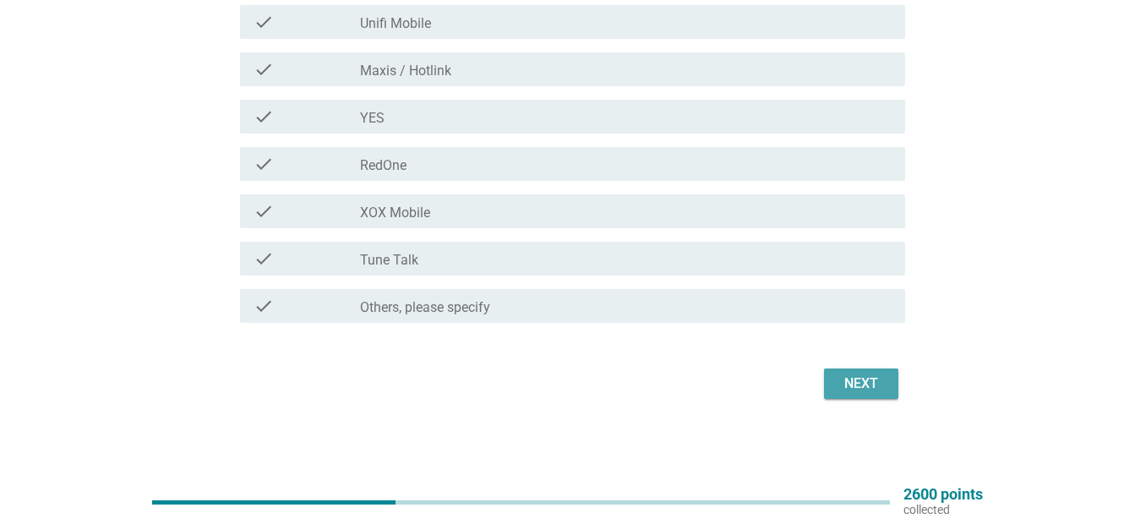
click at [869, 390] on div "Next" at bounding box center [861, 384] width 47 height 20
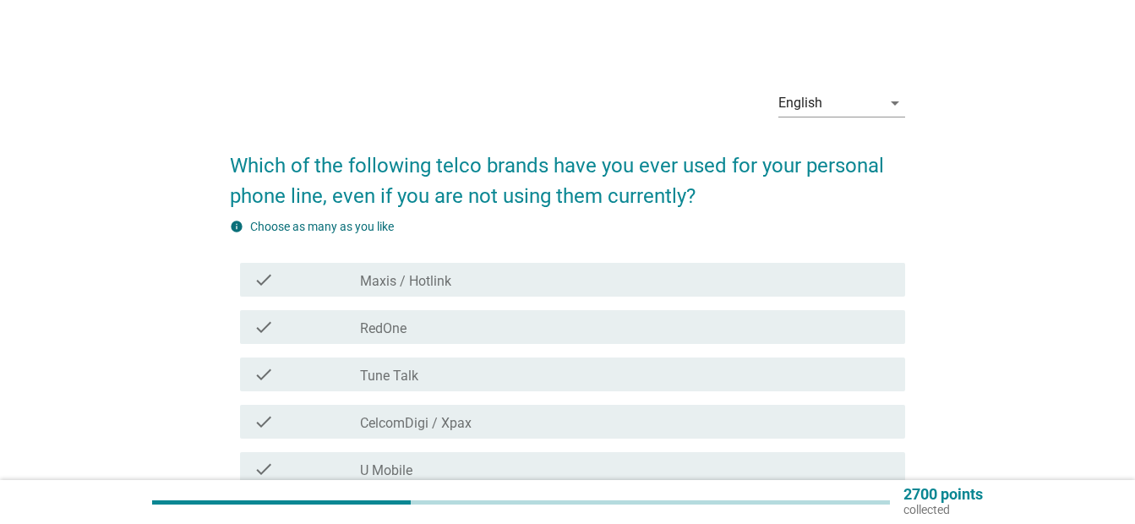
click at [598, 288] on div "check_box Maxis / Hotlink" at bounding box center [626, 280] width 532 height 20
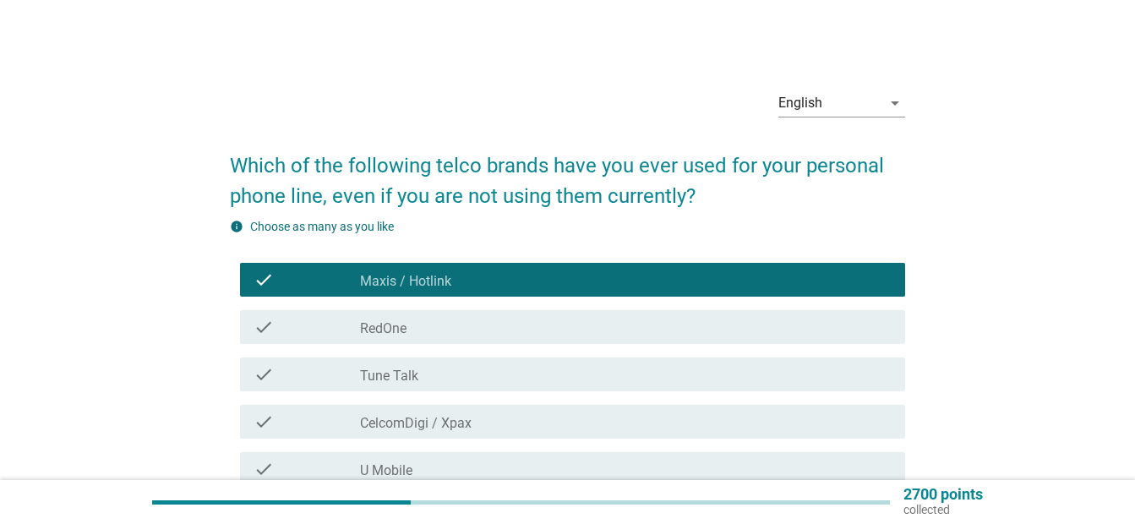
click at [544, 429] on div "check_box CelcomDigi / Xpax" at bounding box center [626, 422] width 532 height 20
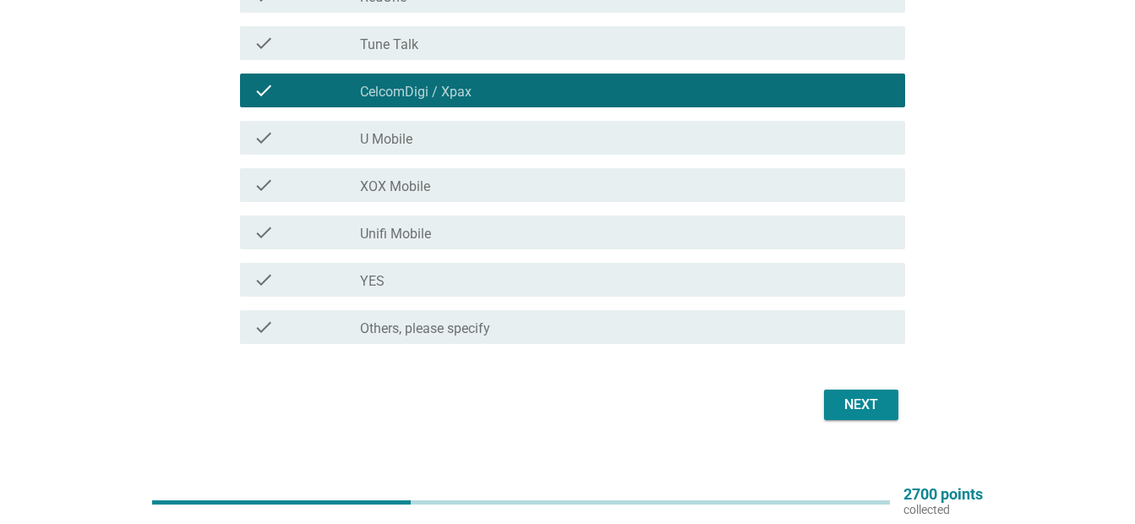
scroll to position [328, 0]
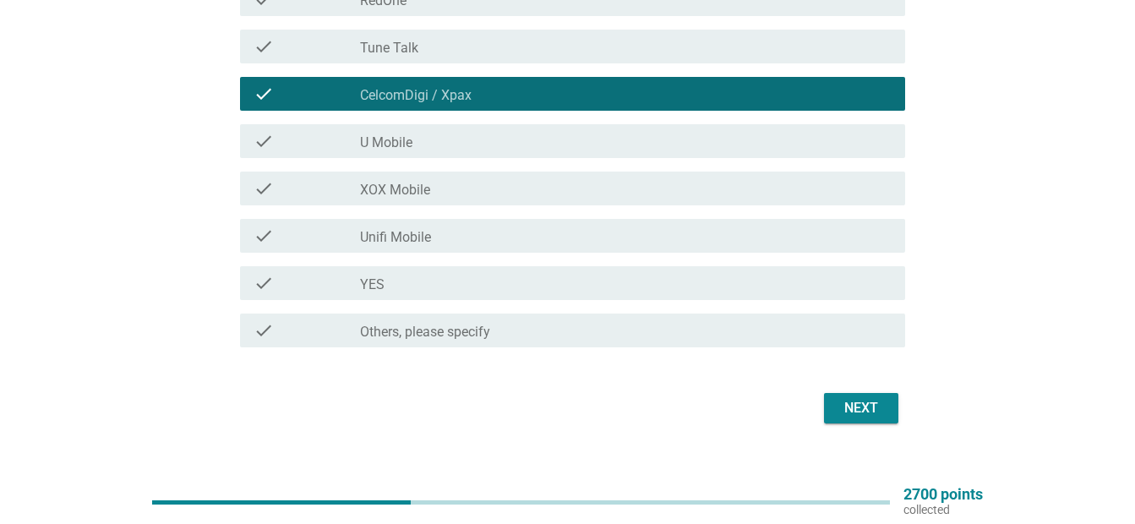
click at [871, 412] on div "Next" at bounding box center [861, 408] width 47 height 20
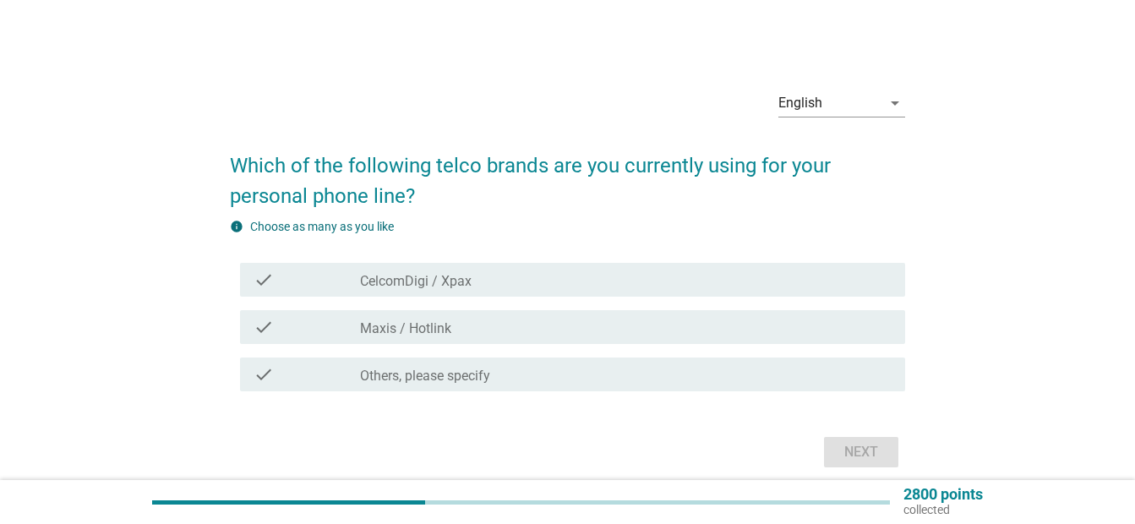
click at [588, 277] on div "check_box CelcomDigi / Xpax" at bounding box center [626, 280] width 532 height 20
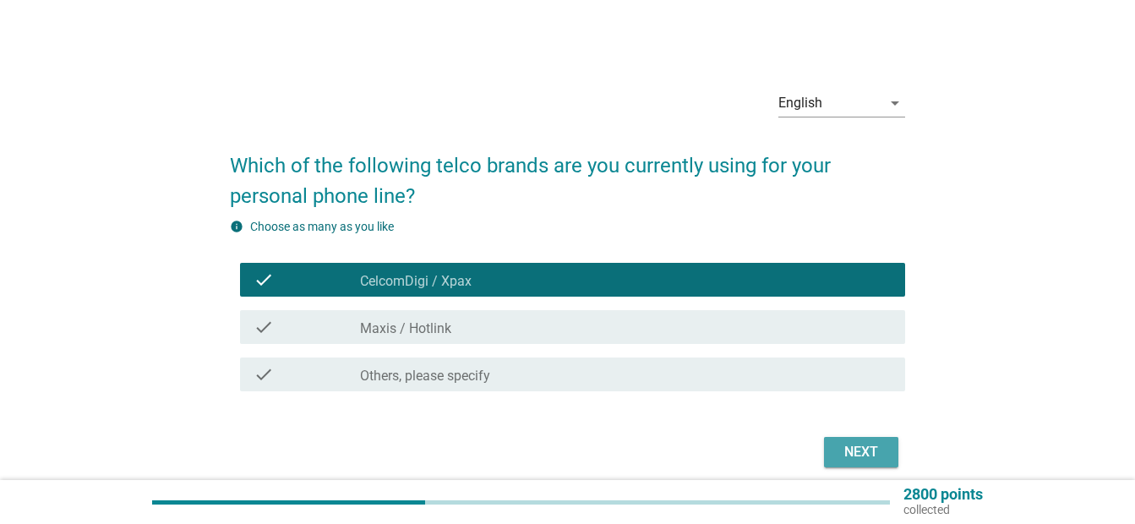
click at [838, 439] on button "Next" at bounding box center [861, 452] width 74 height 30
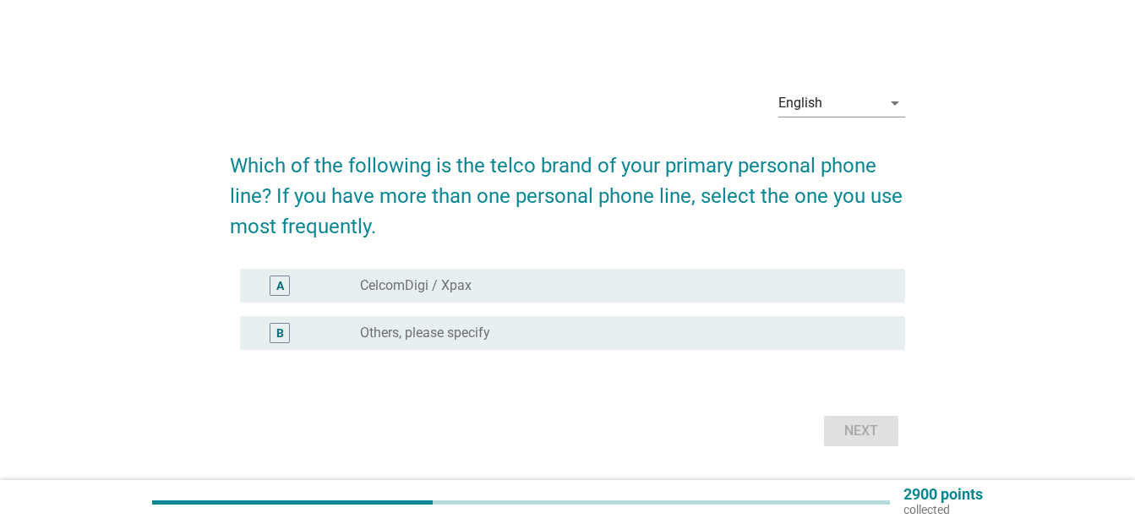
click at [637, 288] on div "radio_button_unchecked CelcomDigi / Xpax" at bounding box center [619, 285] width 518 height 17
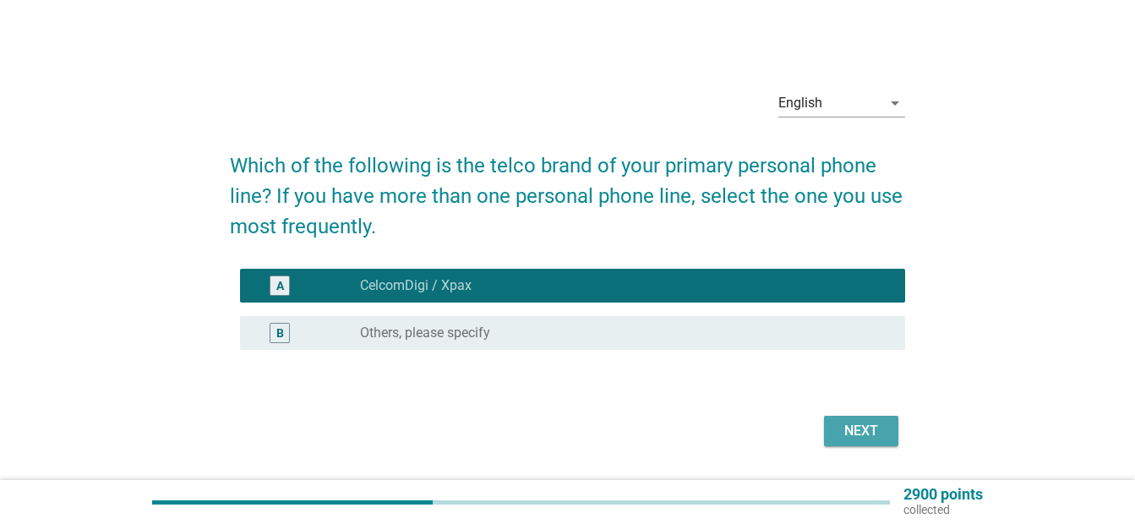
click at [837, 428] on button "Next" at bounding box center [861, 431] width 74 height 30
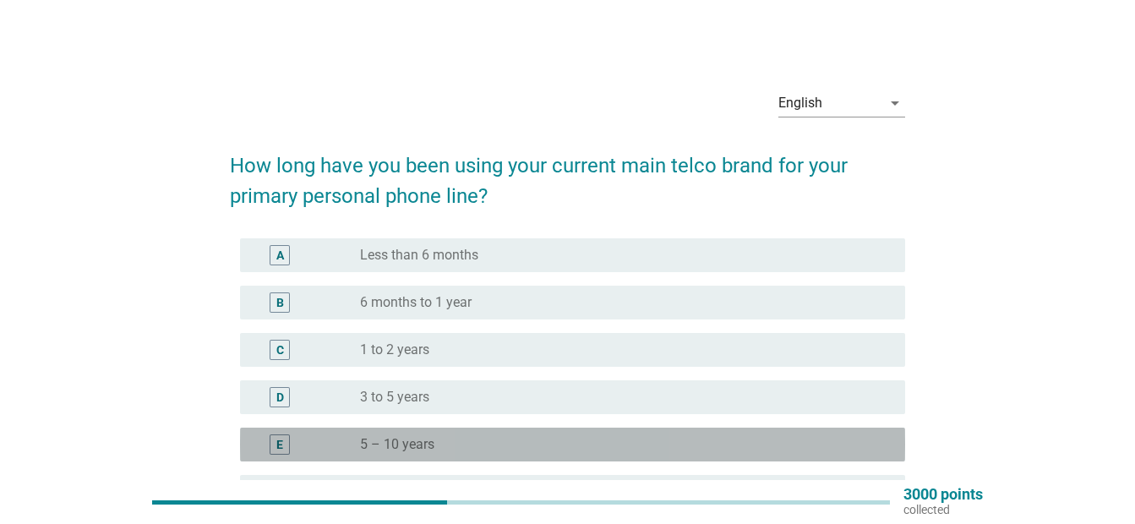
click at [449, 443] on div "radio_button_unchecked 5 – 10 years" at bounding box center [619, 444] width 518 height 17
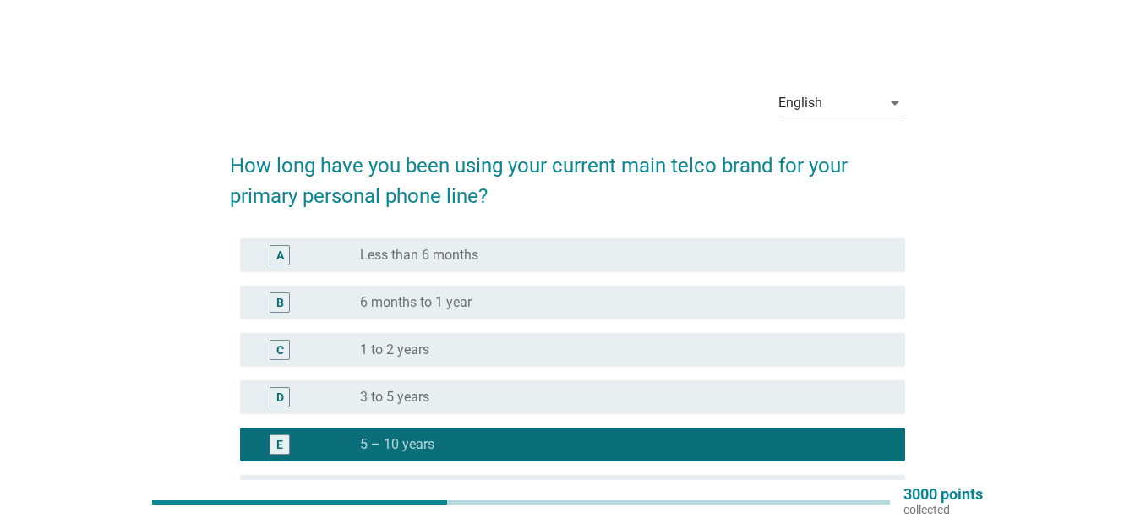
click at [933, 493] on p "3000 points" at bounding box center [943, 494] width 79 height 15
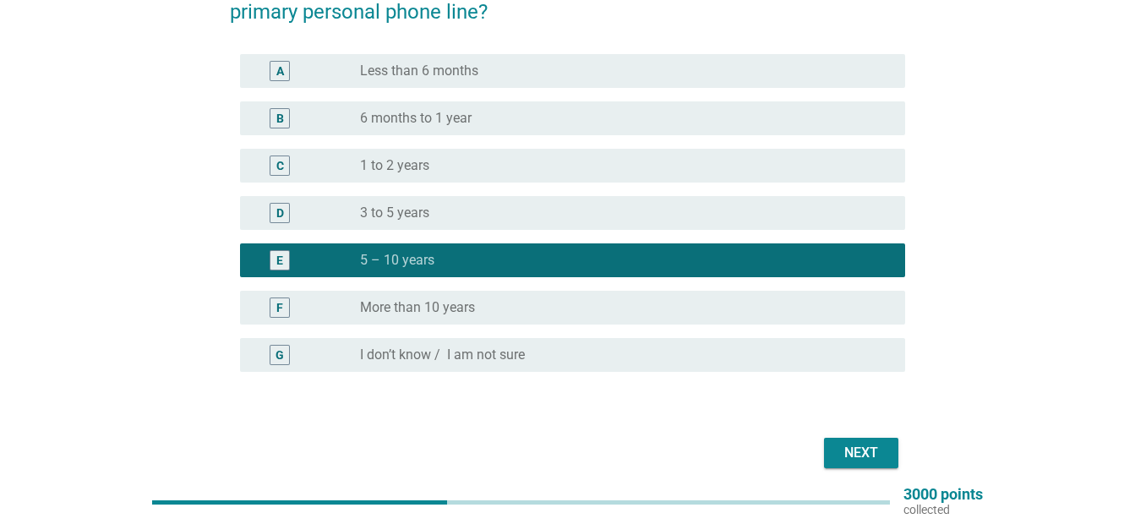
scroll to position [179, 0]
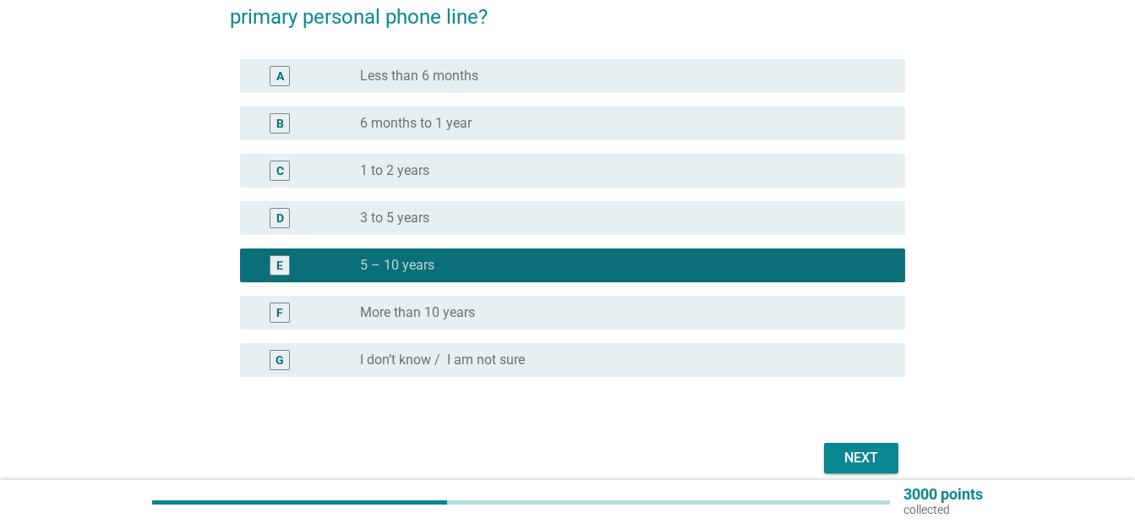
click at [874, 441] on div "Next" at bounding box center [567, 458] width 675 height 41
click at [871, 458] on div "Next" at bounding box center [861, 458] width 47 height 20
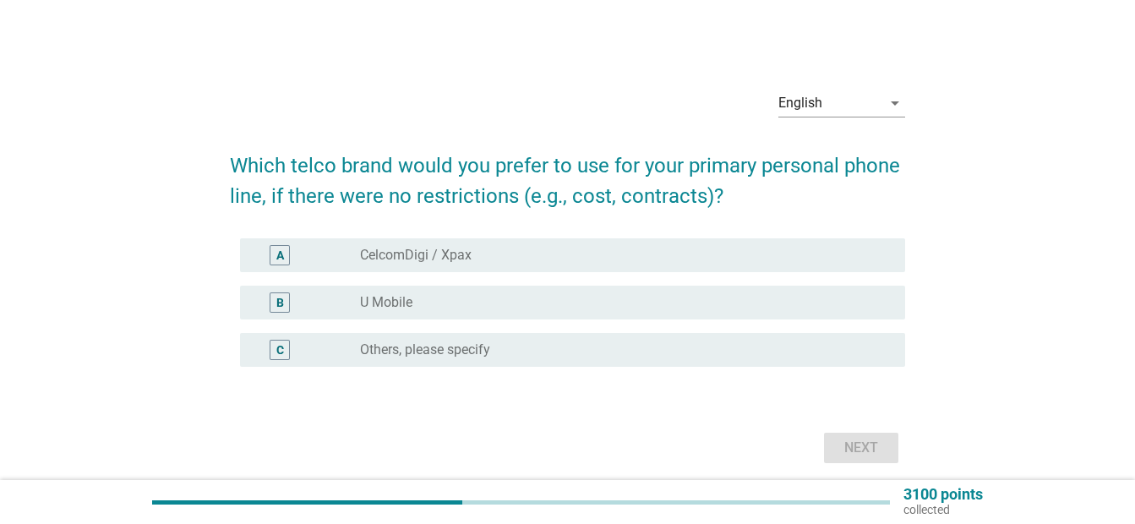
click at [435, 257] on label "CelcomDigi / Xpax" at bounding box center [416, 255] width 112 height 17
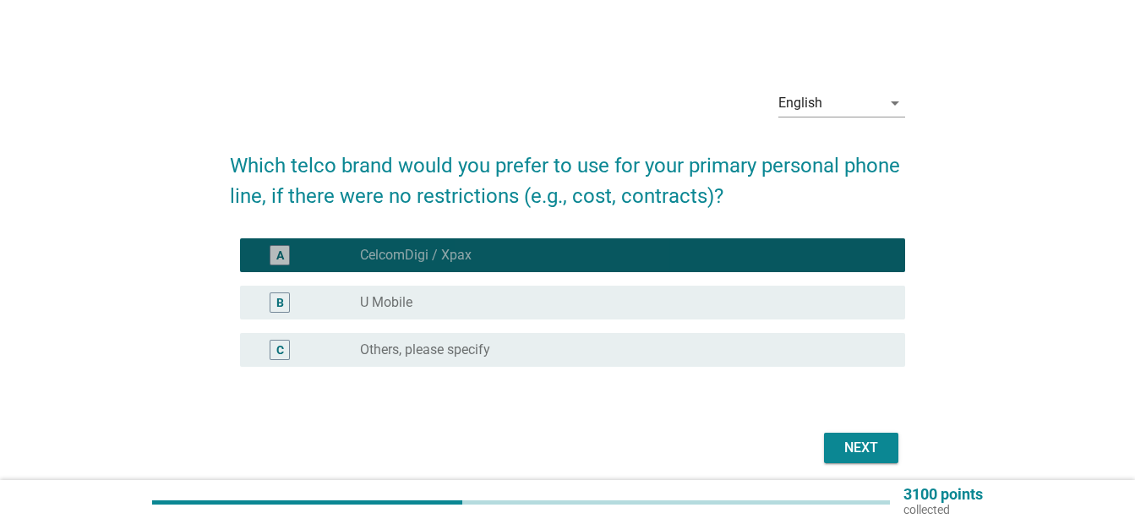
click at [435, 257] on label "CelcomDigi / Xpax" at bounding box center [416, 255] width 112 height 17
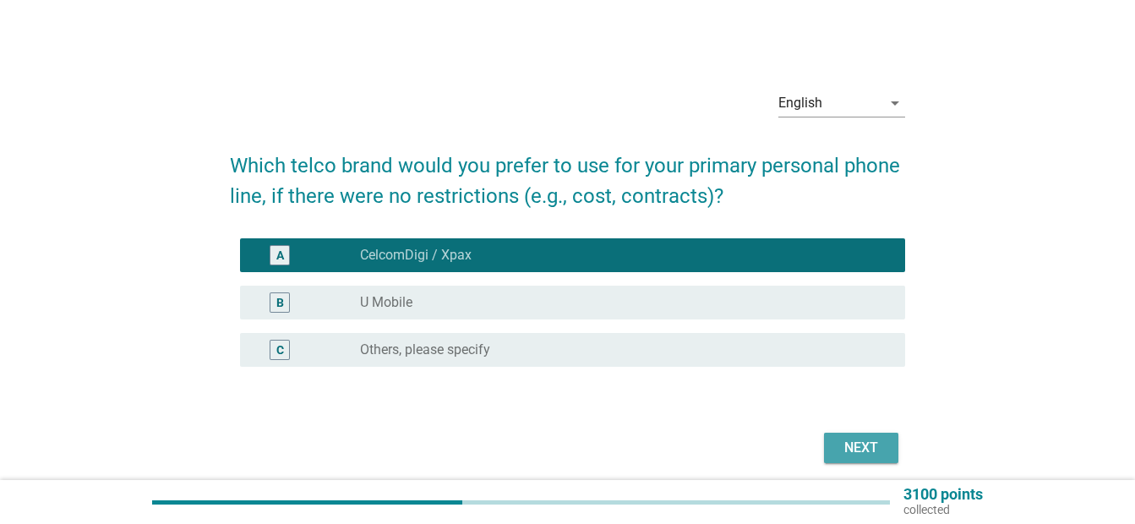
click at [854, 447] on div "Next" at bounding box center [861, 448] width 47 height 20
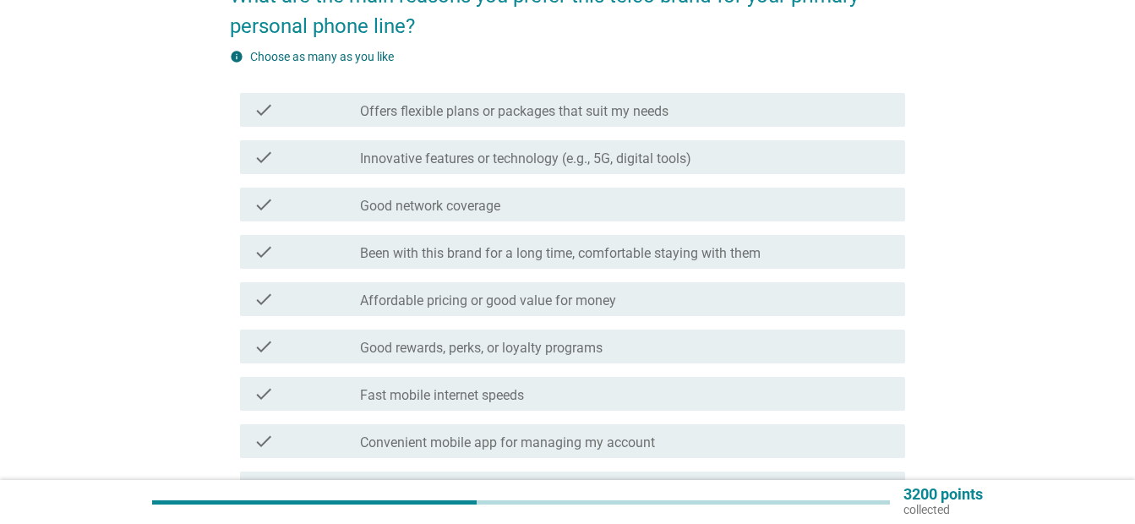
scroll to position [172, 0]
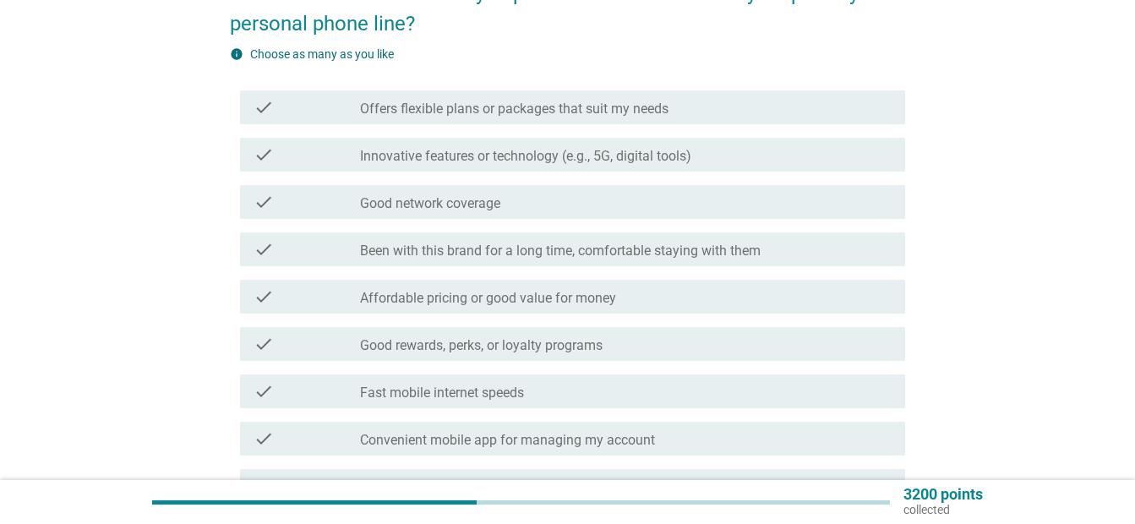
click at [735, 110] on div "check_box_outline_blank Offers flexible plans or packages that suit my needs" at bounding box center [626, 107] width 532 height 20
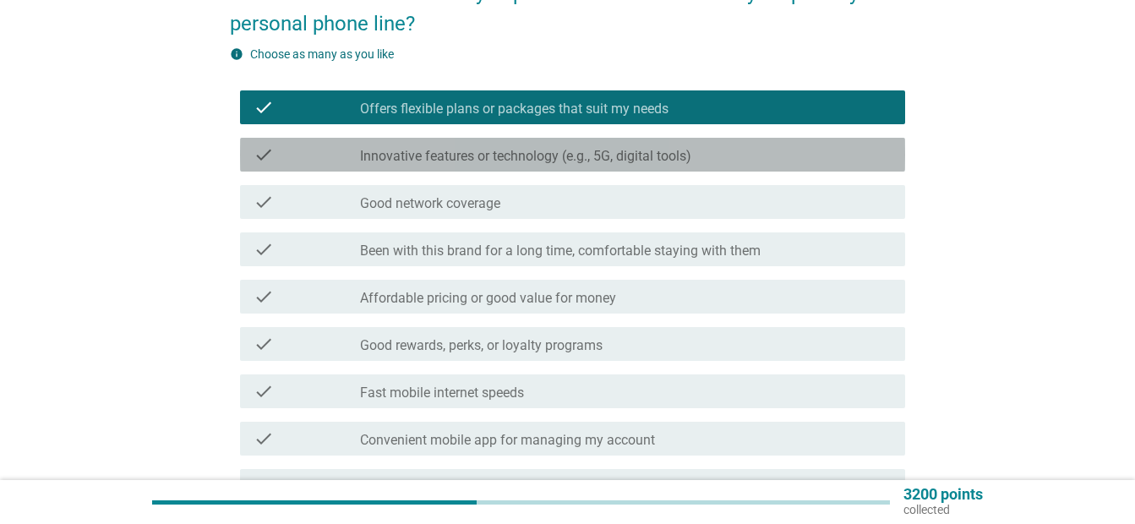
click at [726, 152] on div "check_box_outline_blank Innovative features or technology (e.g., 5G, digital to…" at bounding box center [626, 155] width 532 height 20
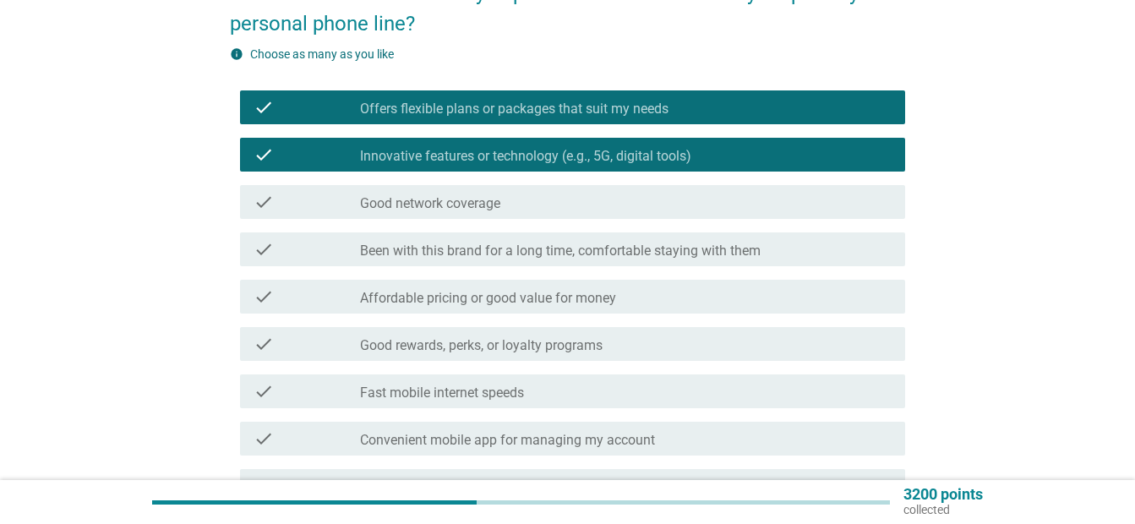
click at [718, 205] on div "check_box_outline_blank Good network coverage" at bounding box center [626, 202] width 532 height 20
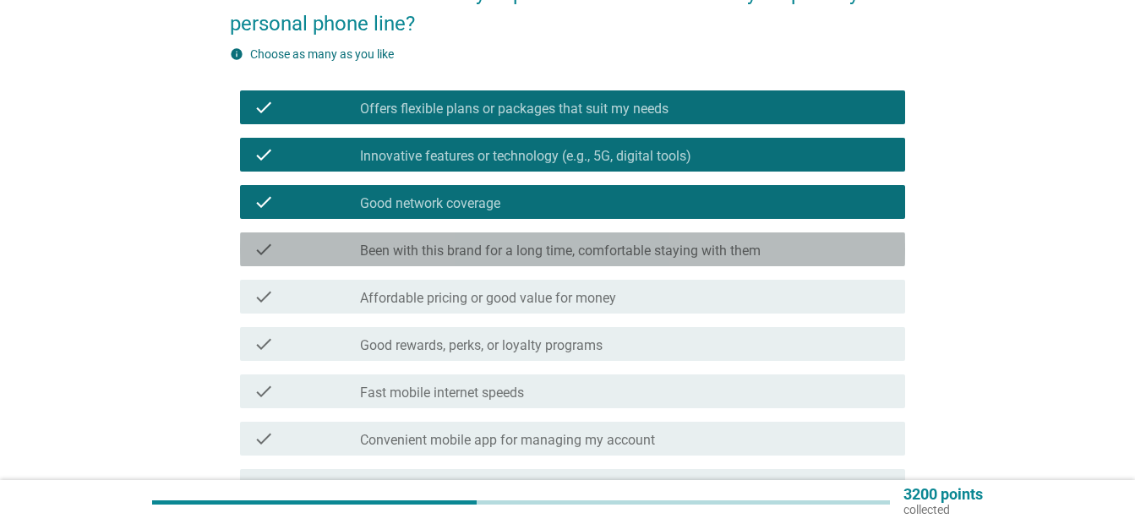
click at [694, 254] on label "Been with this brand for a long time, comfortable staying with them" at bounding box center [560, 251] width 401 height 17
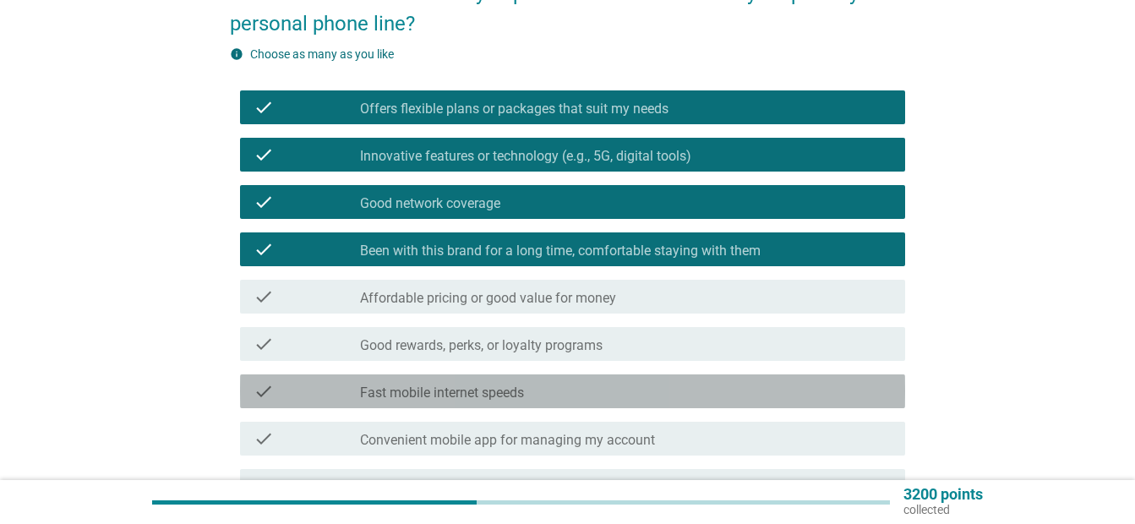
click at [685, 386] on div "check_box_outline_blank Fast mobile internet speeds" at bounding box center [626, 391] width 532 height 20
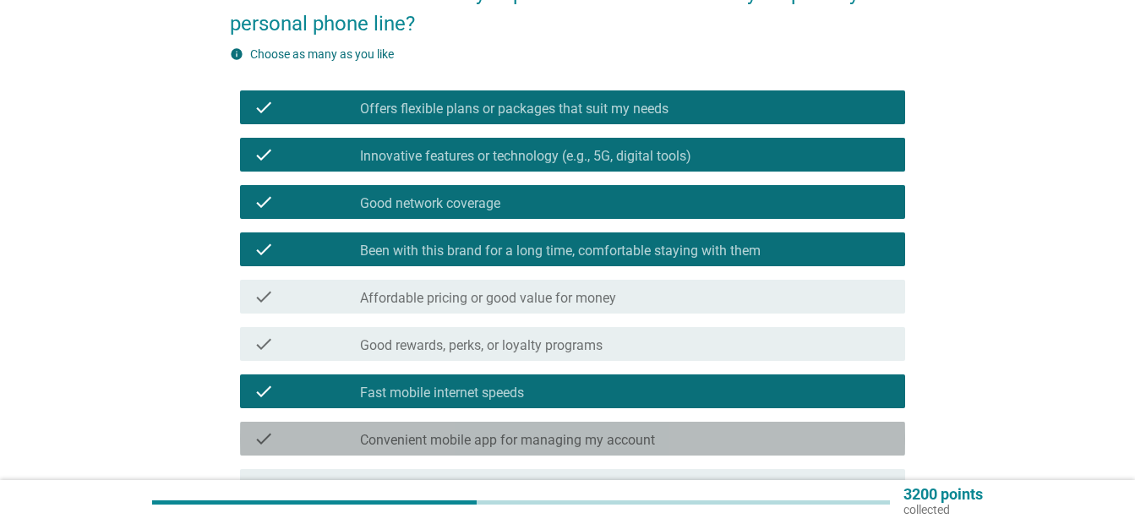
click at [689, 440] on div "check_box_outline_blank Convenient mobile app for managing my account" at bounding box center [626, 439] width 532 height 20
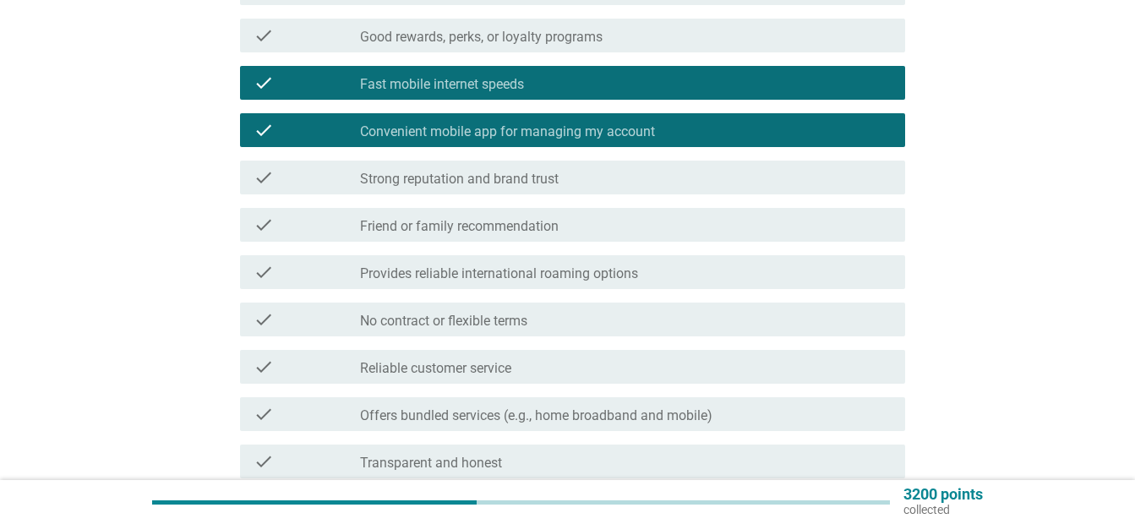
scroll to position [517, 0]
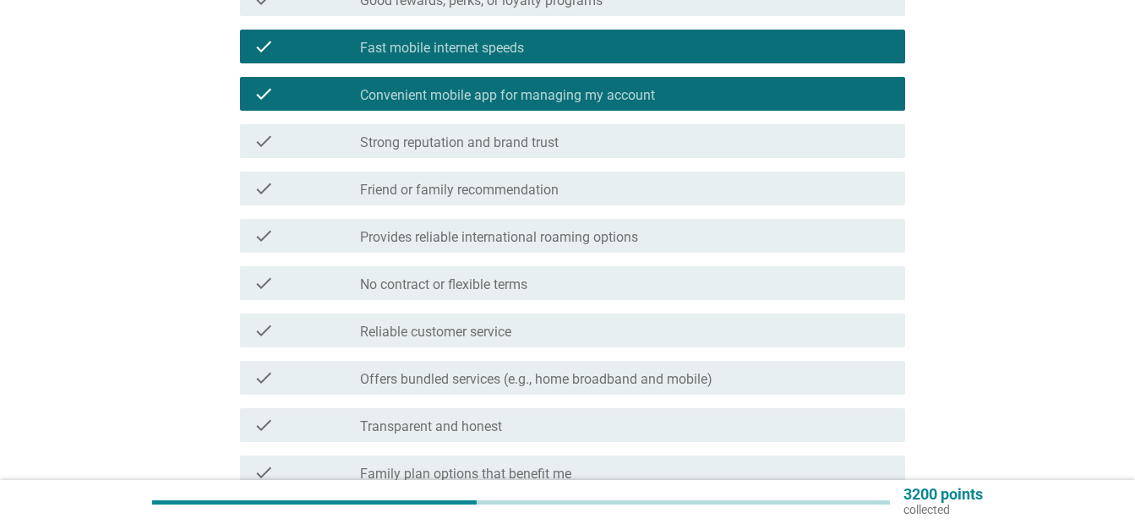
click at [706, 235] on div "check_box_outline_blank Provides reliable international roaming options" at bounding box center [626, 236] width 532 height 20
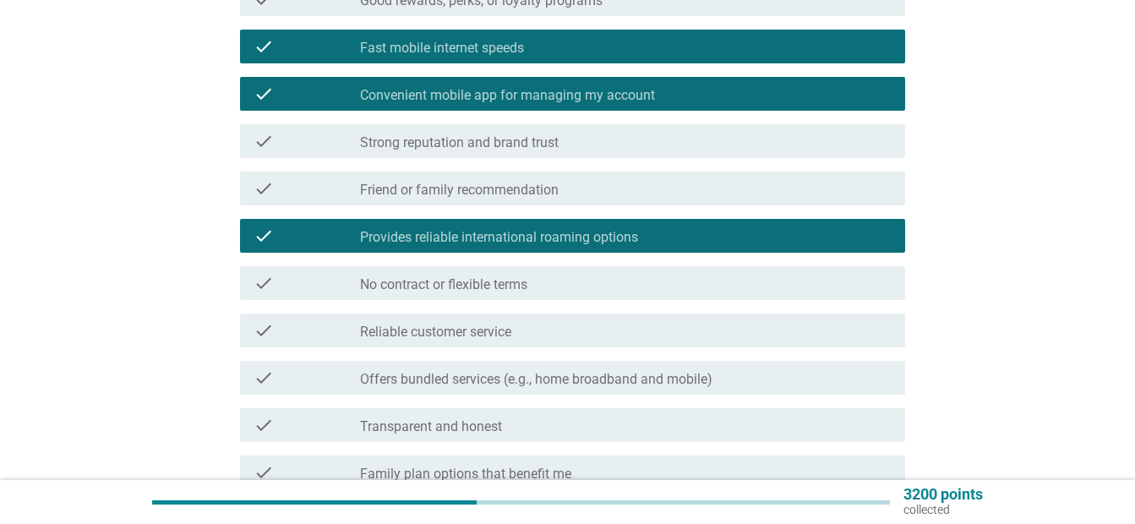
click at [706, 235] on div "check_box_outline_blank Provides reliable international roaming options" at bounding box center [626, 236] width 532 height 20
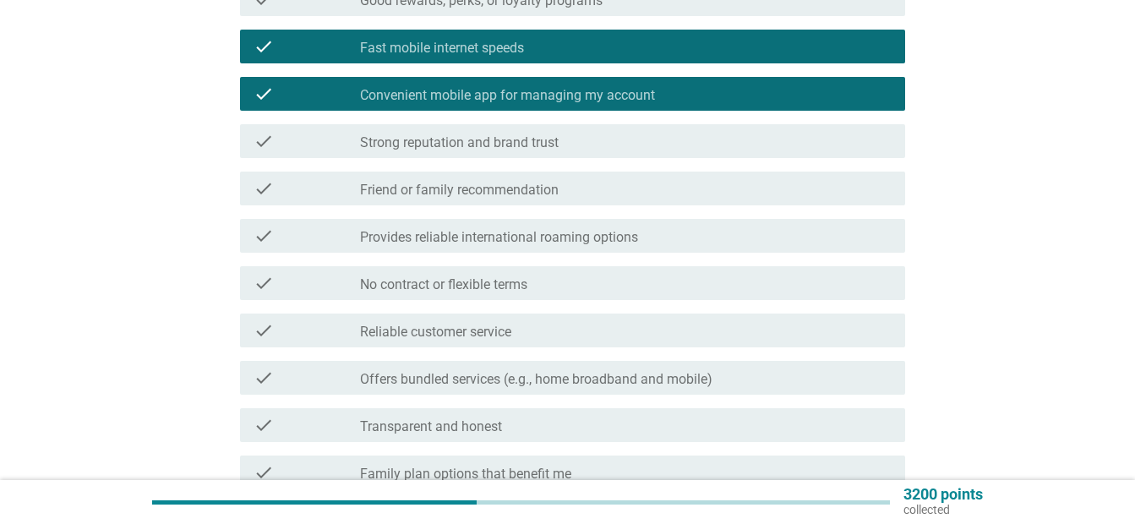
click at [680, 338] on div "check_box_outline_blank Reliable customer service" at bounding box center [626, 330] width 532 height 20
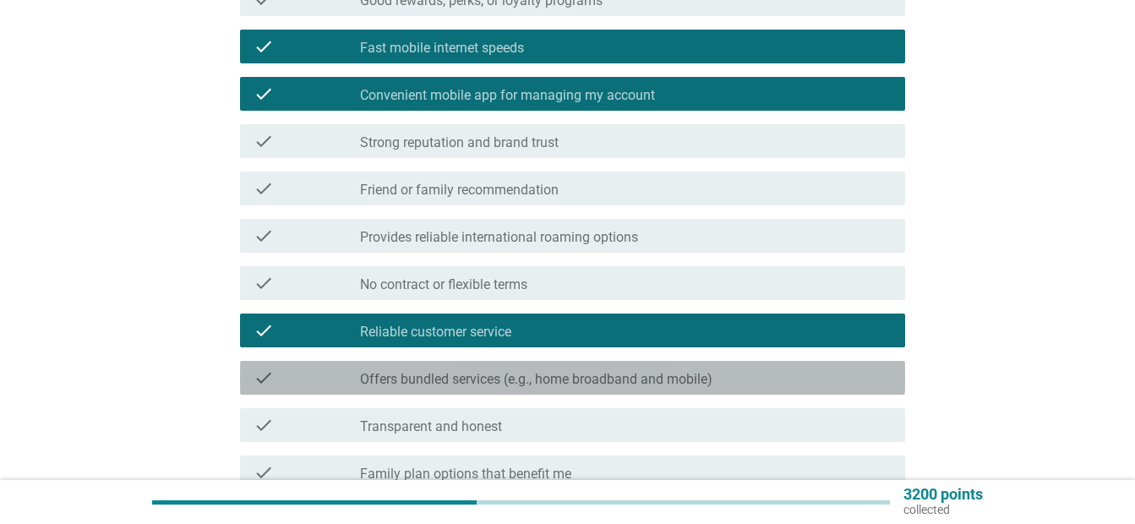
click at [683, 386] on label "Offers bundled services (e.g., home broadband and mobile)" at bounding box center [536, 379] width 352 height 17
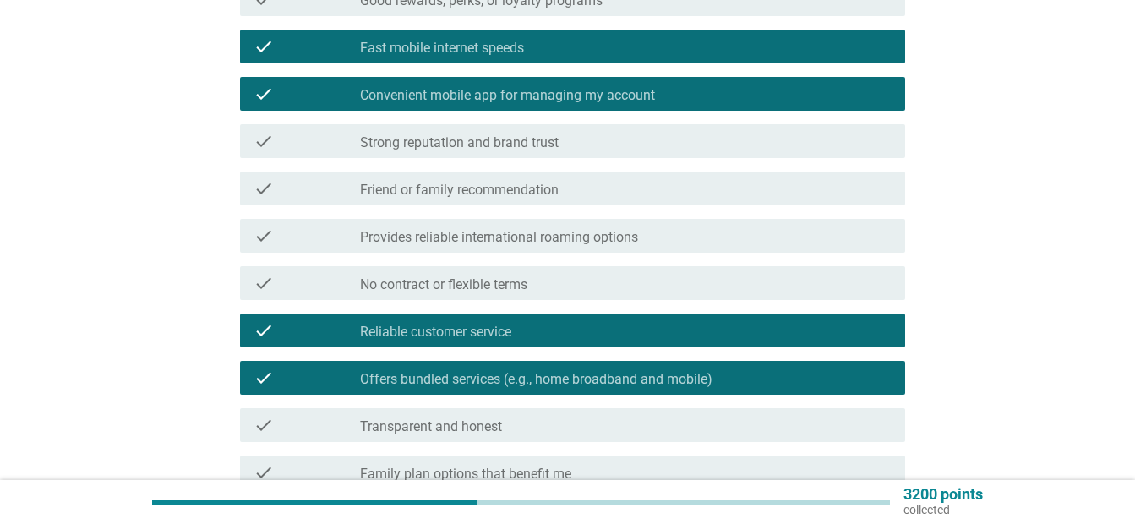
click at [680, 435] on div "check check_box_outline_blank Transparent and honest" at bounding box center [572, 425] width 665 height 34
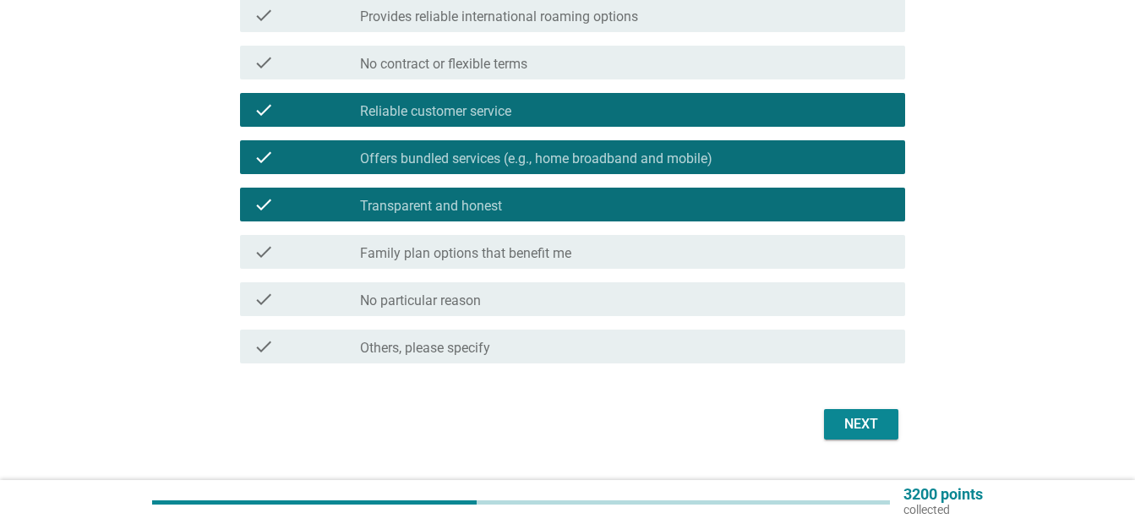
scroll to position [733, 0]
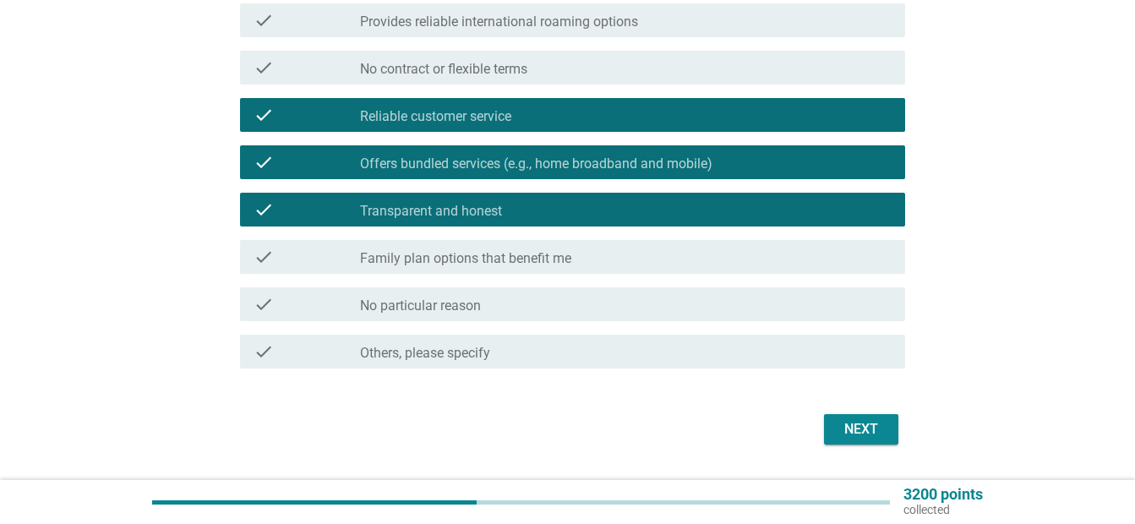
click at [580, 265] on div "check_box_outline_blank Family plan options that benefit me" at bounding box center [626, 257] width 532 height 20
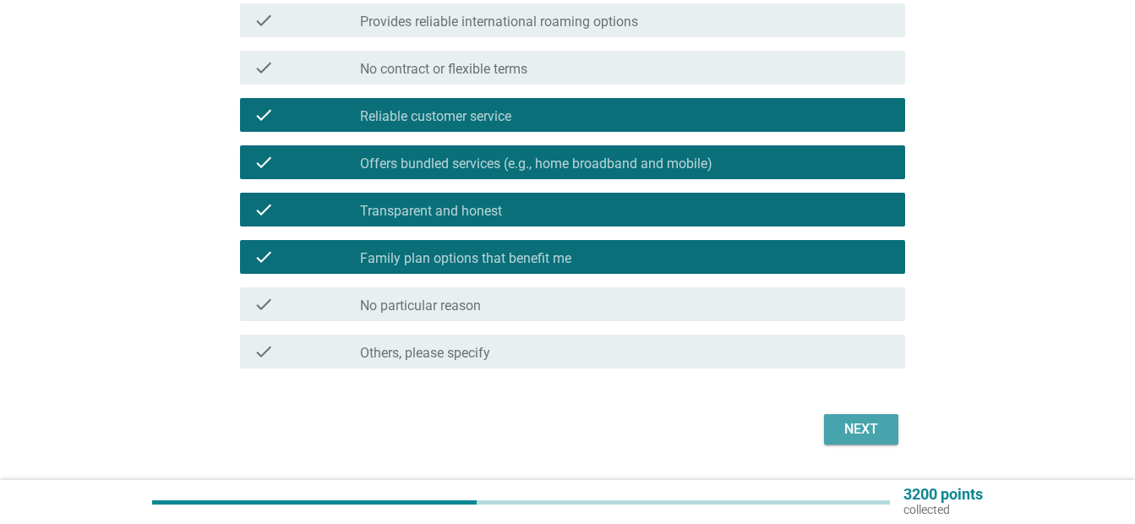
click at [854, 434] on div "Next" at bounding box center [861, 429] width 47 height 20
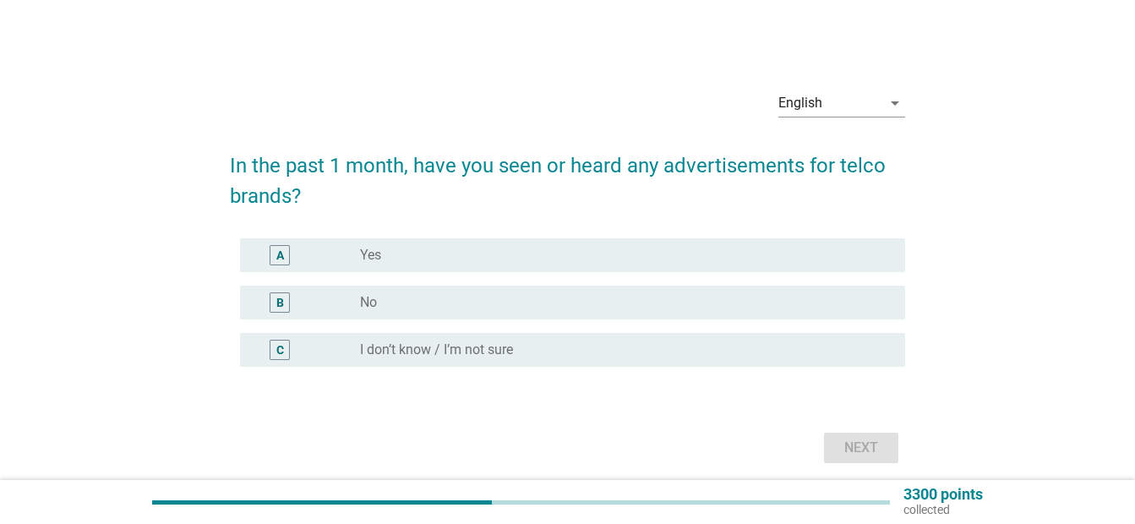
click at [532, 267] on div "A radio_button_unchecked Yes" at bounding box center [572, 255] width 665 height 34
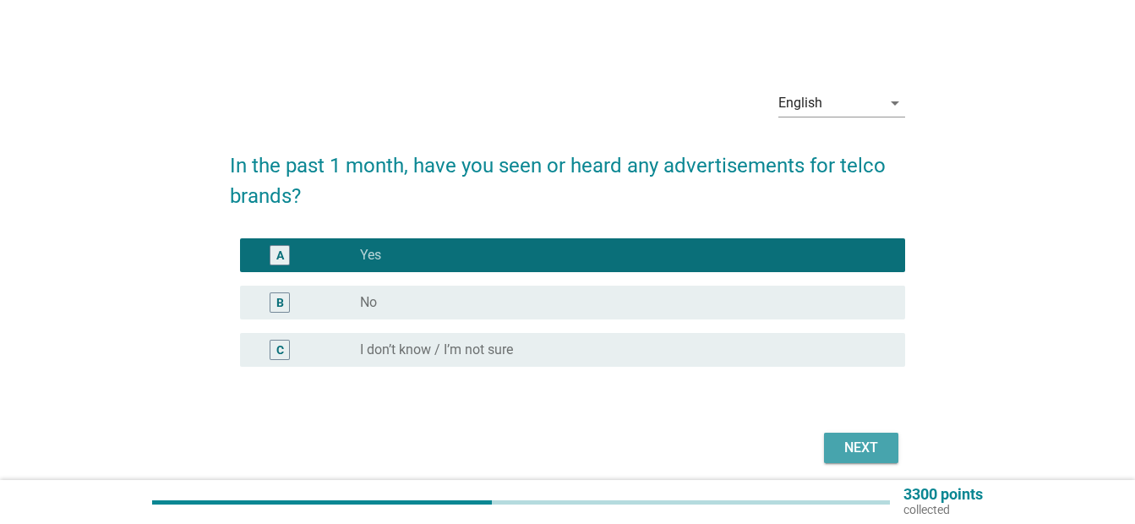
click at [855, 445] on div "Next" at bounding box center [861, 448] width 47 height 20
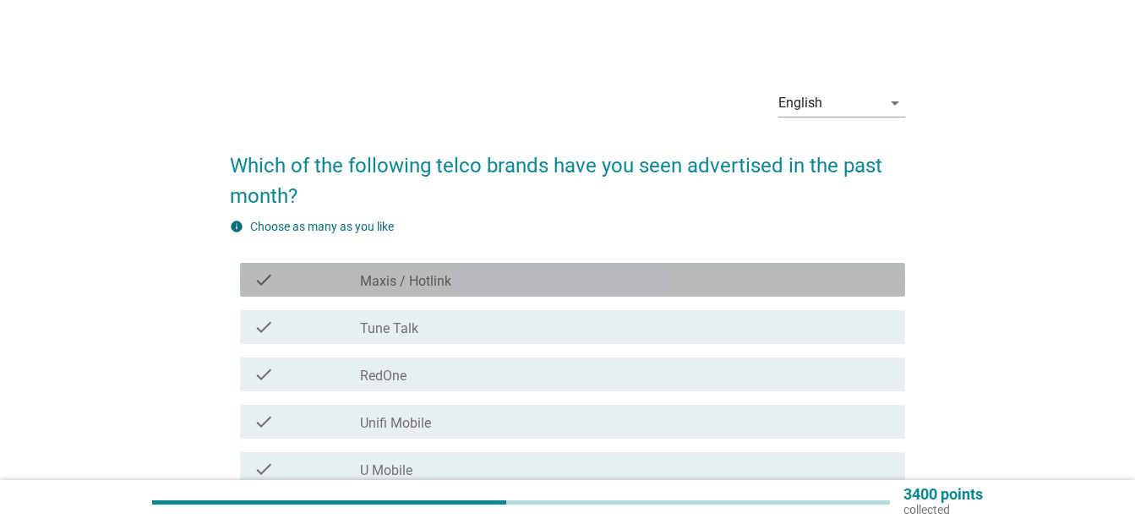
click at [711, 283] on div "check_box_outline_blank Maxis / Hotlink" at bounding box center [626, 280] width 532 height 20
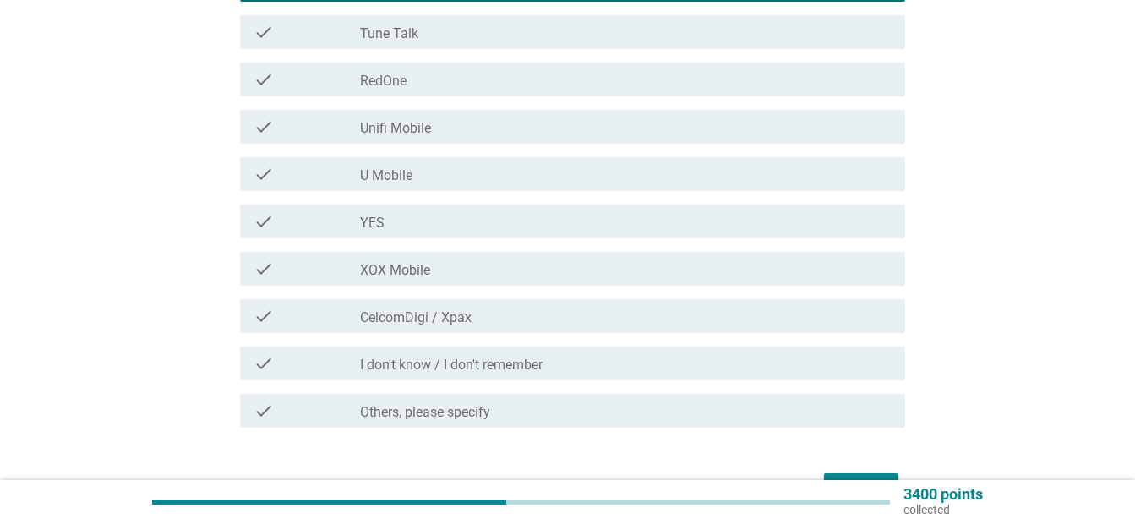
scroll to position [287, 0]
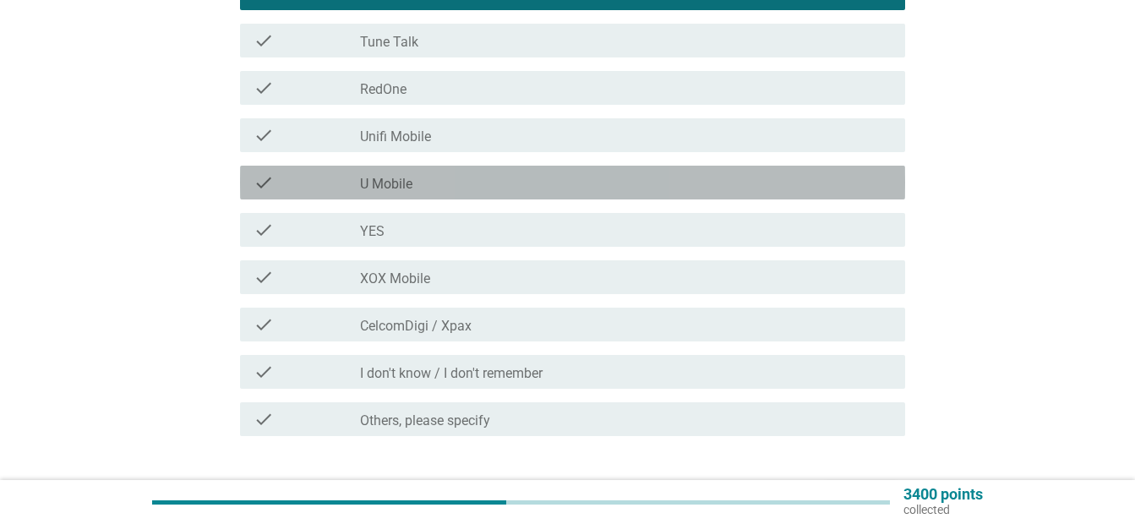
click at [670, 192] on div "check check_box_outline_blank U Mobile" at bounding box center [572, 183] width 665 height 34
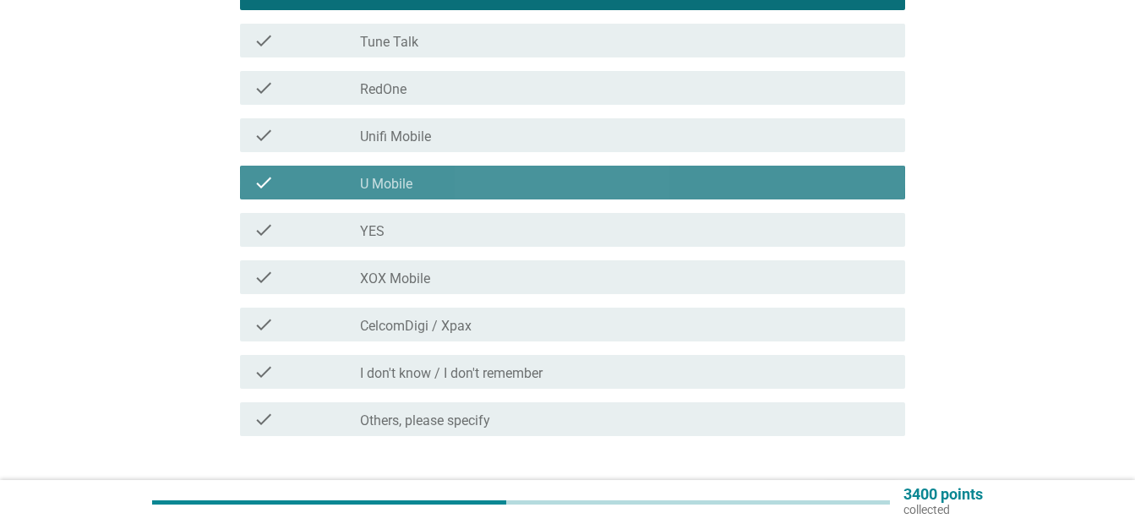
click at [669, 192] on div "check_box_outline_blank U Mobile" at bounding box center [626, 182] width 532 height 20
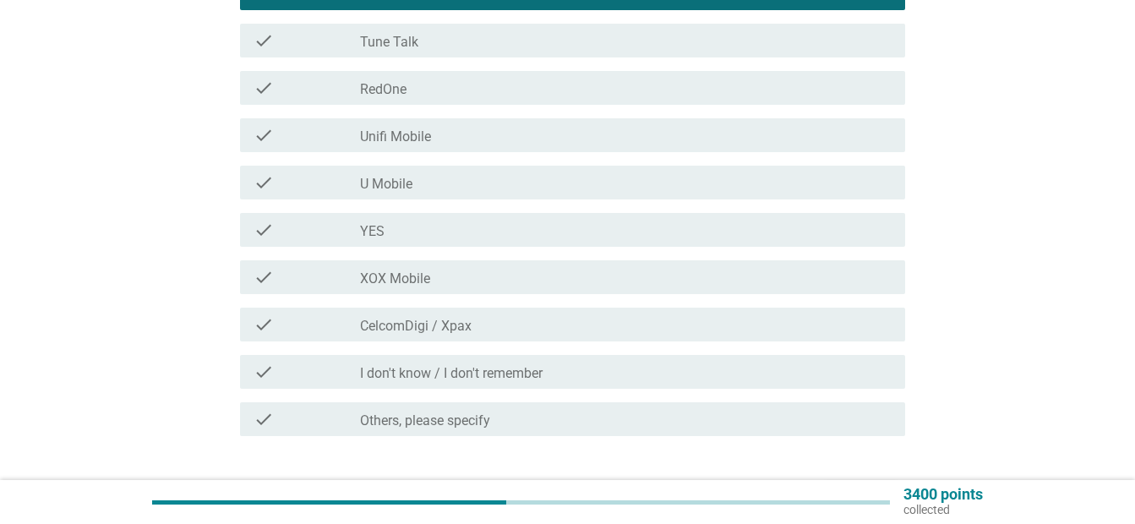
click at [669, 322] on div "check_box_outline_blank CelcomDigi / Xpax" at bounding box center [626, 324] width 532 height 20
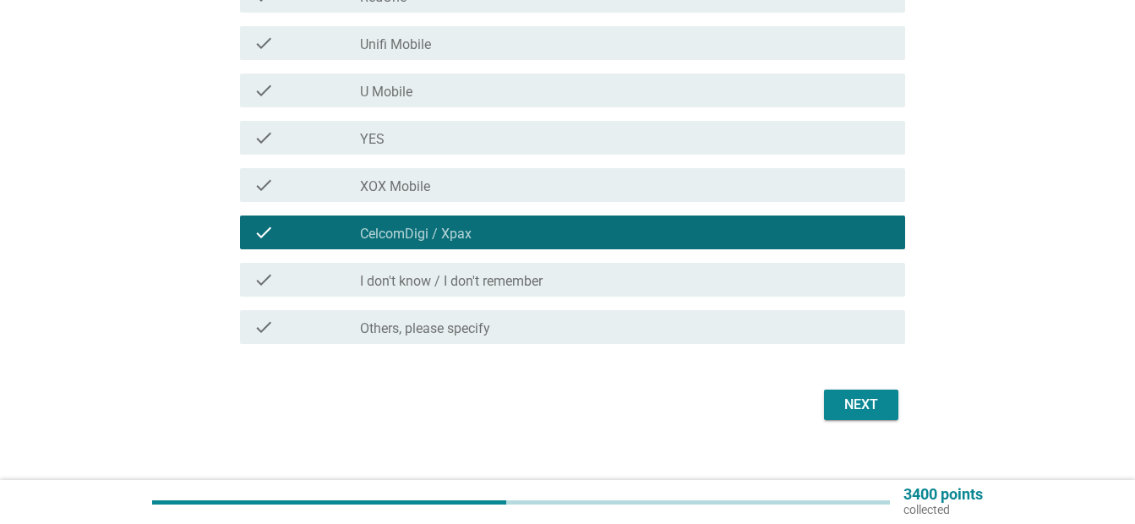
scroll to position [400, 0]
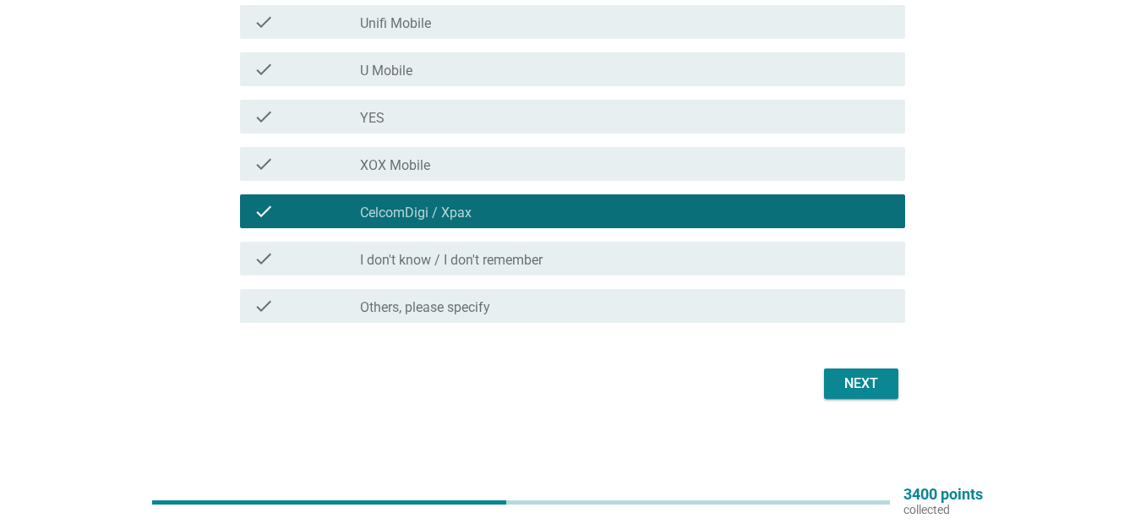
click at [876, 356] on form "Which of the following telco brands have you seen advertised in the past month?…" at bounding box center [567, 69] width 675 height 670
click at [871, 387] on div "Next" at bounding box center [861, 384] width 47 height 20
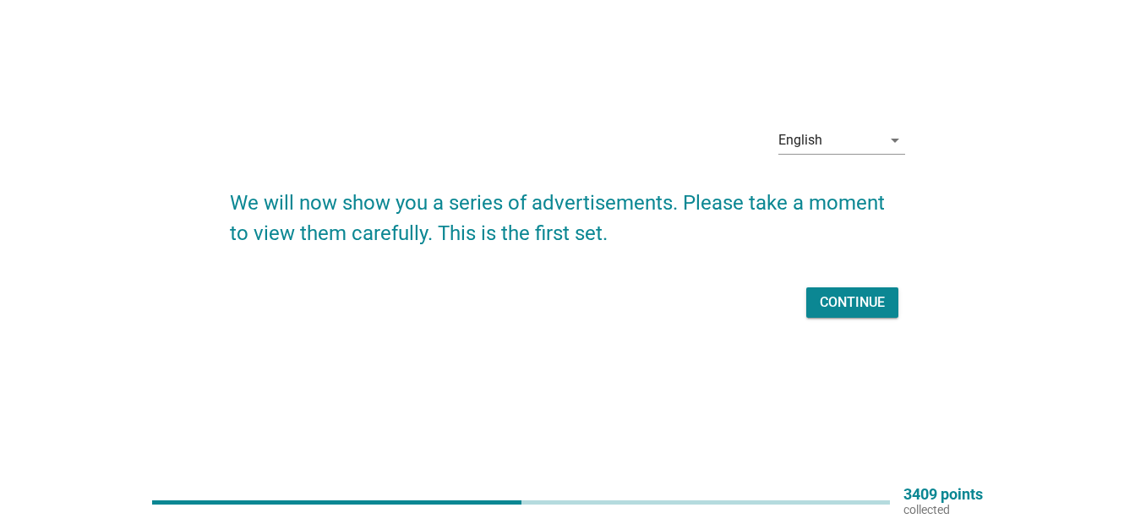
scroll to position [0, 0]
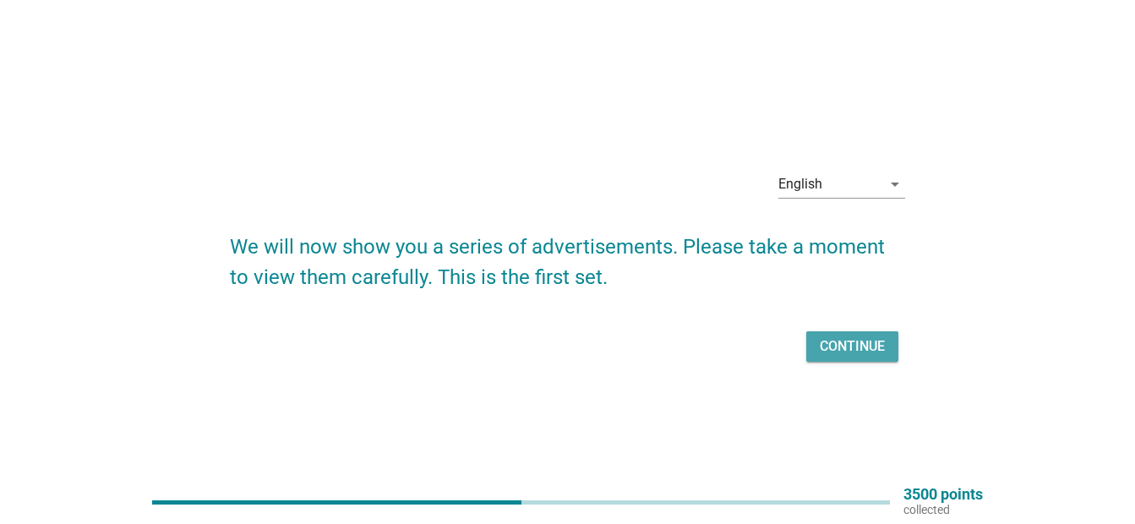
click at [859, 341] on div "Continue" at bounding box center [852, 346] width 65 height 20
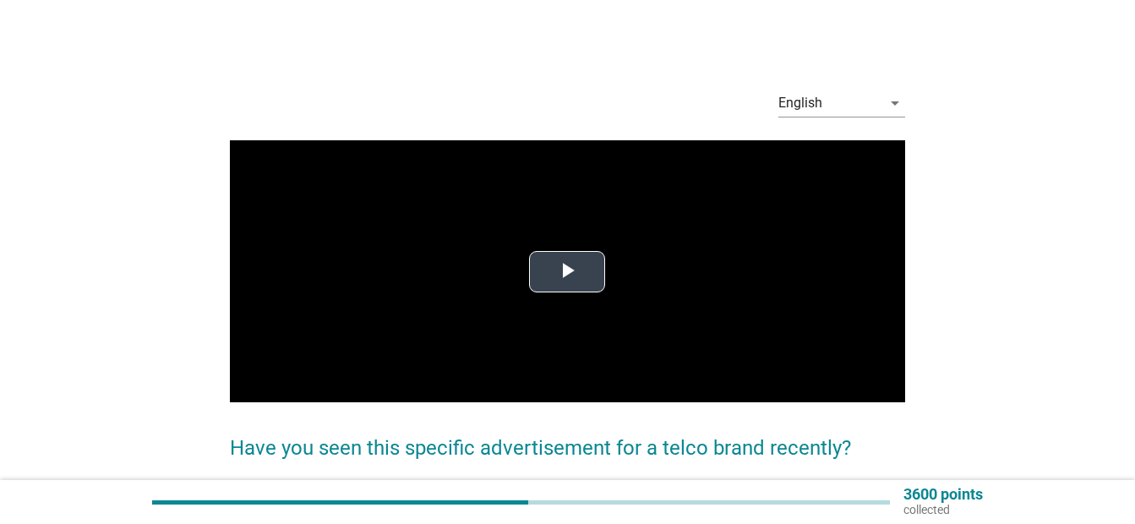
click at [567, 271] on span "Video Player" at bounding box center [567, 271] width 0 height 0
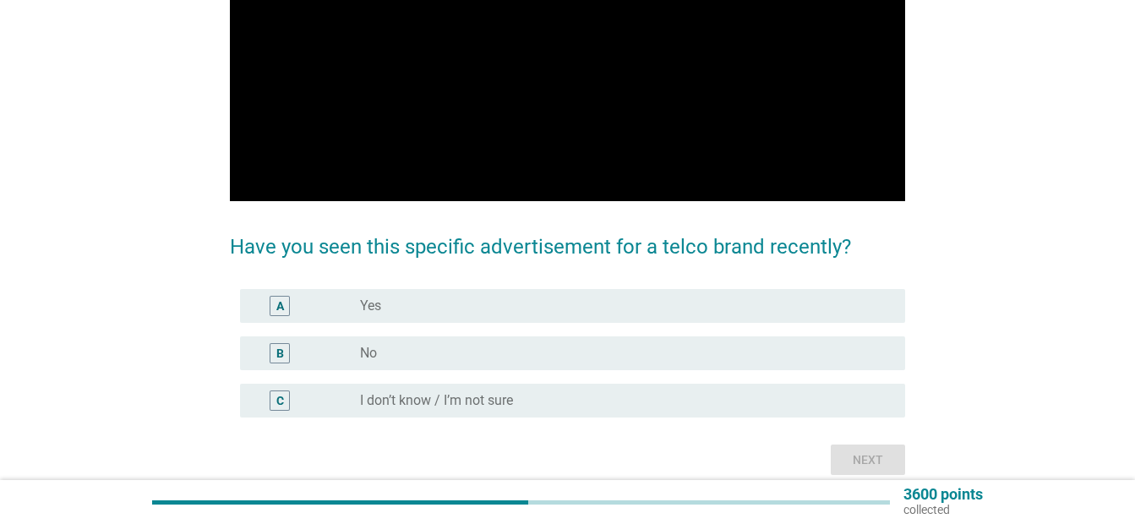
scroll to position [203, 0]
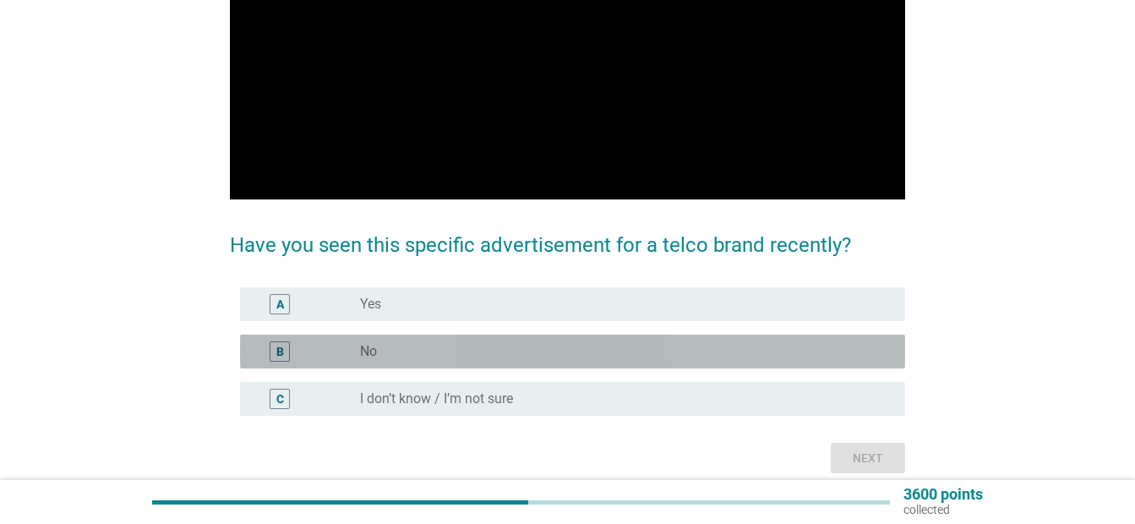
click at [771, 351] on div "radio_button_unchecked No" at bounding box center [619, 351] width 518 height 17
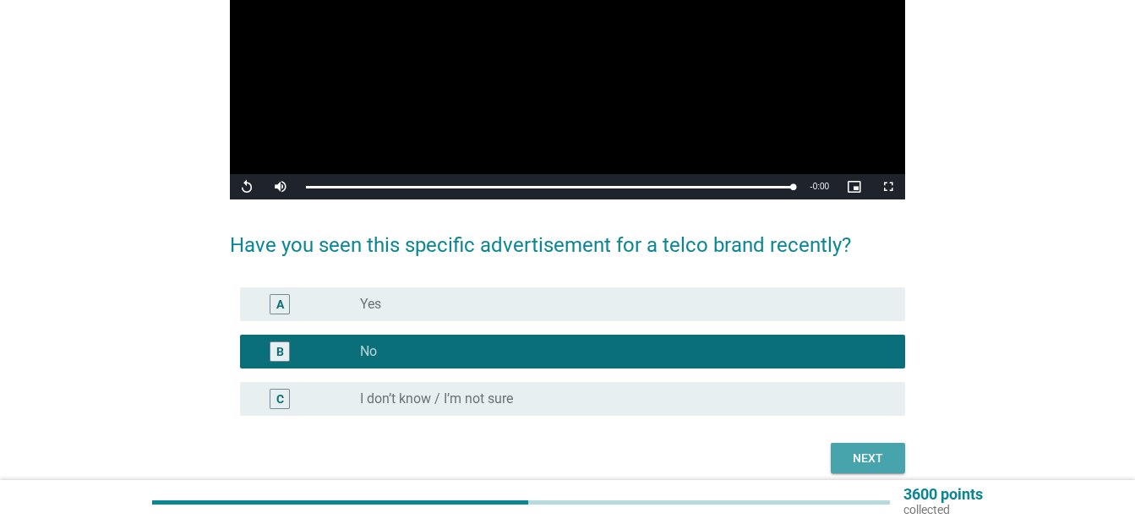
click at [877, 453] on div "Next" at bounding box center [867, 459] width 47 height 18
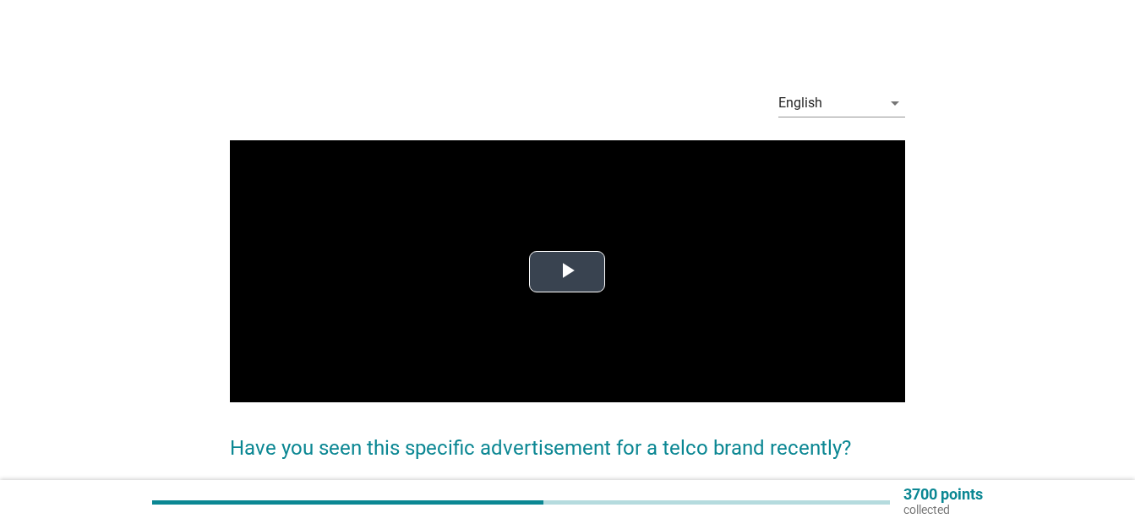
click at [567, 271] on span "Video Player" at bounding box center [567, 271] width 0 height 0
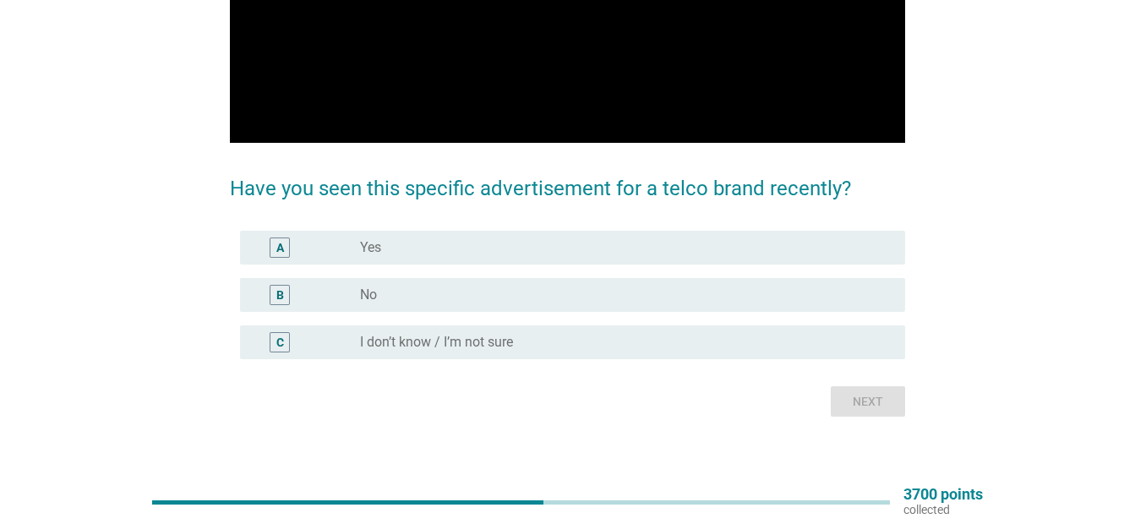
scroll to position [272, 0]
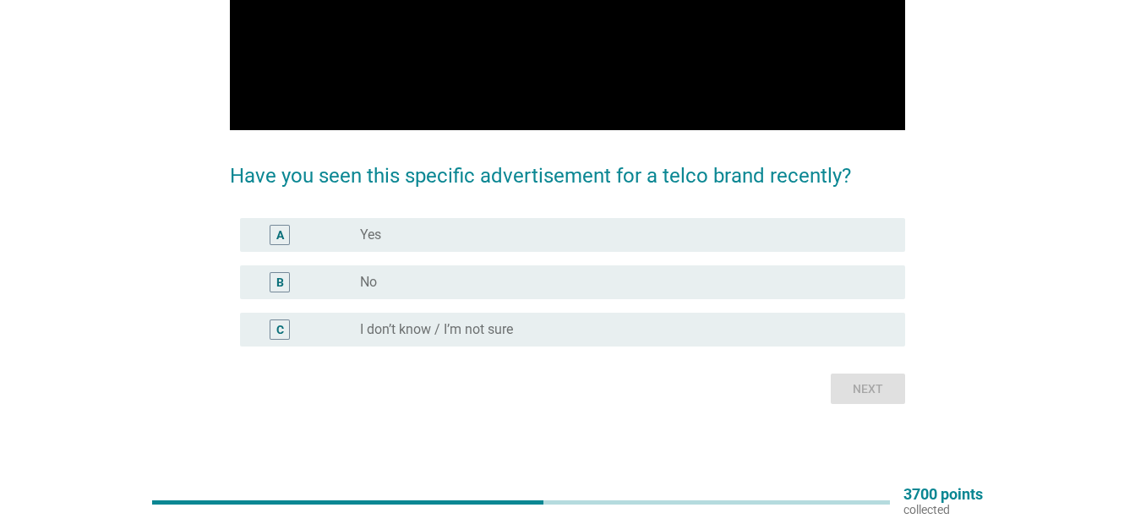
click at [1124, 417] on div "English arrow_drop_down Video Player is loading. Play Video Pause Mute Current …" at bounding box center [567, 104] width 1135 height 752
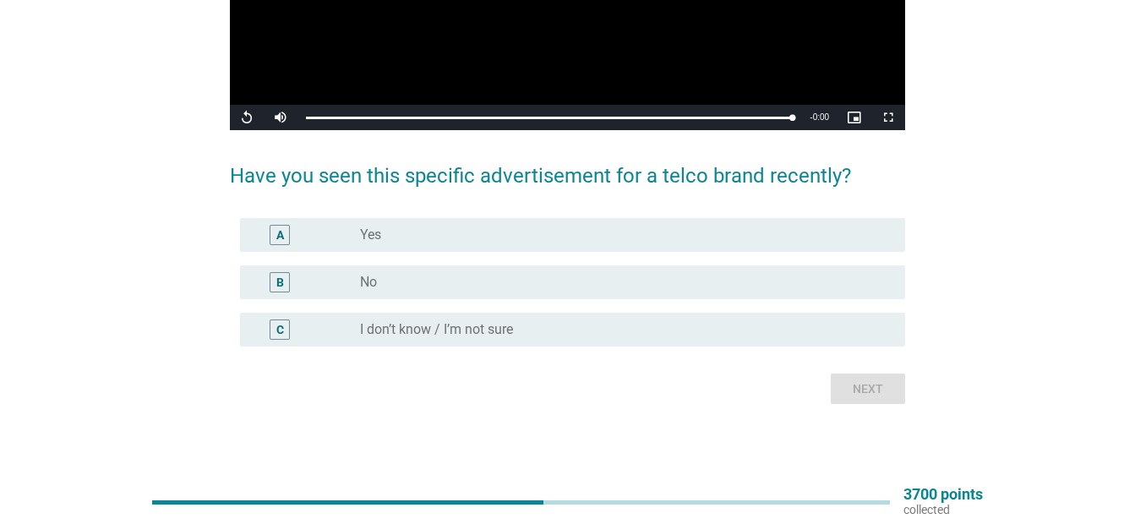
click at [686, 285] on div "radio_button_unchecked No" at bounding box center [619, 282] width 518 height 17
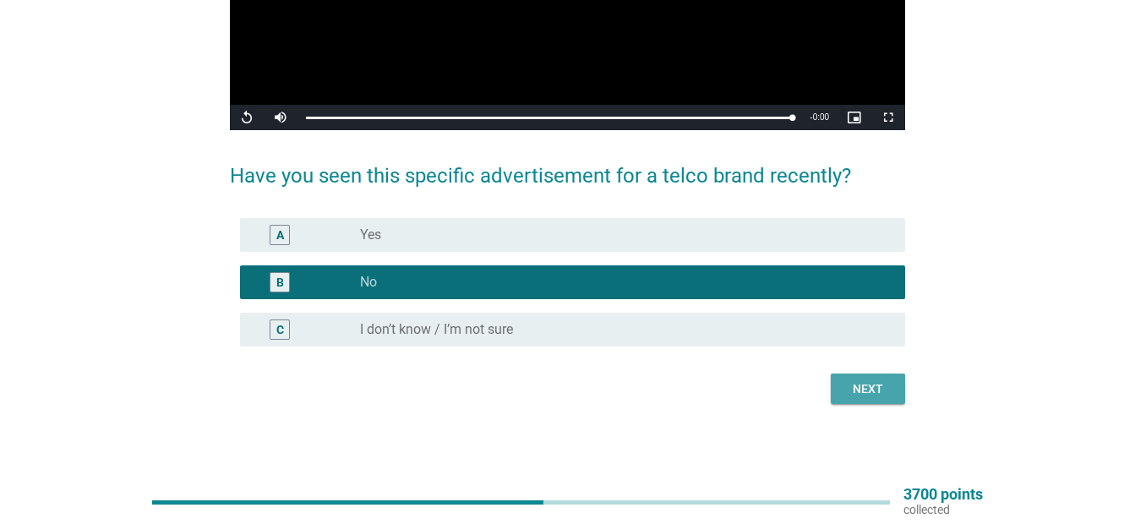
click at [855, 385] on div "Next" at bounding box center [867, 389] width 47 height 18
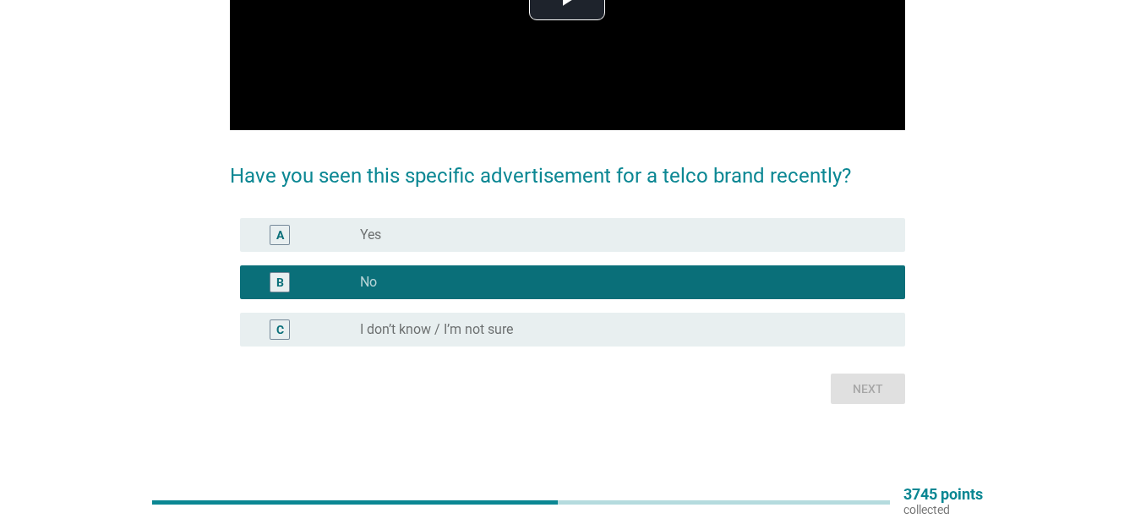
scroll to position [0, 0]
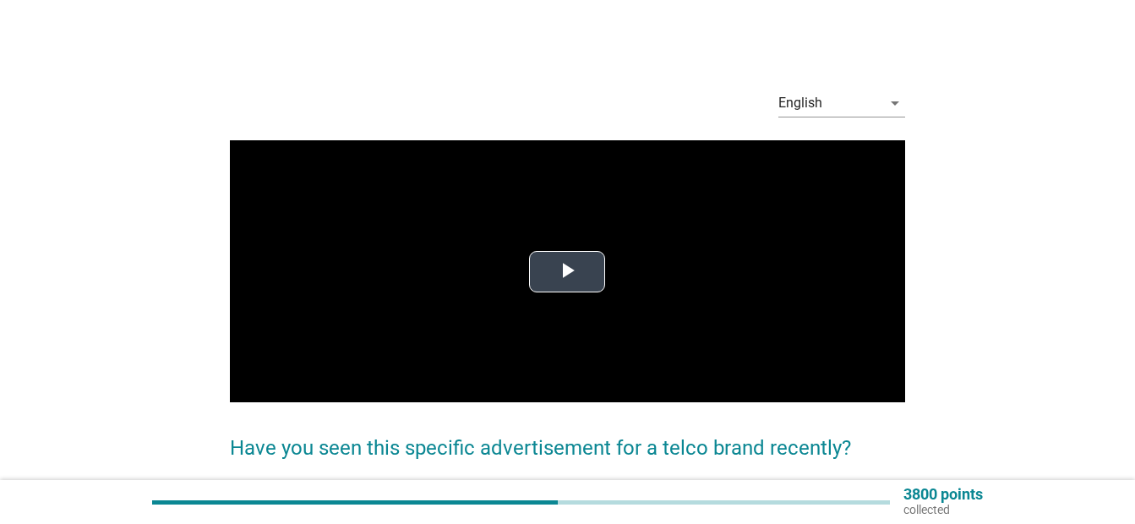
click at [567, 271] on span "Video Player" at bounding box center [567, 271] width 0 height 0
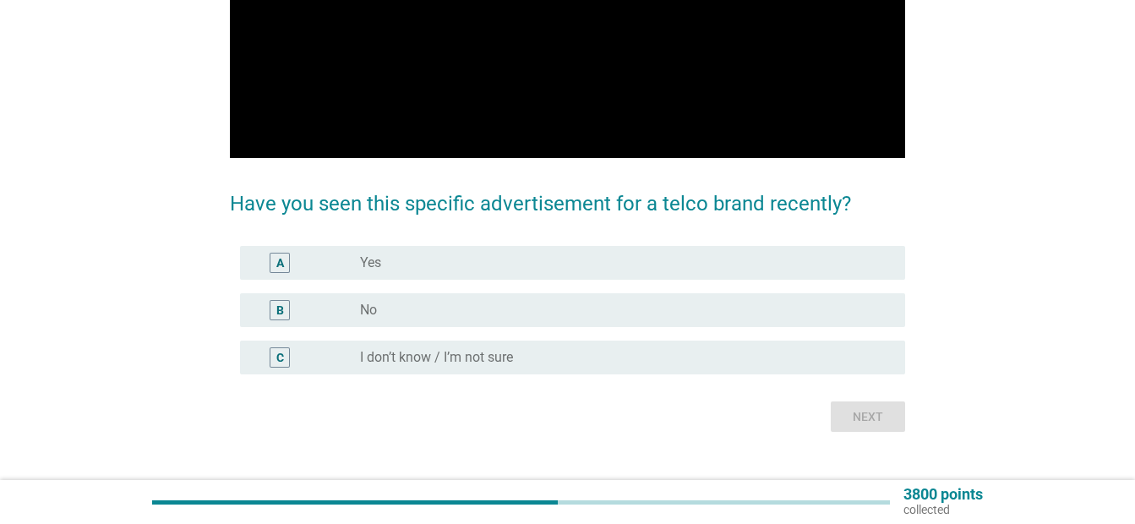
scroll to position [272, 0]
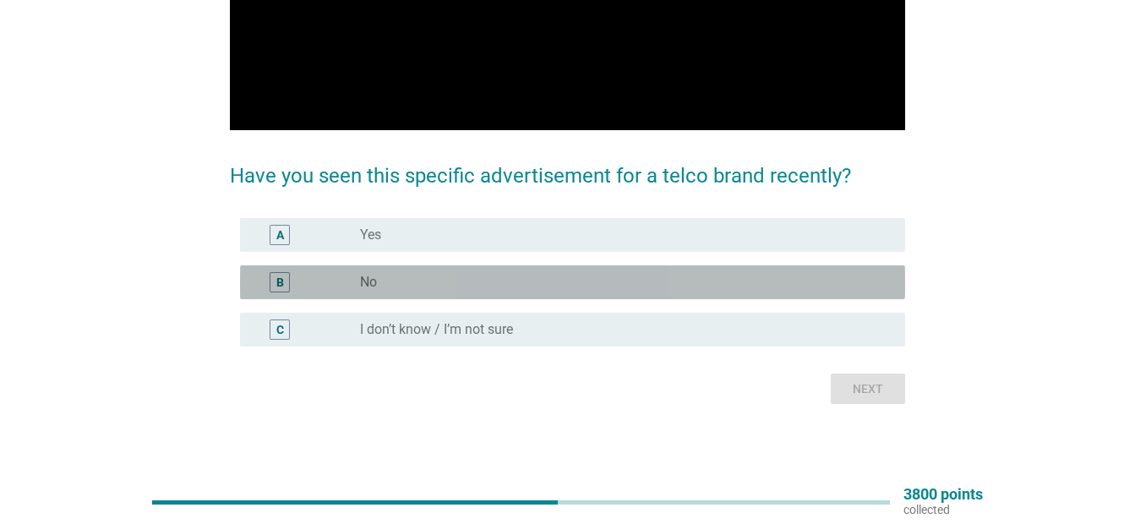
click at [527, 288] on div "radio_button_unchecked No" at bounding box center [619, 282] width 518 height 17
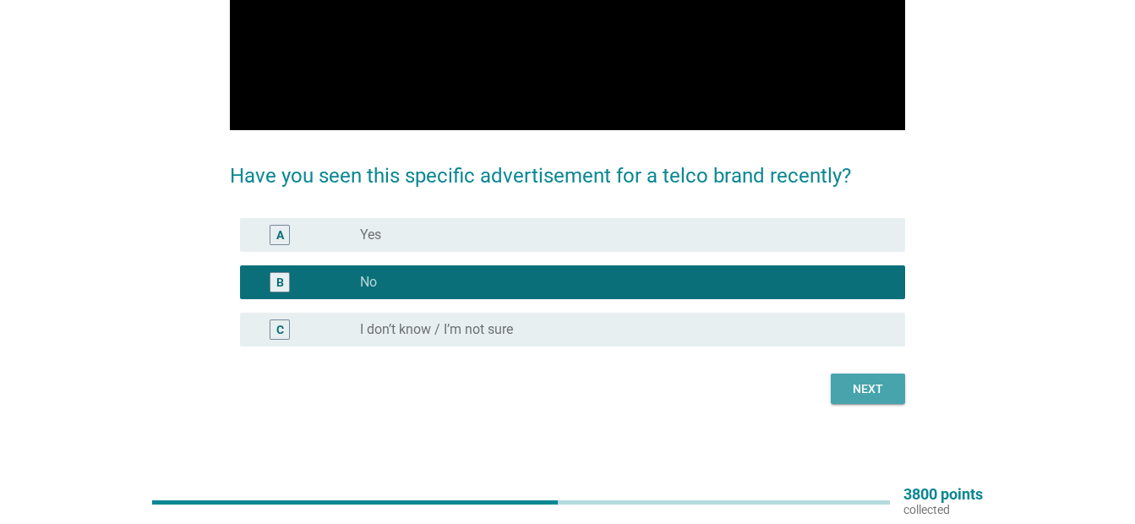
click at [850, 380] on div "Next" at bounding box center [867, 389] width 47 height 18
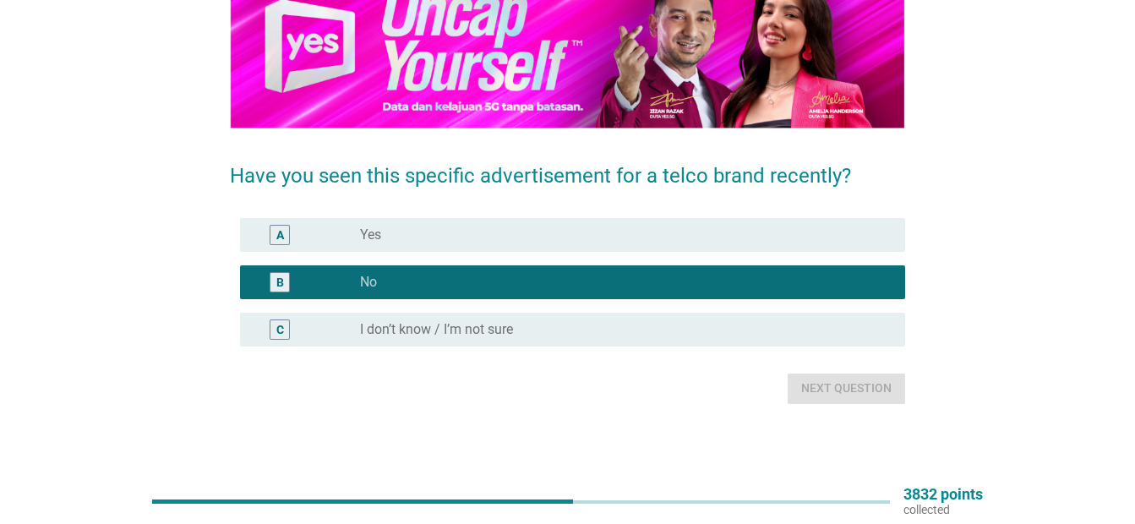
scroll to position [0, 0]
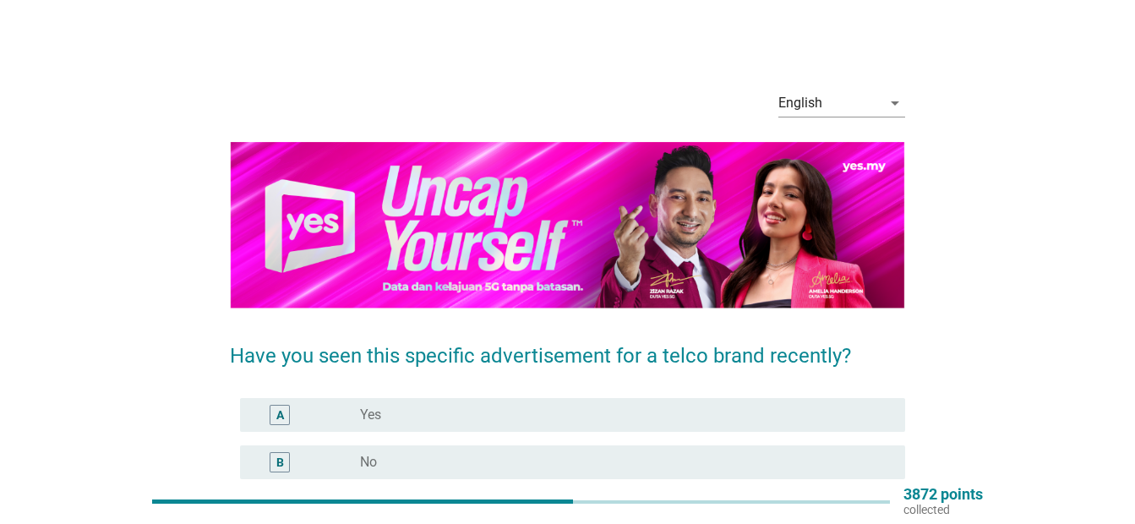
click at [850, 380] on div "Have you seen this specific advertisement for a telco brand recently? A radio_b…" at bounding box center [567, 439] width 675 height 230
click at [592, 479] on div "B radio_button_unchecked No" at bounding box center [567, 462] width 675 height 47
click at [596, 455] on div "radio_button_unchecked No" at bounding box center [619, 462] width 518 height 17
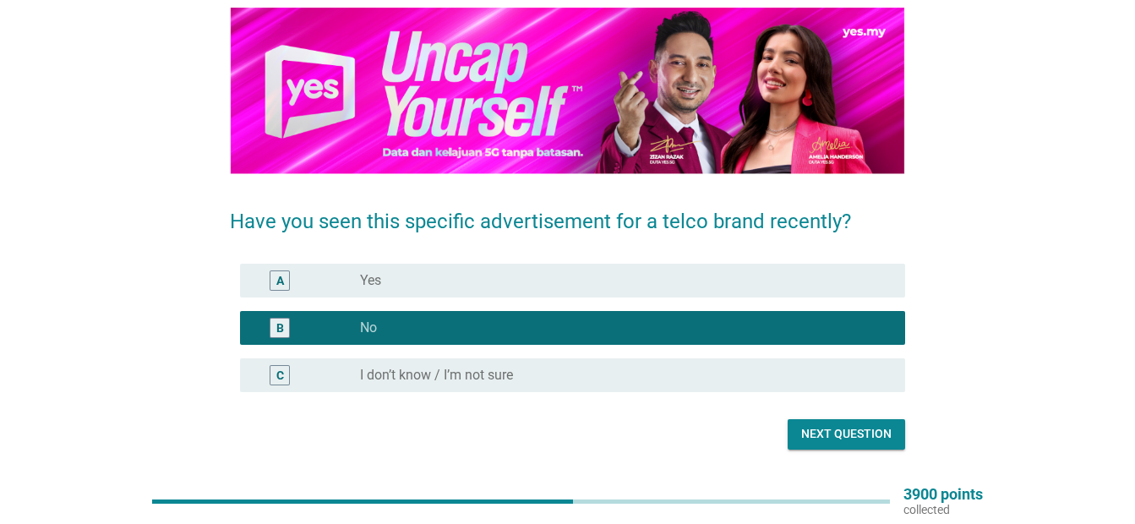
scroll to position [145, 0]
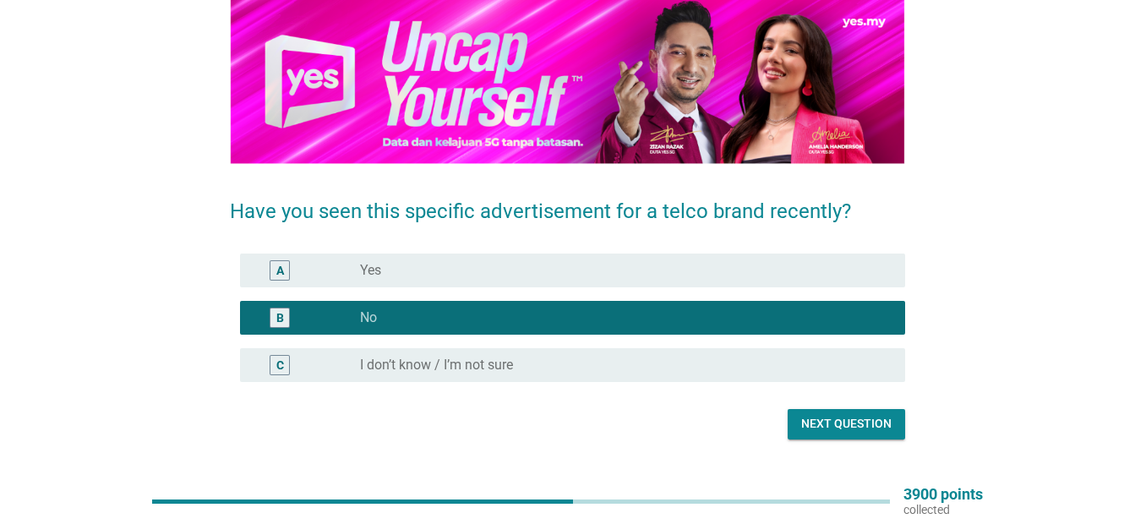
click at [817, 426] on div "Next question" at bounding box center [846, 424] width 90 height 18
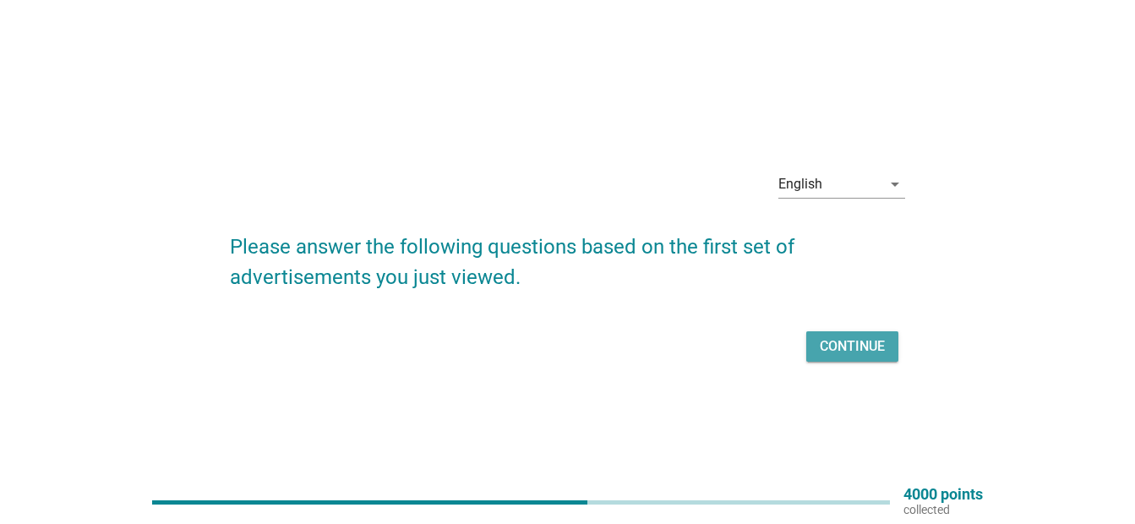
click at [842, 349] on div "Continue" at bounding box center [852, 346] width 65 height 20
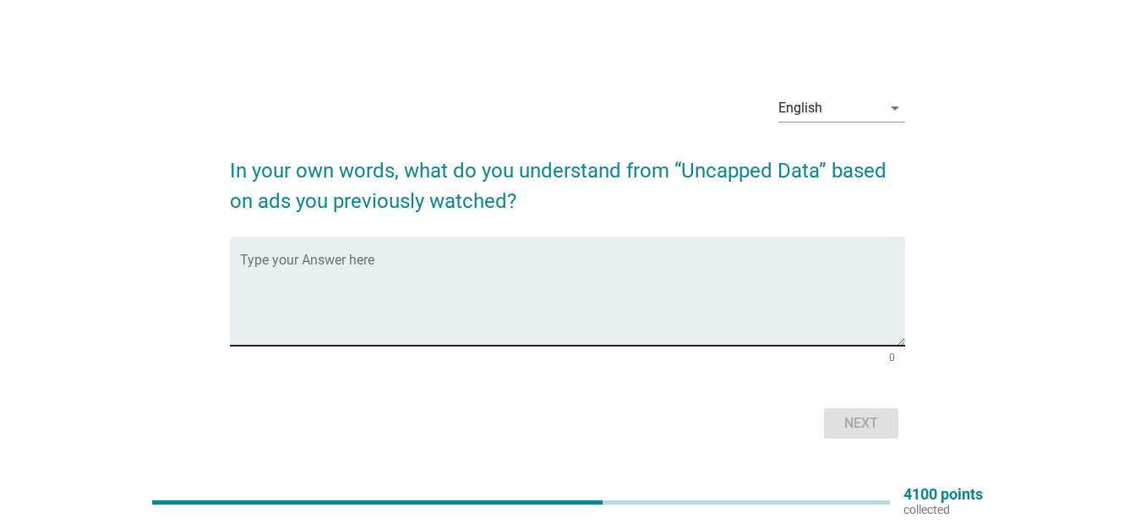
click at [609, 249] on div "Type your Answer here" at bounding box center [572, 291] width 665 height 109
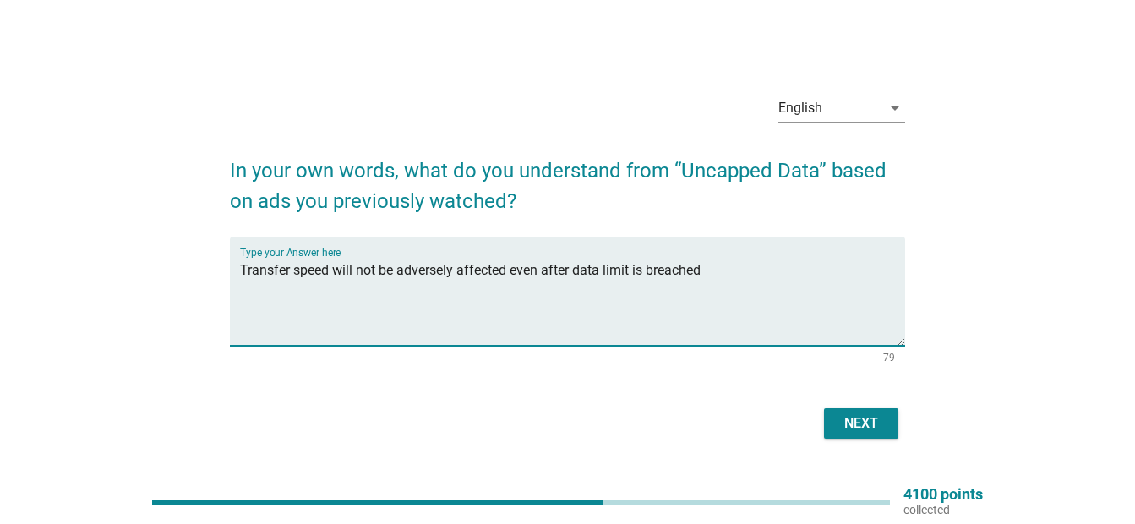
type textarea "Transfer speed will not be adversely affected even after data limit is breached"
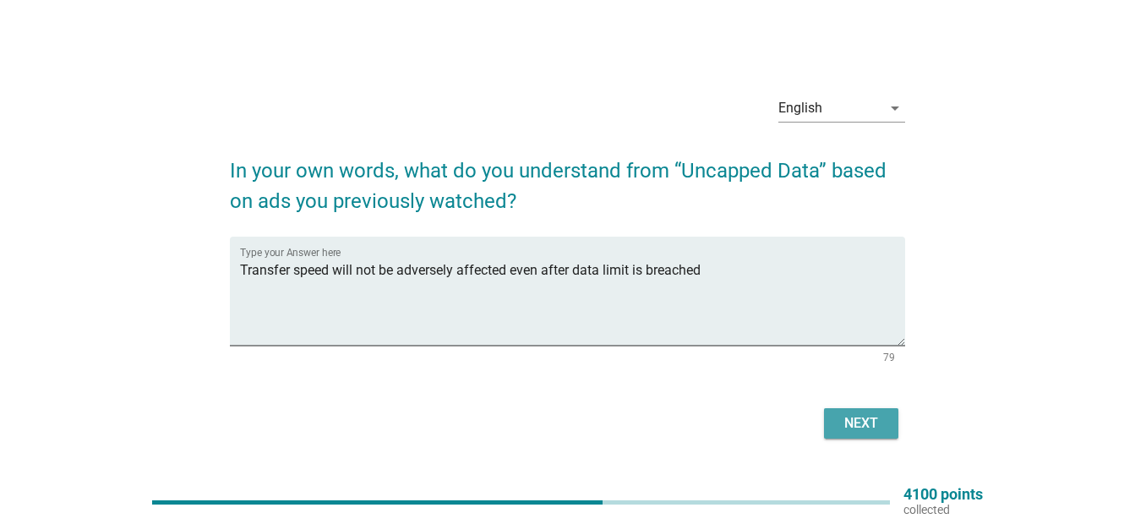
click at [843, 427] on div "Next" at bounding box center [861, 423] width 47 height 20
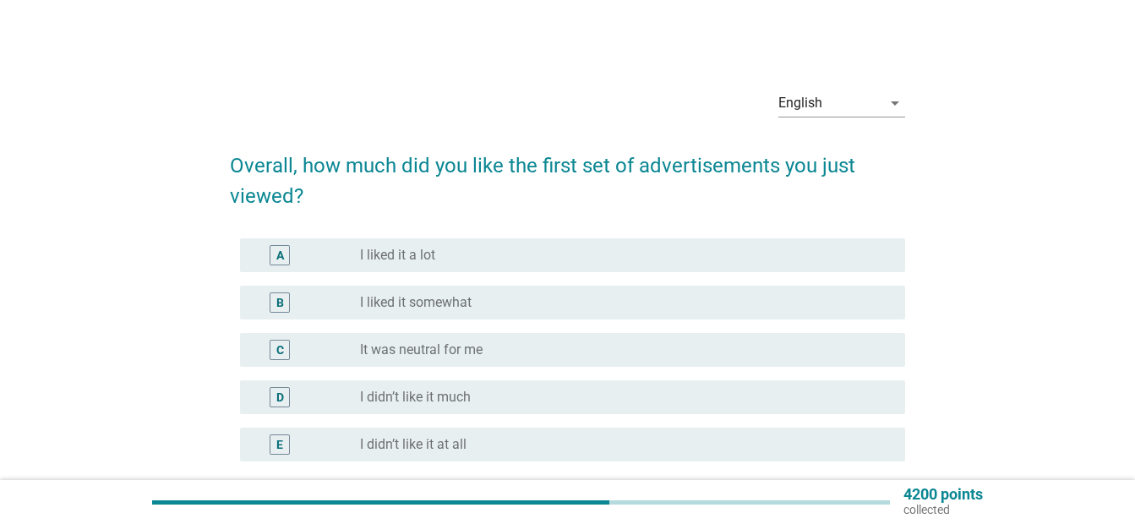
click at [529, 355] on div "radio_button_unchecked It was neutral for me" at bounding box center [619, 349] width 518 height 17
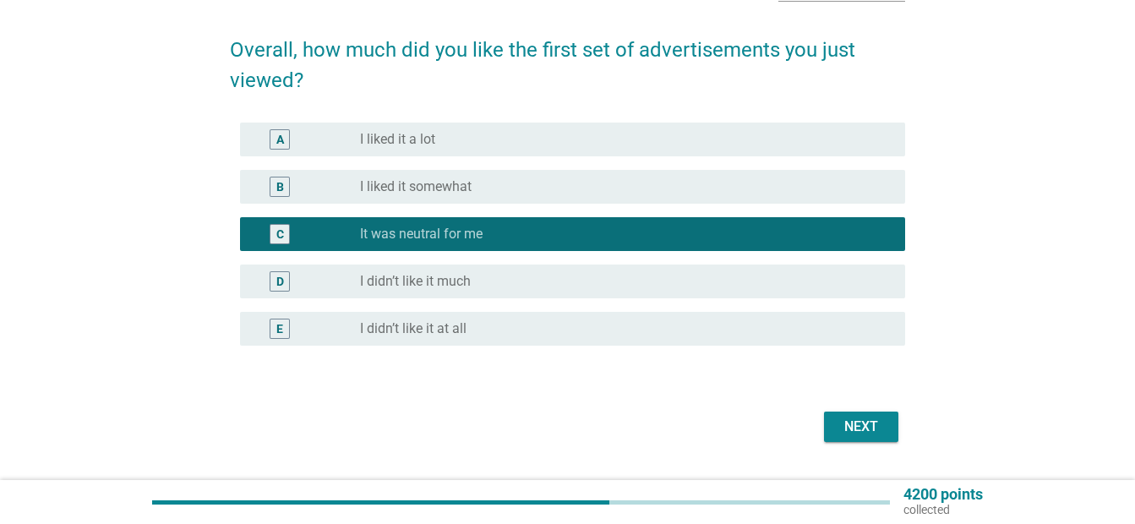
scroll to position [117, 0]
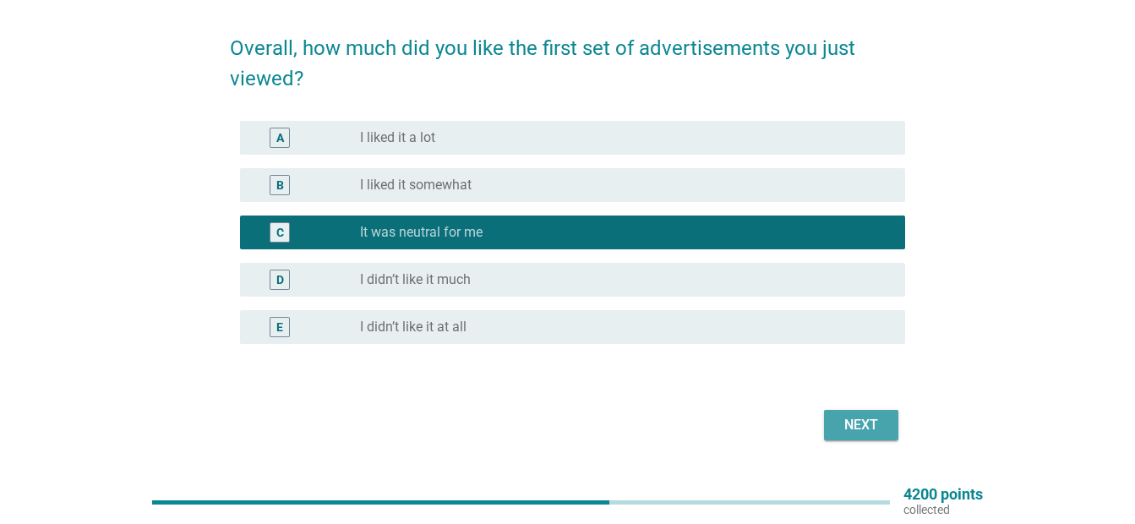
click at [868, 421] on div "Next" at bounding box center [861, 425] width 47 height 20
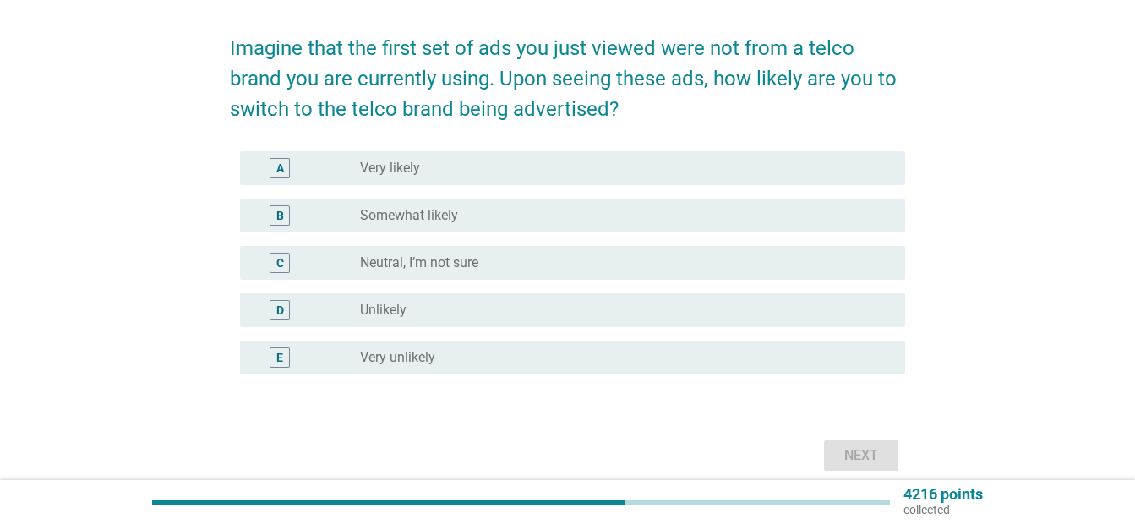
scroll to position [0, 0]
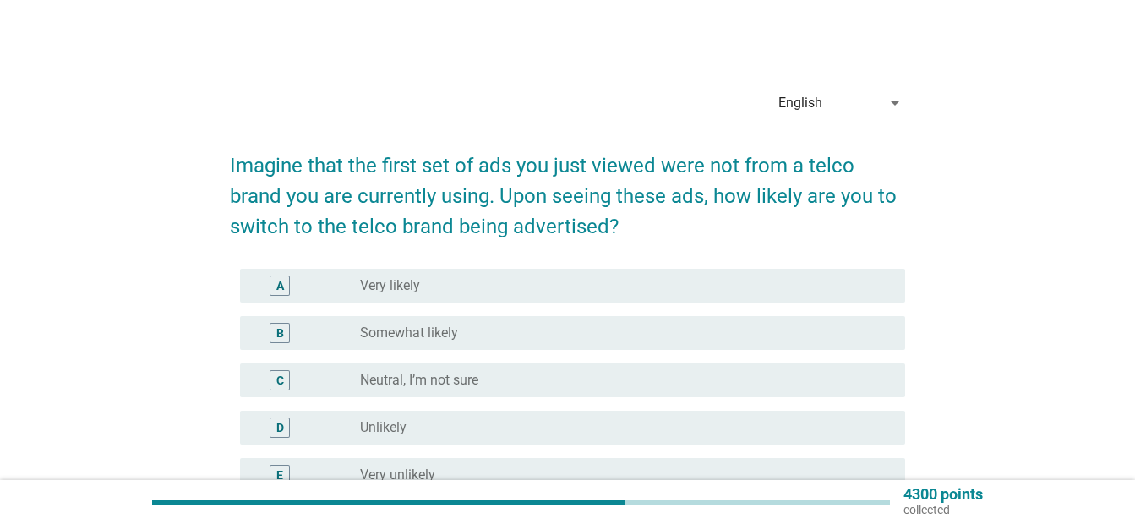
click at [553, 384] on div "radio_button_unchecked Neutral, I’m not sure" at bounding box center [619, 380] width 518 height 17
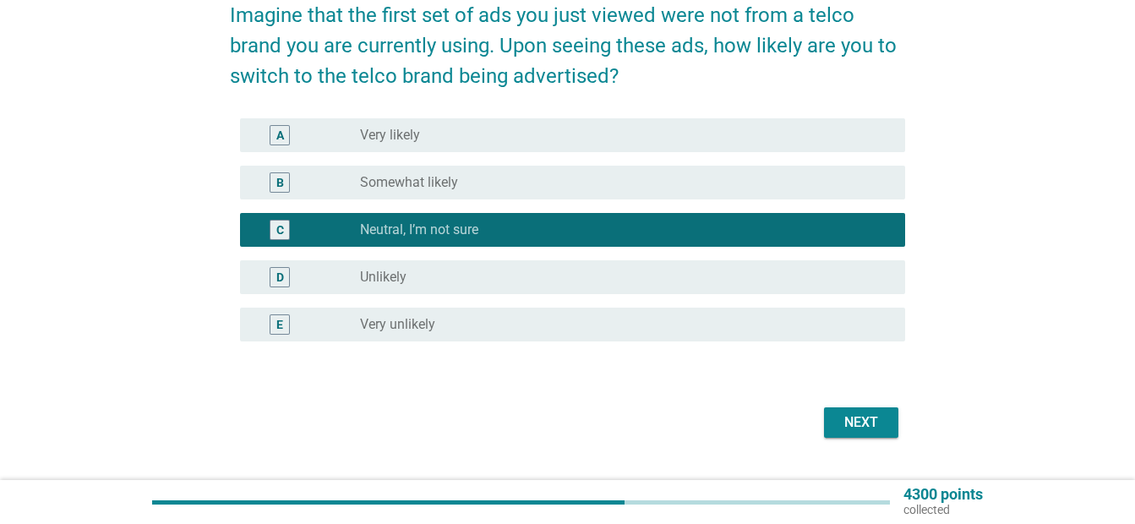
scroll to position [162, 0]
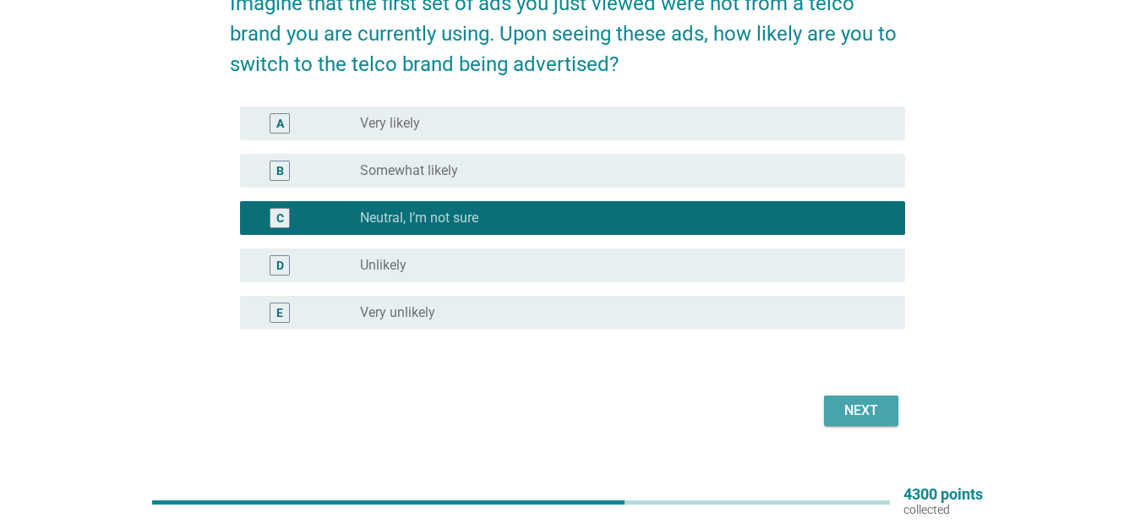
click at [873, 404] on div "Next" at bounding box center [861, 411] width 47 height 20
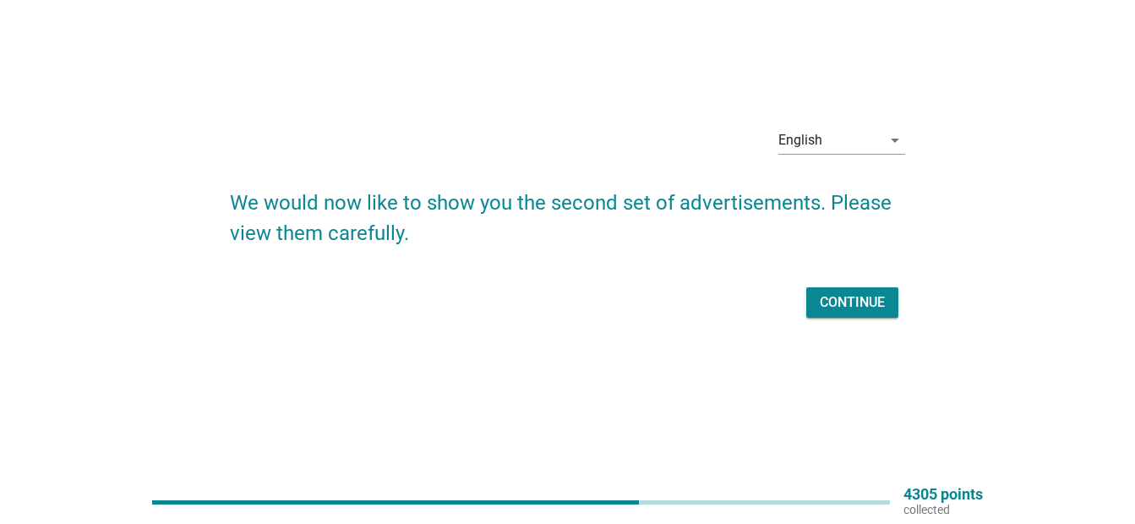
scroll to position [0, 0]
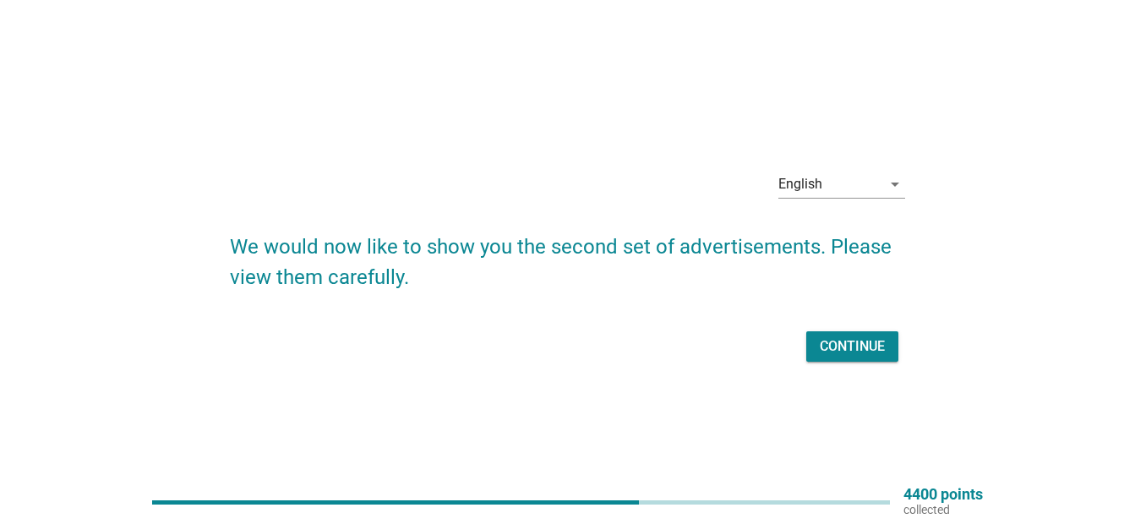
click at [825, 344] on div "Continue" at bounding box center [852, 346] width 65 height 20
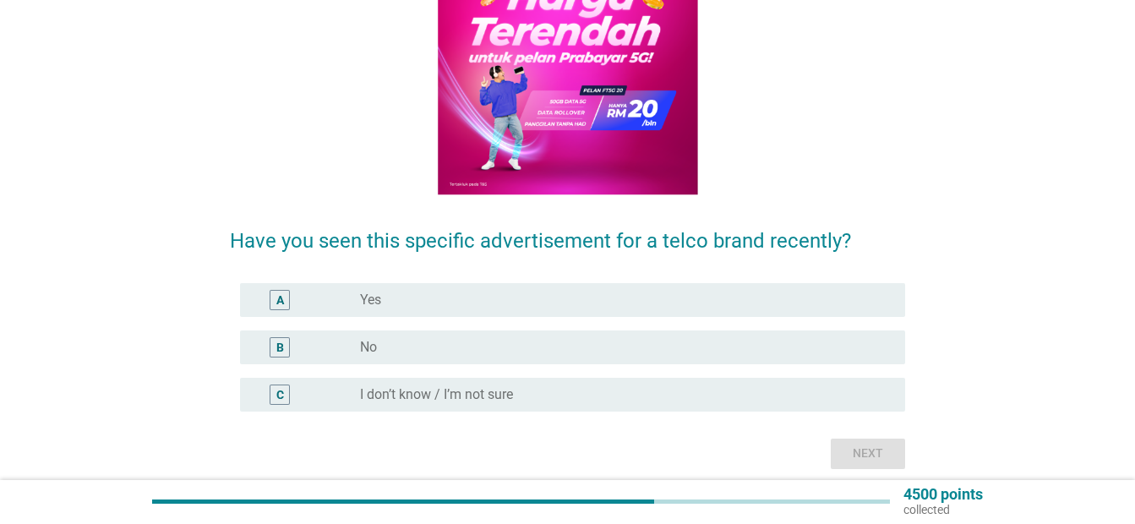
scroll to position [210, 0]
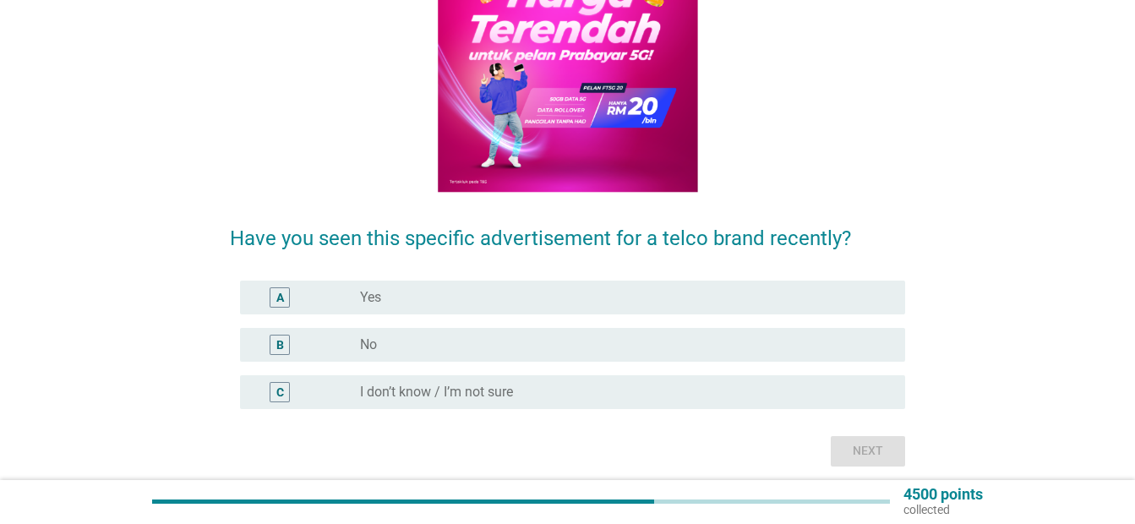
click at [513, 397] on label "I don’t know / I’m not sure" at bounding box center [436, 392] width 153 height 17
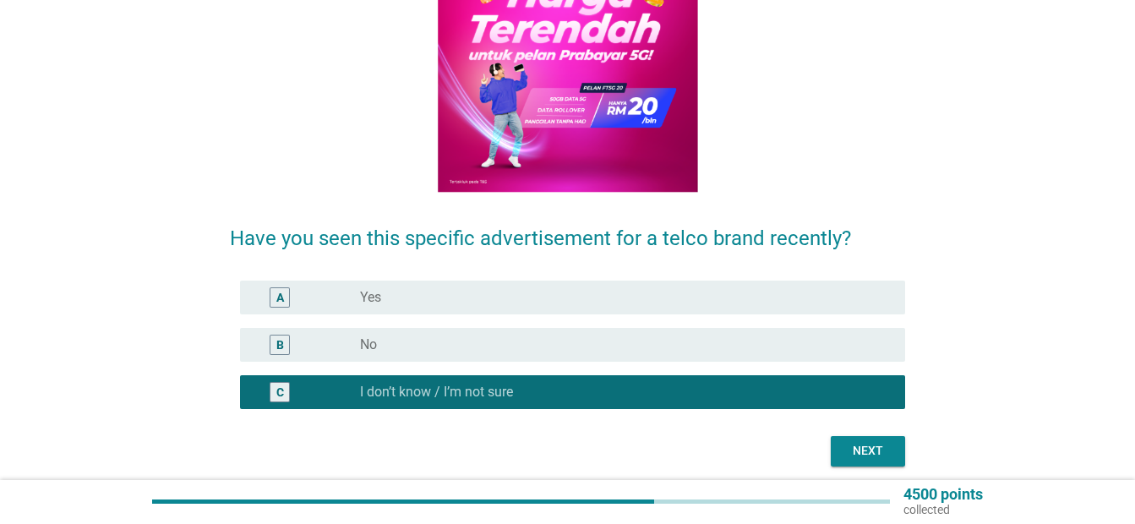
click at [868, 448] on div "Next" at bounding box center [867, 451] width 47 height 18
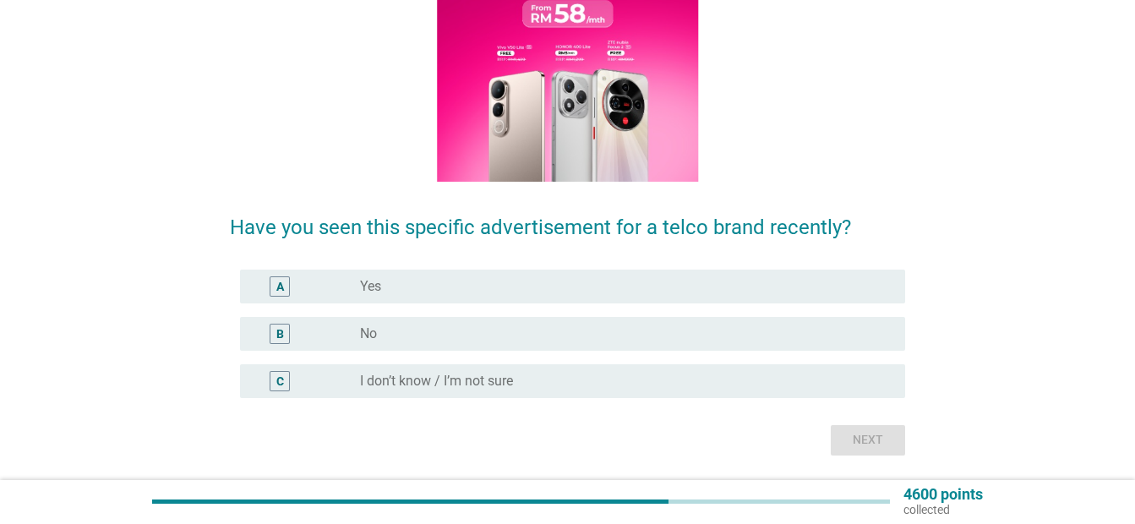
scroll to position [219, 0]
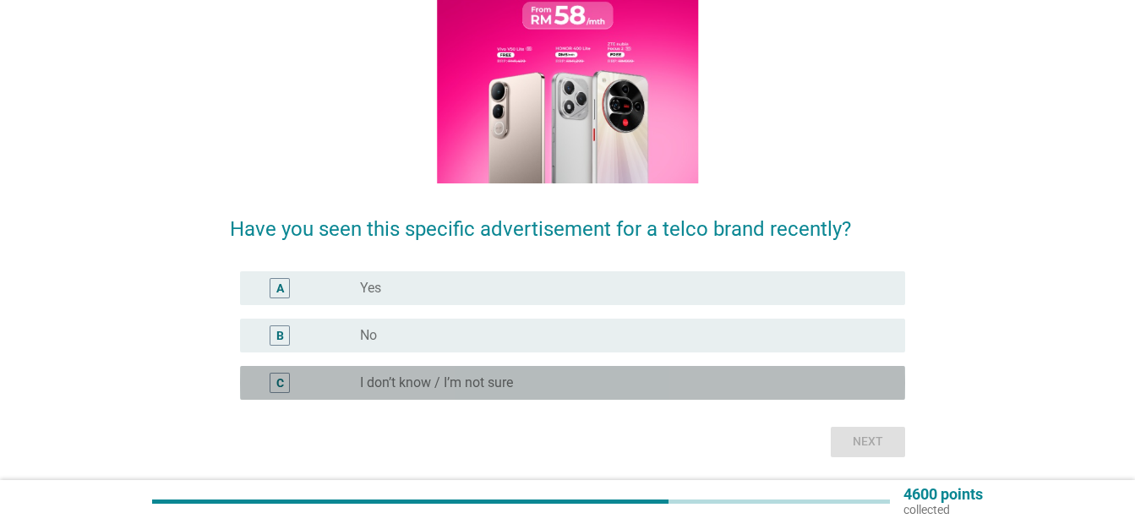
click at [482, 373] on div "radio_button_unchecked I don’t know / I’m not sure" at bounding box center [626, 383] width 532 height 20
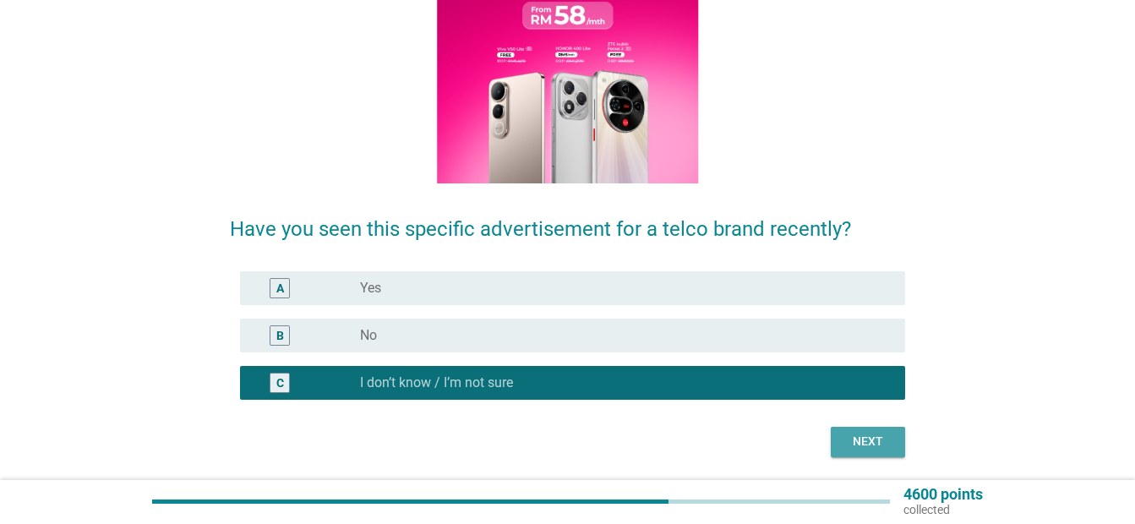
click at [872, 445] on div "Next" at bounding box center [867, 442] width 47 height 18
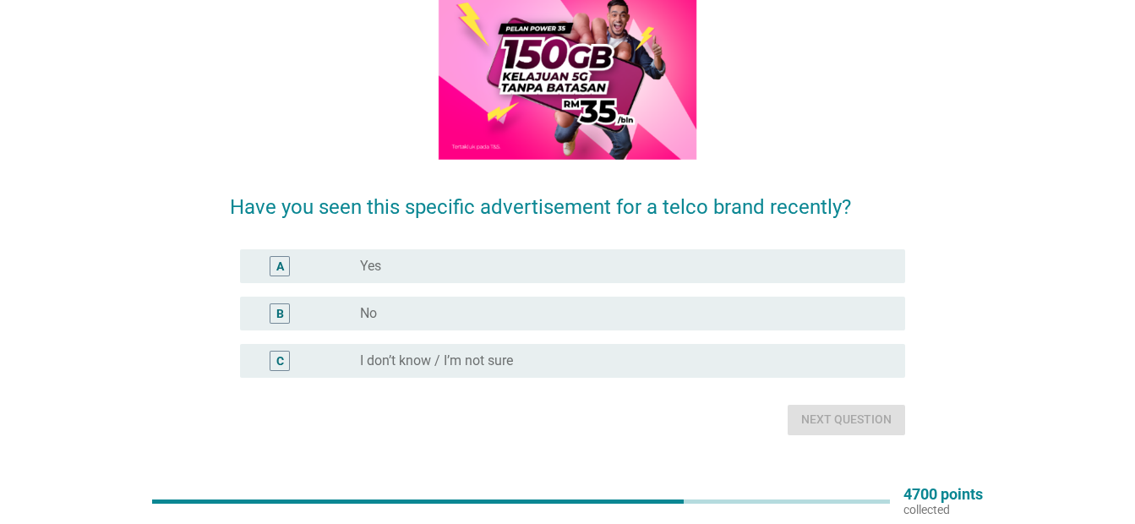
scroll to position [239, 0]
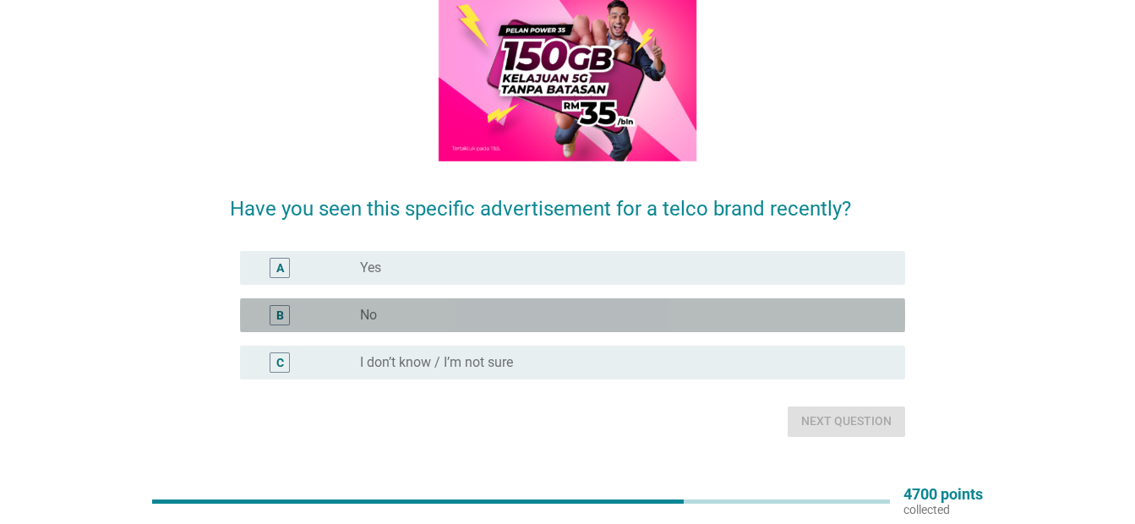
click at [604, 321] on div "radio_button_unchecked No" at bounding box center [619, 315] width 518 height 17
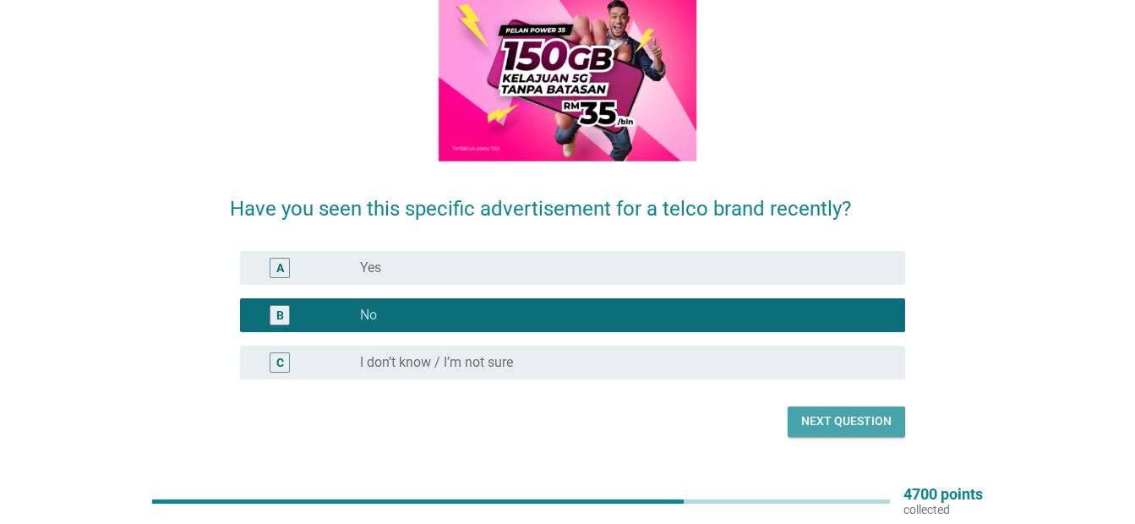
click at [819, 426] on div "Next question" at bounding box center [846, 421] width 90 height 18
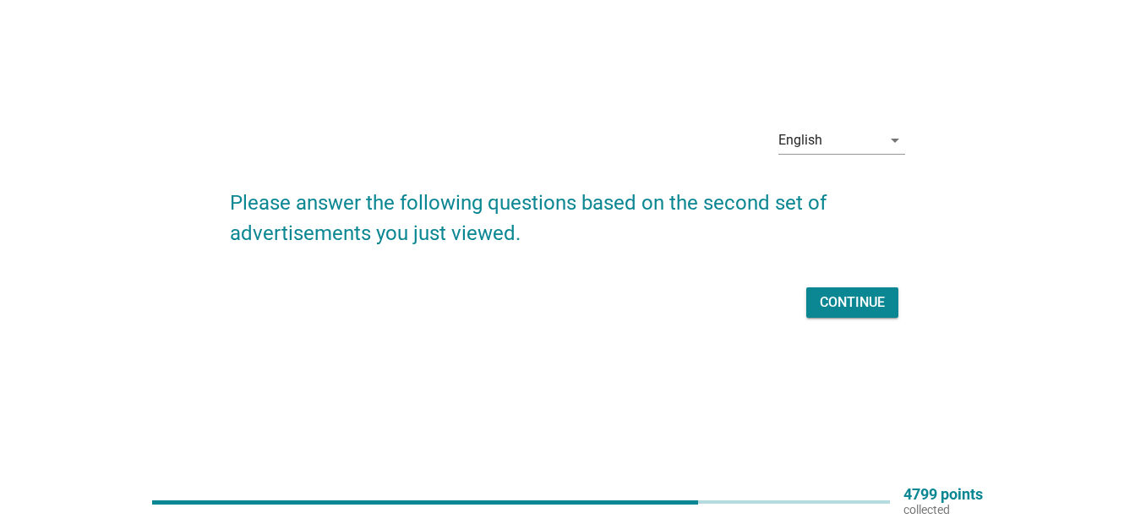
scroll to position [0, 0]
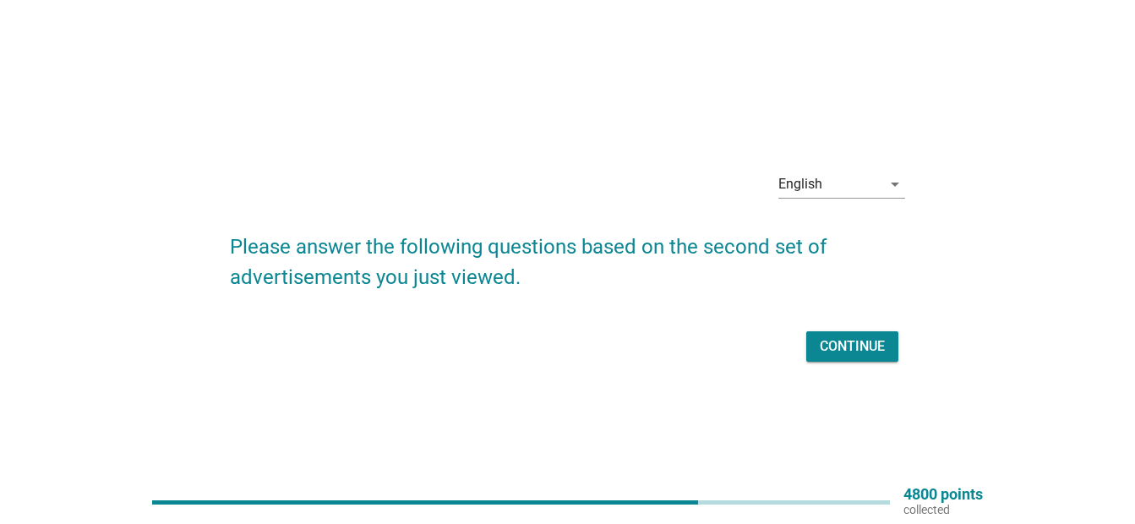
click at [840, 350] on div "Continue" at bounding box center [852, 346] width 65 height 20
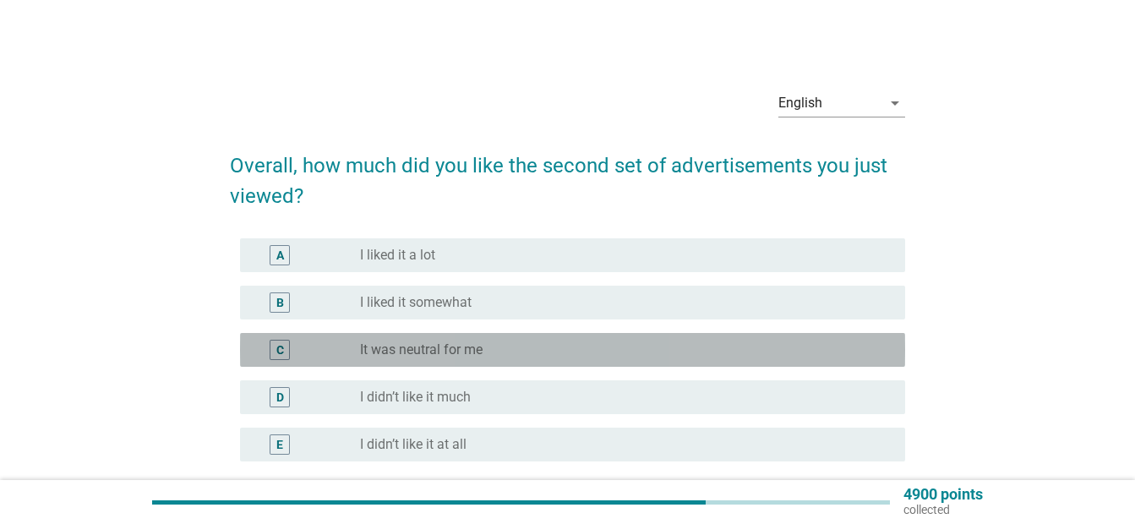
click at [771, 355] on div "radio_button_unchecked It was neutral for me" at bounding box center [619, 349] width 518 height 17
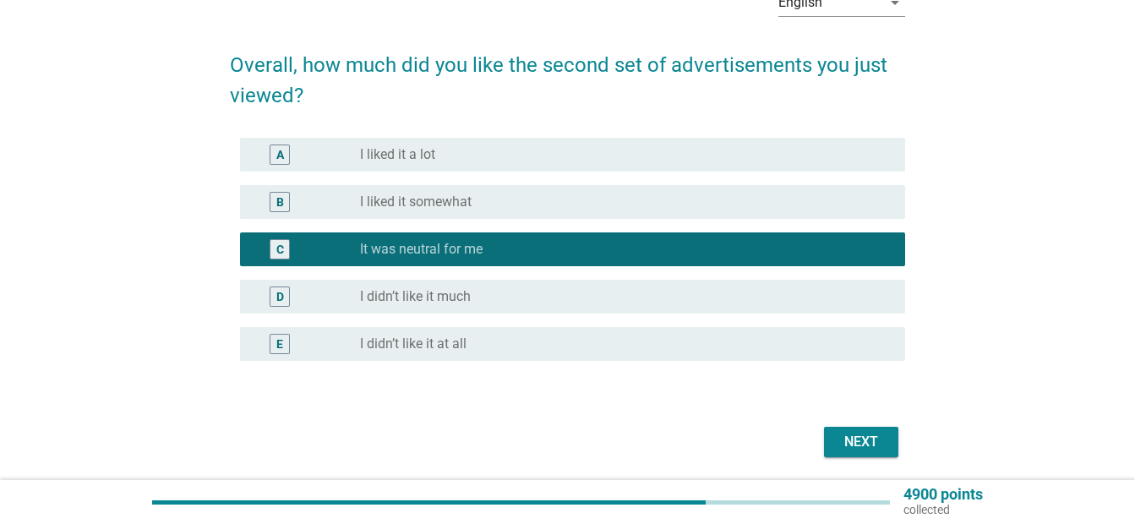
scroll to position [97, 0]
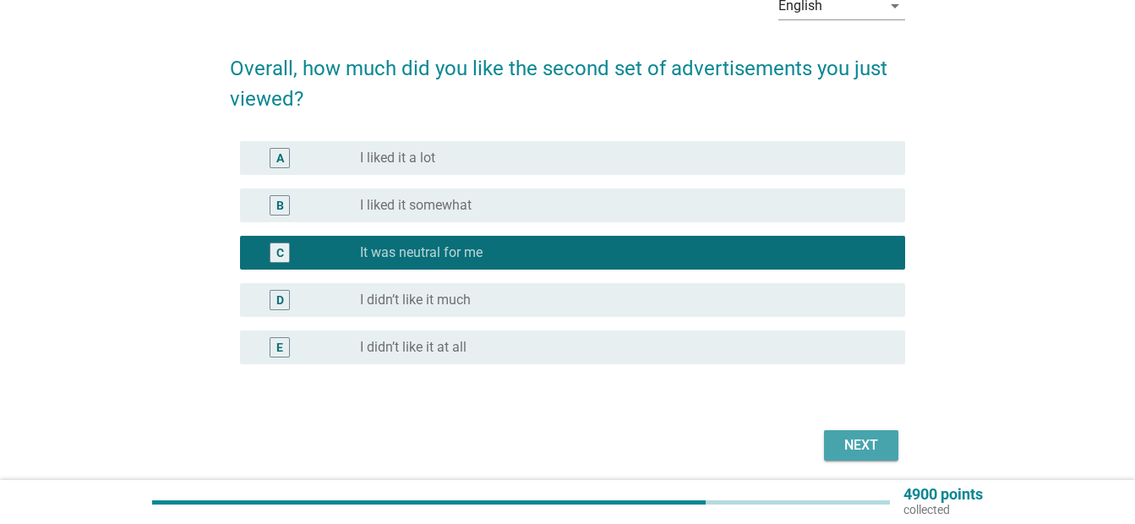
click at [871, 442] on div "Next" at bounding box center [861, 445] width 47 height 20
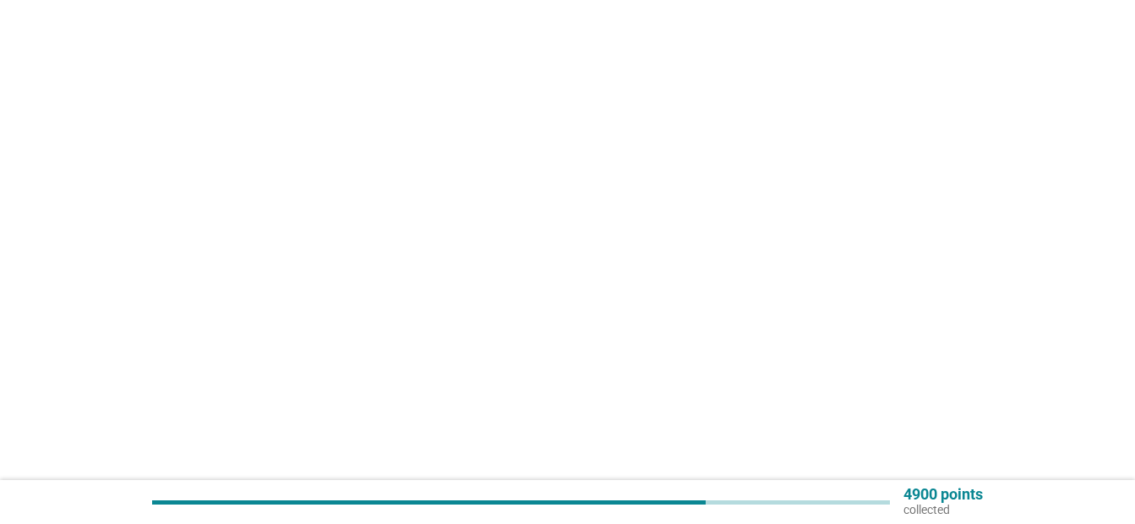
scroll to position [0, 0]
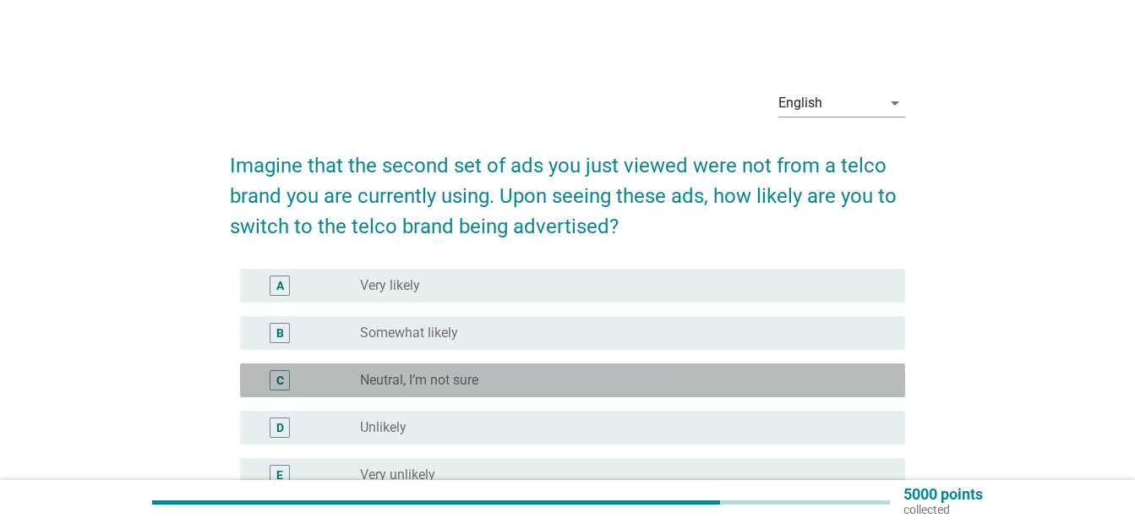
click at [703, 368] on div "C radio_button_unchecked Neutral, I’m not sure" at bounding box center [572, 380] width 665 height 34
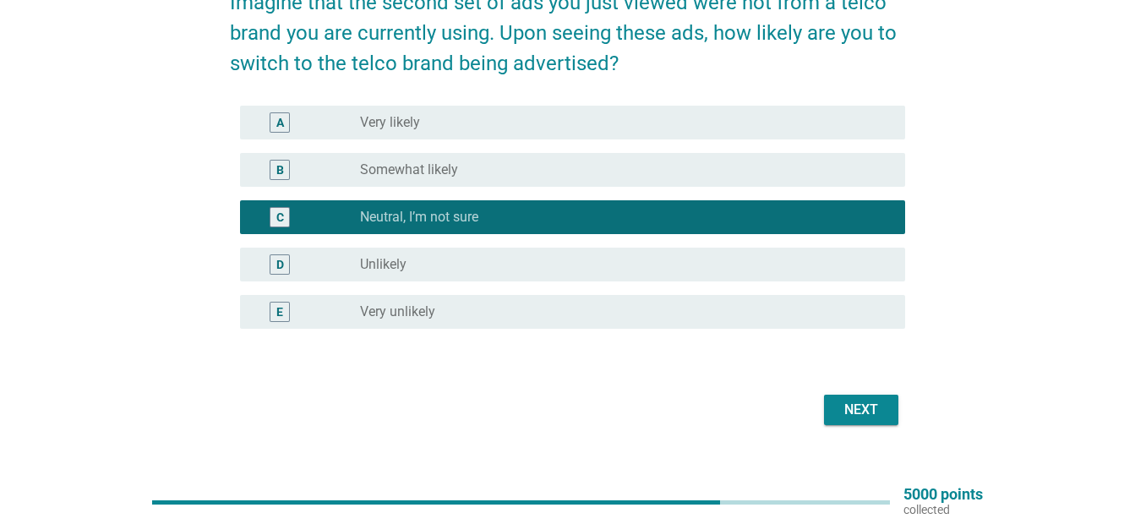
scroll to position [162, 0]
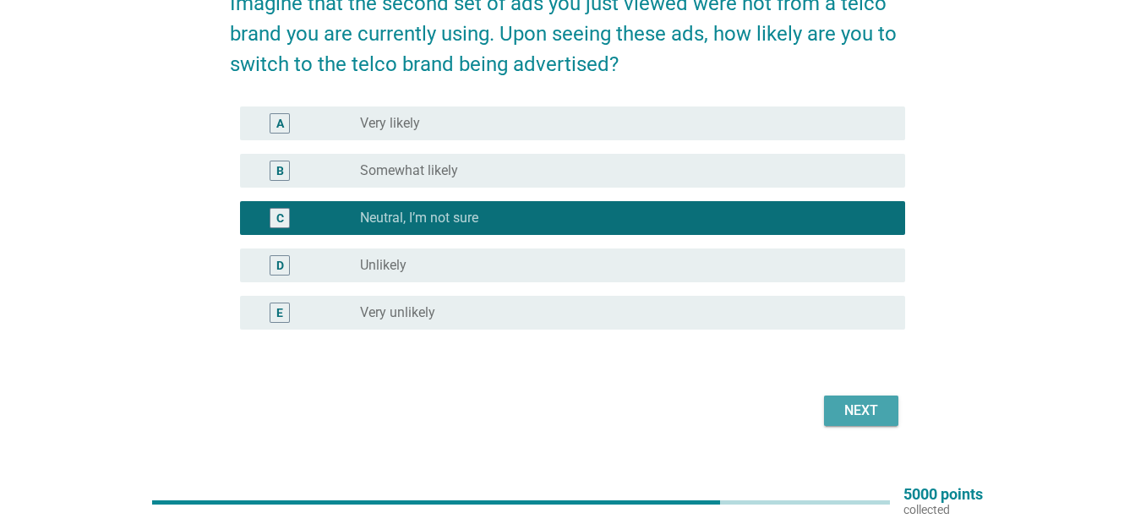
click at [880, 410] on div "Next" at bounding box center [861, 411] width 47 height 20
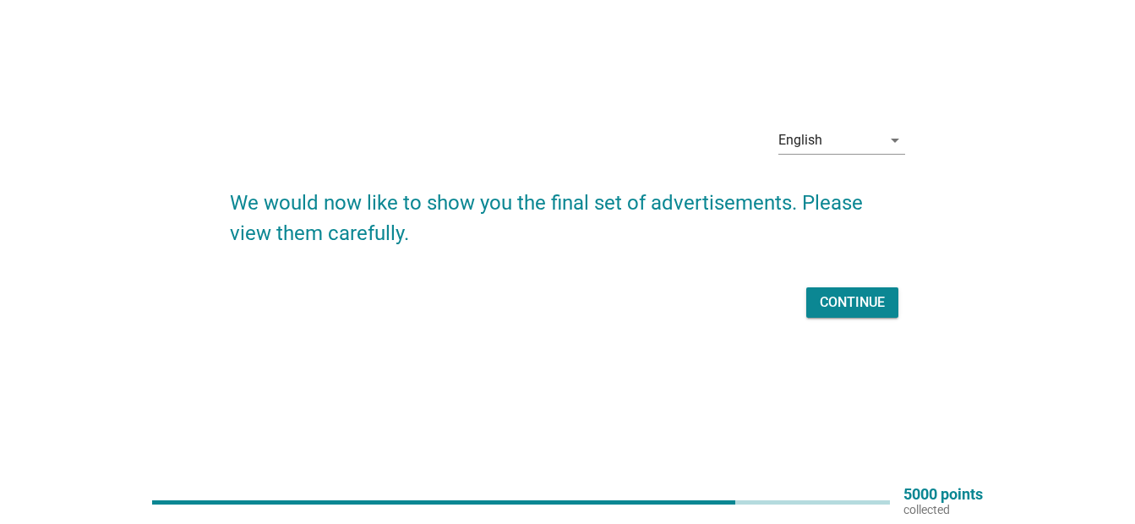
scroll to position [0, 0]
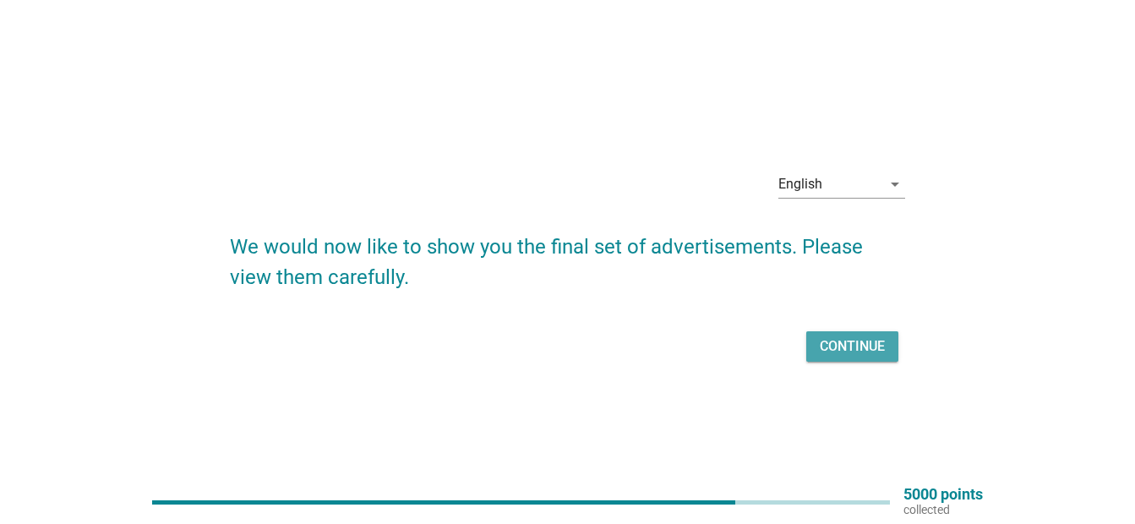
click at [847, 350] on div "Continue" at bounding box center [852, 346] width 65 height 20
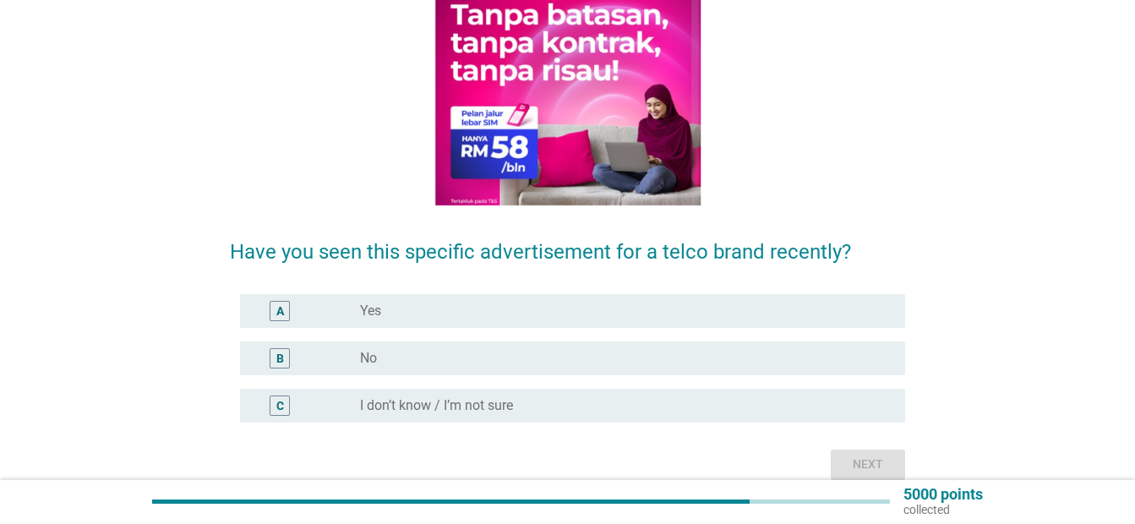
scroll to position [227, 0]
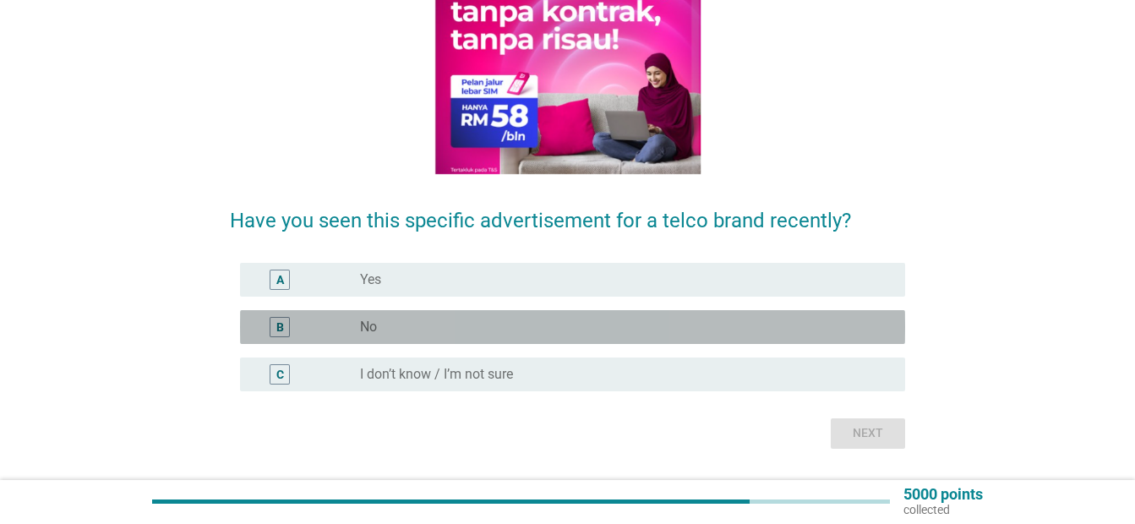
click at [815, 324] on div "radio_button_unchecked No" at bounding box center [619, 327] width 518 height 17
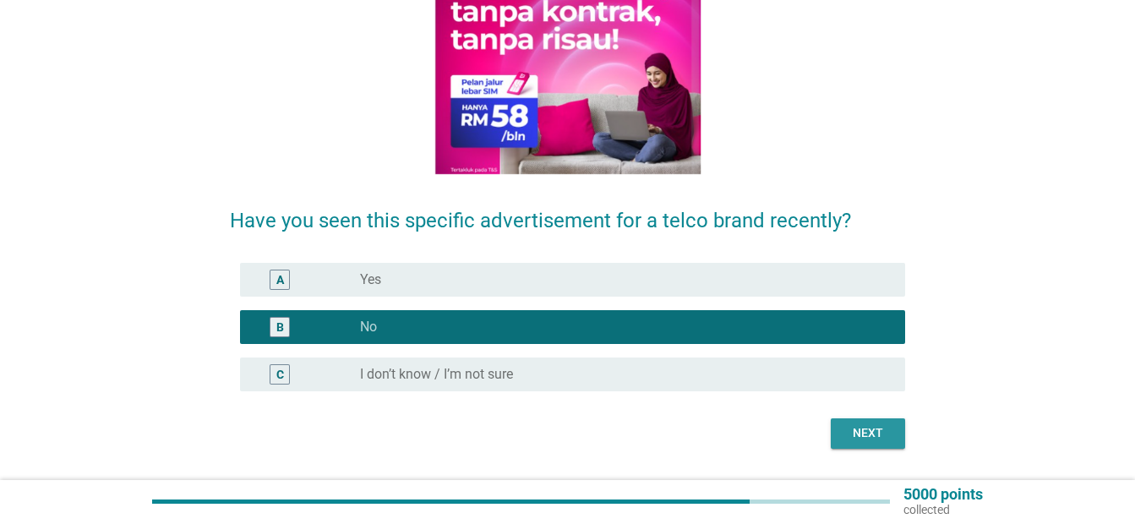
click at [889, 439] on div "Next" at bounding box center [867, 433] width 47 height 18
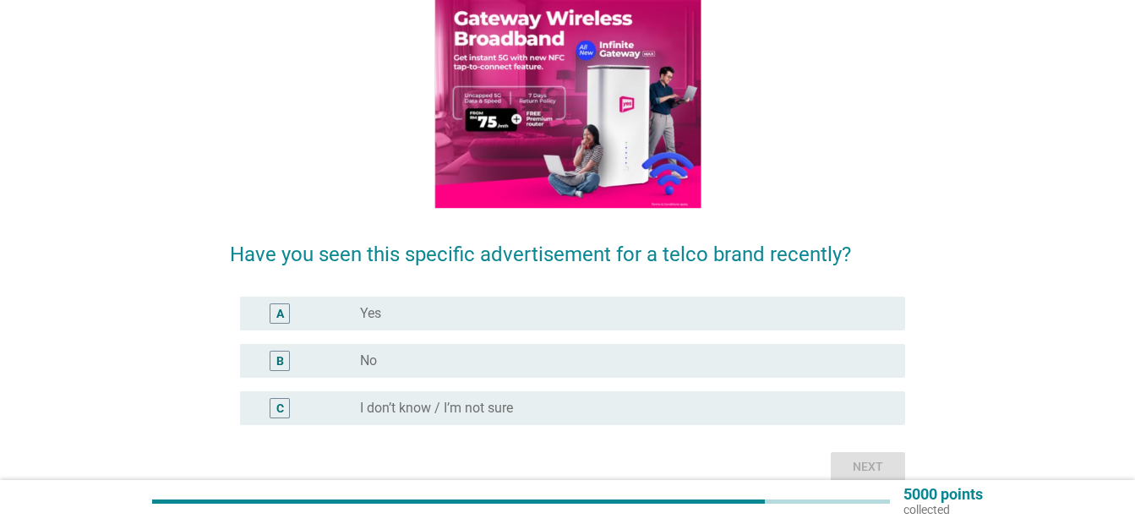
scroll to position [192, 0]
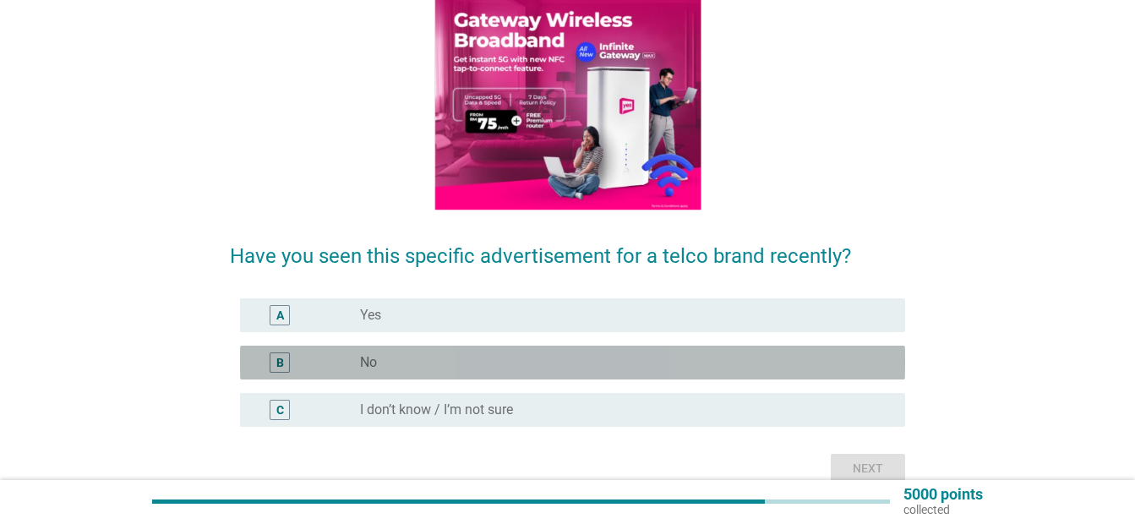
click at [896, 359] on div "B radio_button_unchecked No" at bounding box center [572, 363] width 665 height 34
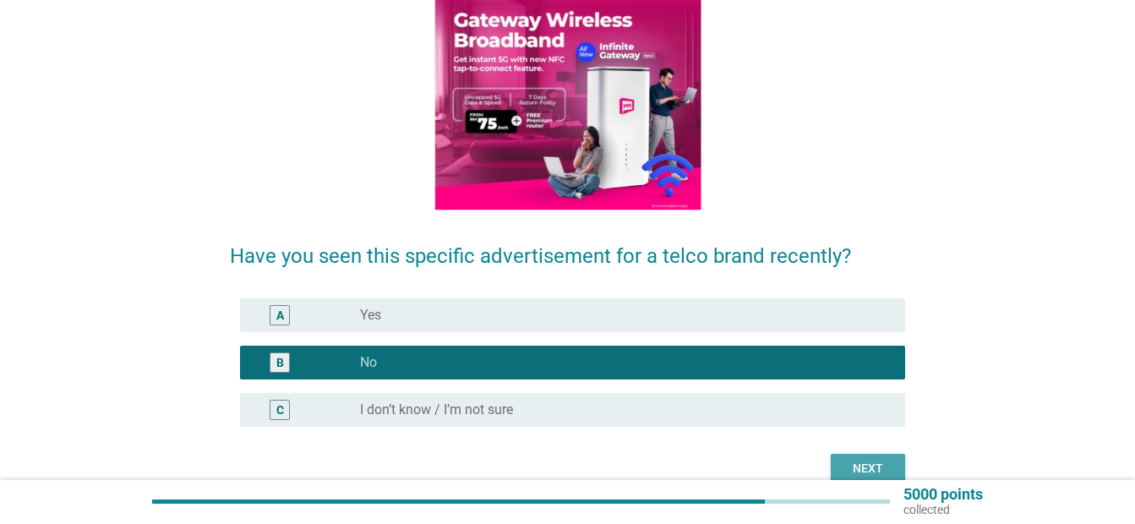
click at [889, 472] on div "Next" at bounding box center [867, 469] width 47 height 18
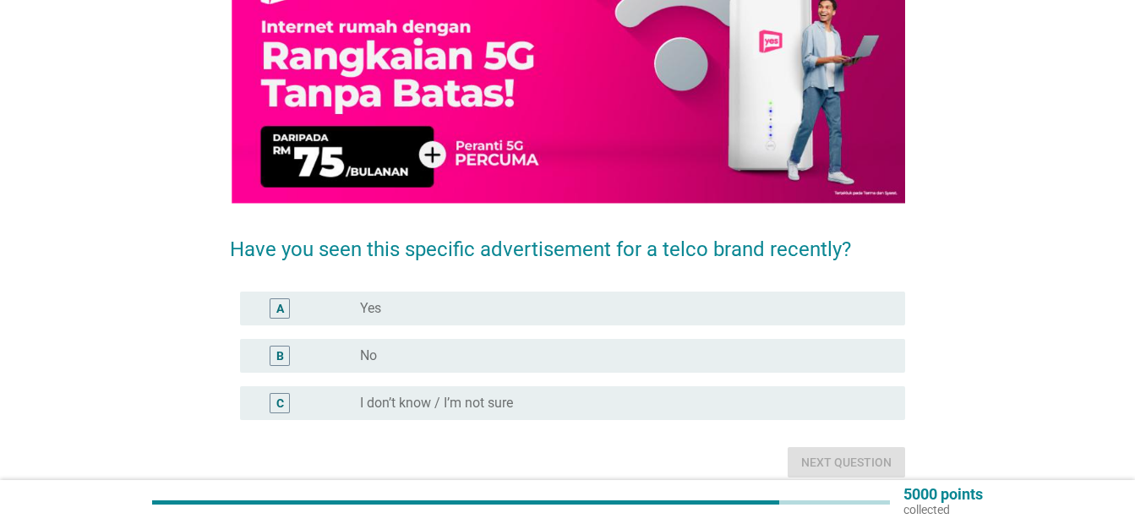
scroll to position [271, 0]
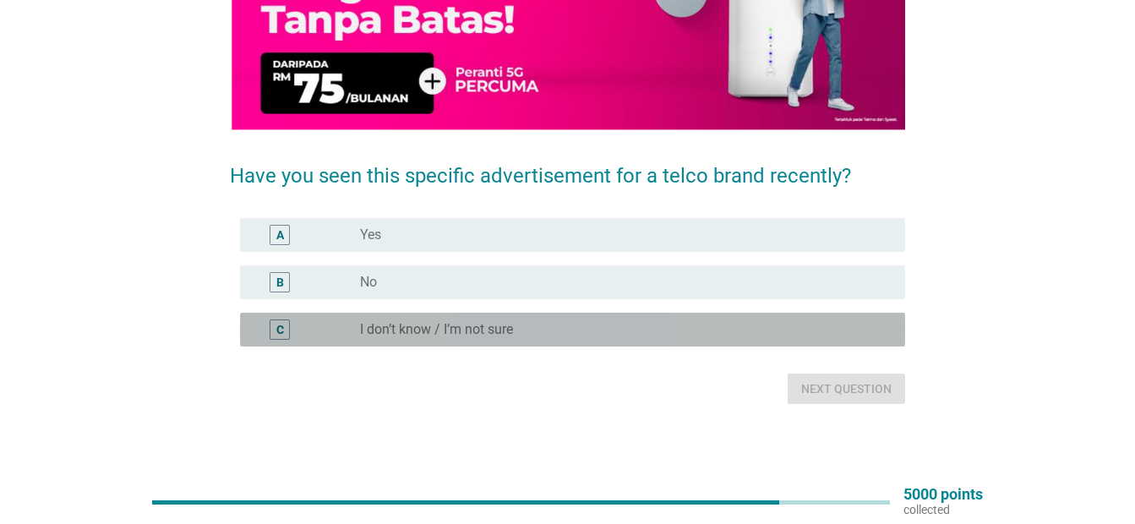
click at [846, 326] on div "radio_button_unchecked I don’t know / I’m not sure" at bounding box center [619, 329] width 518 height 17
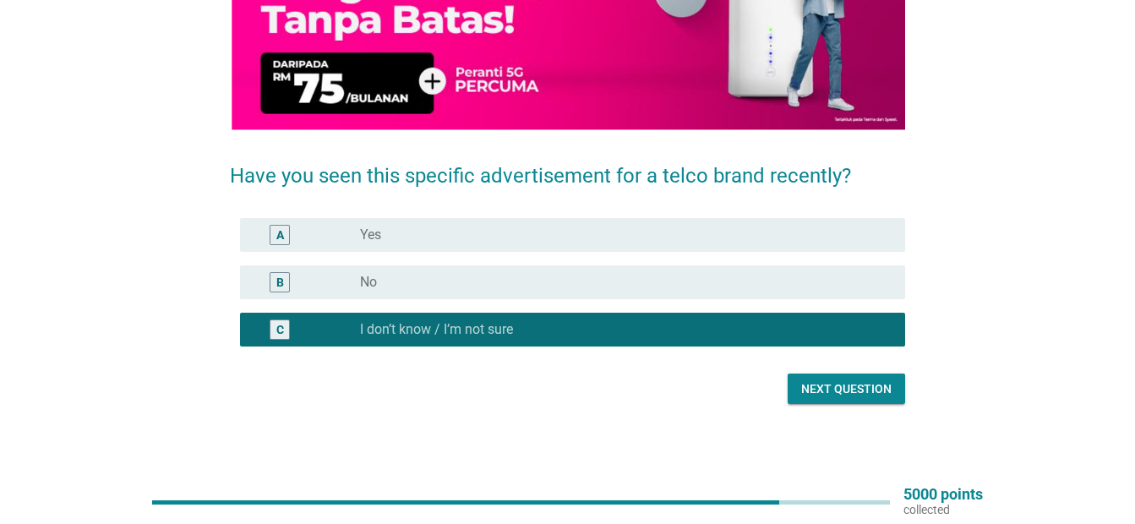
drag, startPoint x: 846, startPoint y: 326, endPoint x: 853, endPoint y: 386, distance: 60.4
click at [853, 386] on div "Have you seen this specific advertisement for a telco brand recently? A radio_b…" at bounding box center [567, 133] width 675 height 542
click at [853, 386] on div "Next question" at bounding box center [846, 389] width 90 height 18
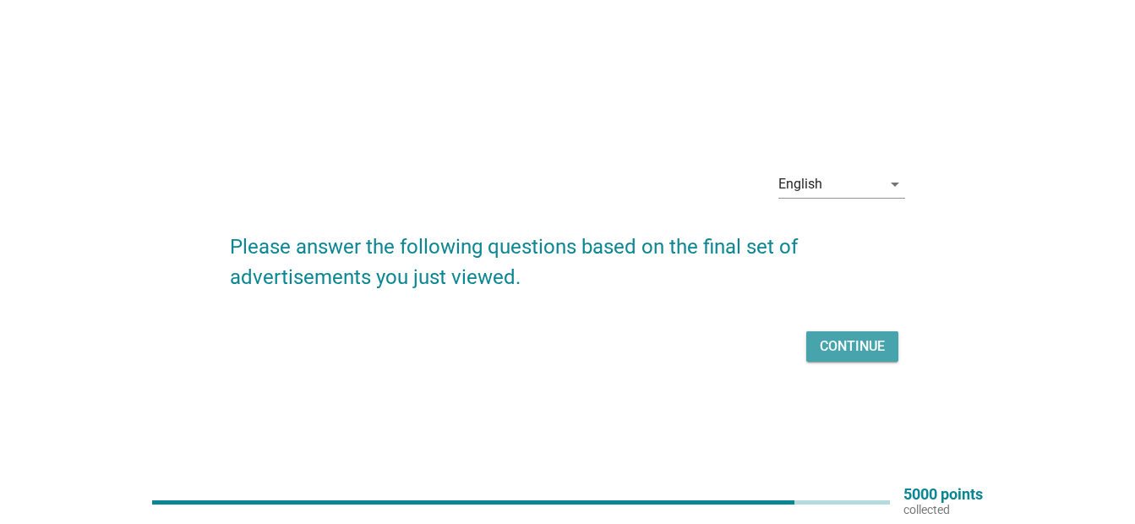
click at [850, 332] on button "Continue" at bounding box center [852, 346] width 92 height 30
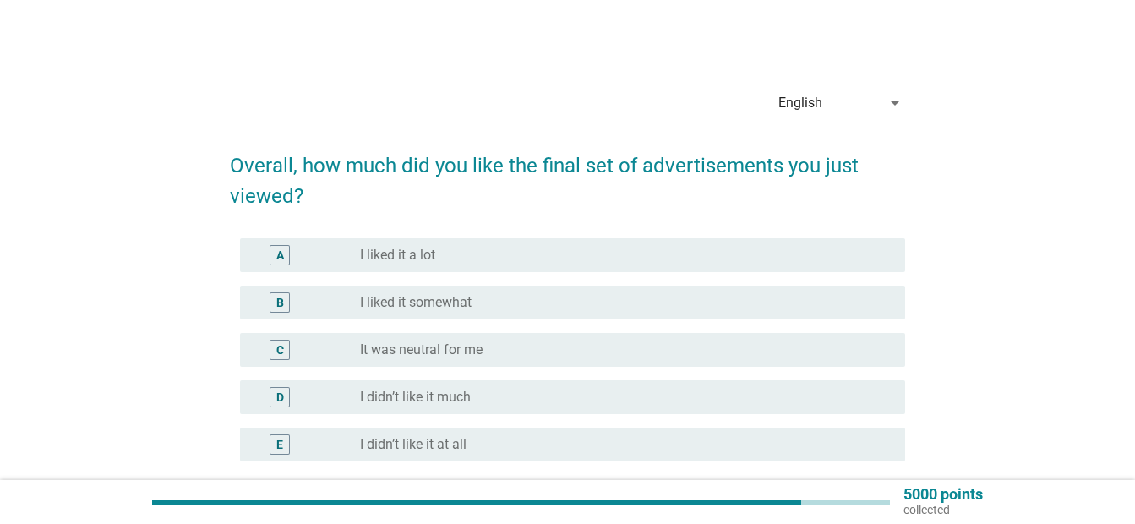
click at [695, 348] on div "radio_button_unchecked It was neutral for me" at bounding box center [619, 349] width 518 height 17
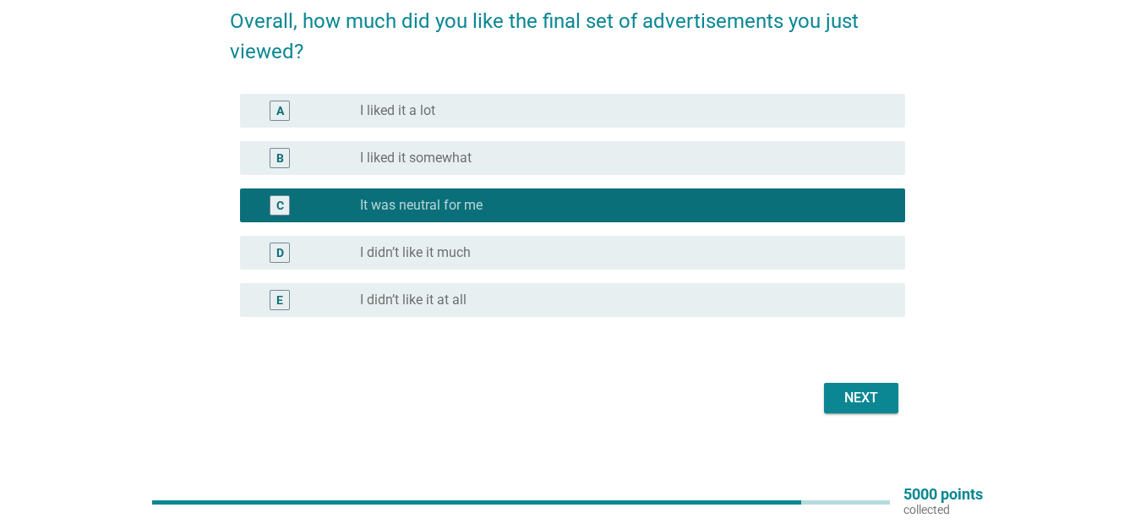
scroll to position [153, 0]
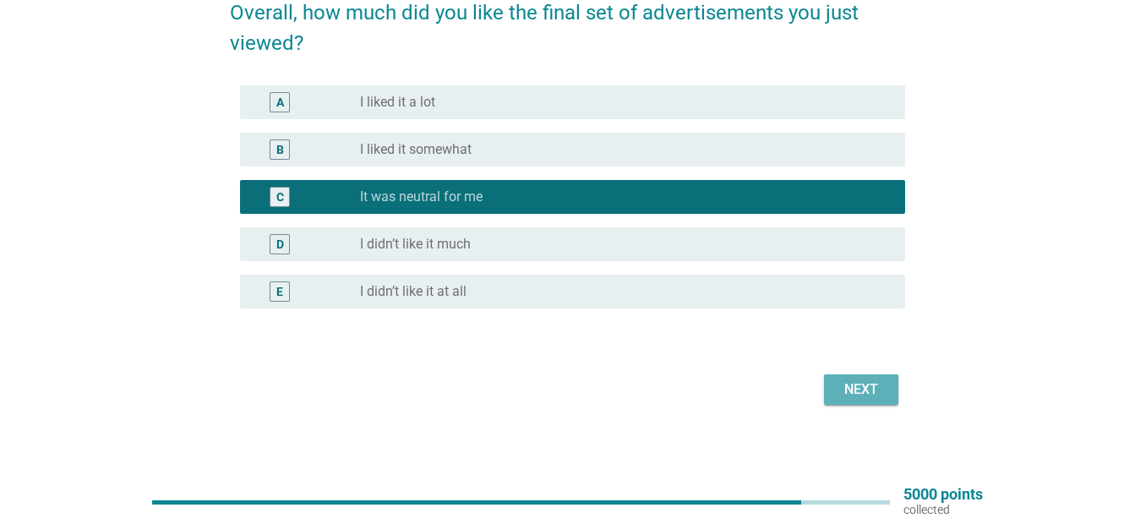
click at [866, 393] on div "Next" at bounding box center [861, 390] width 47 height 20
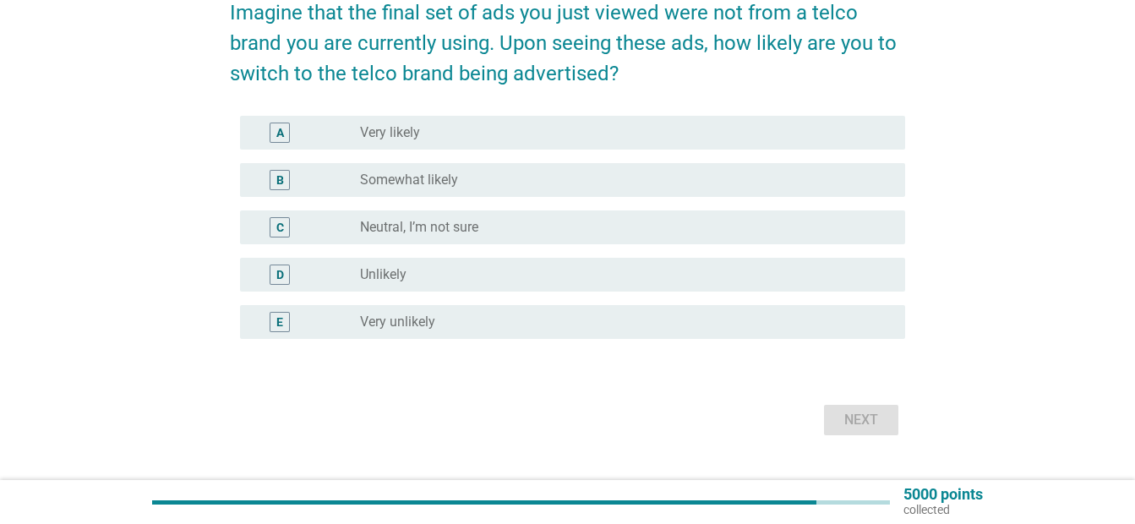
scroll to position [0, 0]
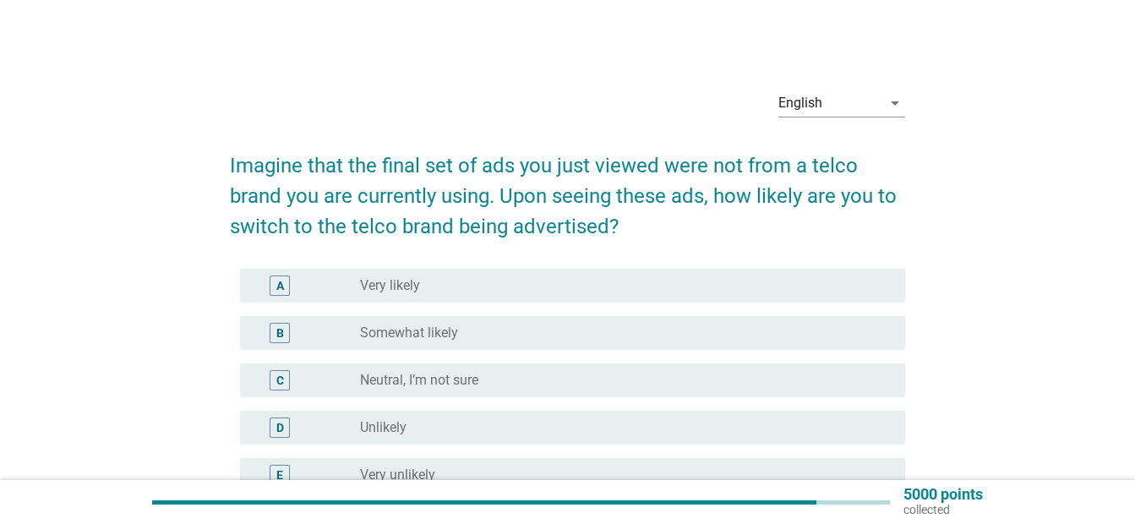
click at [783, 379] on div "radio_button_unchecked Neutral, I’m not sure" at bounding box center [619, 380] width 518 height 17
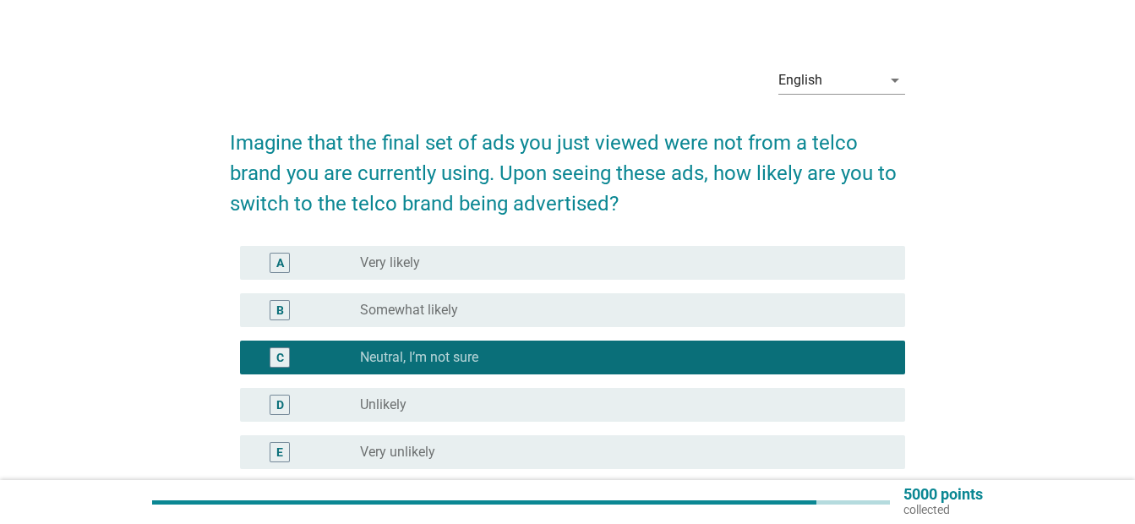
scroll to position [189, 0]
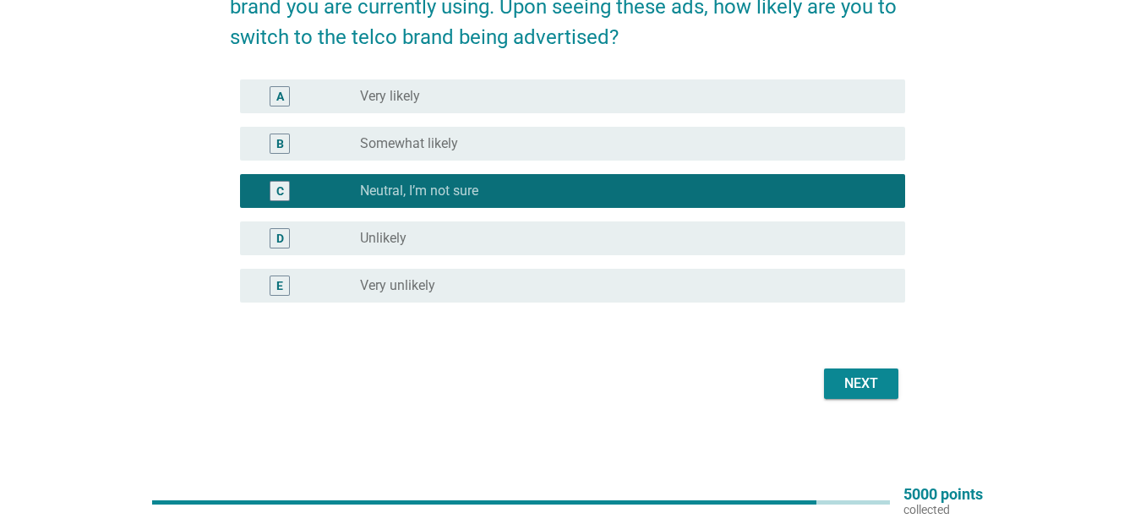
click at [884, 374] on div "Next" at bounding box center [861, 384] width 47 height 20
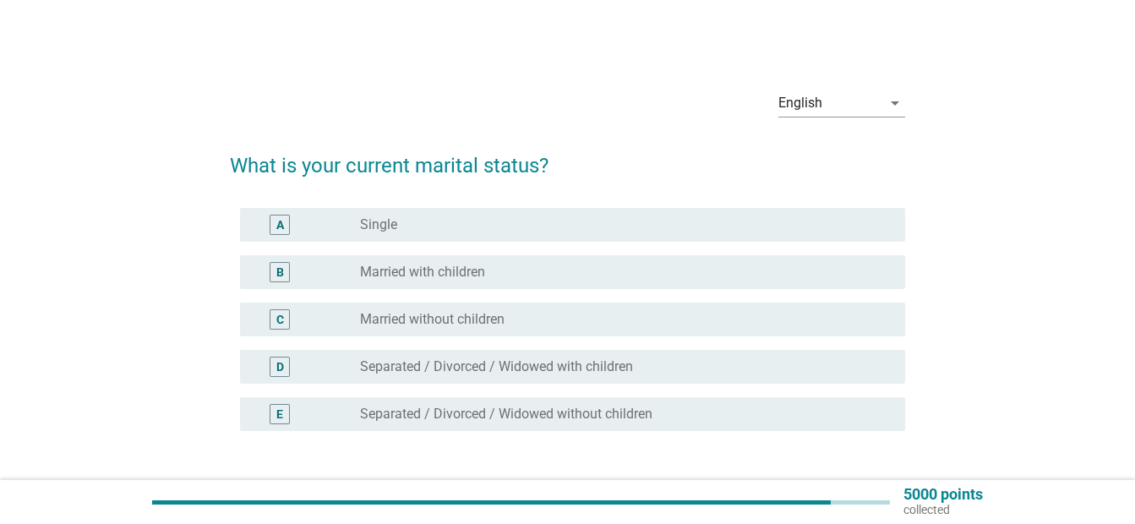
click at [680, 266] on div "radio_button_unchecked Married with children" at bounding box center [619, 272] width 518 height 17
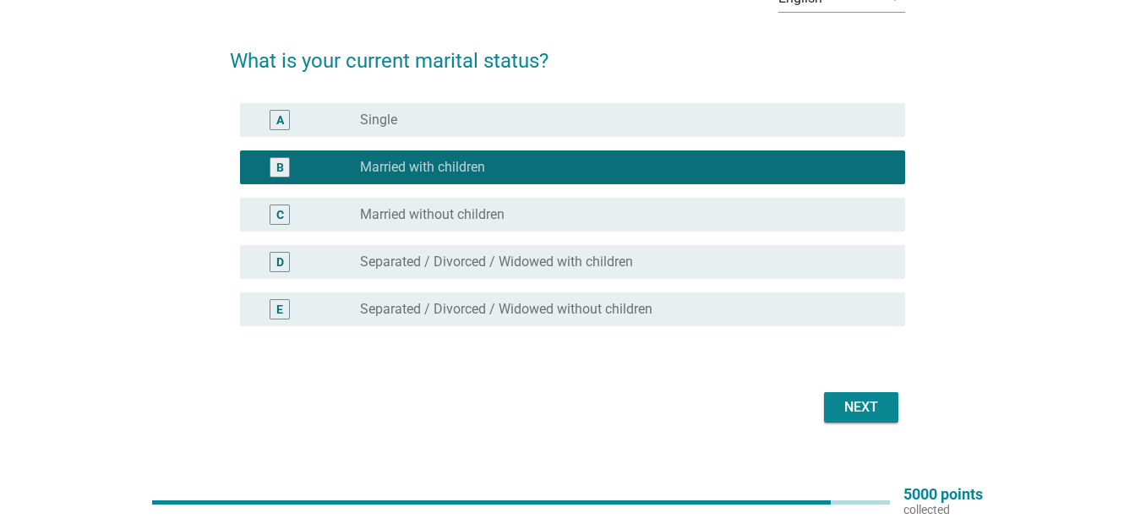
scroll to position [103, 0]
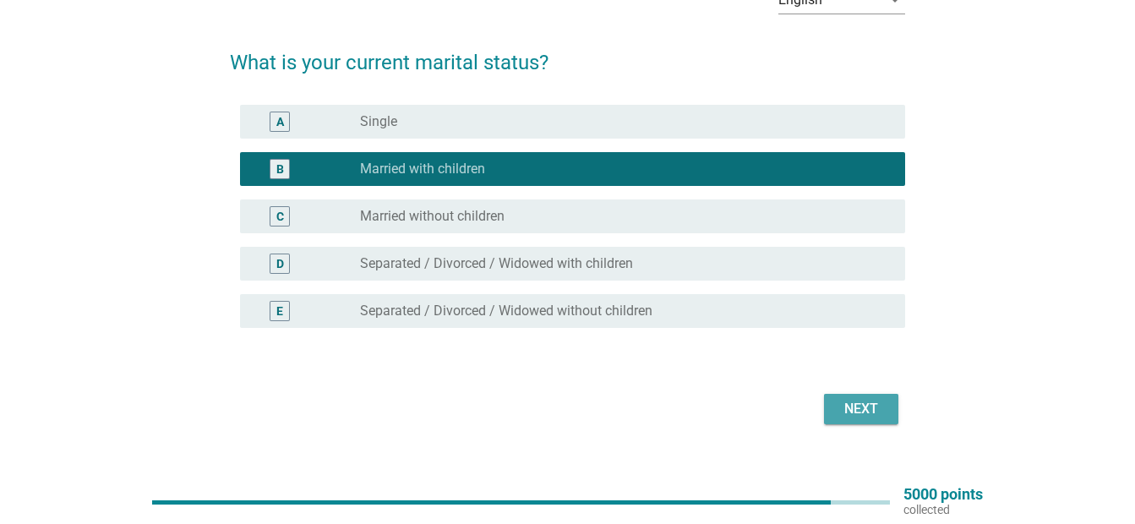
click at [859, 413] on div "Next" at bounding box center [861, 409] width 47 height 20
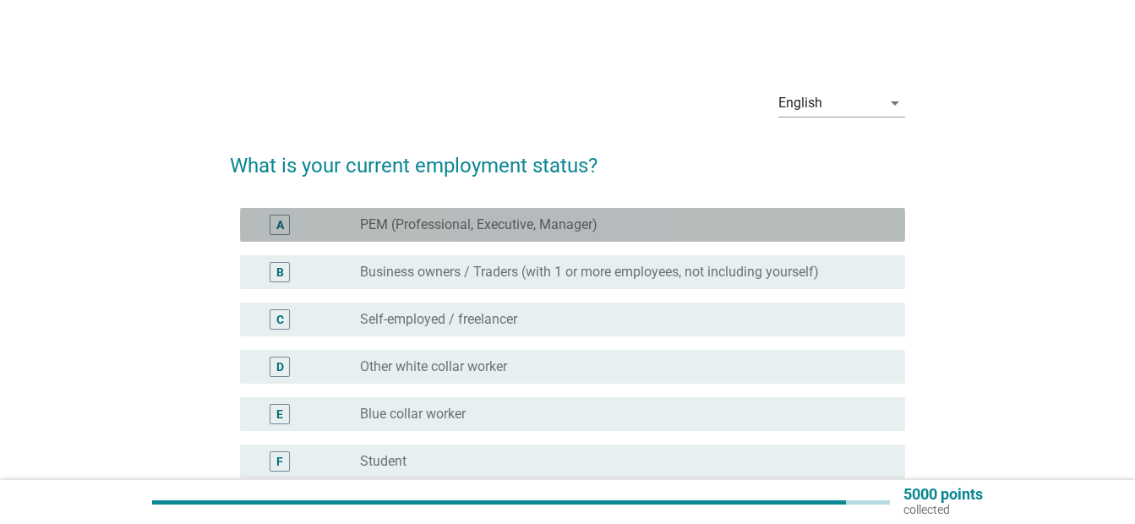
click at [740, 226] on div "radio_button_unchecked PEM (Professional, Executive, Manager)" at bounding box center [619, 224] width 518 height 17
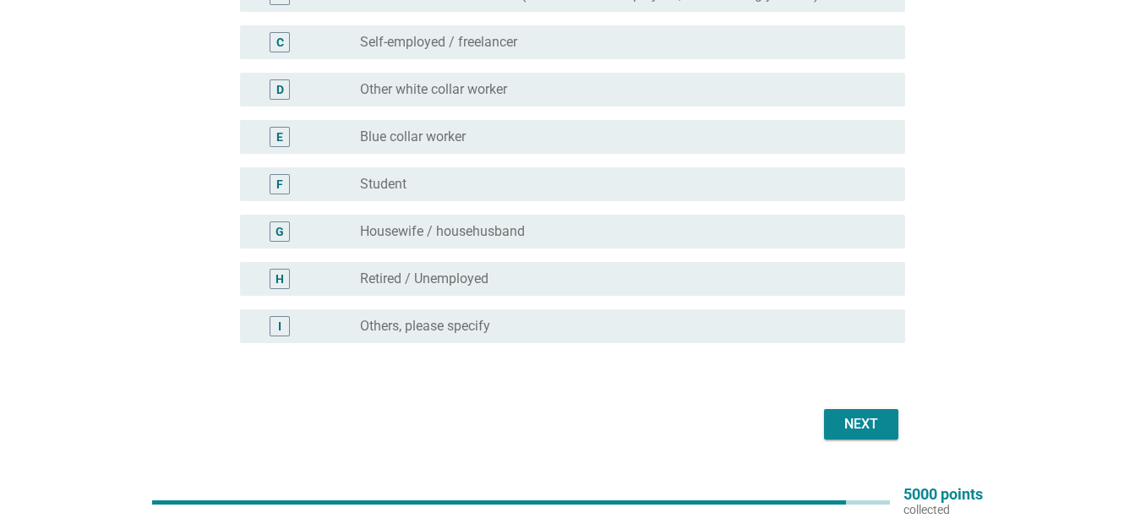
scroll to position [276, 0]
click at [878, 423] on div "Next" at bounding box center [861, 426] width 47 height 20
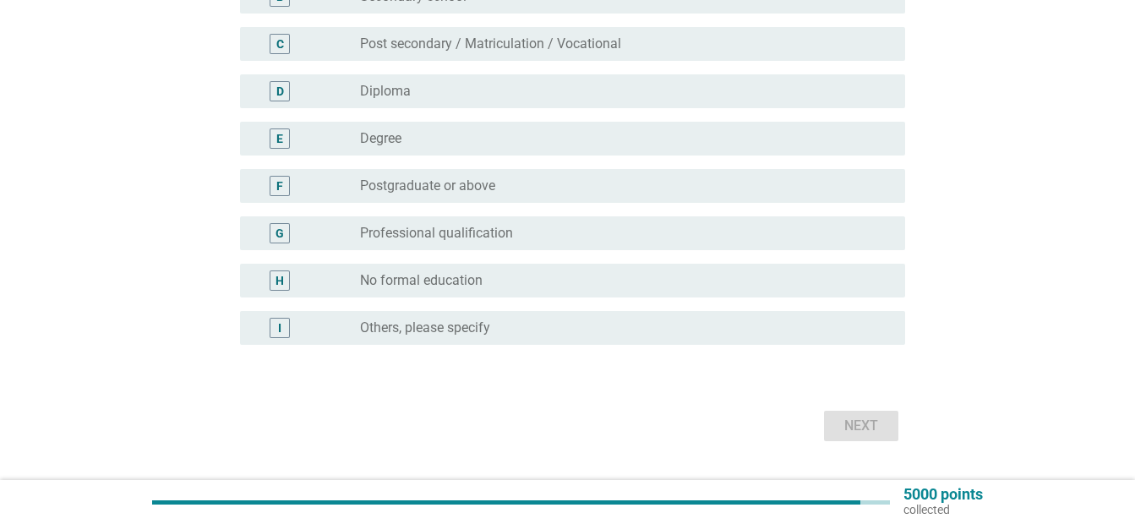
scroll to position [0, 0]
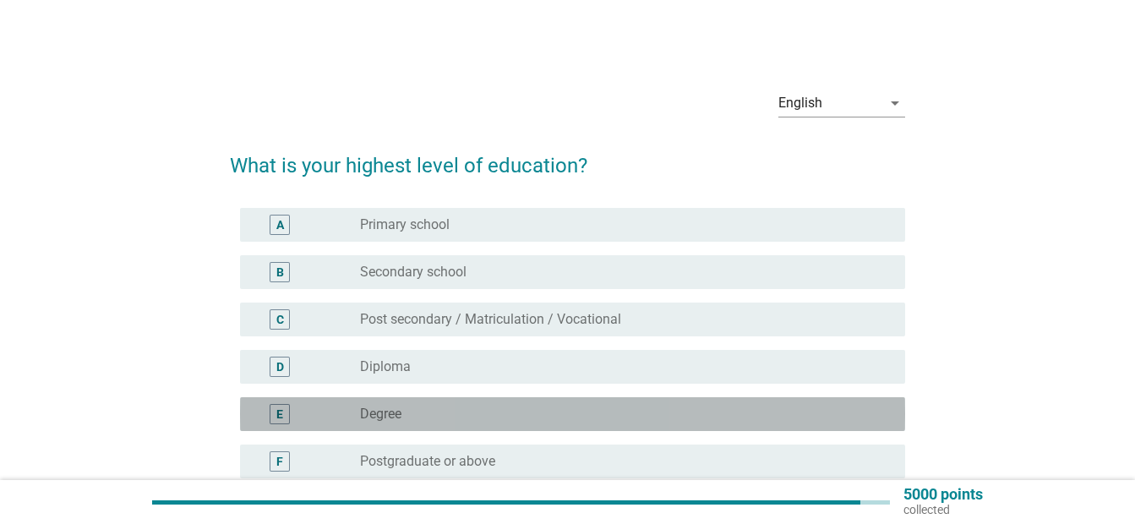
click at [448, 408] on div "radio_button_unchecked Degree" at bounding box center [619, 414] width 518 height 17
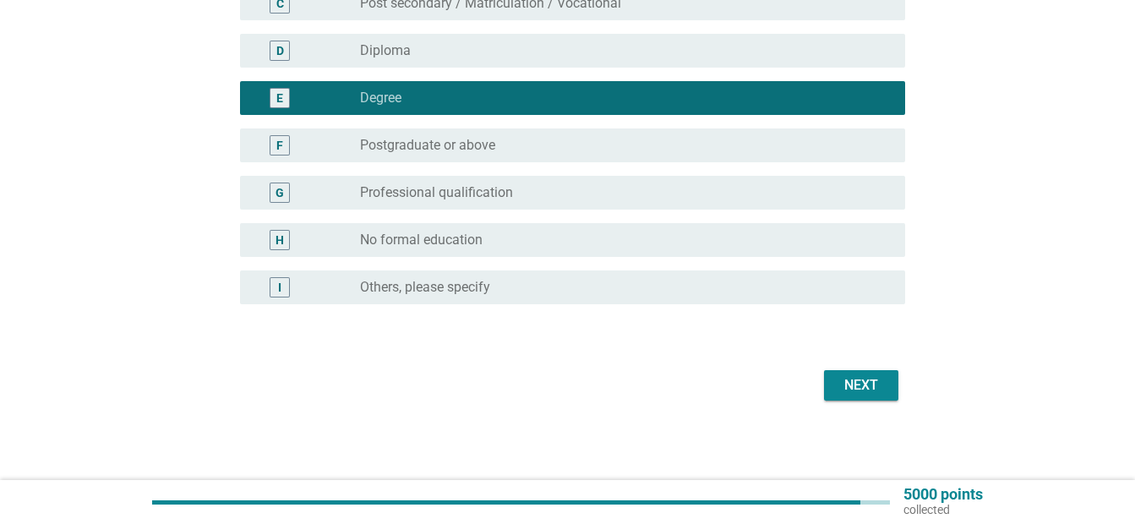
scroll to position [318, 0]
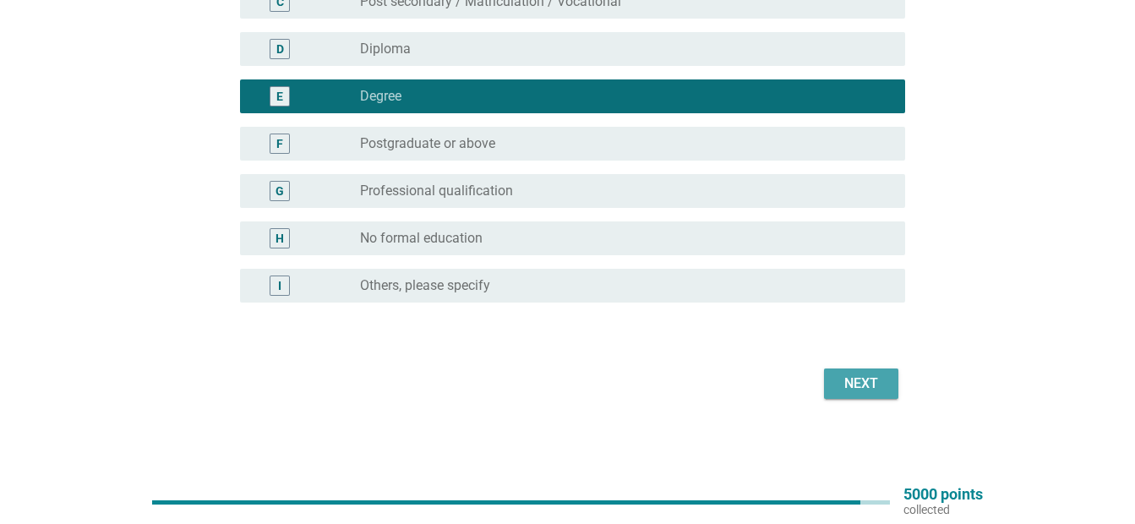
click at [857, 375] on div "Next" at bounding box center [861, 384] width 47 height 20
